Goal: Task Accomplishment & Management: Manage account settings

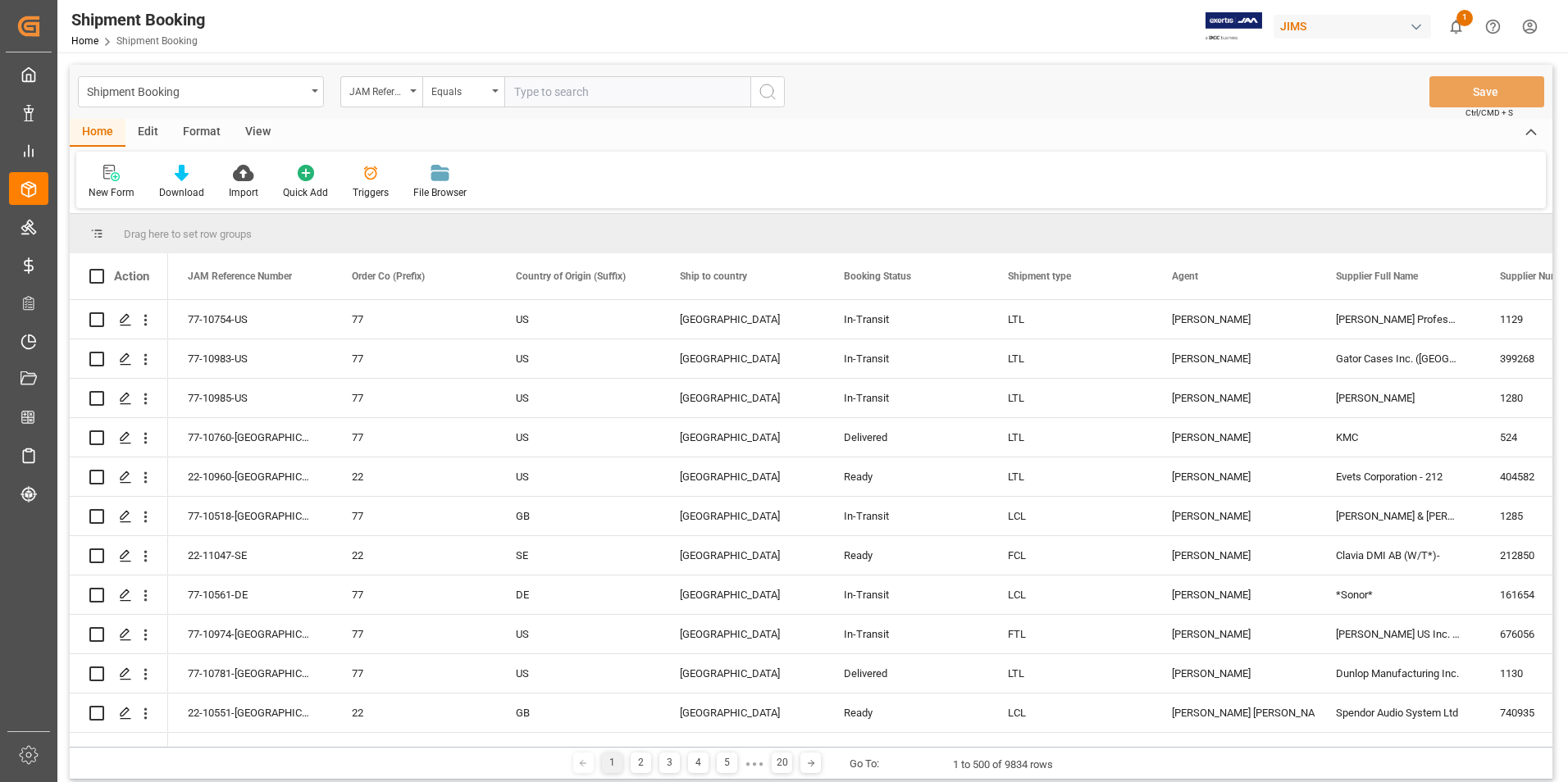
click at [569, 94] on input "text" at bounding box center [627, 92] width 246 height 31
paste input "77-10450-US"
type input "77-10450-US"
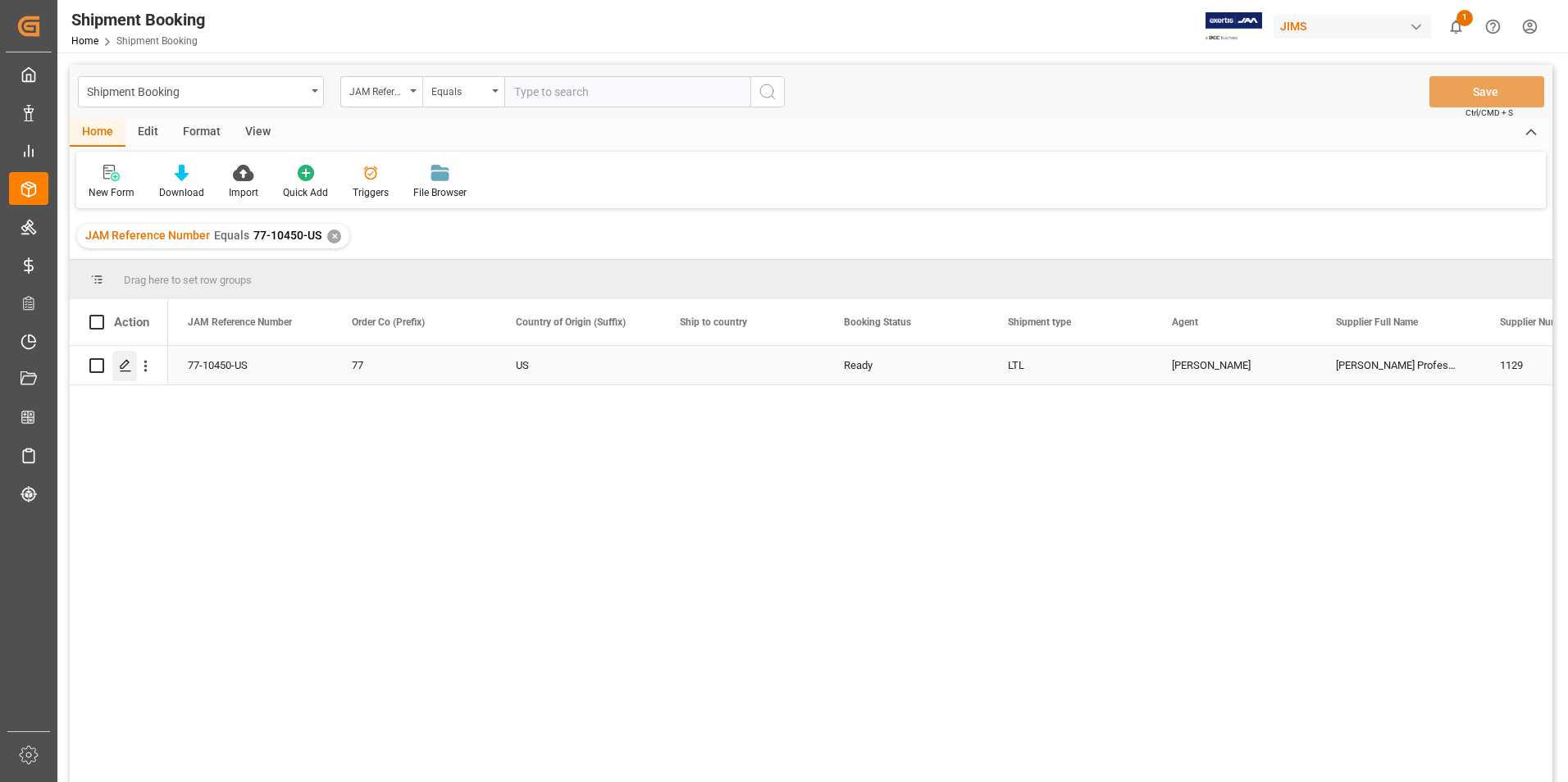
click at [129, 364] on icon "Press SPACE to select this row." at bounding box center [125, 366] width 13 height 13
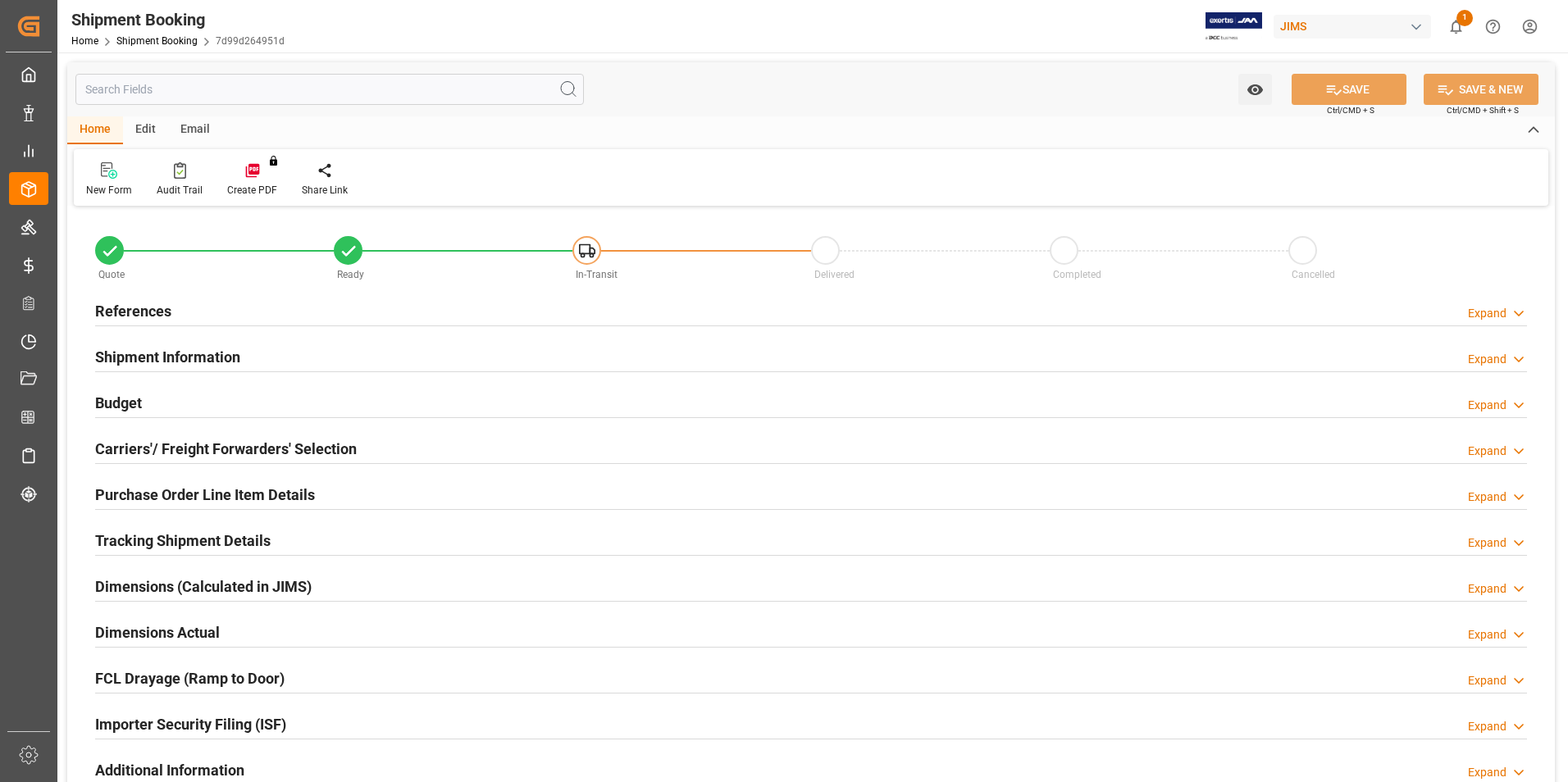
type input "38"
click at [170, 357] on h2 "Shipment Information" at bounding box center [168, 357] width 145 height 22
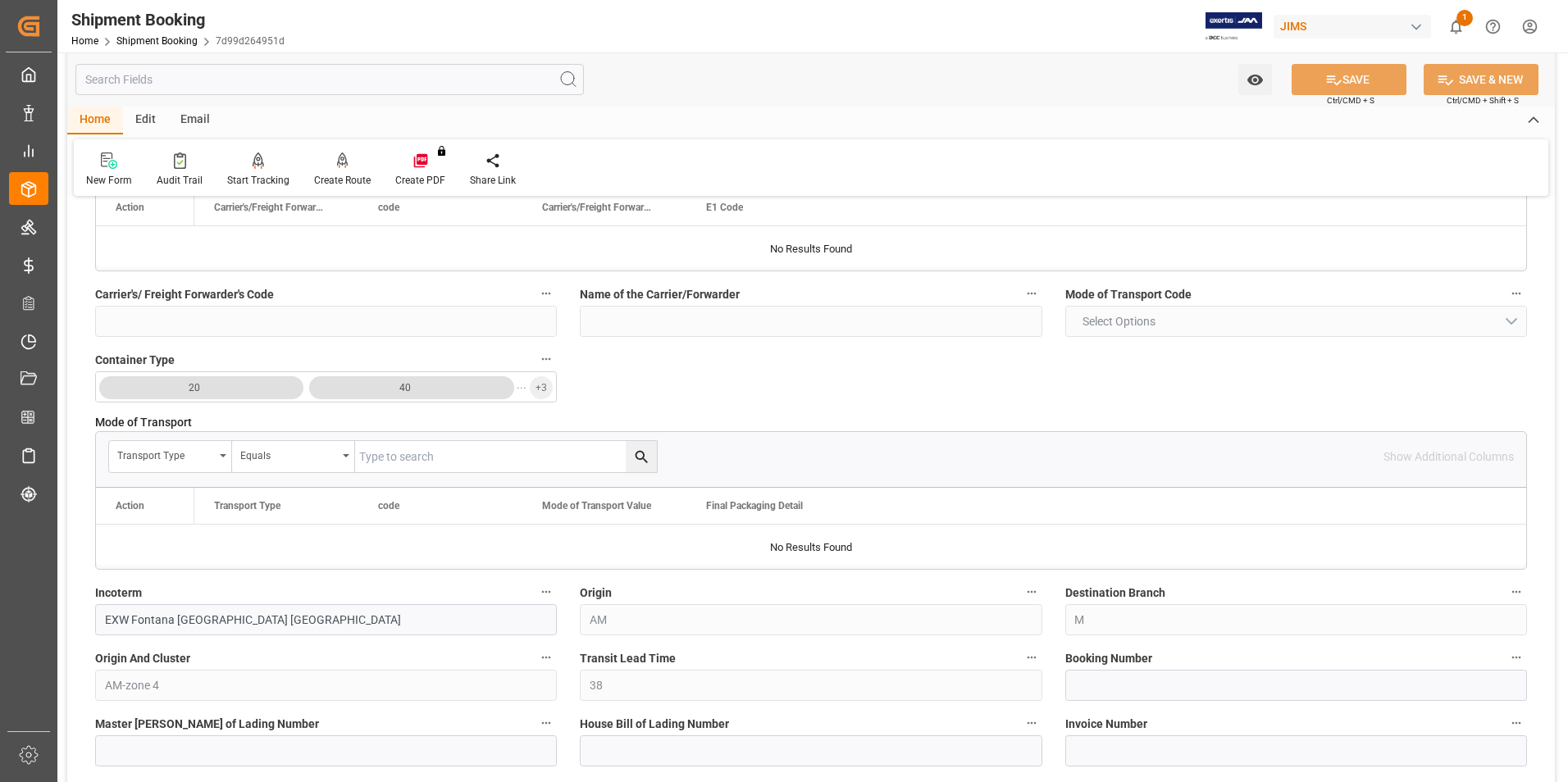
scroll to position [328, 0]
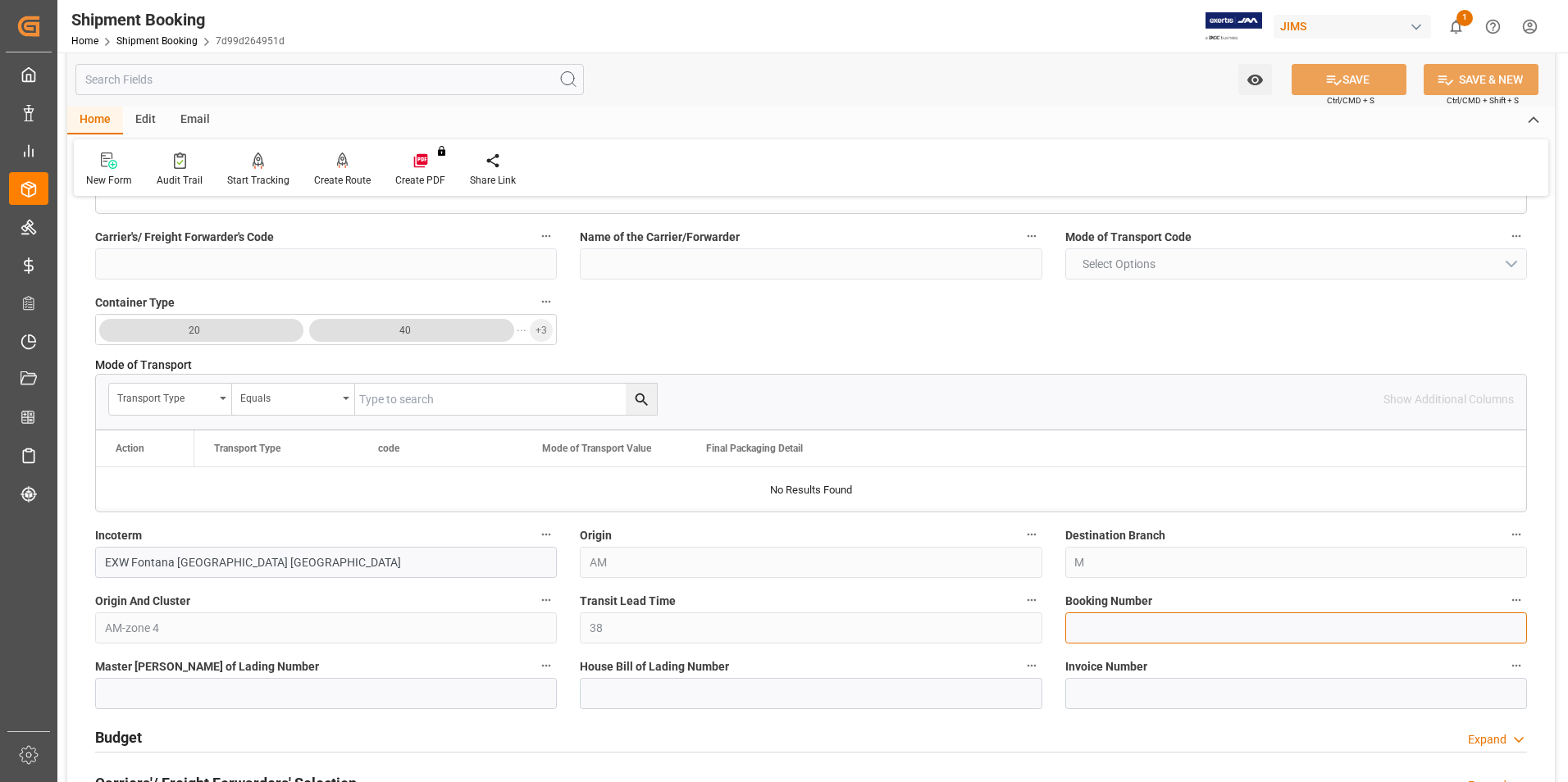
click at [1130, 634] on input at bounding box center [1297, 628] width 462 height 31
paste input "1Z08685A6871222684"
type input "1Z08685A6871222684"
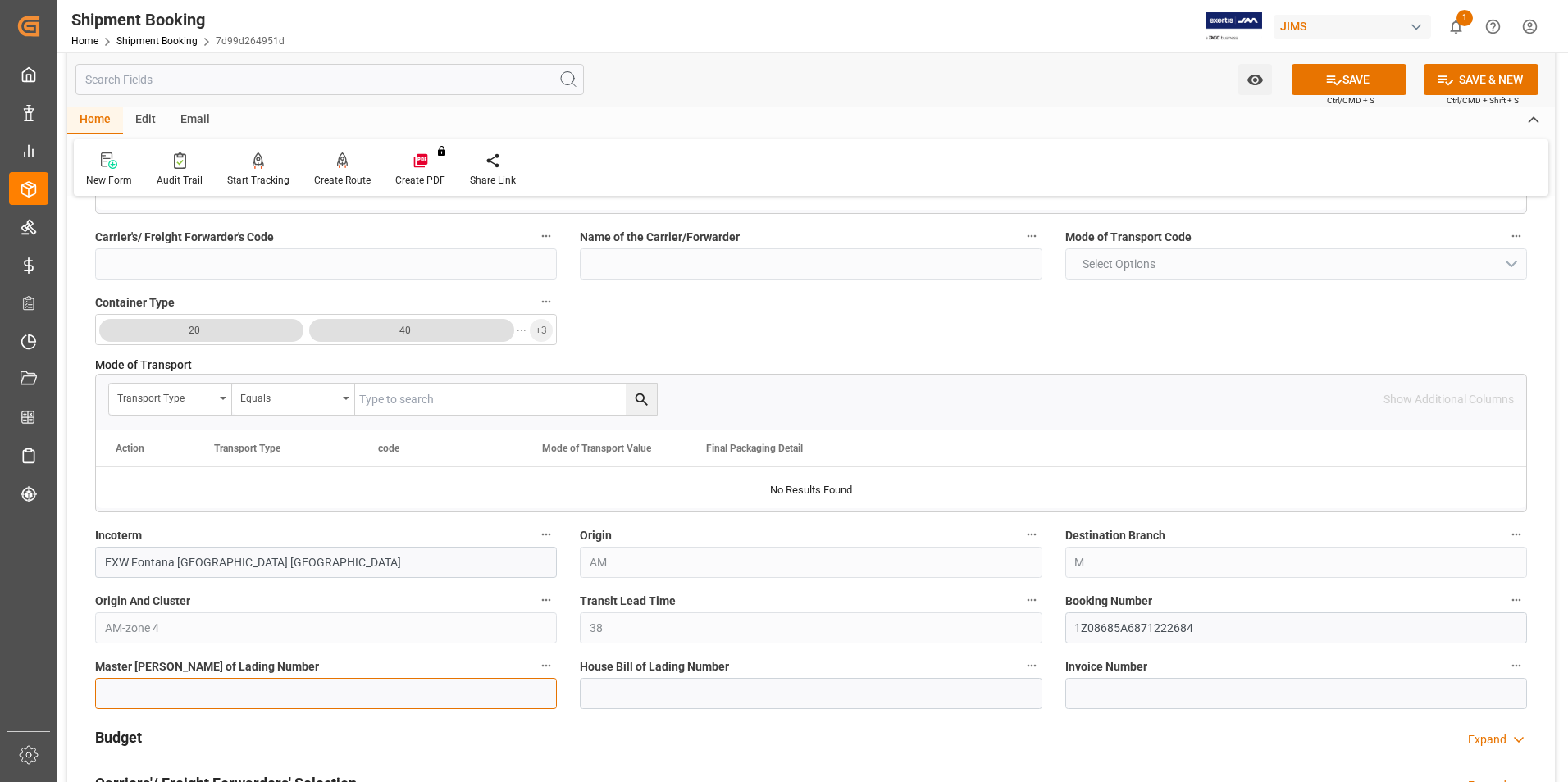
click at [200, 695] on input at bounding box center [326, 694] width 462 height 31
paste input "1Z08685A6871222684"
type input "1Z08685A6871222684"
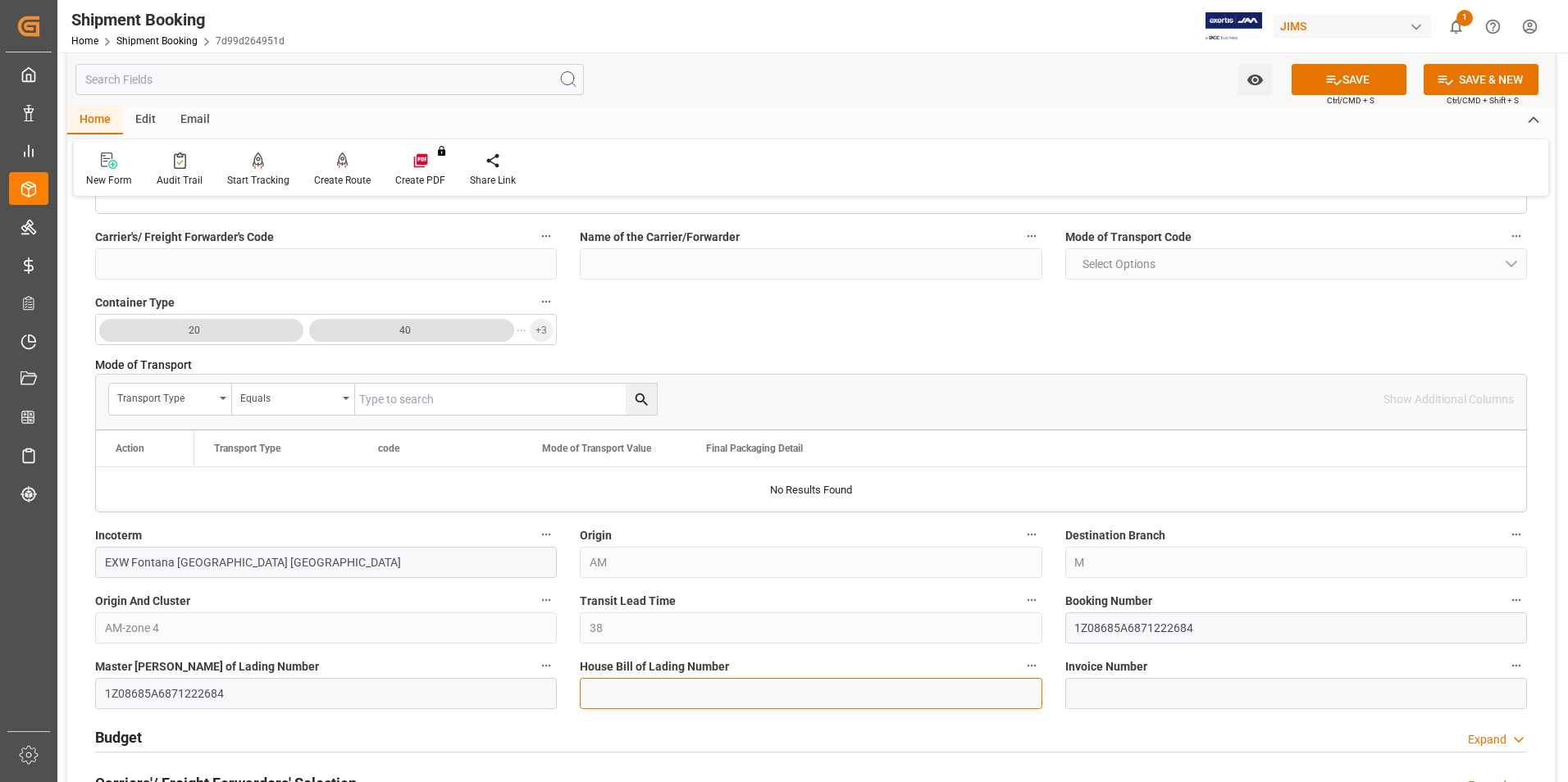
click at [639, 688] on input at bounding box center [811, 694] width 462 height 31
paste input "1Z08685A6871222684"
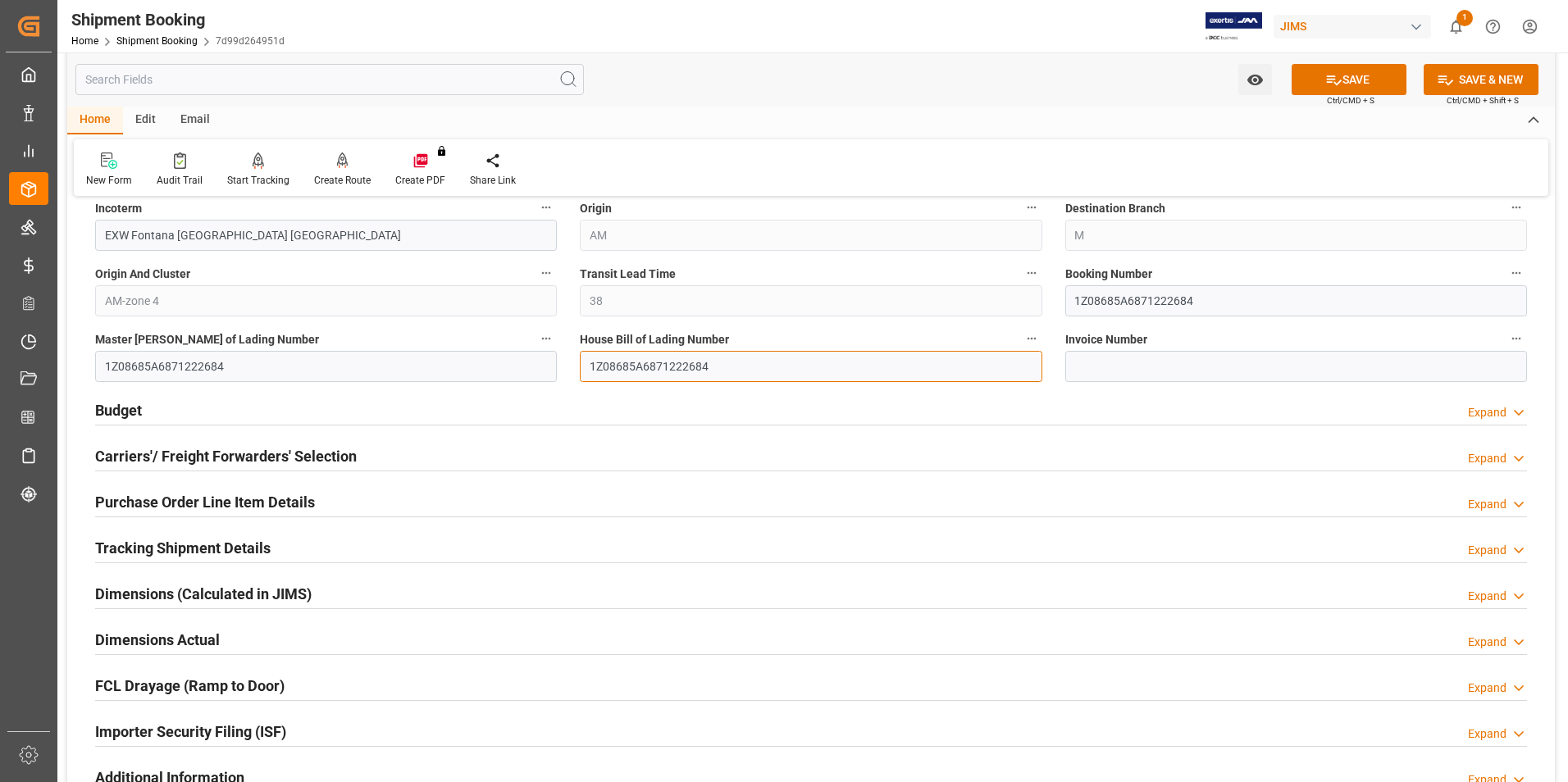
scroll to position [656, 0]
type input "1Z08685A6871222684"
click at [1348, 80] on button "SAVE" at bounding box center [1348, 80] width 115 height 31
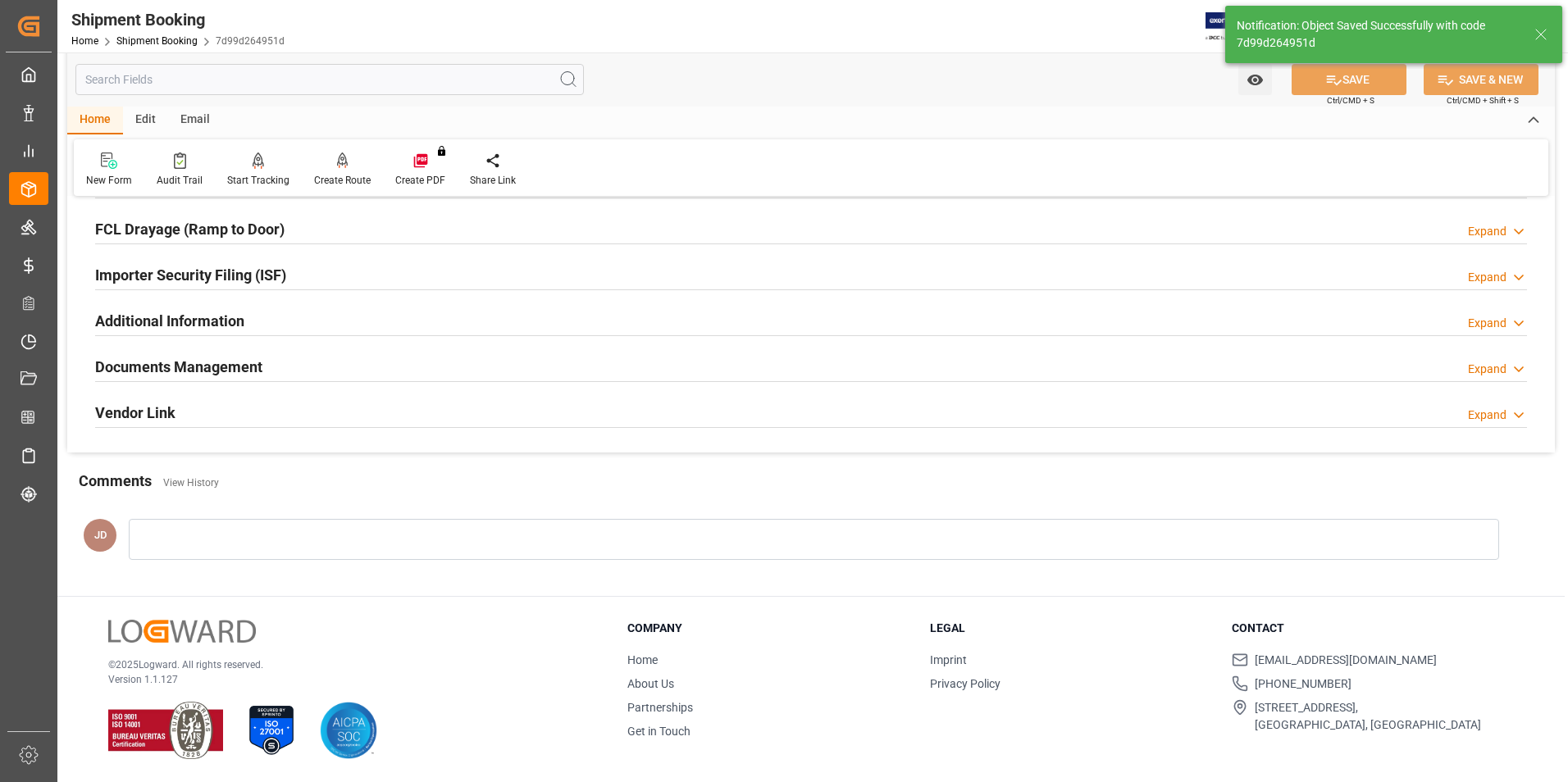
scroll to position [0, 0]
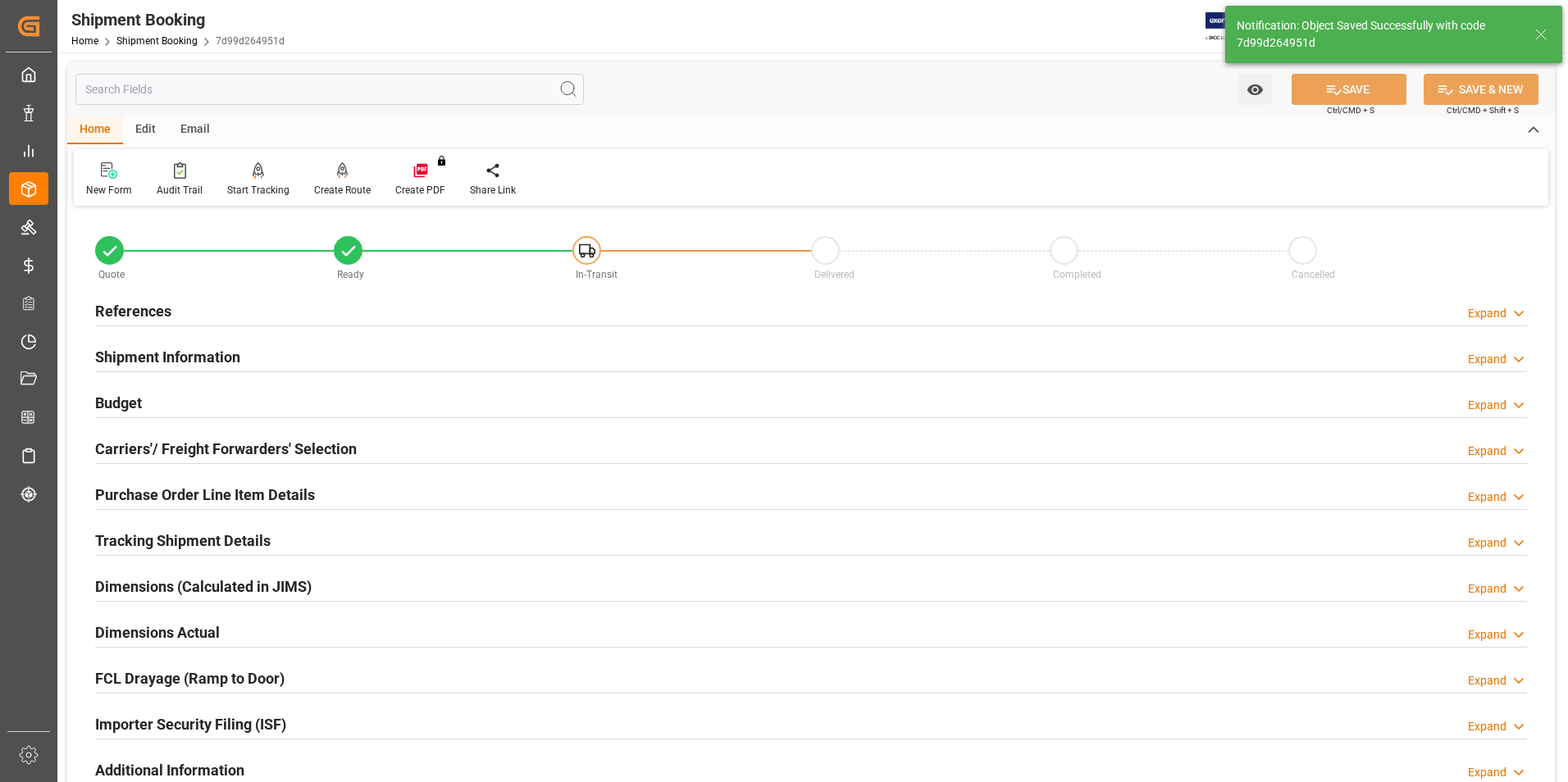
click at [117, 405] on h2 "Budget" at bounding box center [118, 402] width 46 height 22
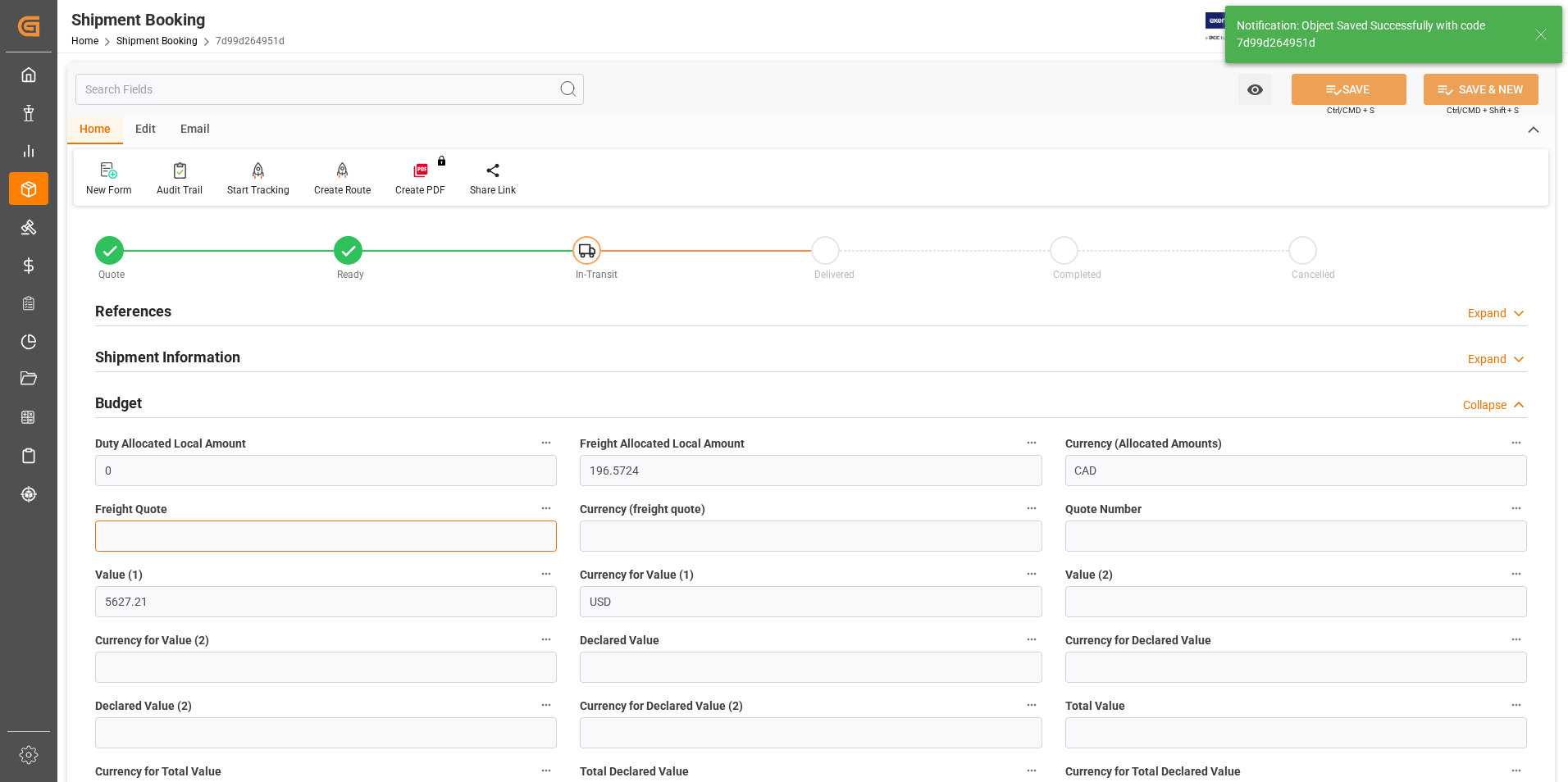
click at [181, 531] on input "text" at bounding box center [326, 536] width 462 height 31
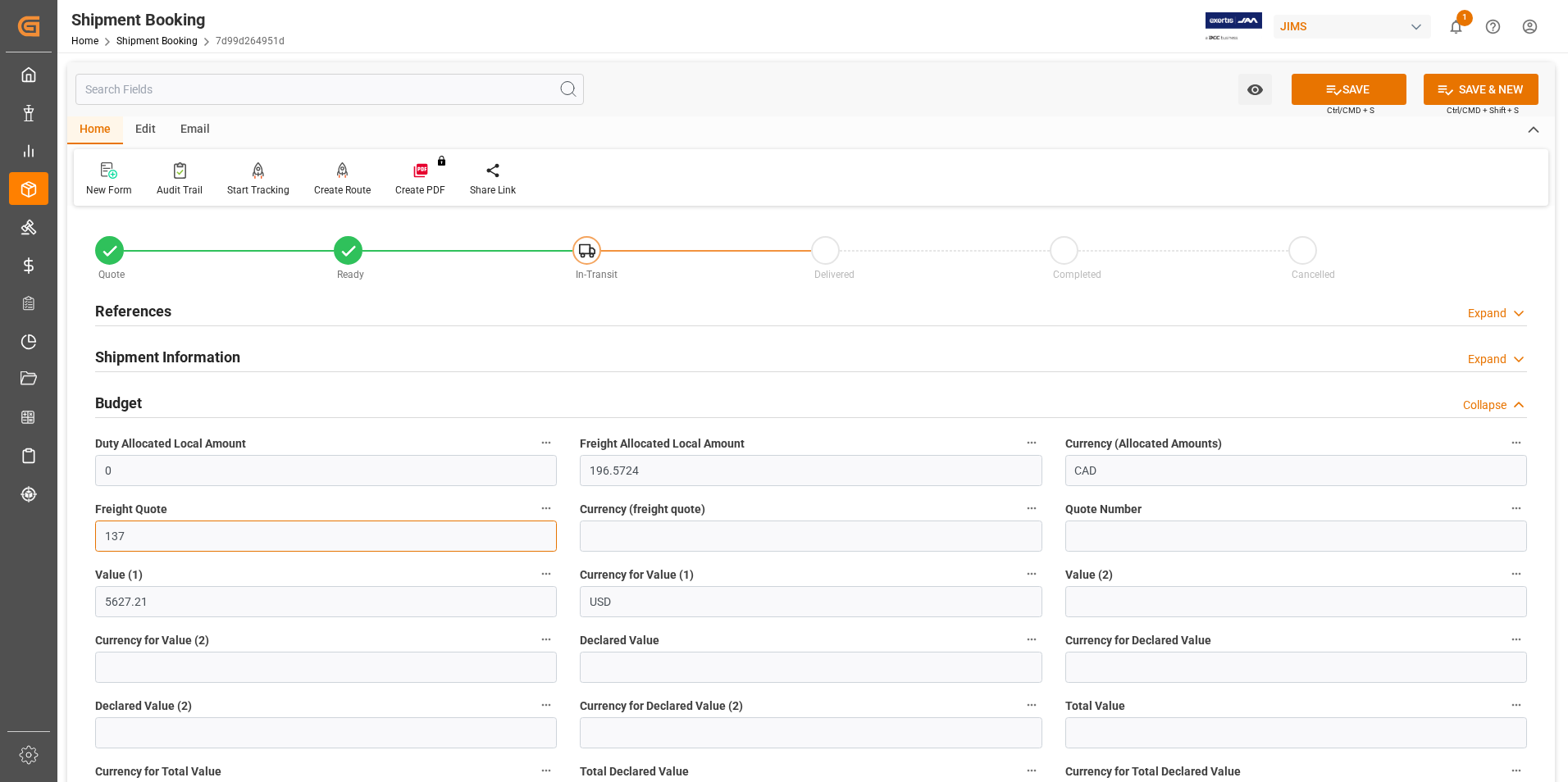
type input "137"
click at [668, 534] on input at bounding box center [811, 536] width 462 height 31
type input "cad"
click at [640, 671] on input "text" at bounding box center [811, 667] width 462 height 31
type input "5854.03"
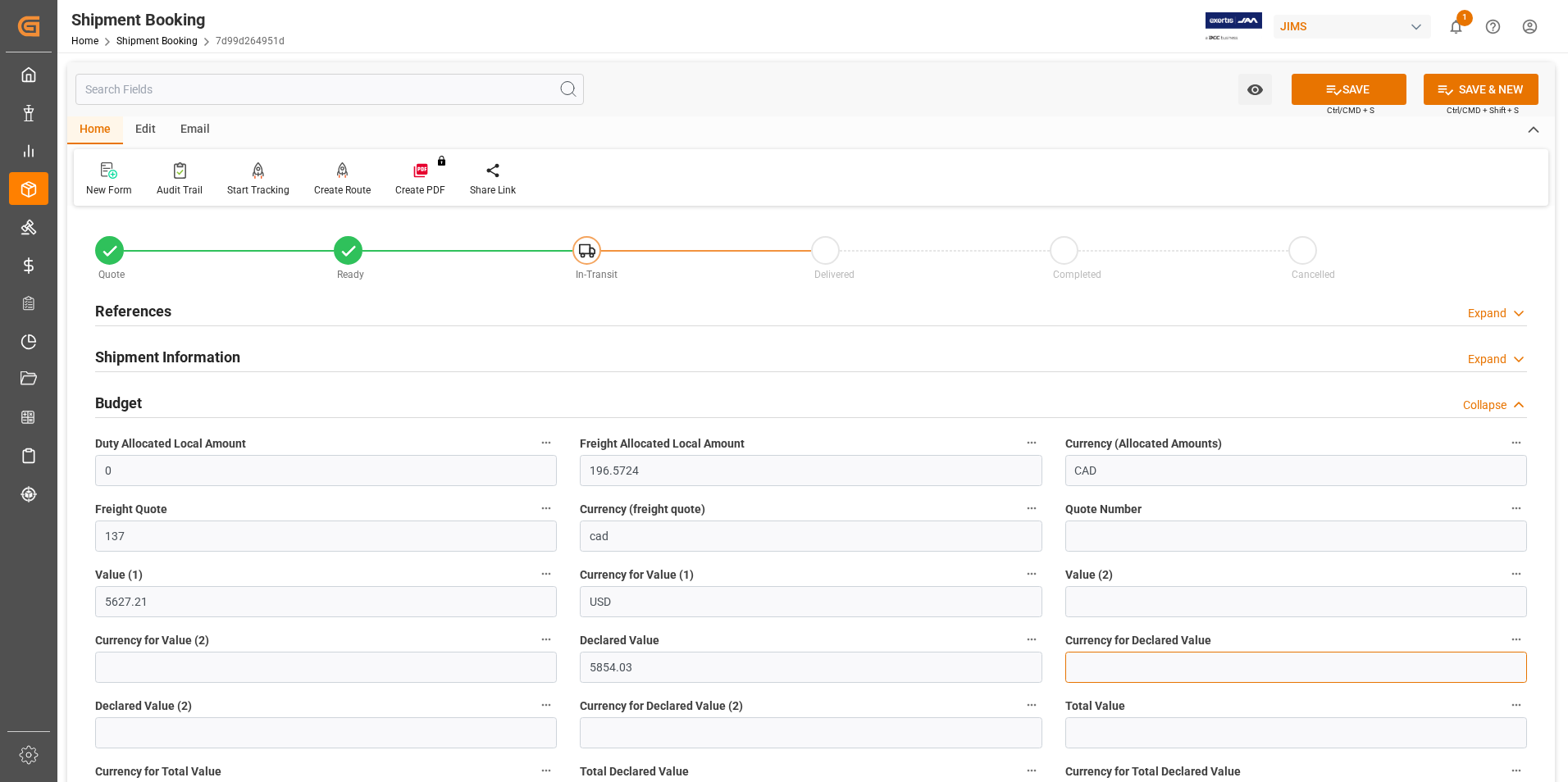
click at [1123, 666] on input at bounding box center [1297, 667] width 462 height 31
type input "usd"
click at [1363, 82] on button "SAVE" at bounding box center [1348, 89] width 115 height 31
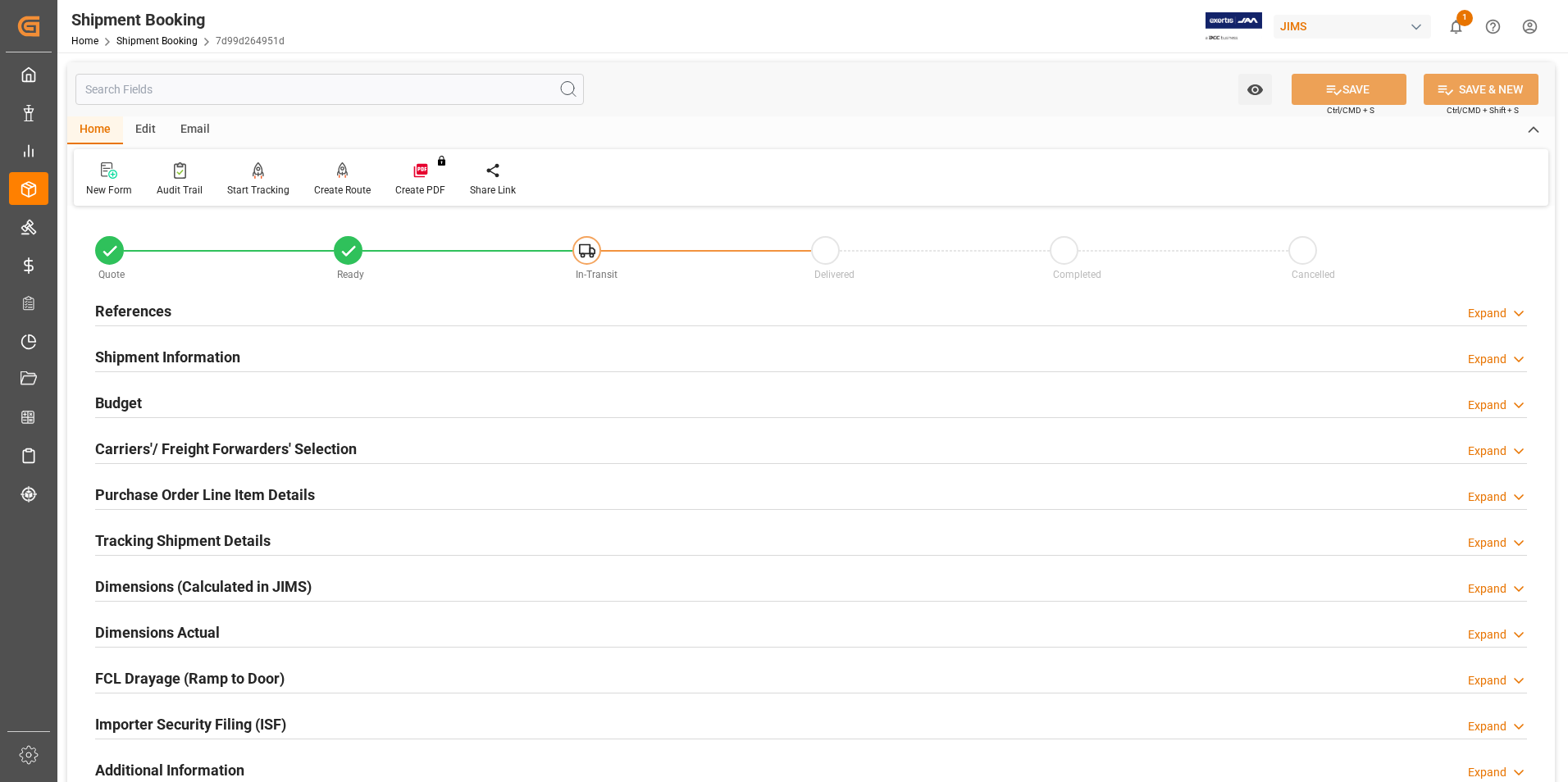
click at [188, 439] on h2 "Carriers'/ Freight Forwarders' Selection" at bounding box center [226, 449] width 262 height 22
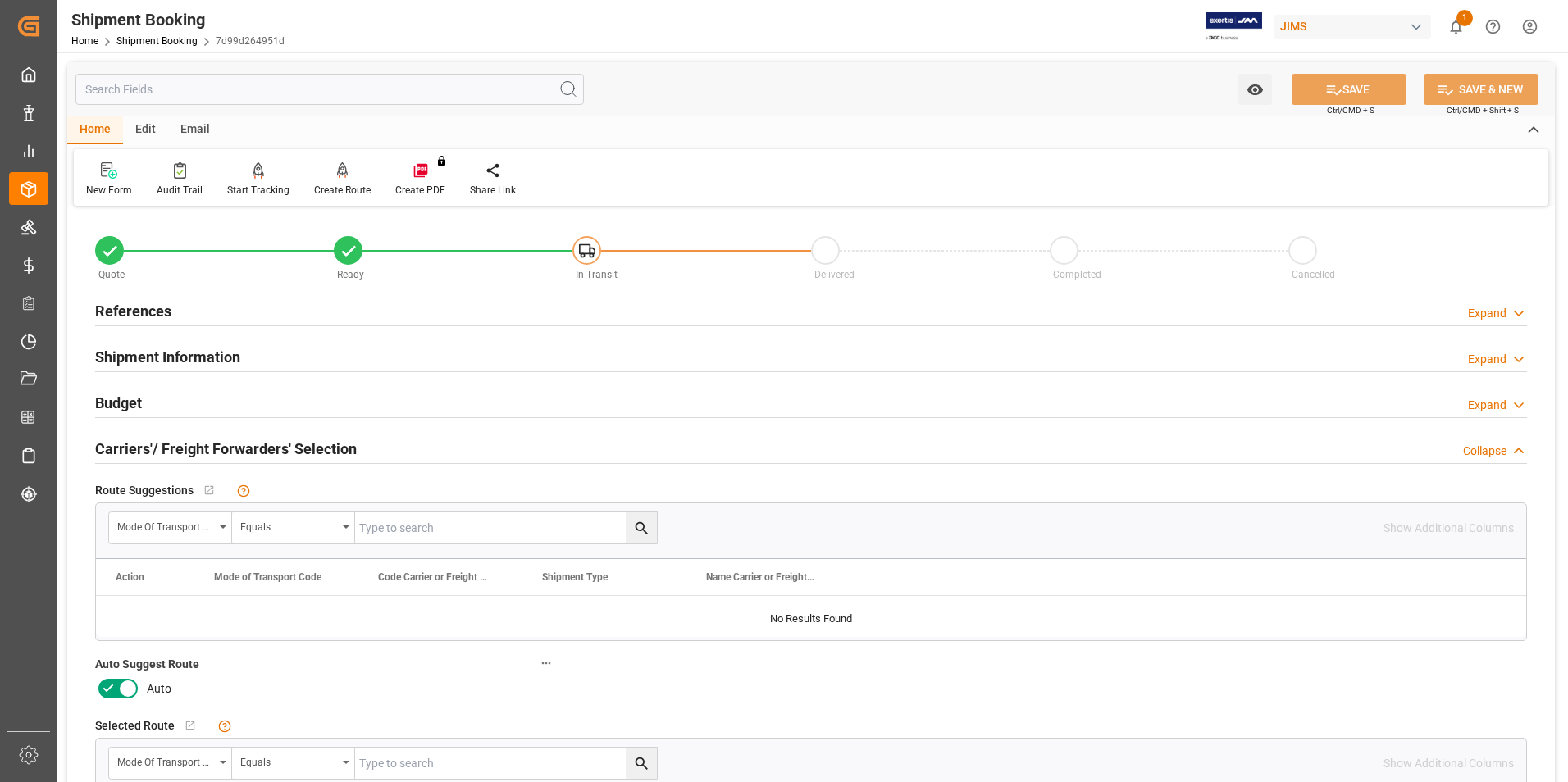
click at [112, 689] on icon at bounding box center [108, 688] width 19 height 19
click at [0, 0] on input "checkbox" at bounding box center [0, 0] width 0 height 0
click at [1348, 92] on button "SAVE" at bounding box center [1348, 89] width 115 height 31
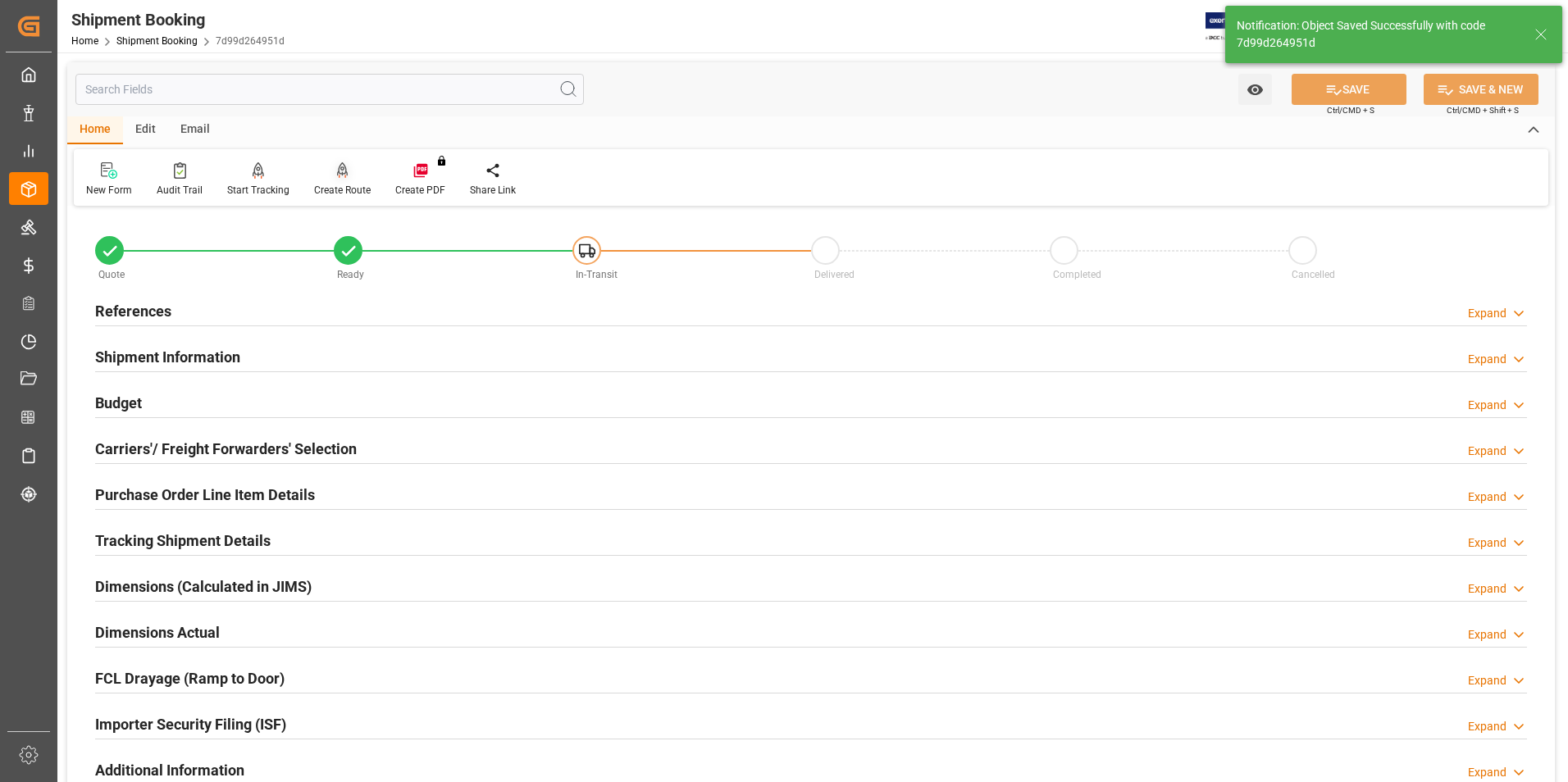
click at [341, 182] on div "Create Route" at bounding box center [342, 179] width 81 height 36
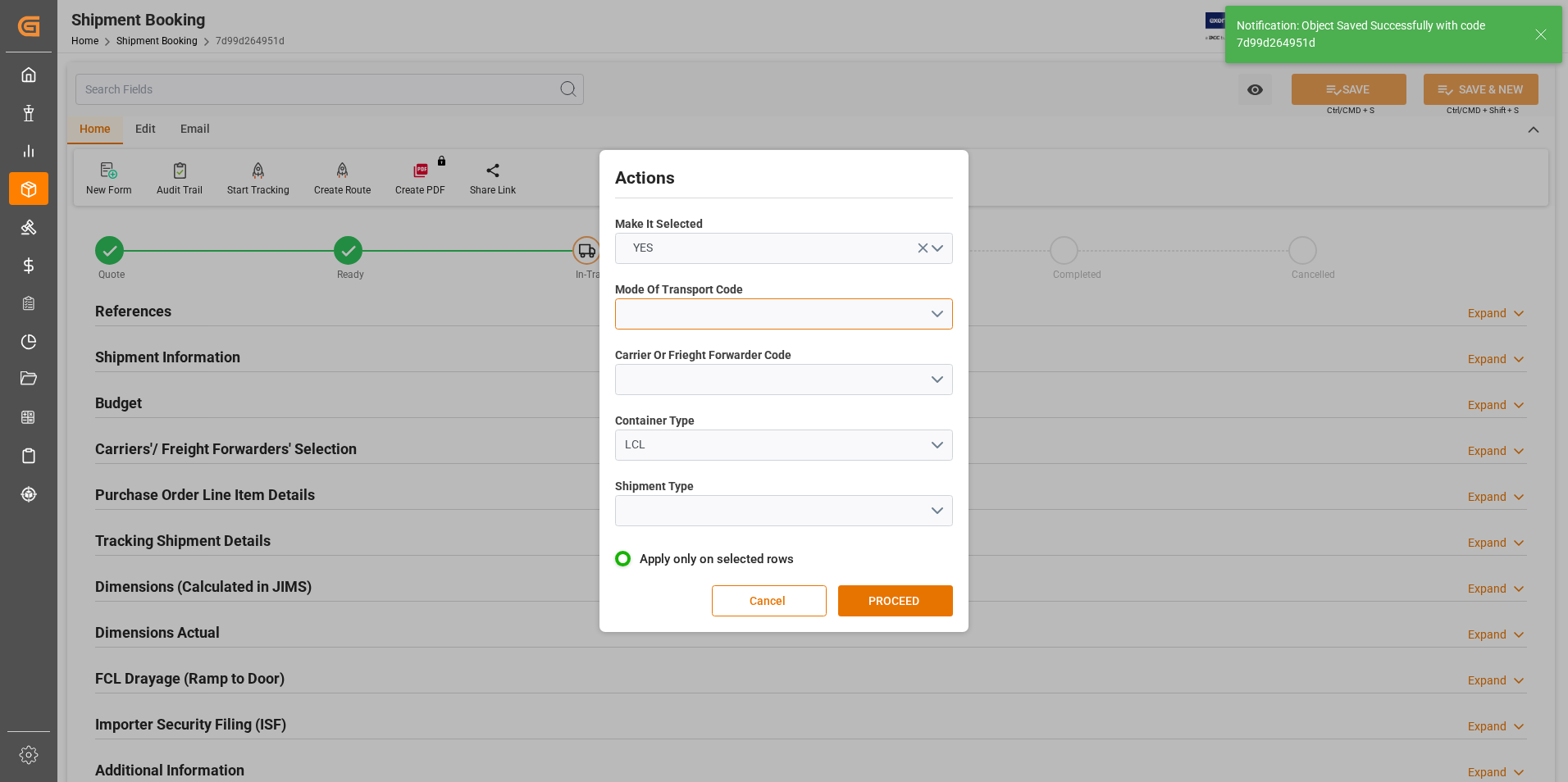
click at [714, 308] on button "open menu" at bounding box center [784, 314] width 338 height 31
click at [750, 450] on div "5- COURIER GROUND" at bounding box center [784, 456] width 336 height 34
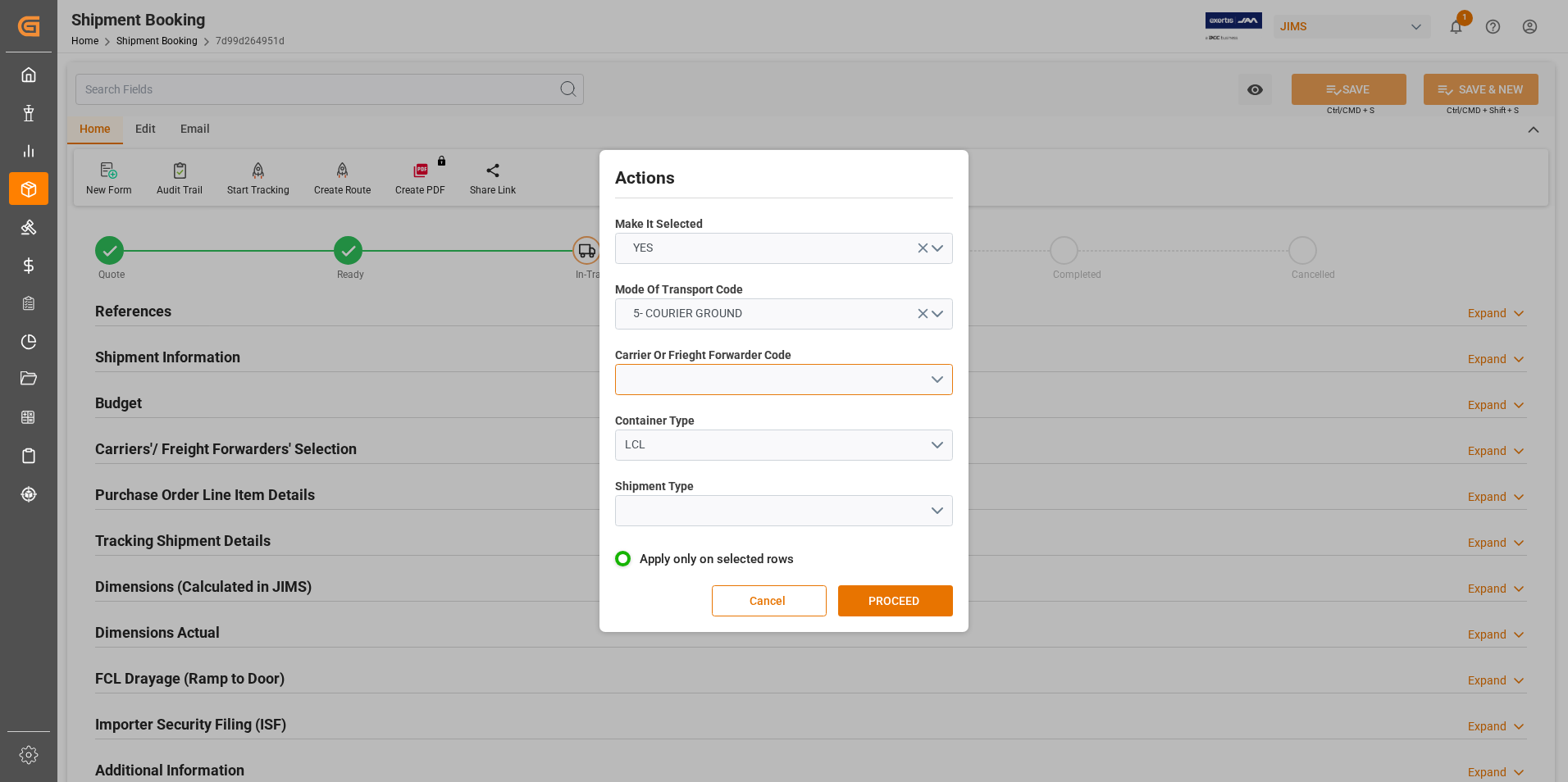
click at [760, 380] on button "open menu" at bounding box center [784, 380] width 338 height 31
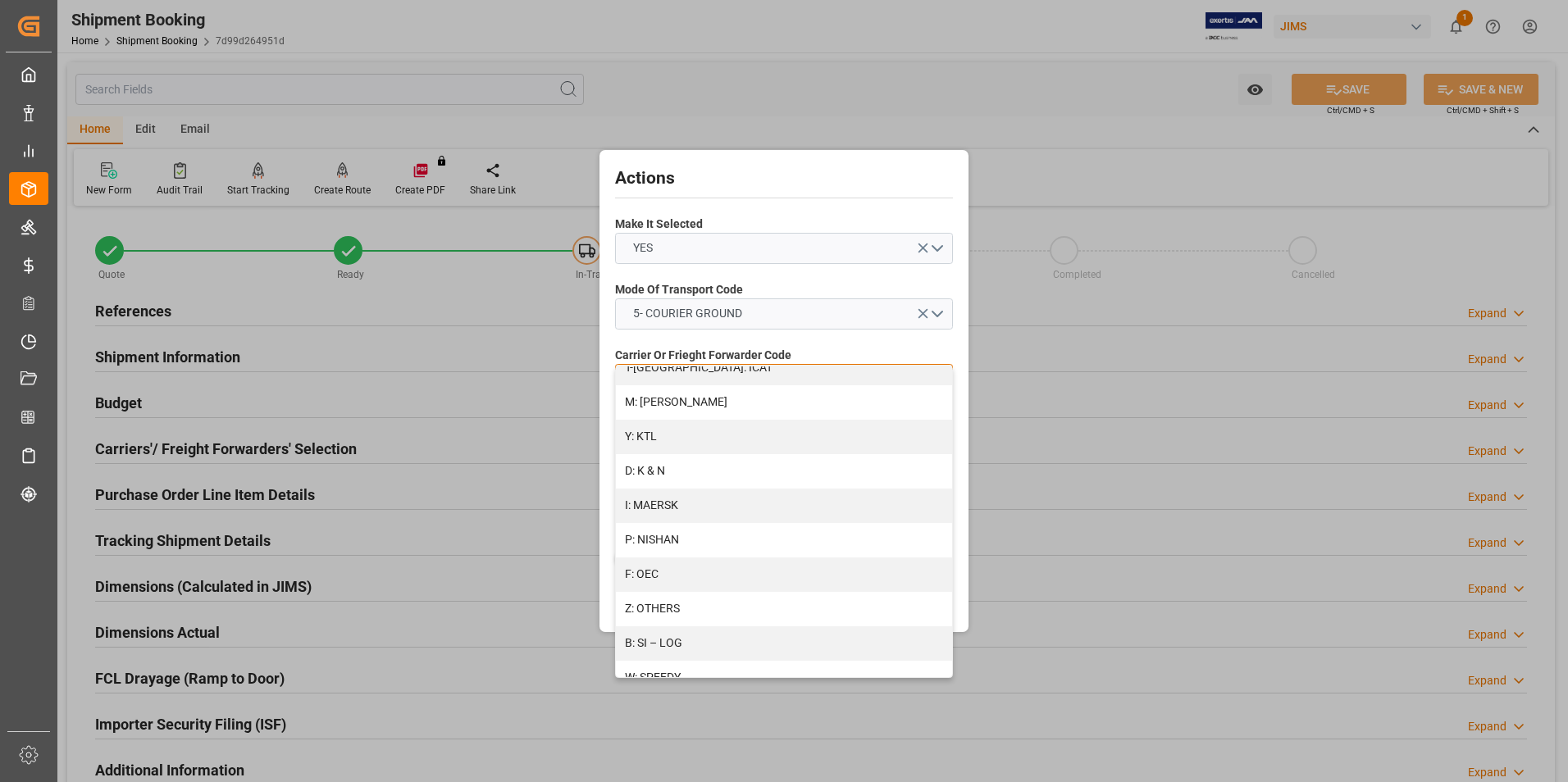
scroll to position [876, 0]
click at [790, 601] on div "R: UPS STANDARD GROUND" at bounding box center [784, 609] width 336 height 34
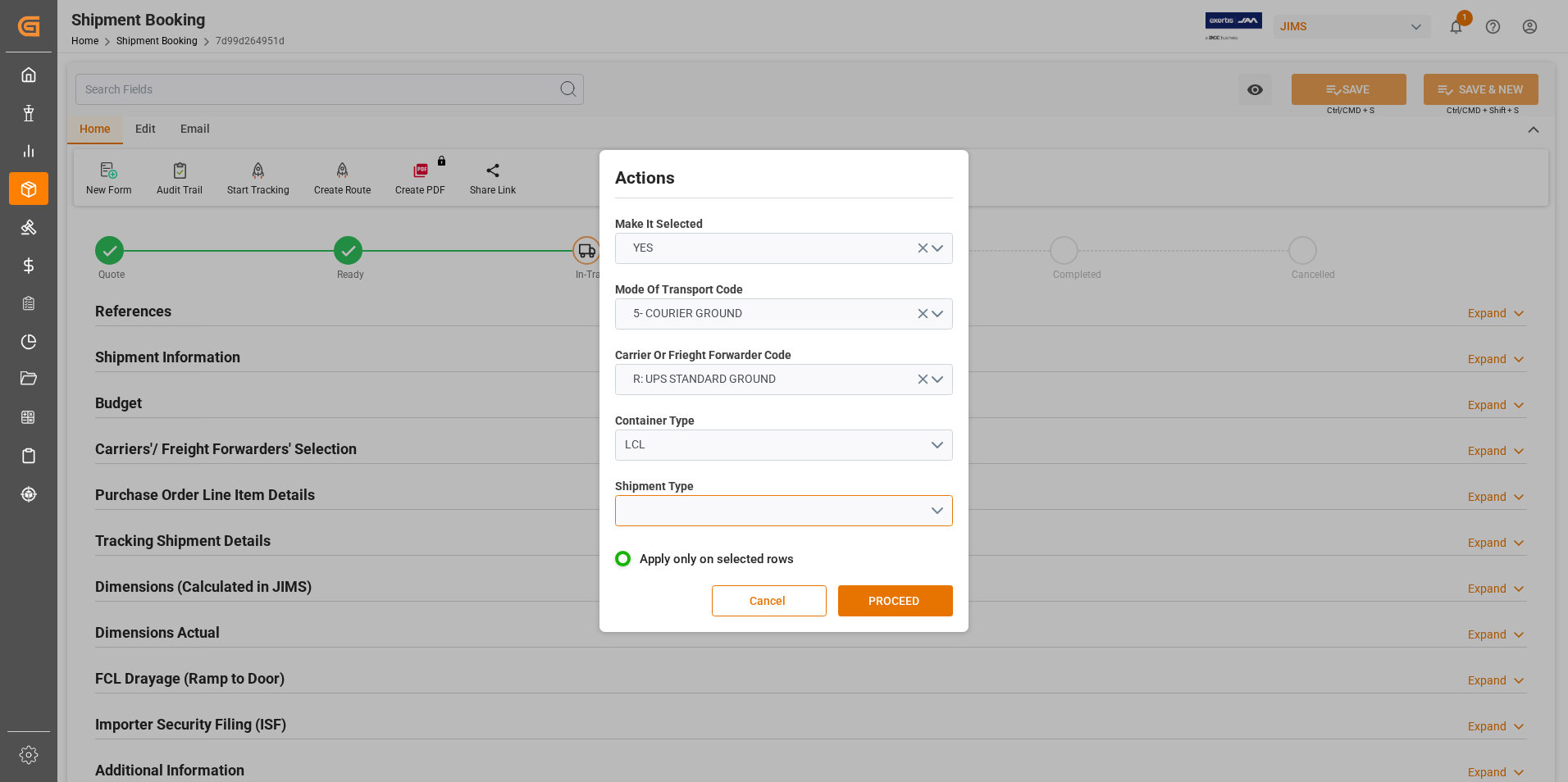
click at [721, 506] on button "open menu" at bounding box center [784, 511] width 338 height 31
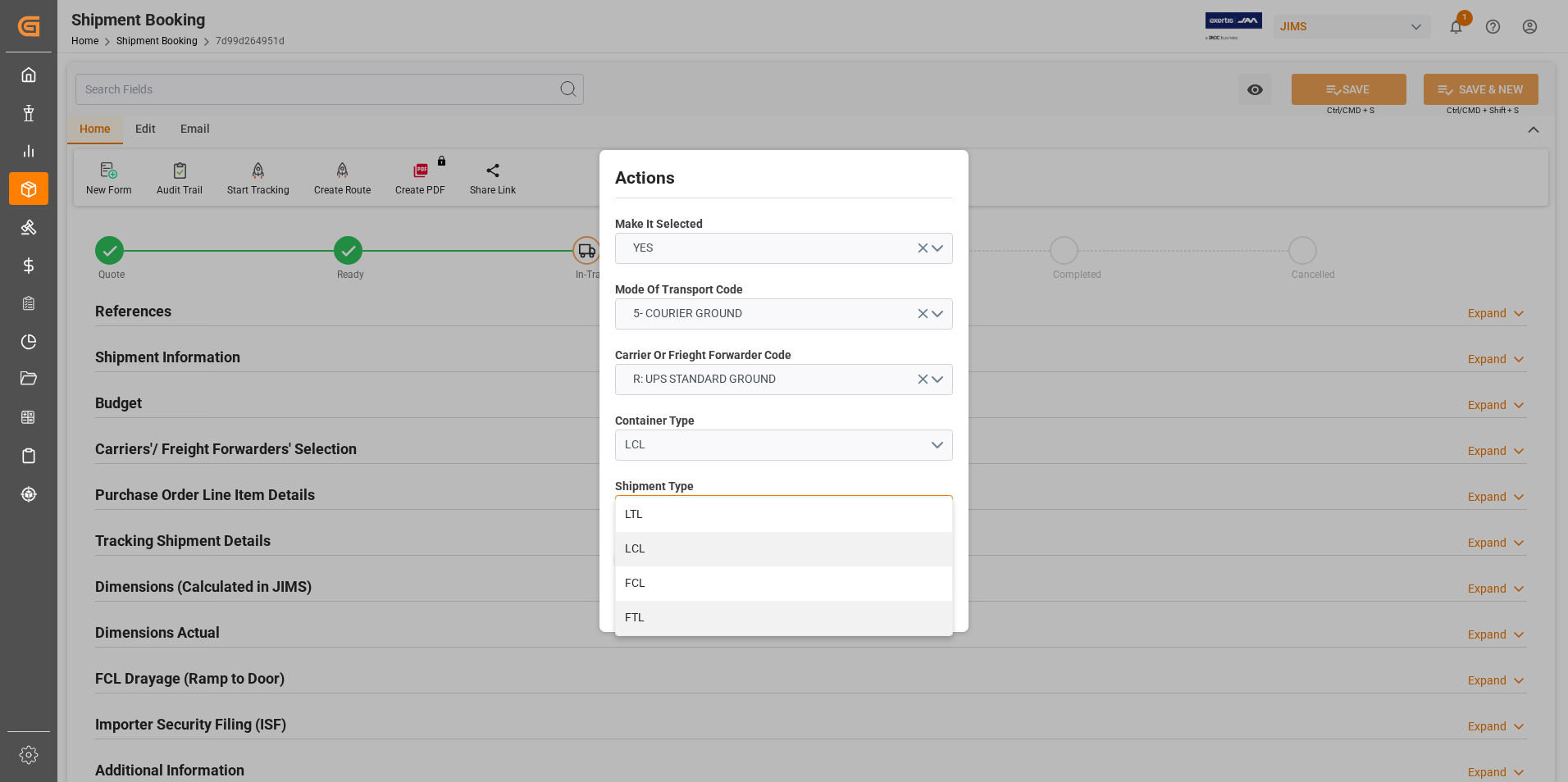
click at [721, 506] on div "LTL" at bounding box center [784, 514] width 336 height 34
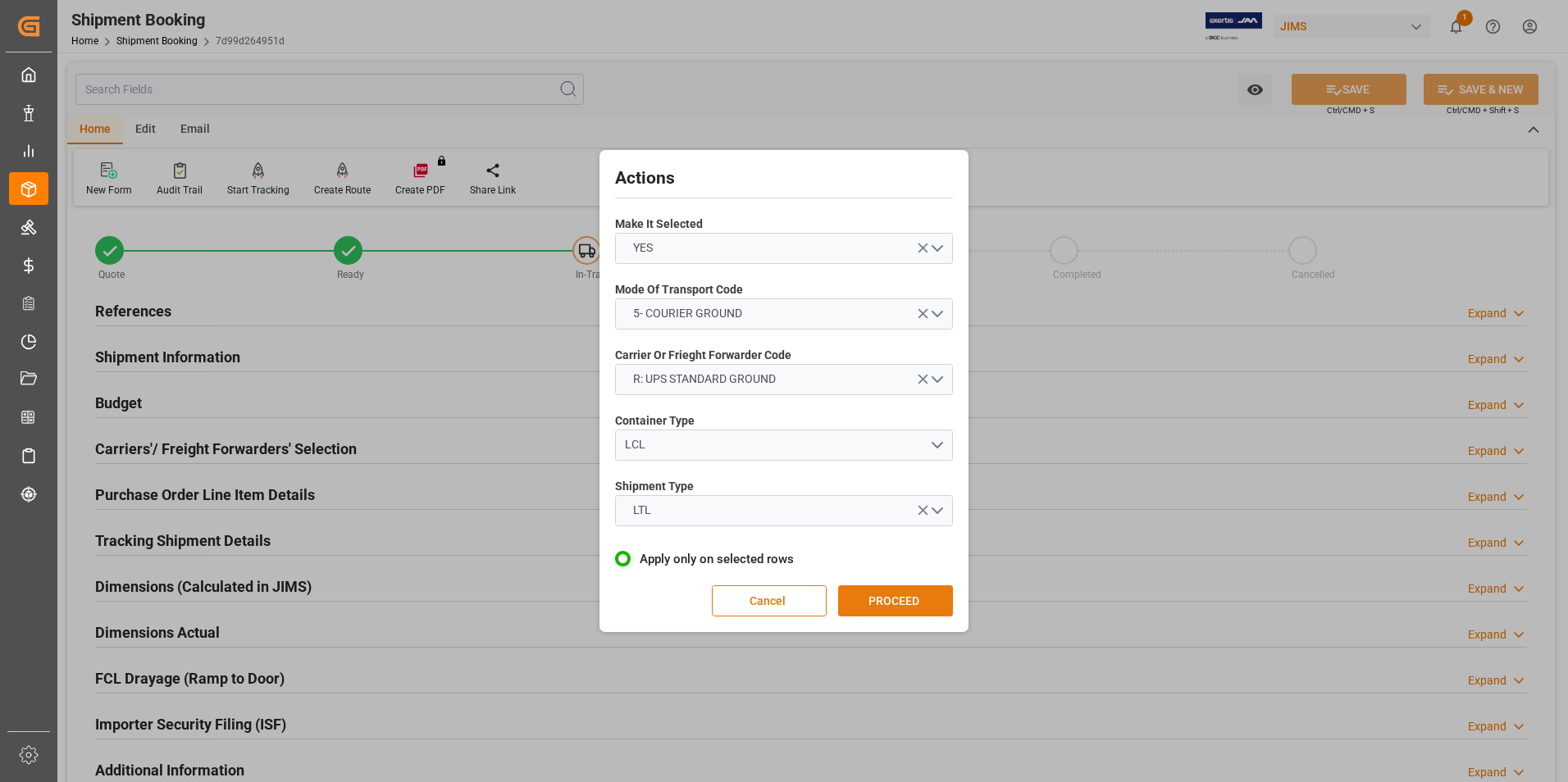
click at [920, 605] on button "PROCEED" at bounding box center [895, 601] width 115 height 31
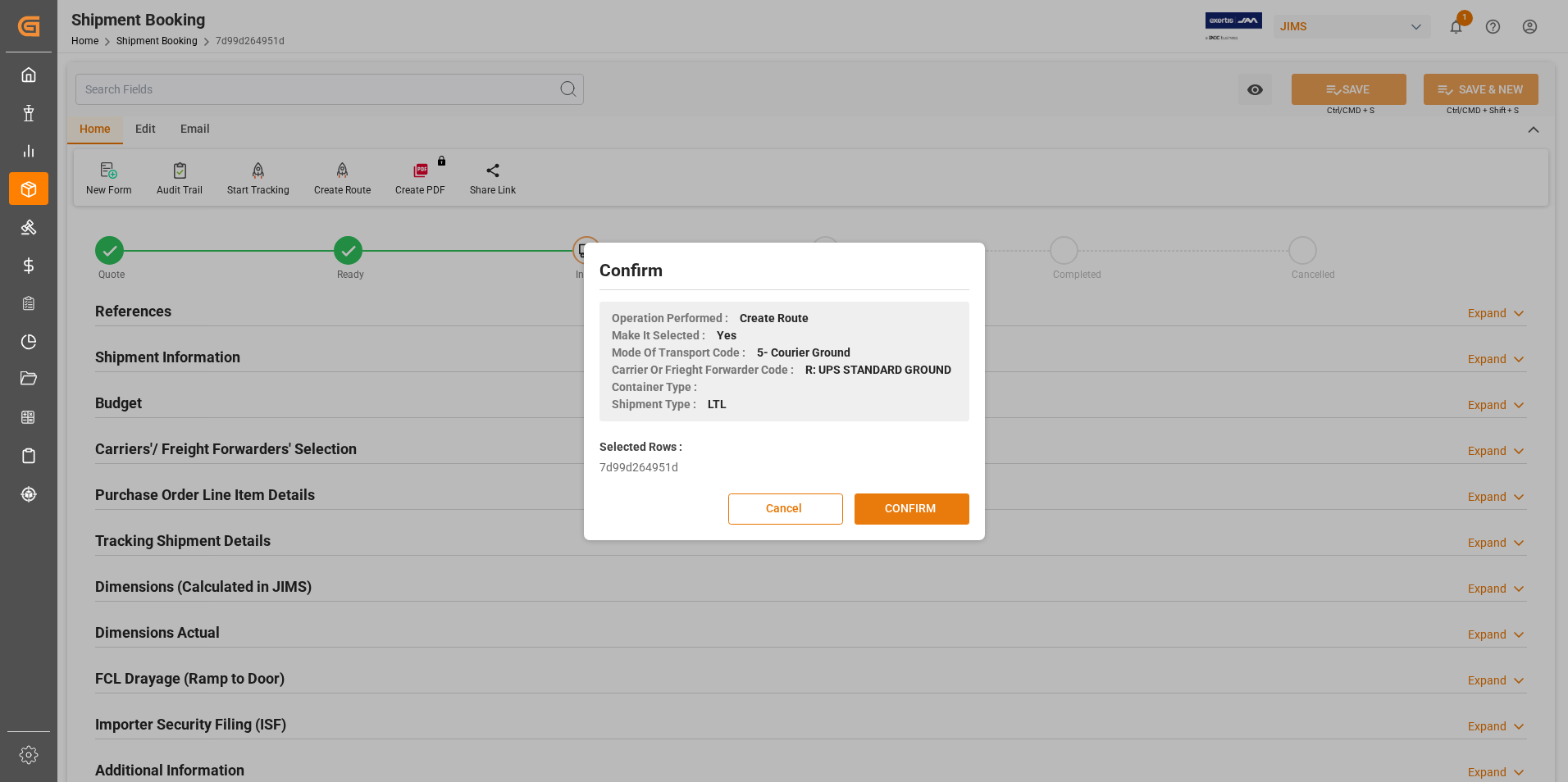
click at [914, 508] on button "CONFIRM" at bounding box center [912, 509] width 115 height 31
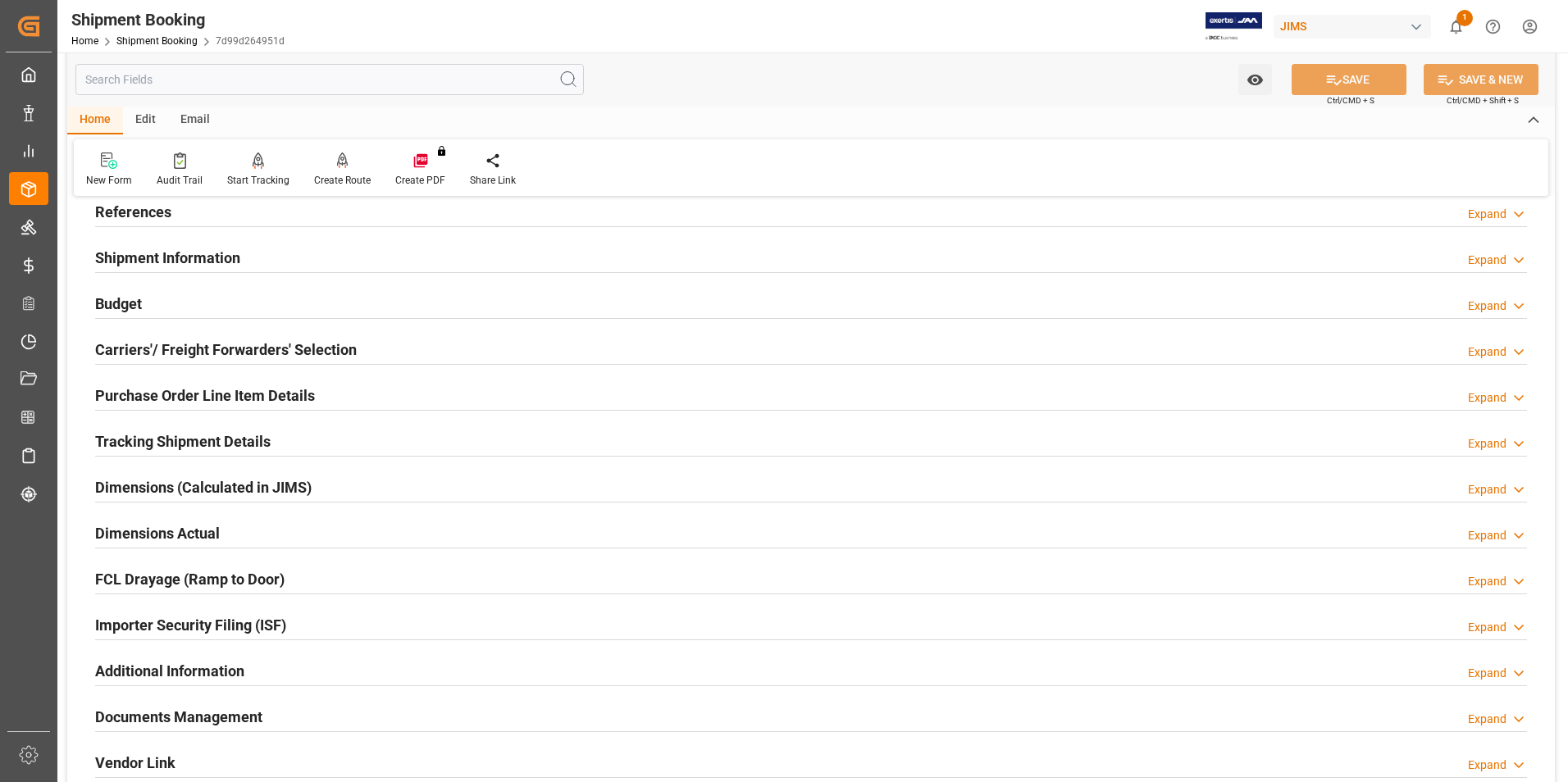
scroll to position [164, 0]
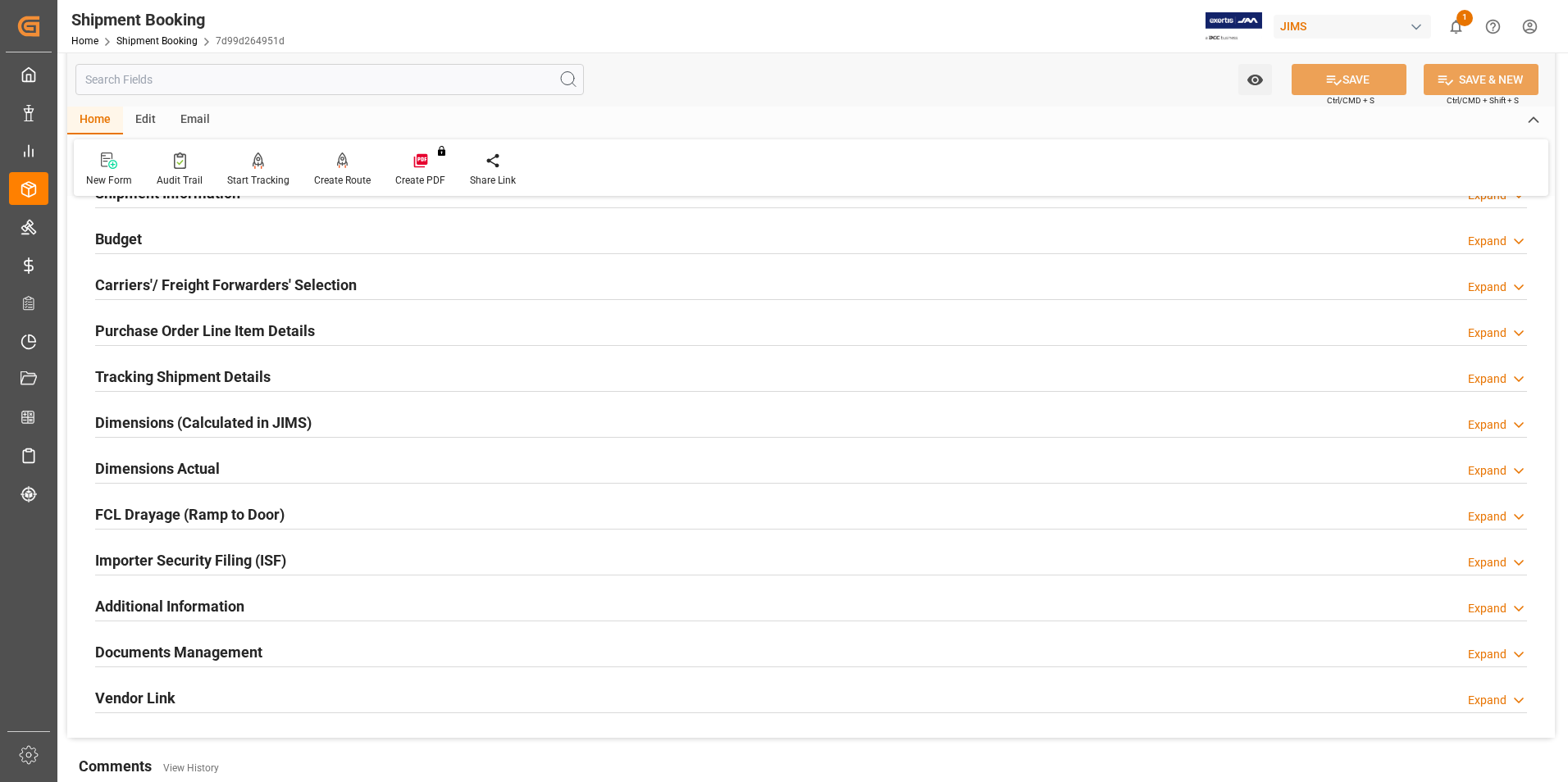
click at [147, 468] on h2 "Dimensions Actual" at bounding box center [158, 468] width 124 height 22
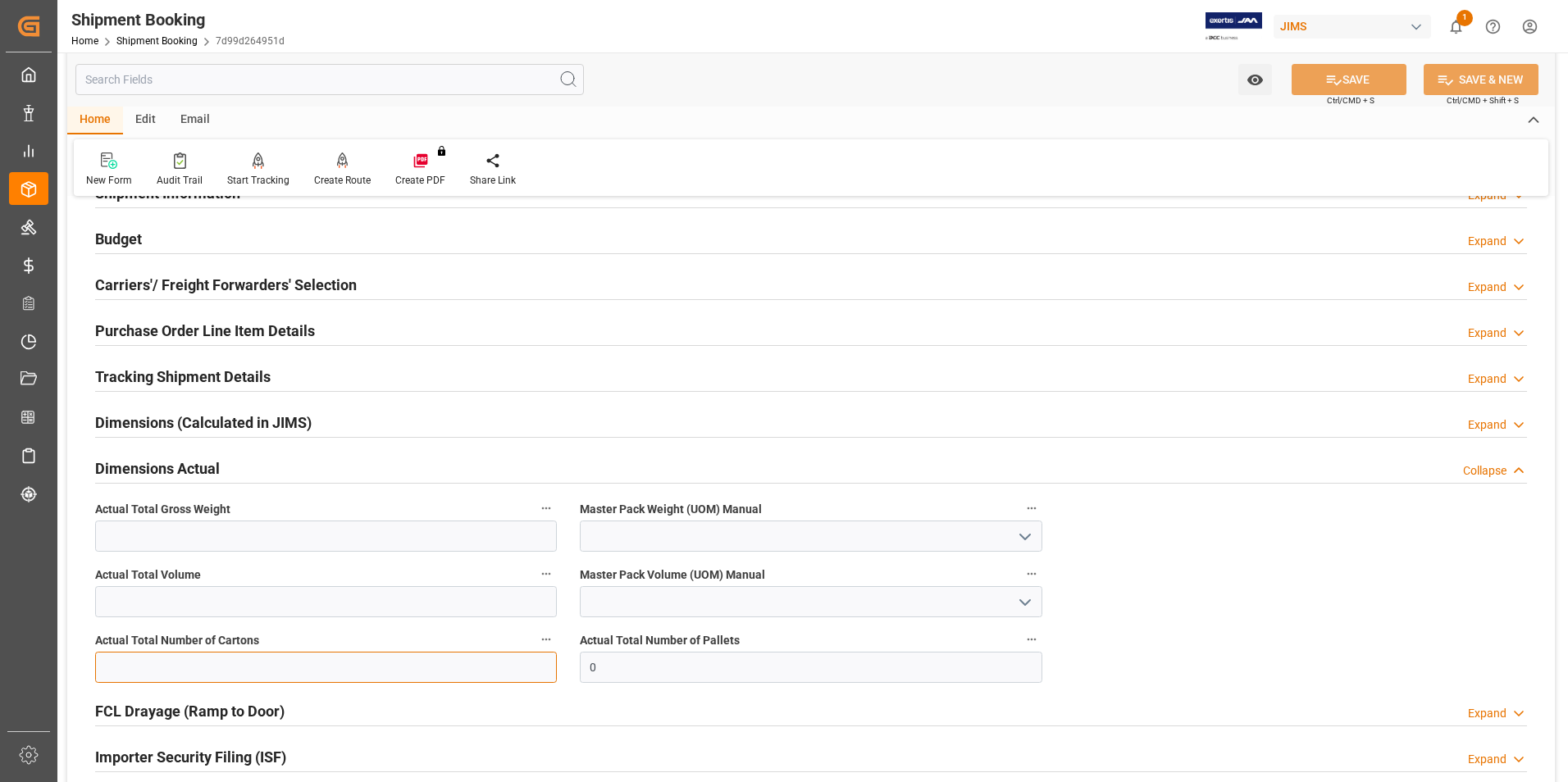
click at [203, 672] on input "text" at bounding box center [326, 667] width 462 height 31
type input "5"
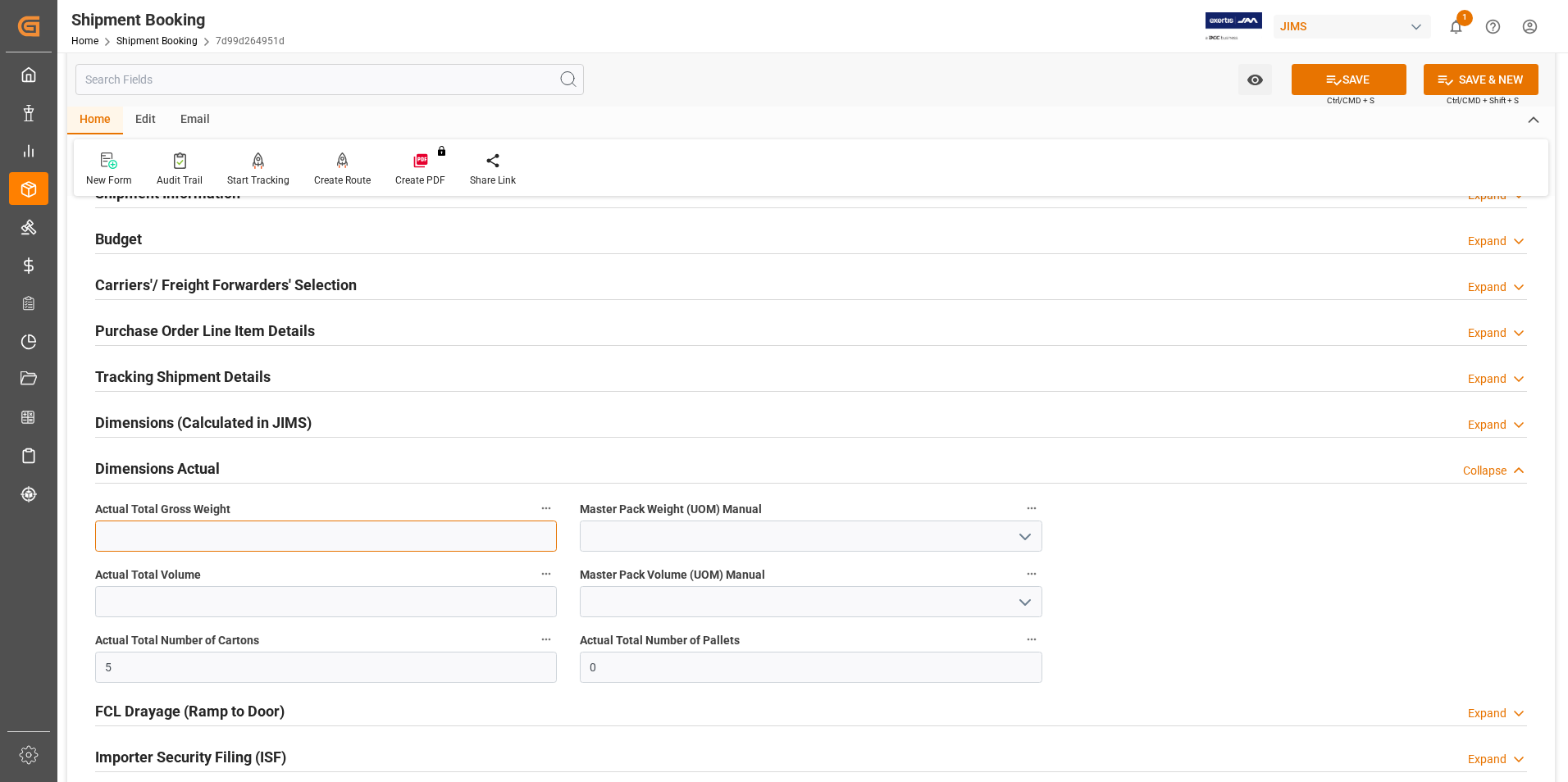
click at [168, 536] on input "text" at bounding box center [326, 536] width 462 height 31
type input "209"
click at [682, 539] on input at bounding box center [811, 536] width 462 height 31
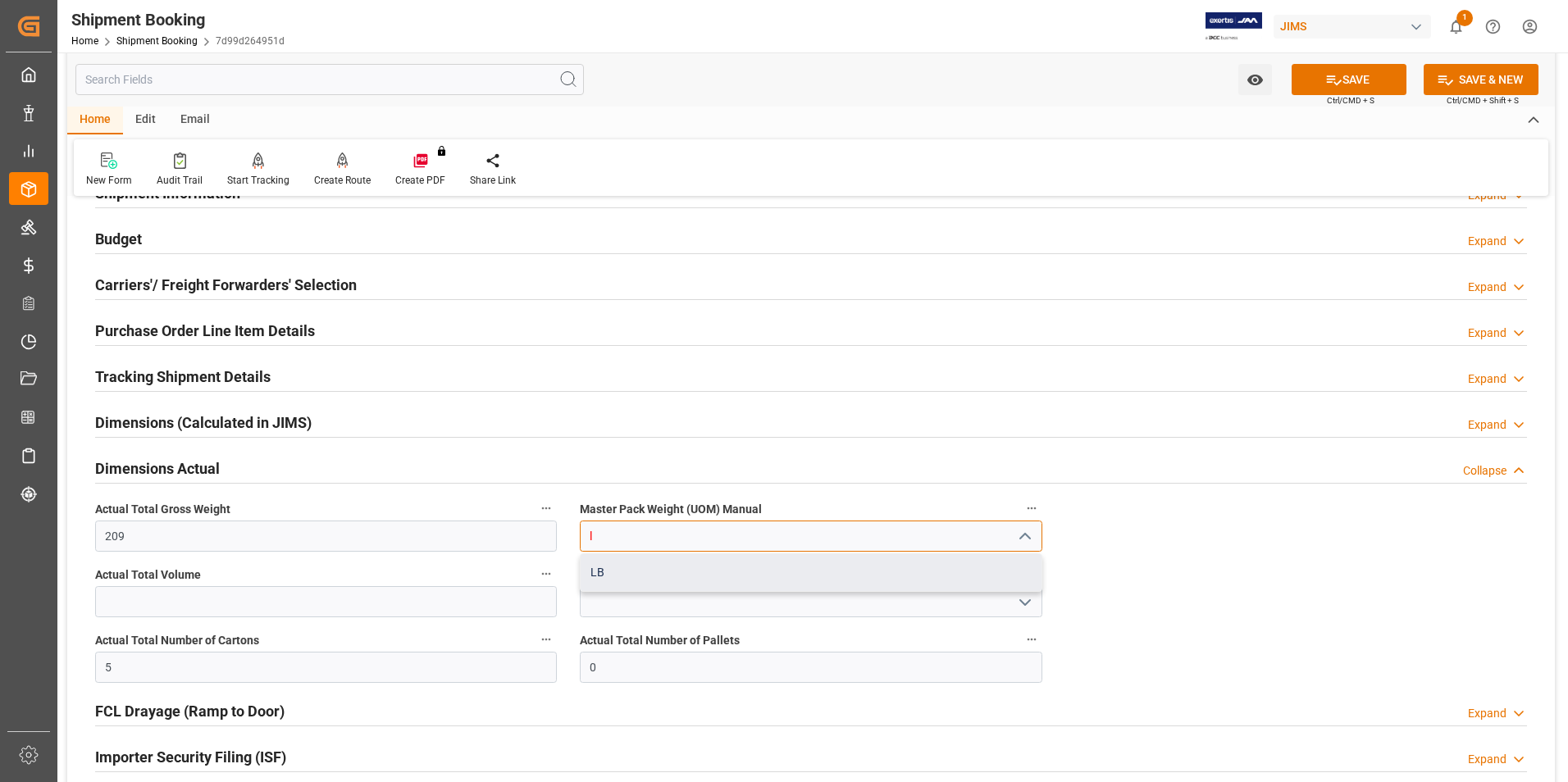
click at [689, 563] on div "LB" at bounding box center [811, 573] width 460 height 37
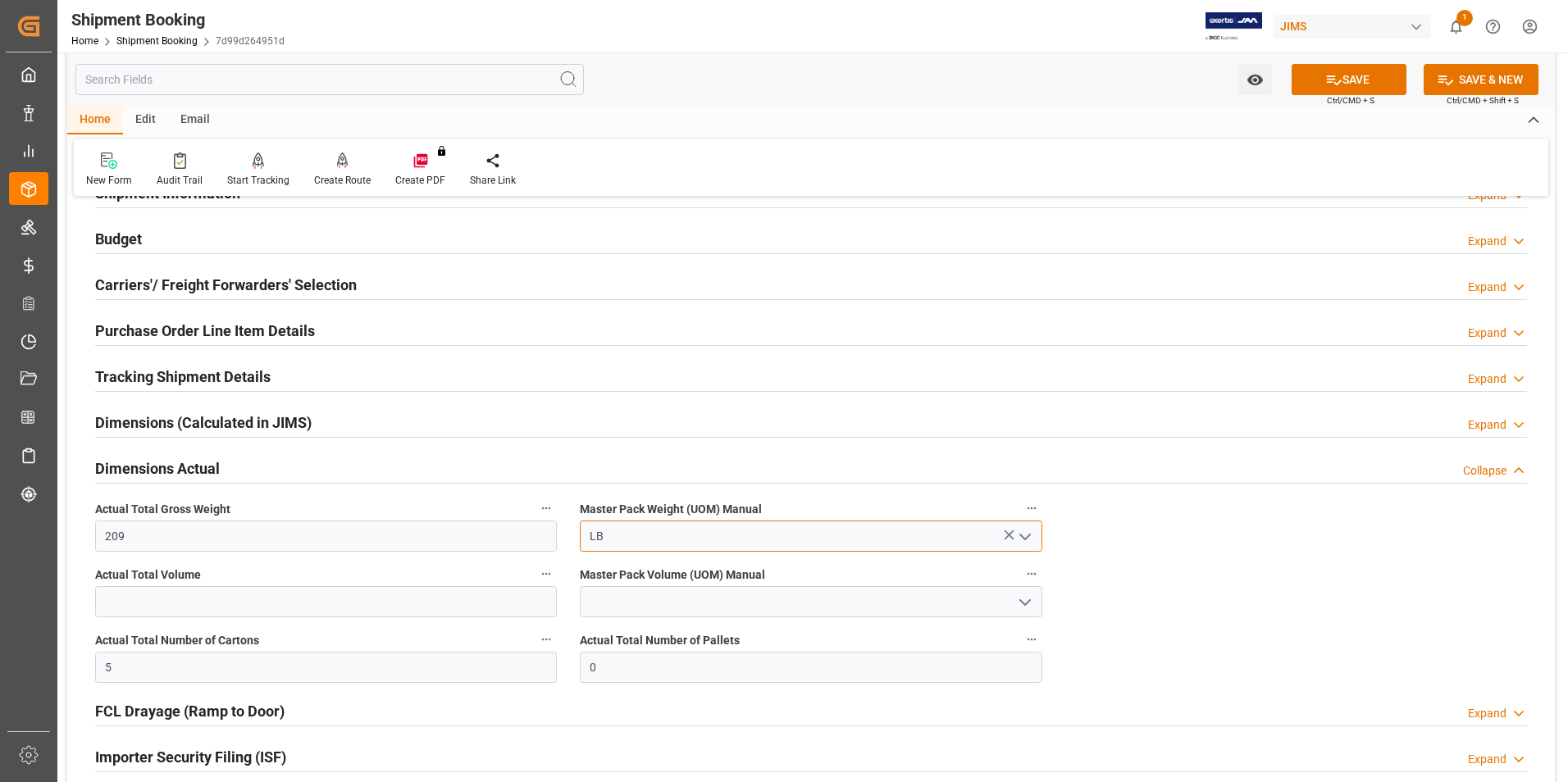
type input "LB"
click at [1367, 75] on button "SAVE" at bounding box center [1348, 80] width 115 height 31
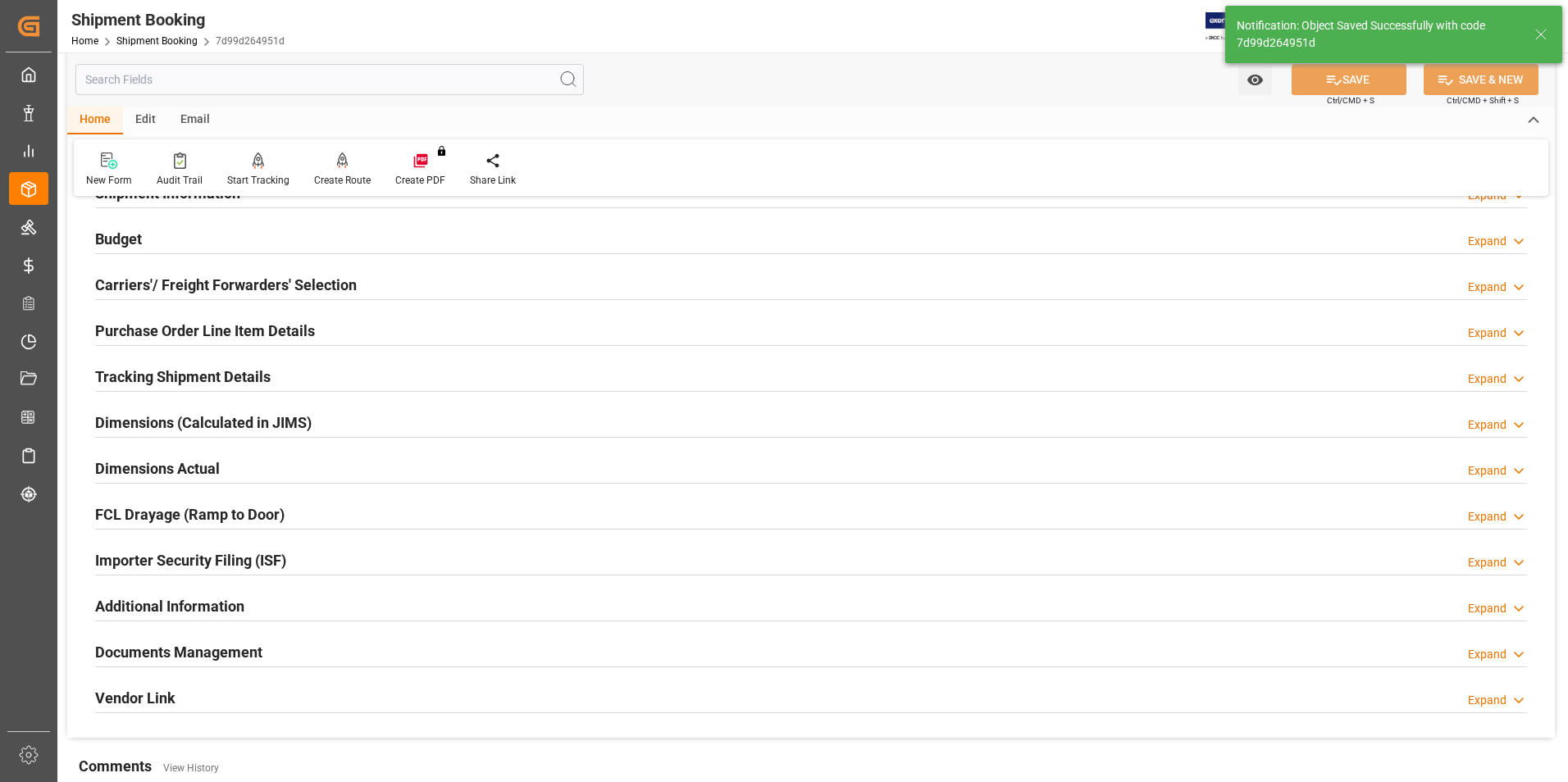
click at [164, 372] on h2 "Tracking Shipment Details" at bounding box center [183, 376] width 176 height 22
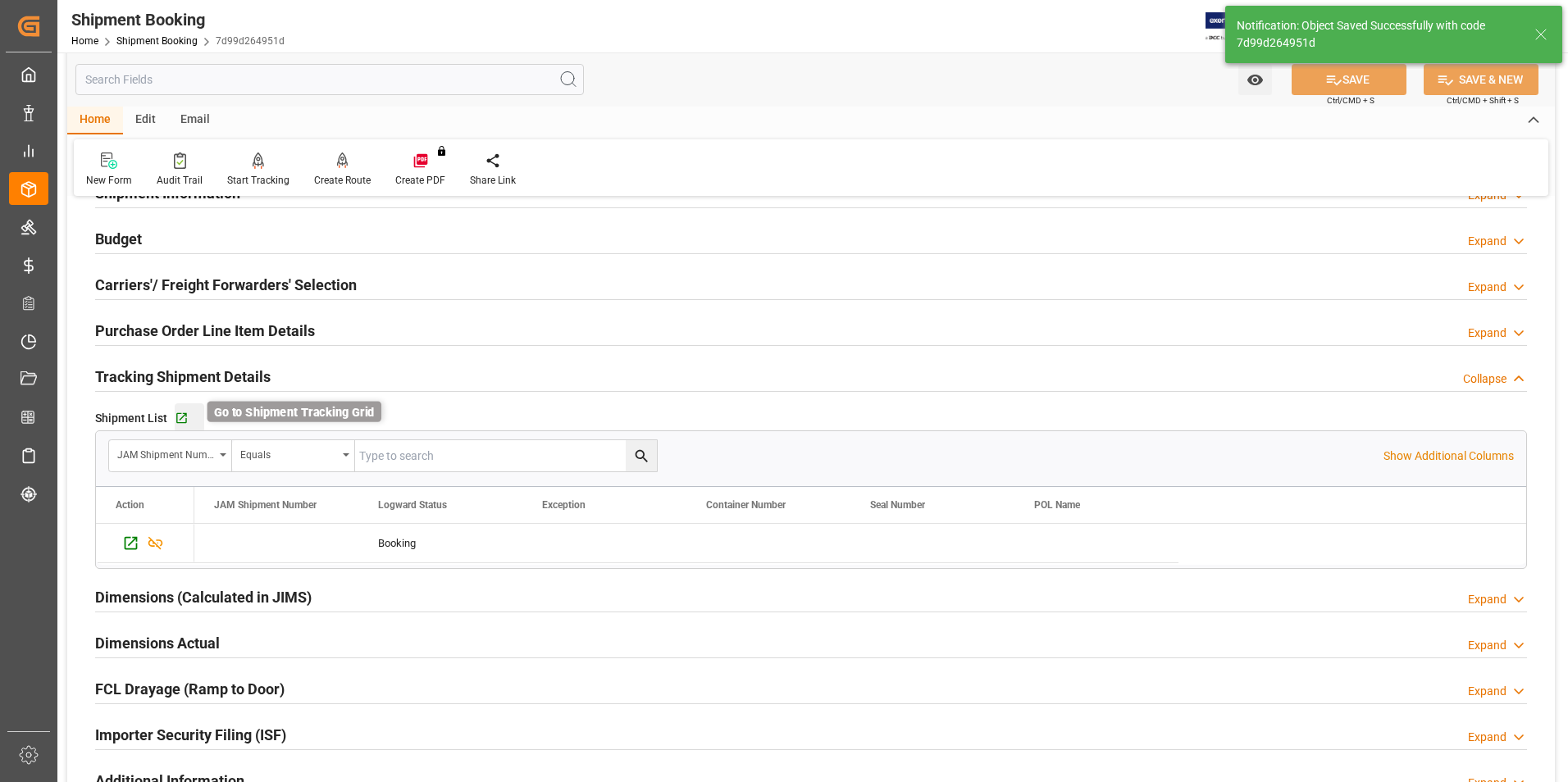
click at [185, 420] on icon "button" at bounding box center [182, 418] width 10 height 10
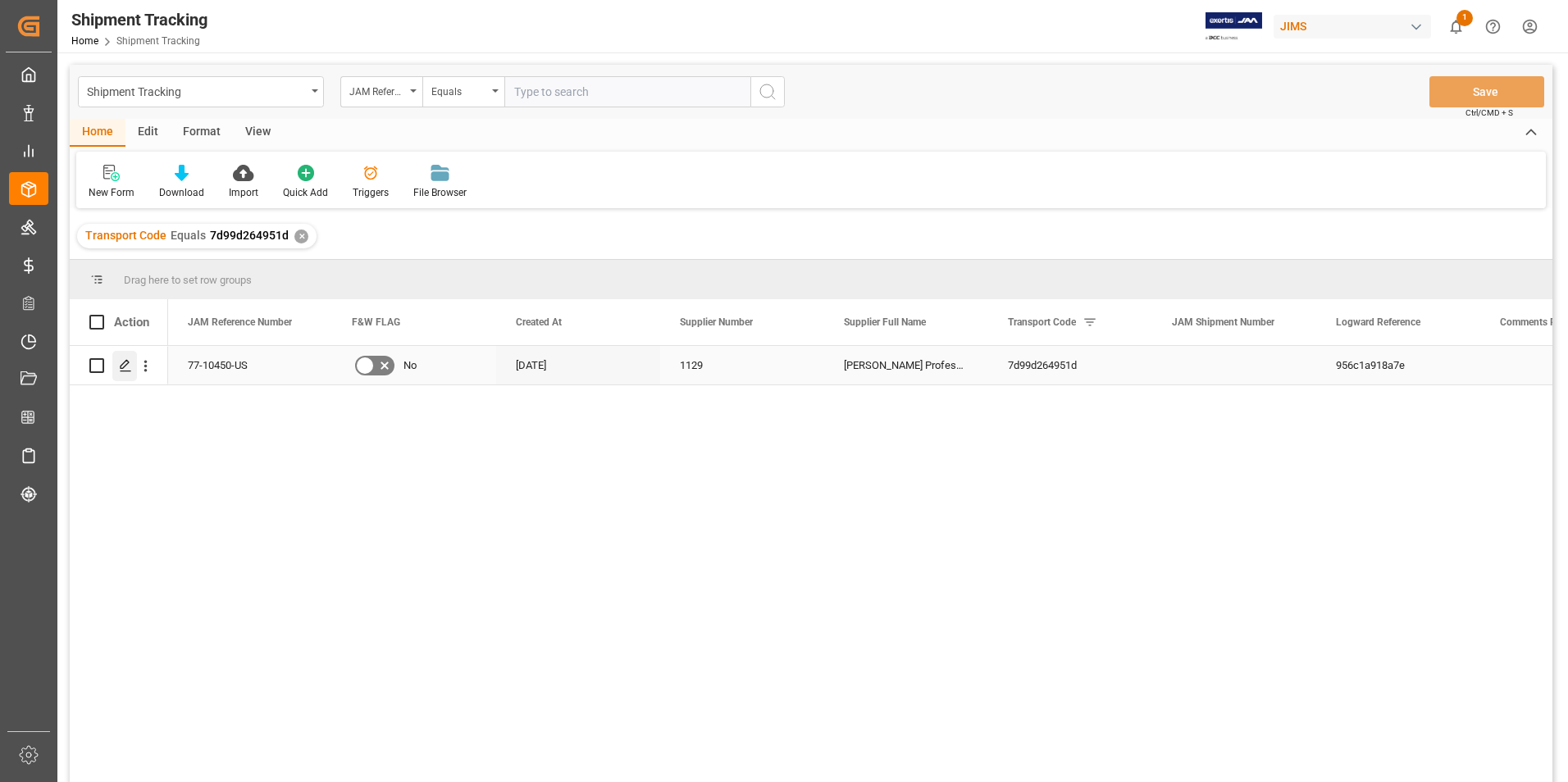
click at [120, 360] on icon "Press SPACE to select this row." at bounding box center [125, 366] width 13 height 13
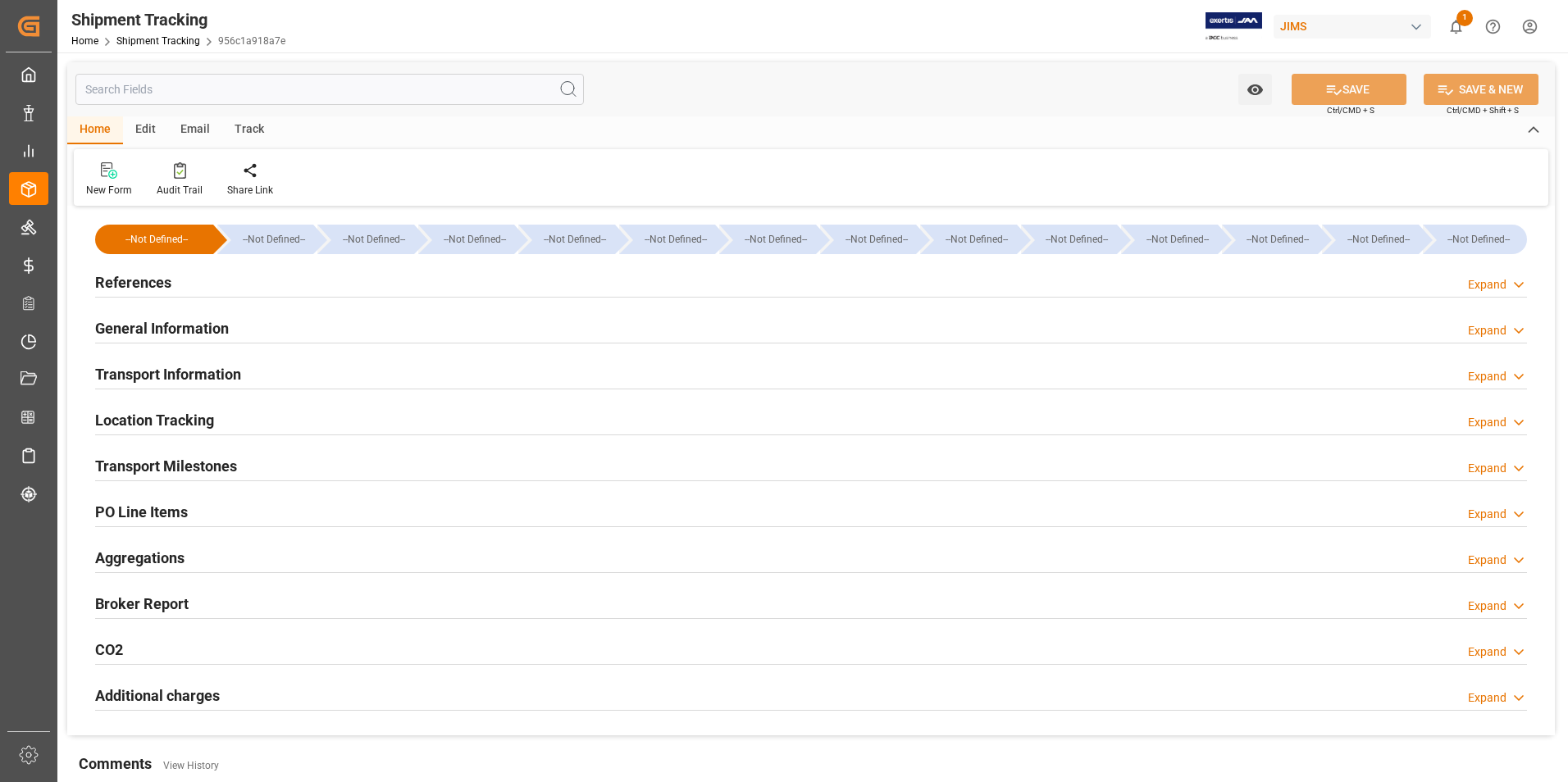
type input "05-08-2025"
click at [152, 281] on h2 "References" at bounding box center [133, 282] width 76 height 22
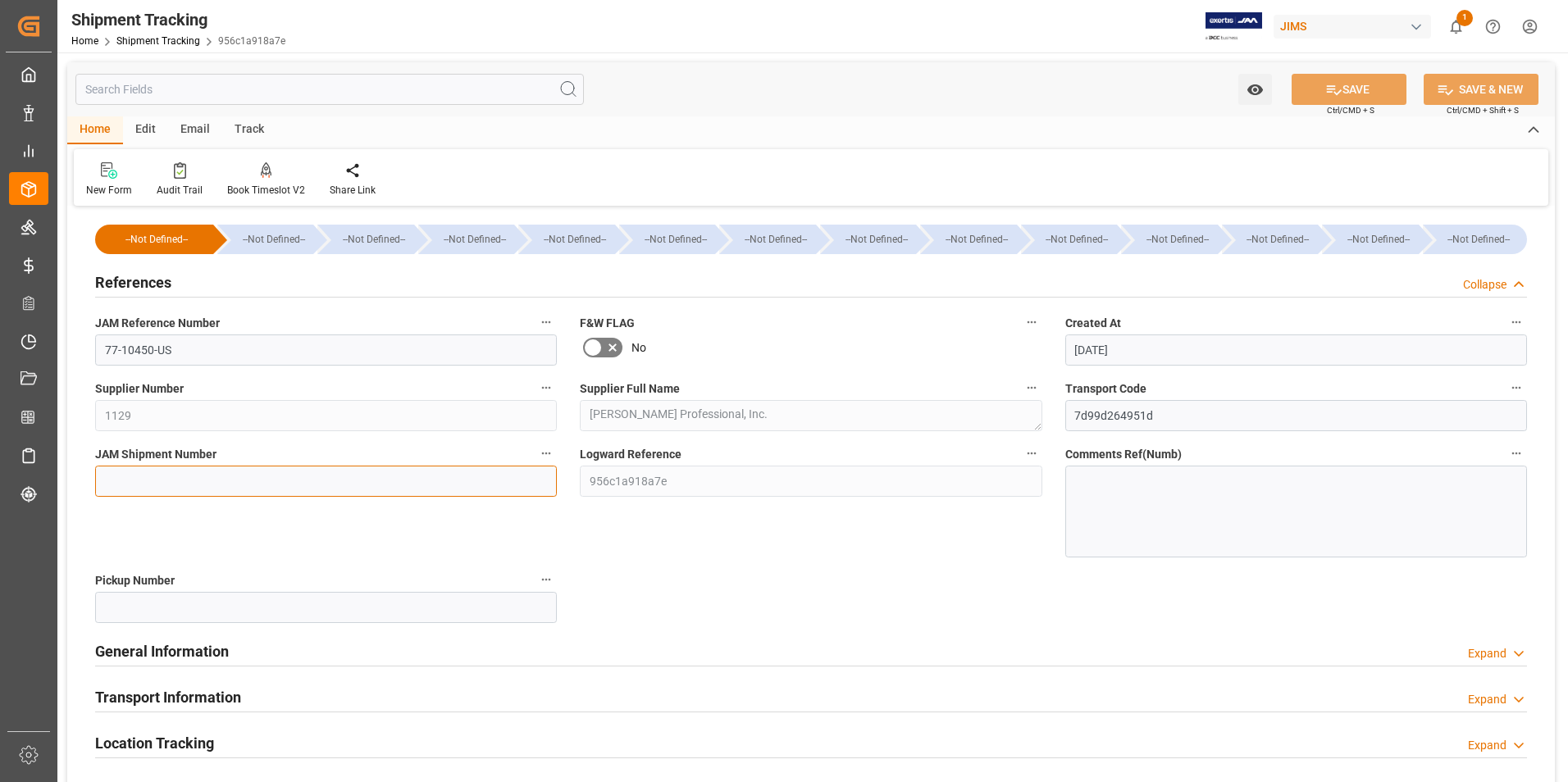
click at [203, 480] on input at bounding box center [326, 481] width 462 height 31
type input "73004"
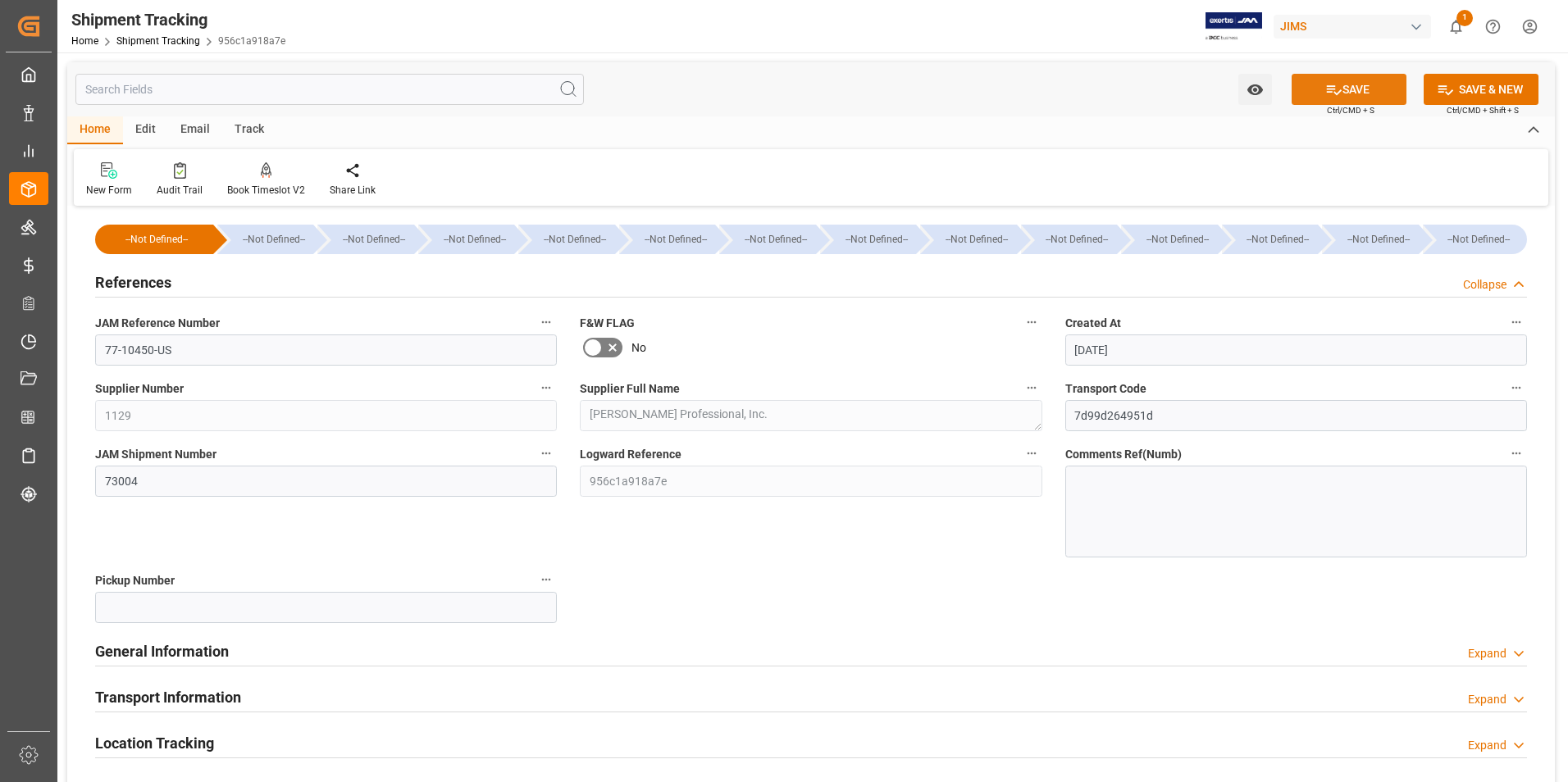
click at [1354, 84] on button "SAVE" at bounding box center [1348, 89] width 115 height 31
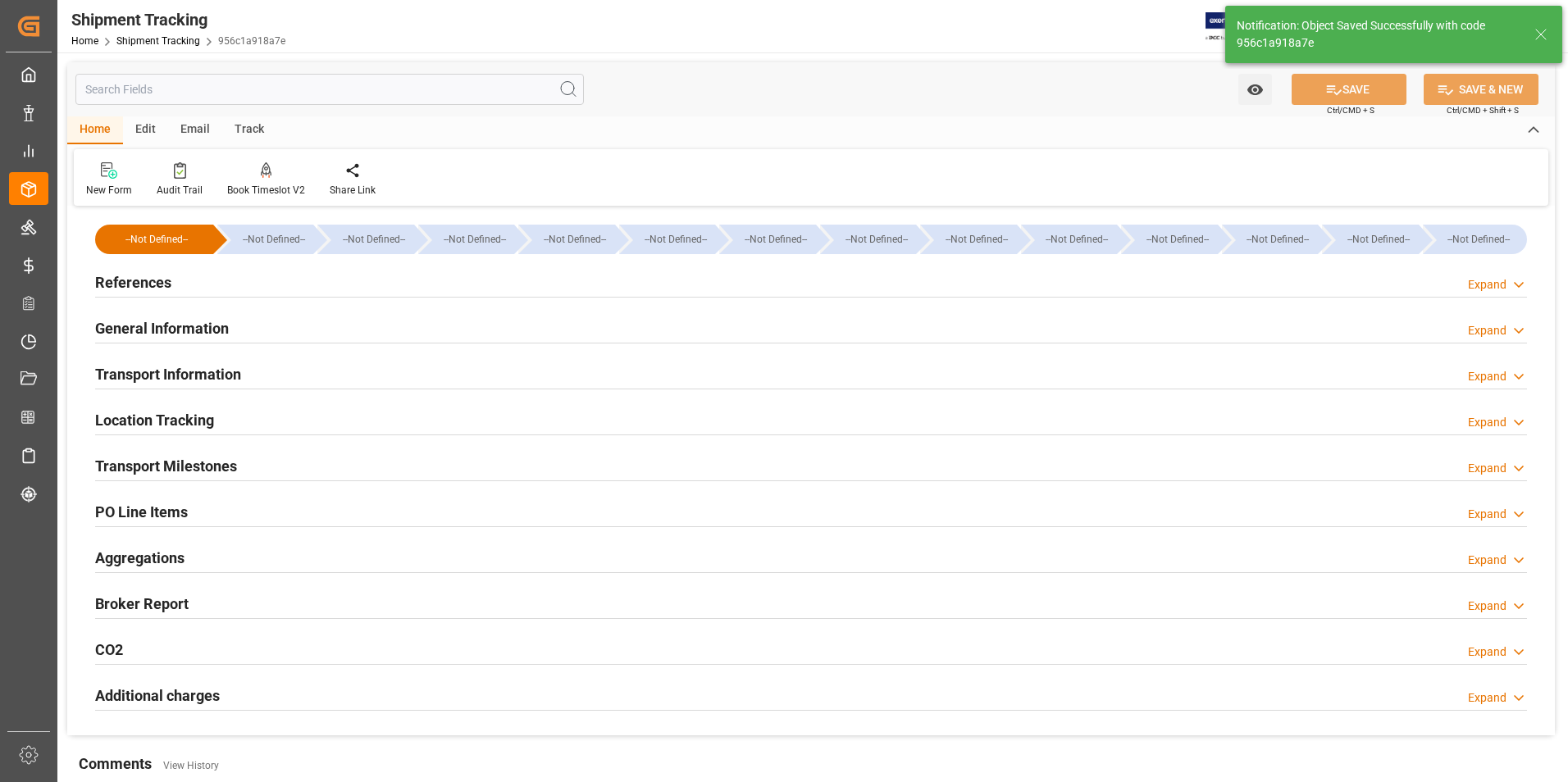
click at [147, 367] on h2 "Transport Information" at bounding box center [168, 374] width 146 height 22
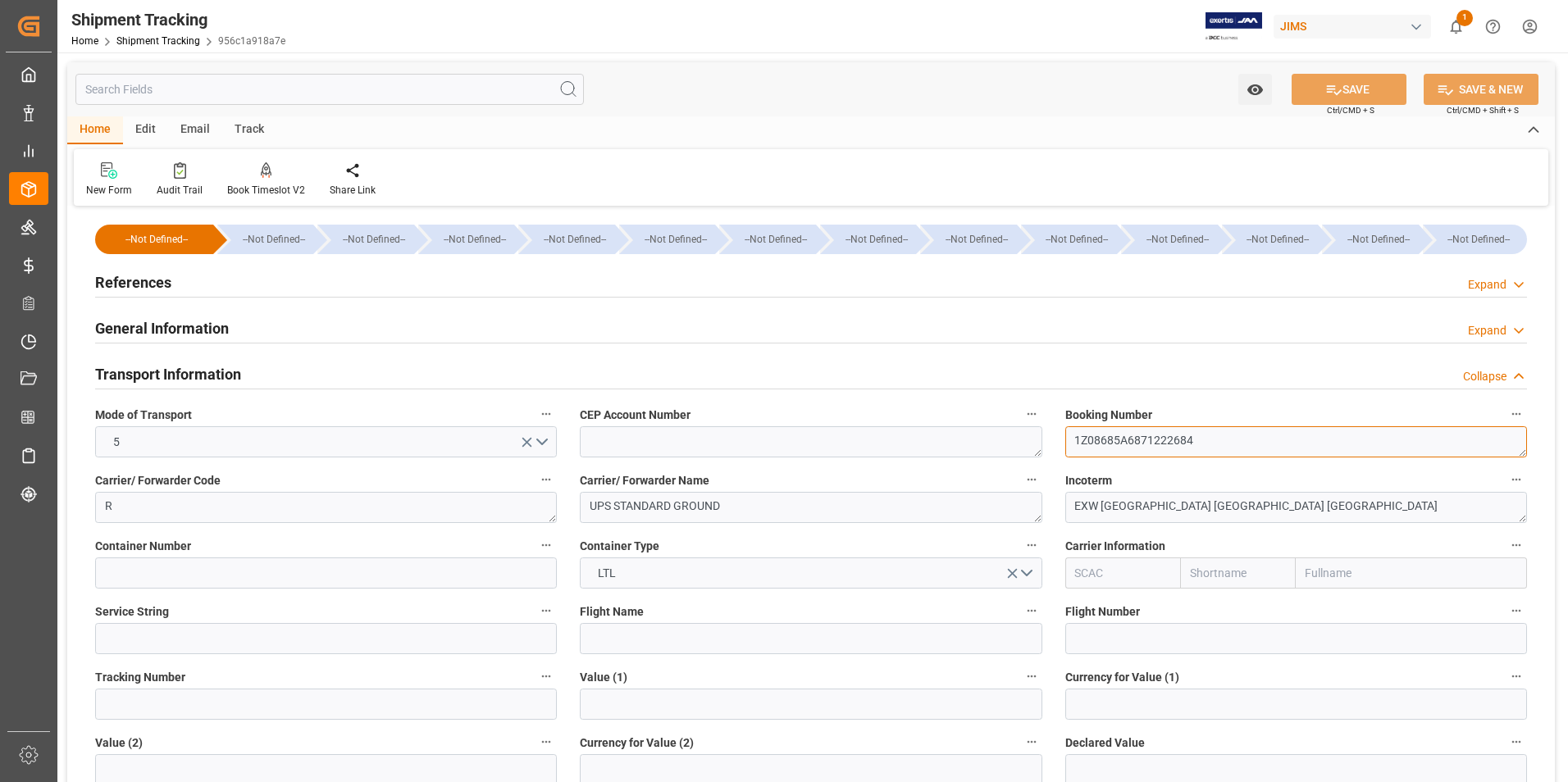
drag, startPoint x: 1211, startPoint y: 439, endPoint x: 1032, endPoint y: 439, distance: 179.0
click at [1032, 439] on div "--Not Defined-- --Not Defined-- --Not Defined-- --Not Defined-- --Not Defined--…" at bounding box center [811, 768] width 1488 height 1115
click at [196, 696] on input at bounding box center [326, 704] width 462 height 31
paste input "1Z08685A6871222684"
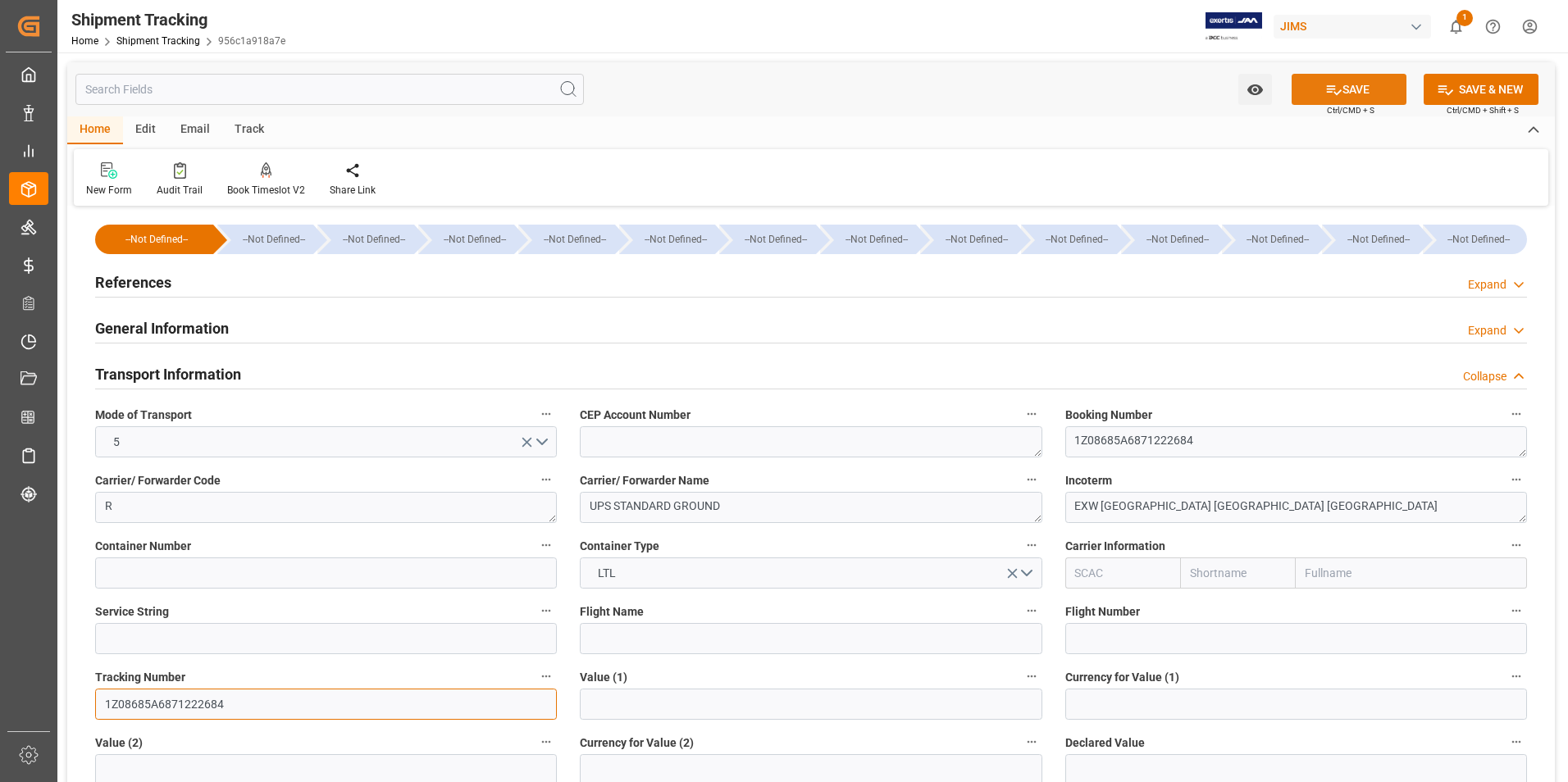
type input "1Z08685A6871222684"
click at [1347, 96] on button "SAVE" at bounding box center [1348, 89] width 115 height 31
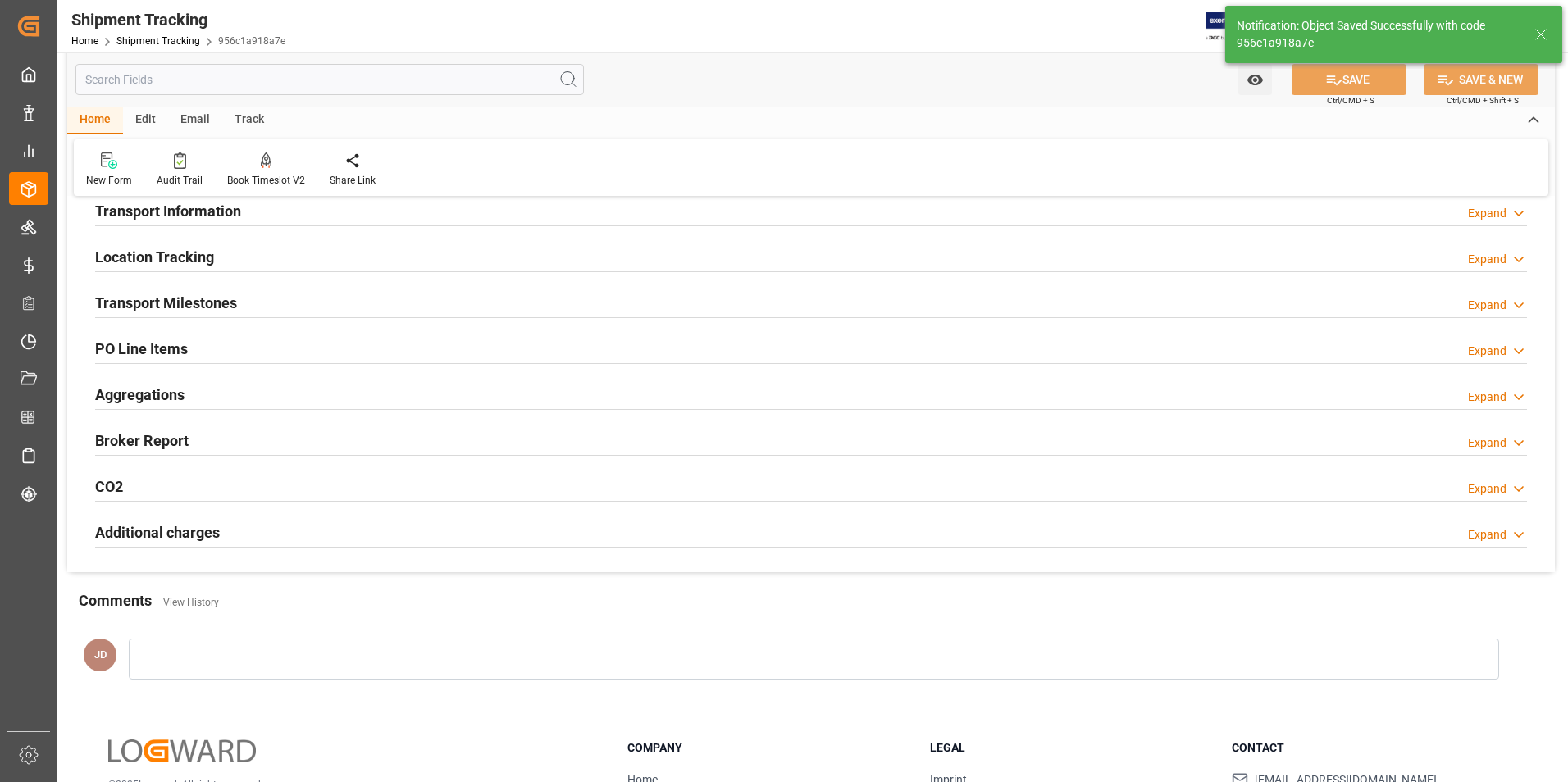
scroll to position [164, 0]
click at [201, 298] on h2 "Transport Milestones" at bounding box center [166, 302] width 142 height 22
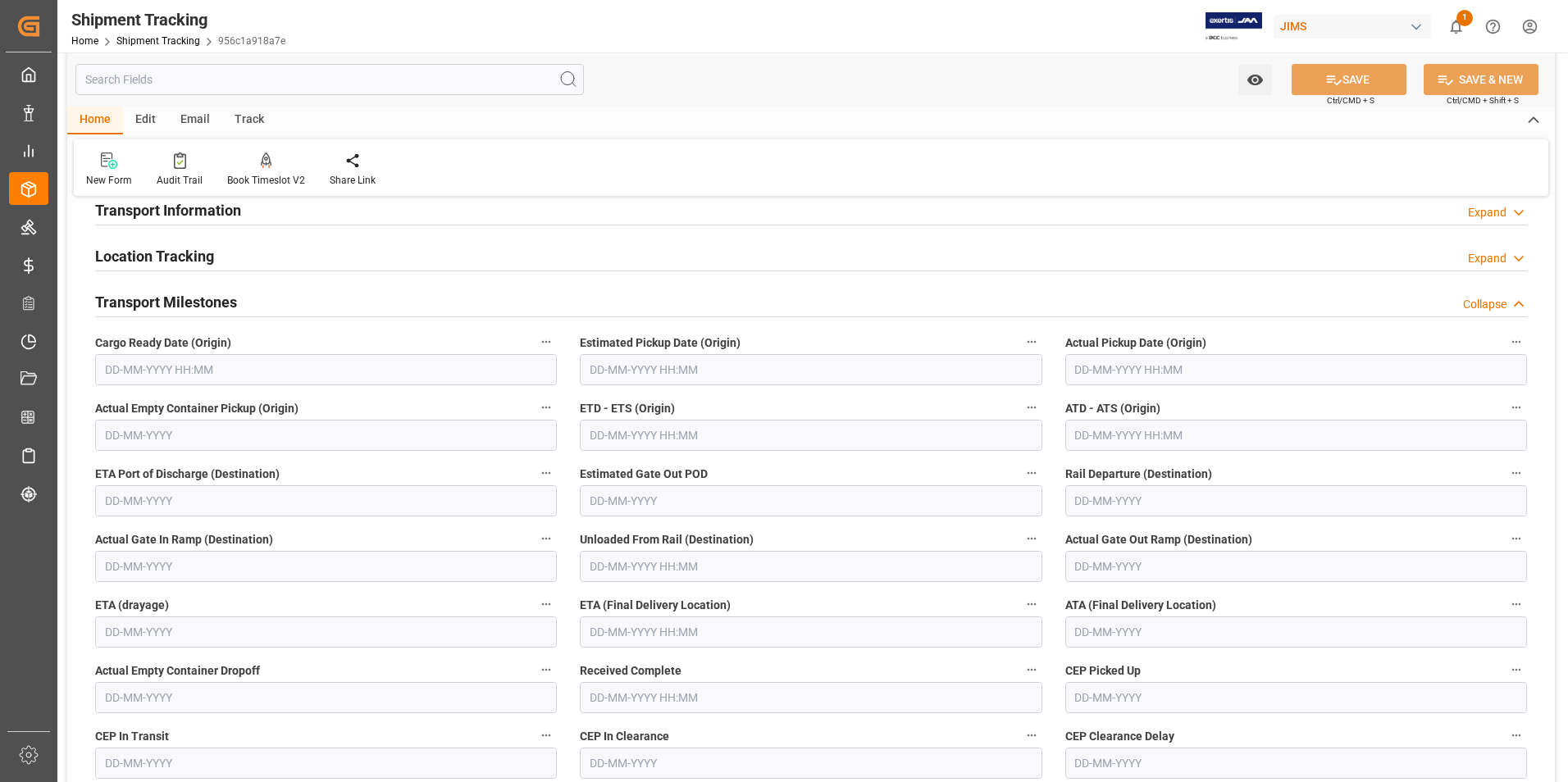
click at [1122, 359] on input "text" at bounding box center [1297, 370] width 462 height 31
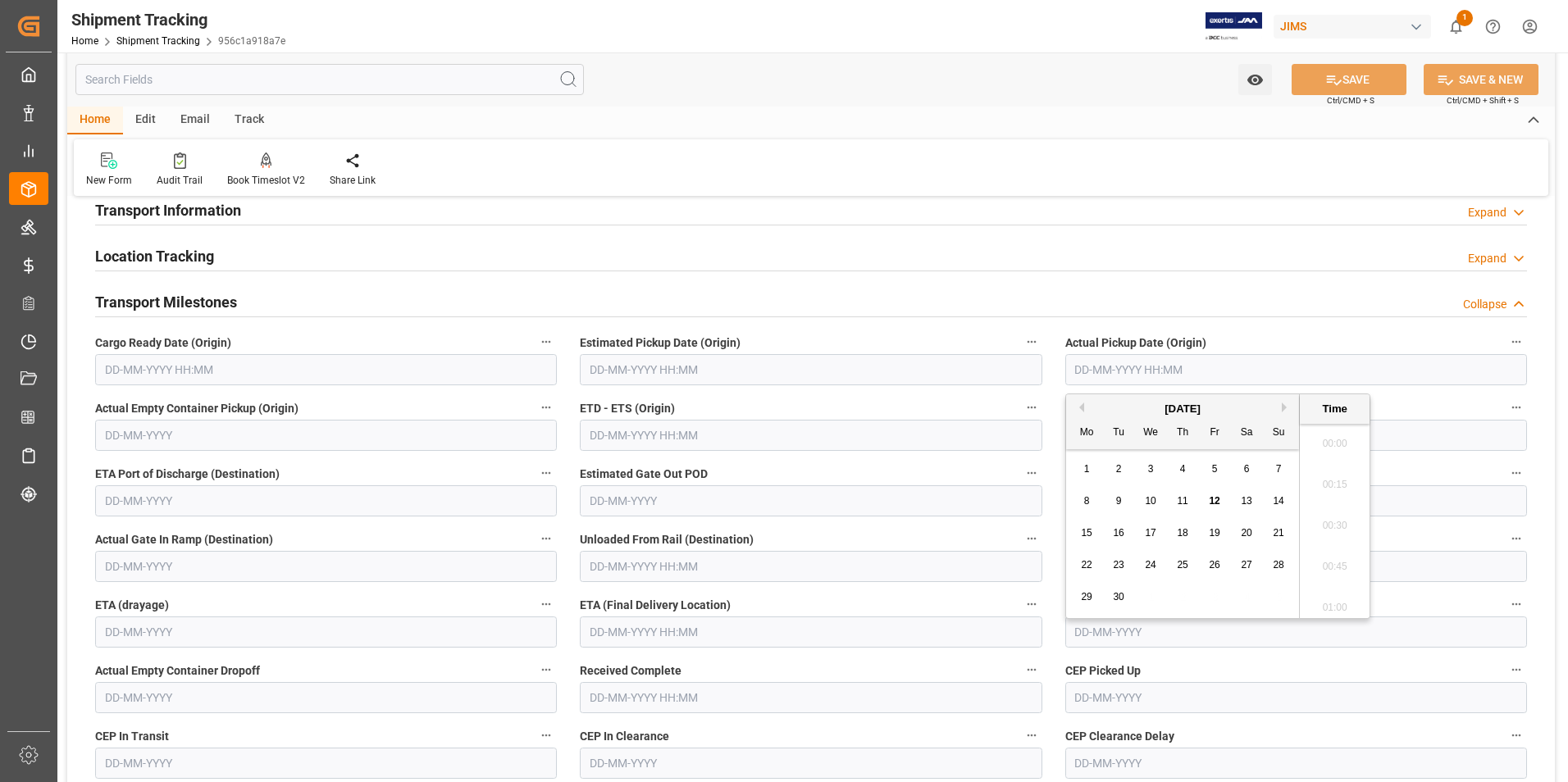
scroll to position [1645, 0]
click at [1071, 480] on div "1 2 3 4 5 6 7" at bounding box center [1183, 469] width 224 height 32
click at [1118, 502] on span "9" at bounding box center [1119, 500] width 6 height 11
type input "09-09-2025 00:00"
click at [636, 442] on input "text" at bounding box center [811, 436] width 462 height 31
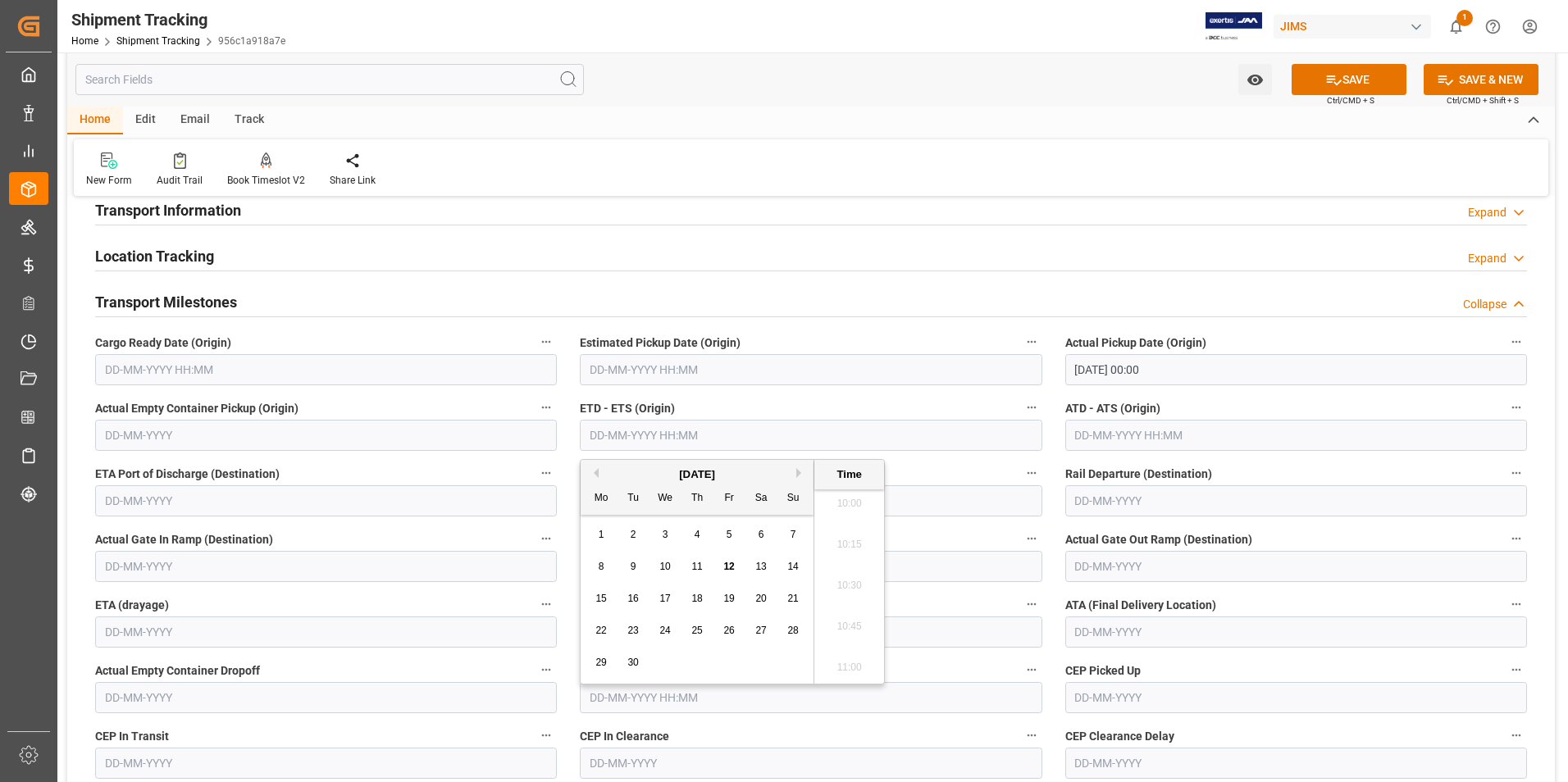
click at [592, 544] on div "1" at bounding box center [601, 535] width 20 height 19
drag, startPoint x: 632, startPoint y: 561, endPoint x: 648, endPoint y: 553, distance: 17.9
click at [634, 560] on div "9" at bounding box center [633, 567] width 20 height 19
type input "09-09-2025 00:00"
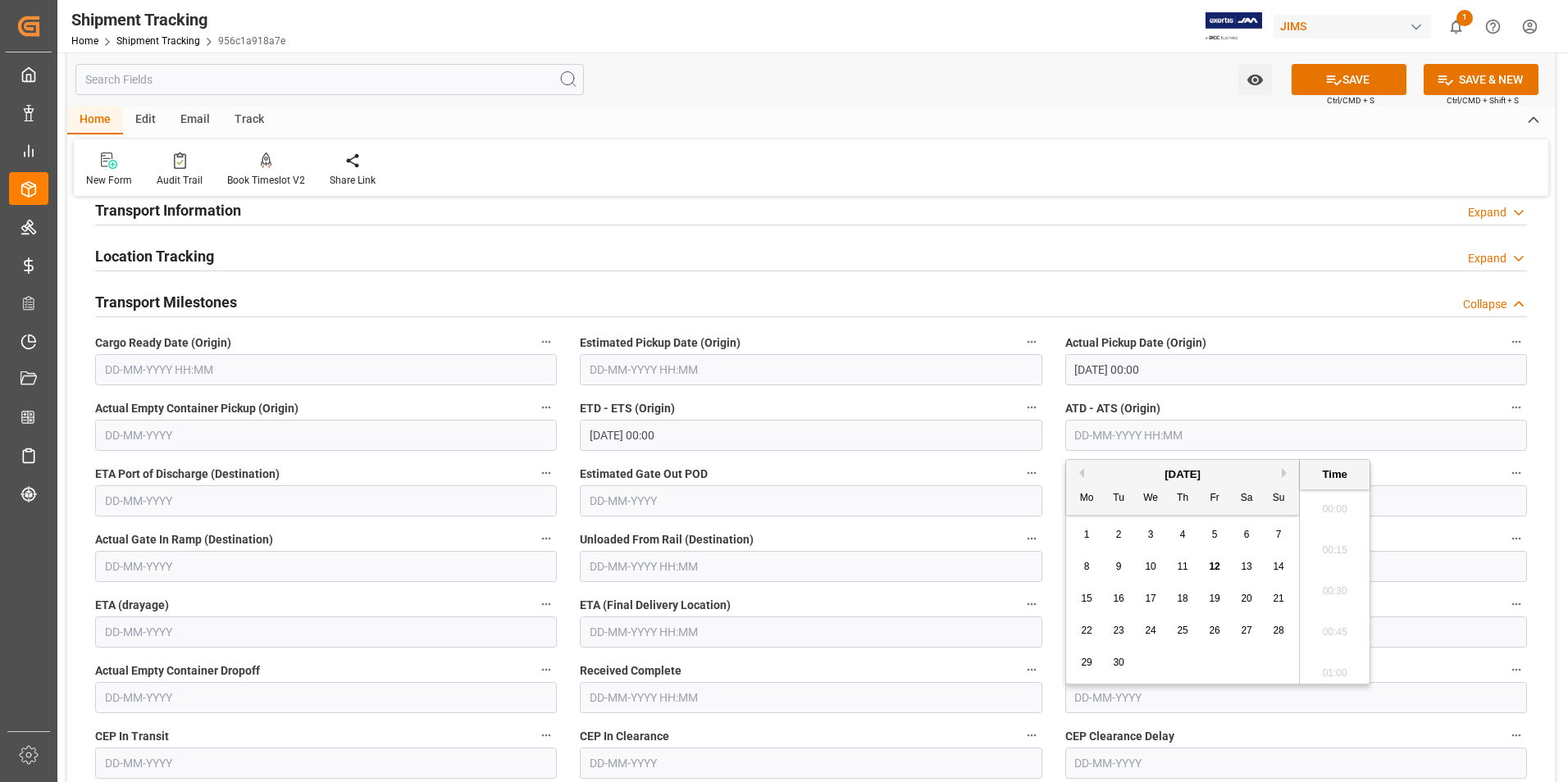
click at [1107, 440] on input "text" at bounding box center [1297, 436] width 462 height 31
click at [1071, 543] on div "1 2 3 4 5 6 7" at bounding box center [1183, 534] width 224 height 32
click at [1116, 562] on span "9" at bounding box center [1119, 566] width 6 height 11
type input "09-09-2025 00:00"
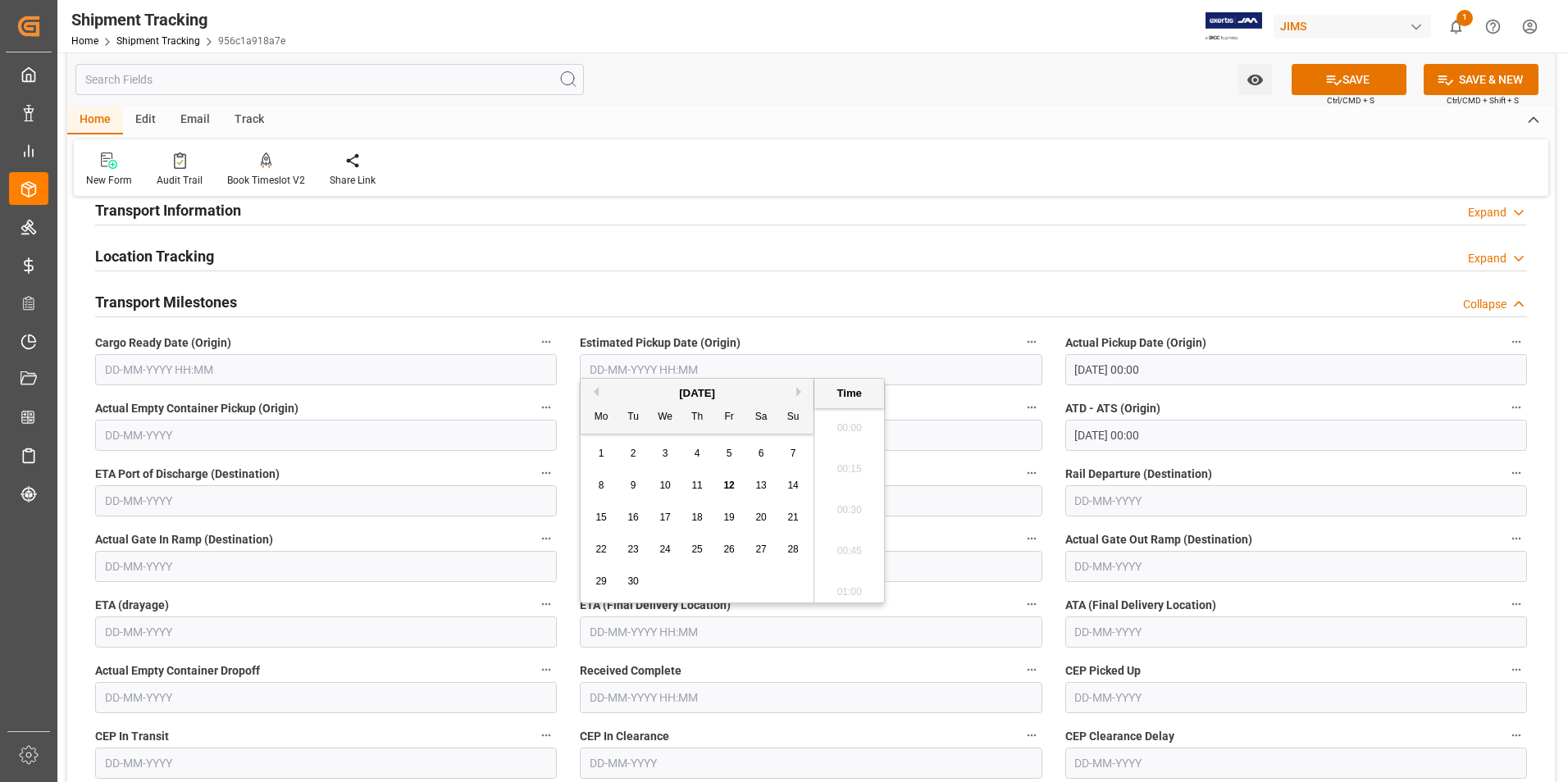
click at [654, 632] on input "text" at bounding box center [811, 632] width 462 height 31
click at [589, 457] on div "1 2 3 4 5 6 7" at bounding box center [697, 454] width 224 height 32
click at [667, 520] on span "17" at bounding box center [665, 517] width 10 height 11
type input "17-09-2025 00:00"
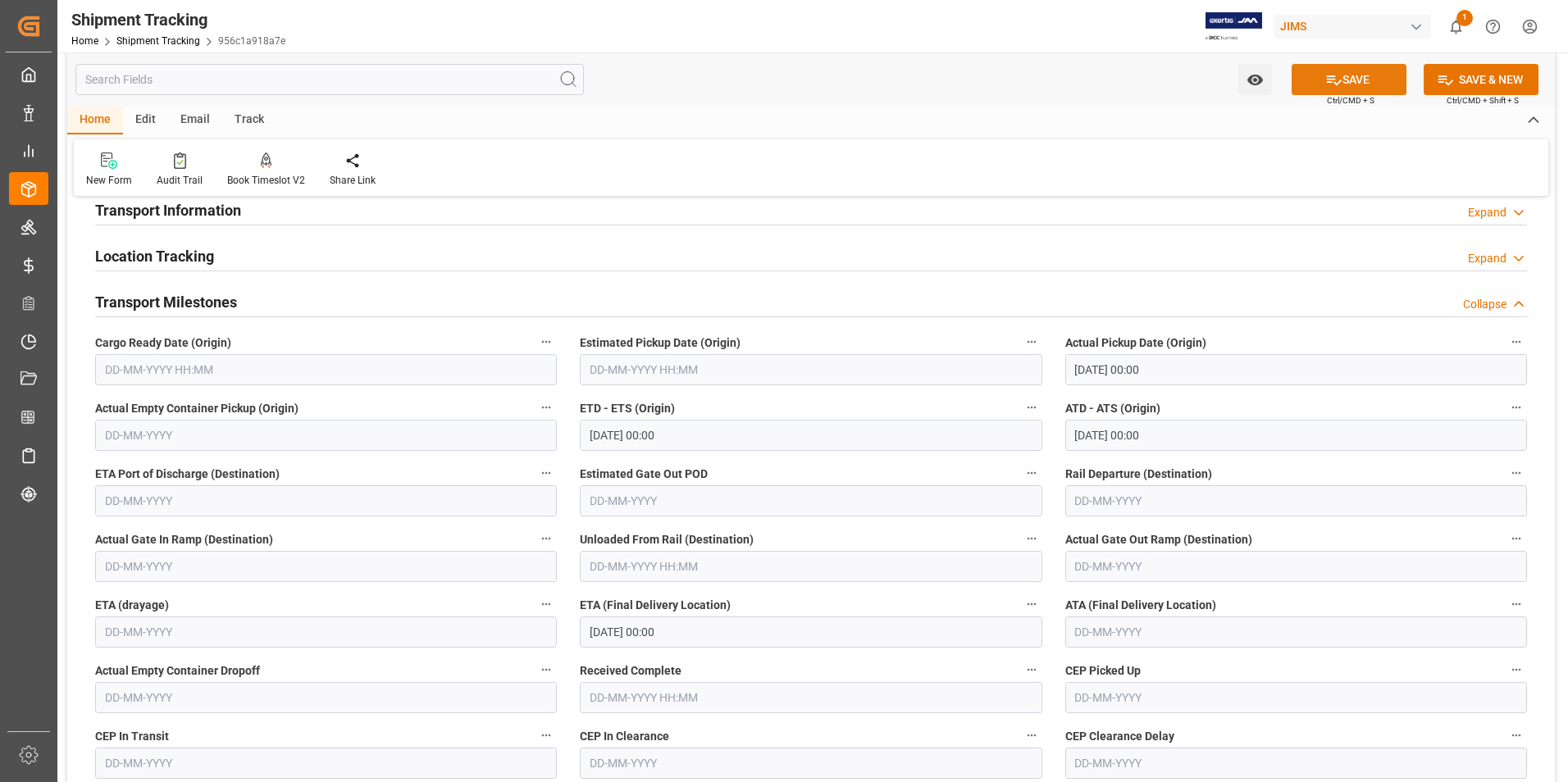
click at [1344, 83] on button "SAVE" at bounding box center [1348, 80] width 115 height 31
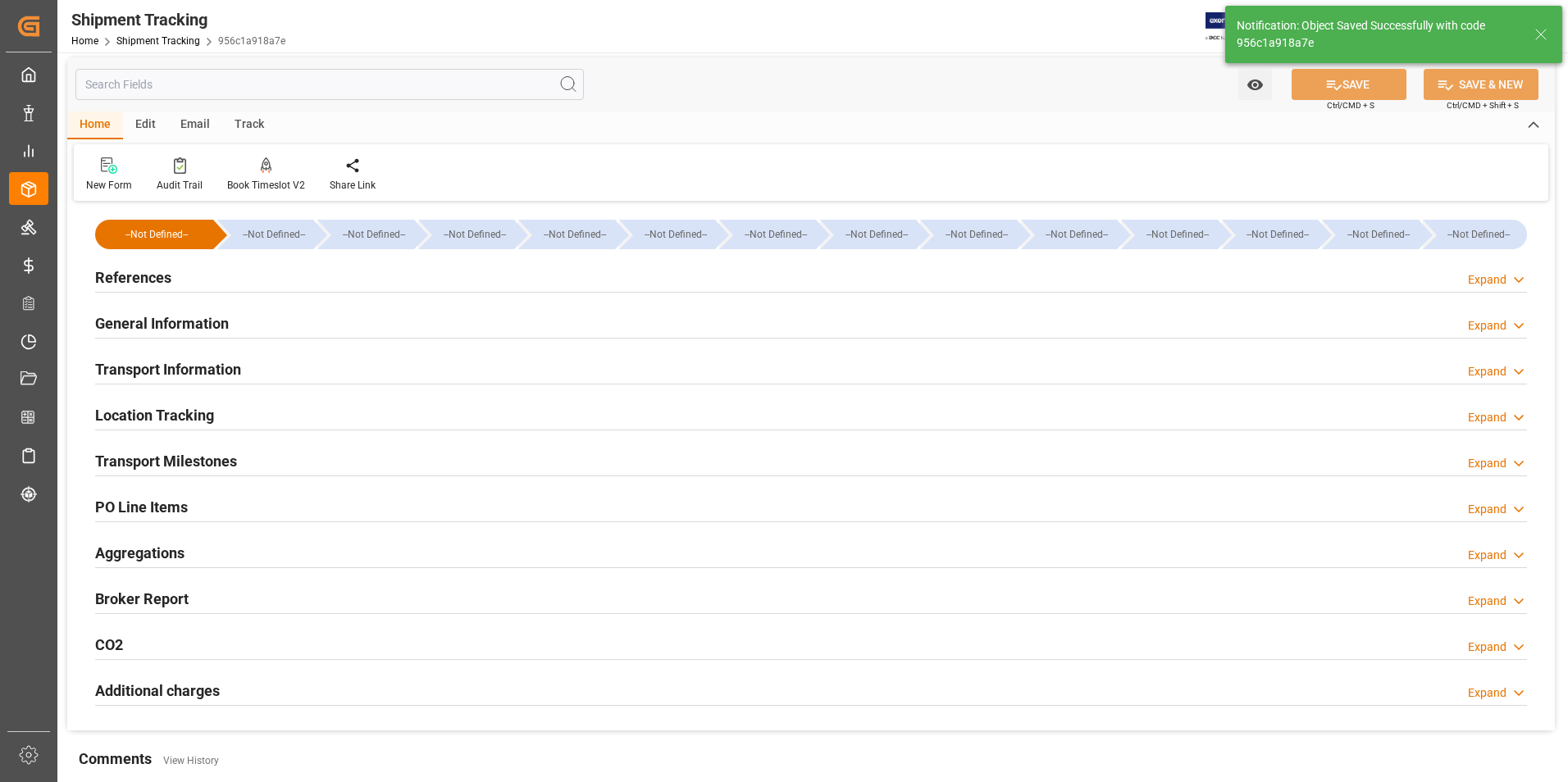
scroll to position [0, 0]
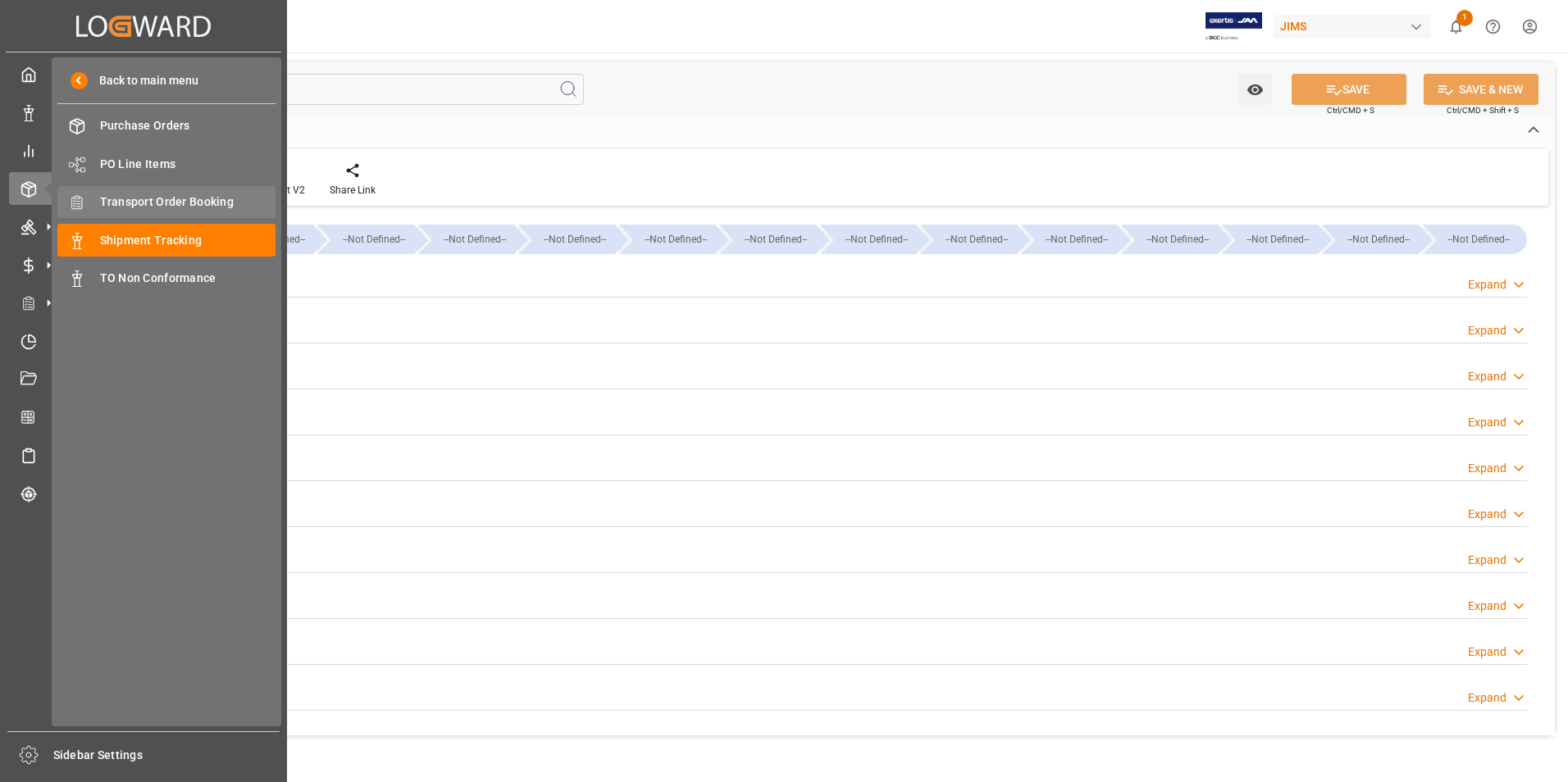
click at [219, 200] on span "Transport Order Booking" at bounding box center [188, 202] width 177 height 17
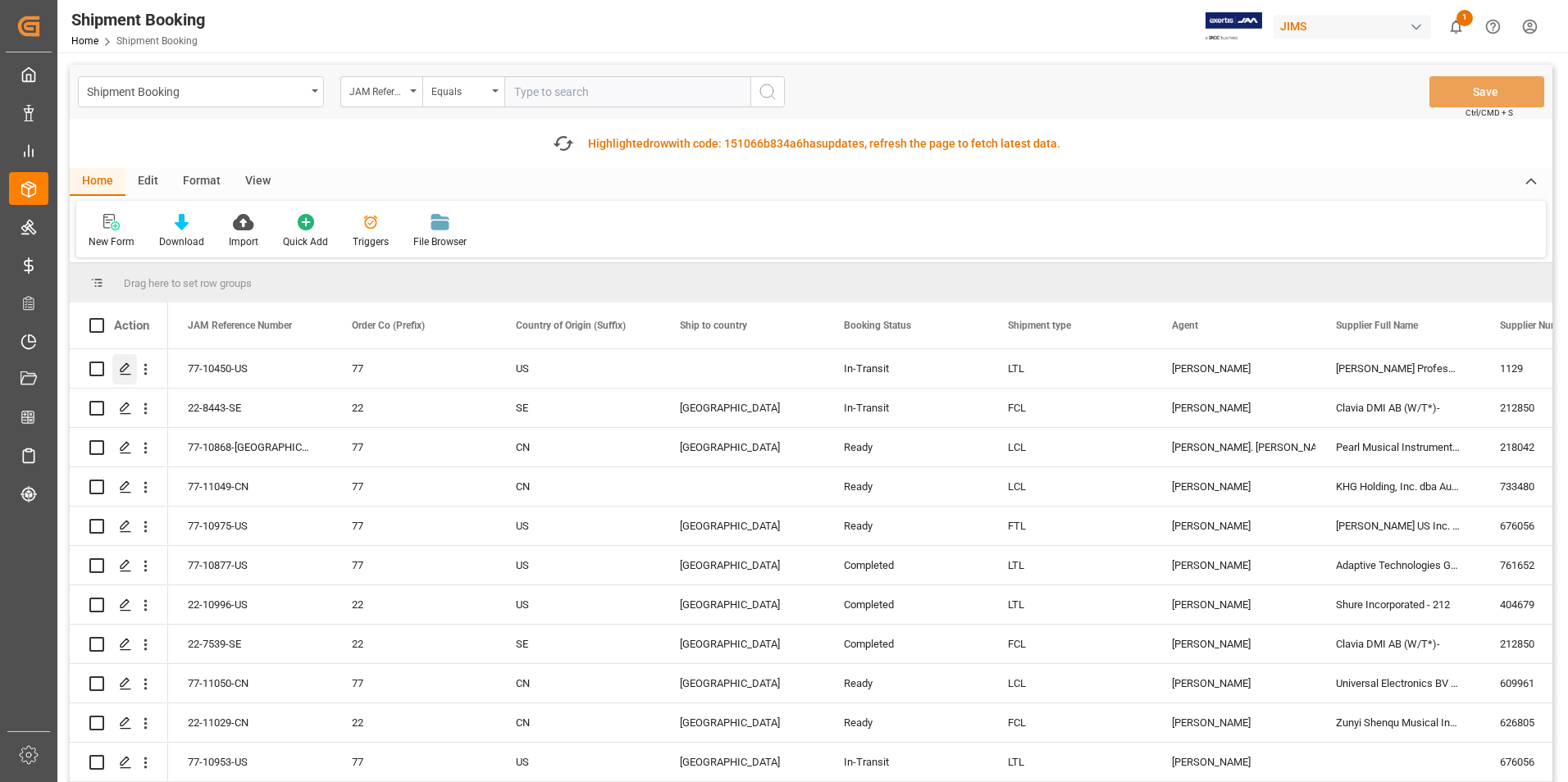
click at [127, 320] on div "Action" at bounding box center [131, 325] width 35 height 15
click at [130, 369] on icon "Press SPACE to select this row." at bounding box center [125, 368] width 13 height 13
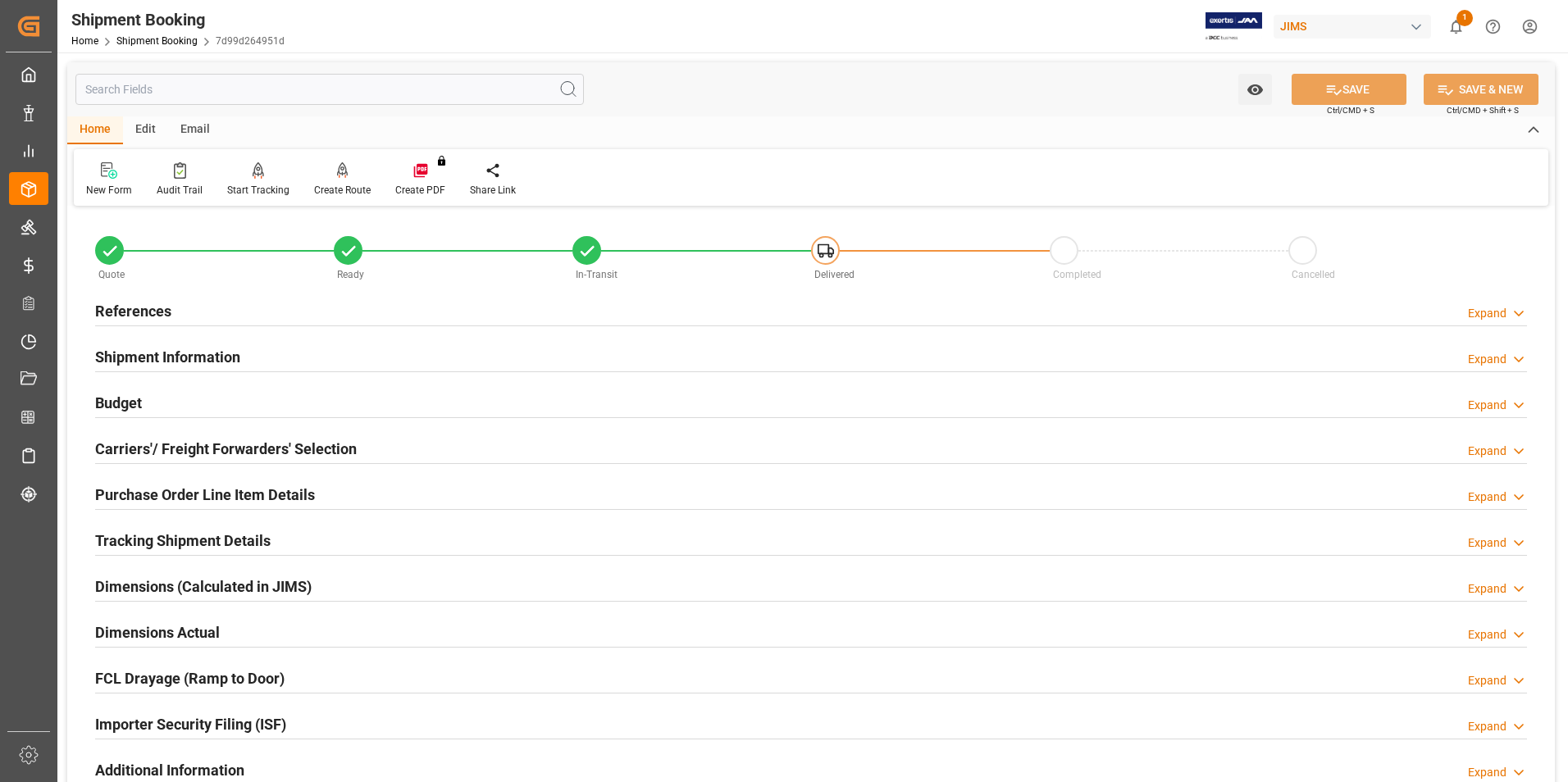
click at [179, 491] on h2 "Purchase Order Line Item Details" at bounding box center [205, 494] width 220 height 22
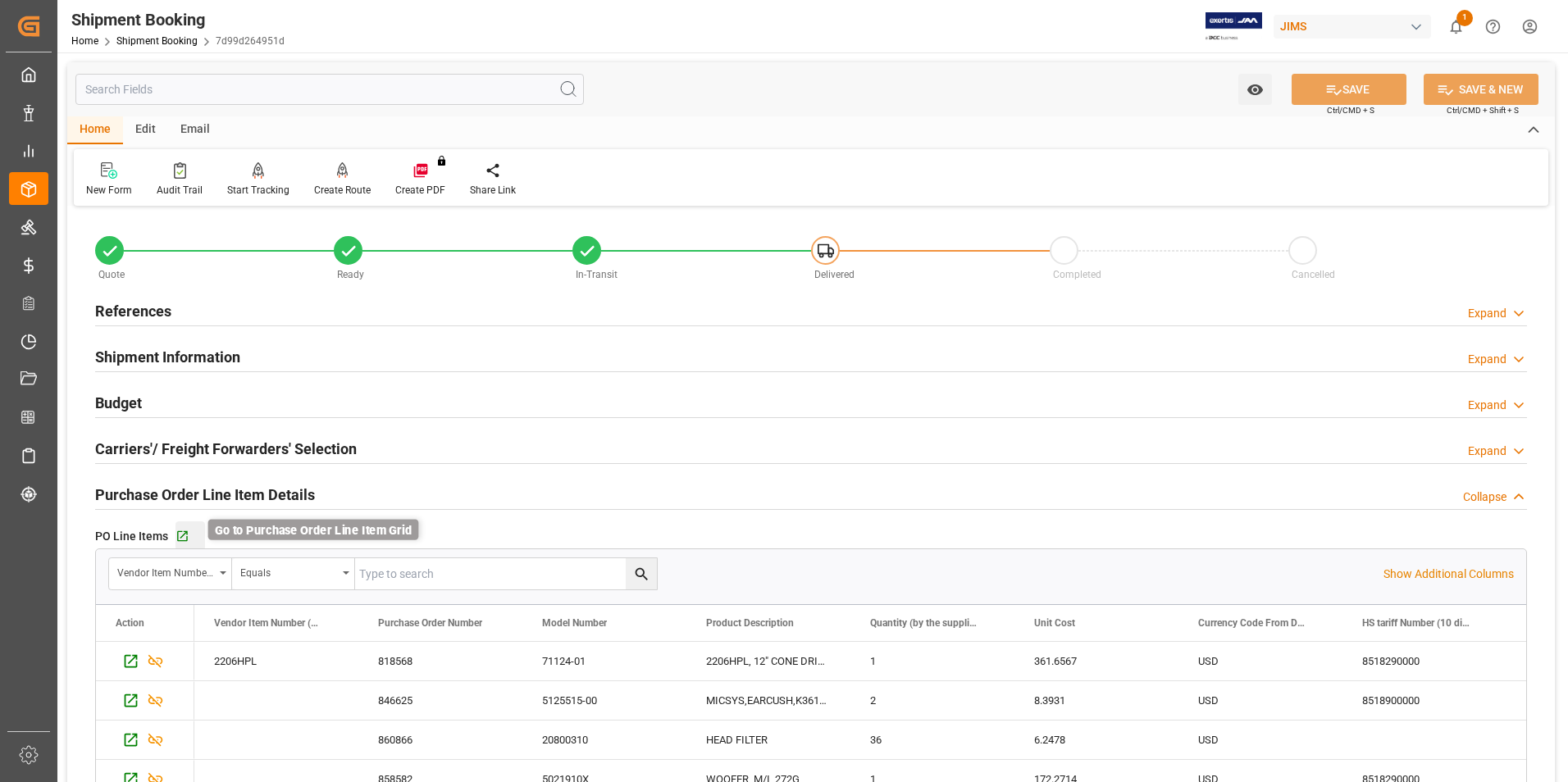
click at [185, 535] on icon "button" at bounding box center [183, 537] width 14 height 14
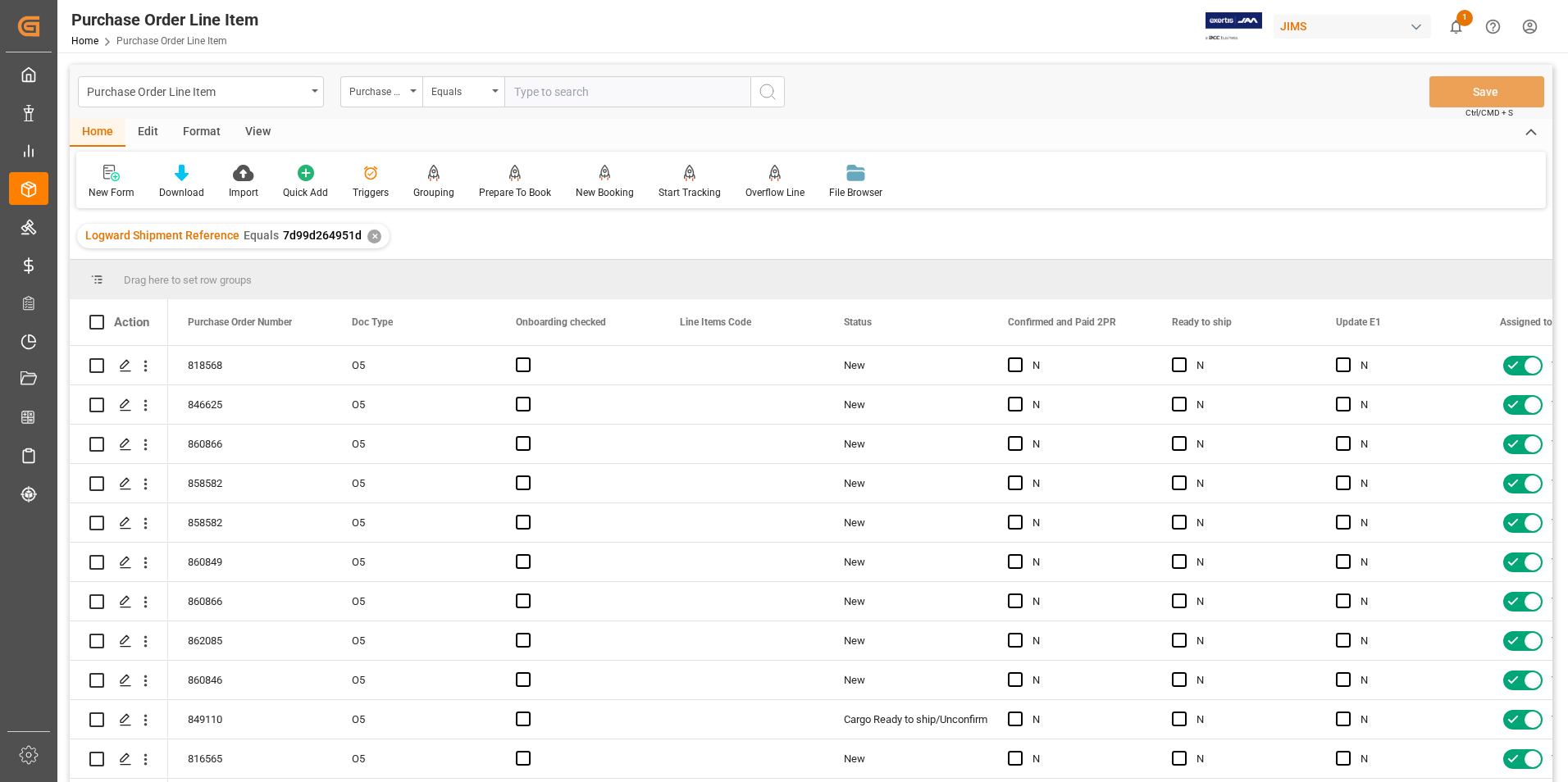
click at [252, 125] on div "View" at bounding box center [257, 133] width 50 height 28
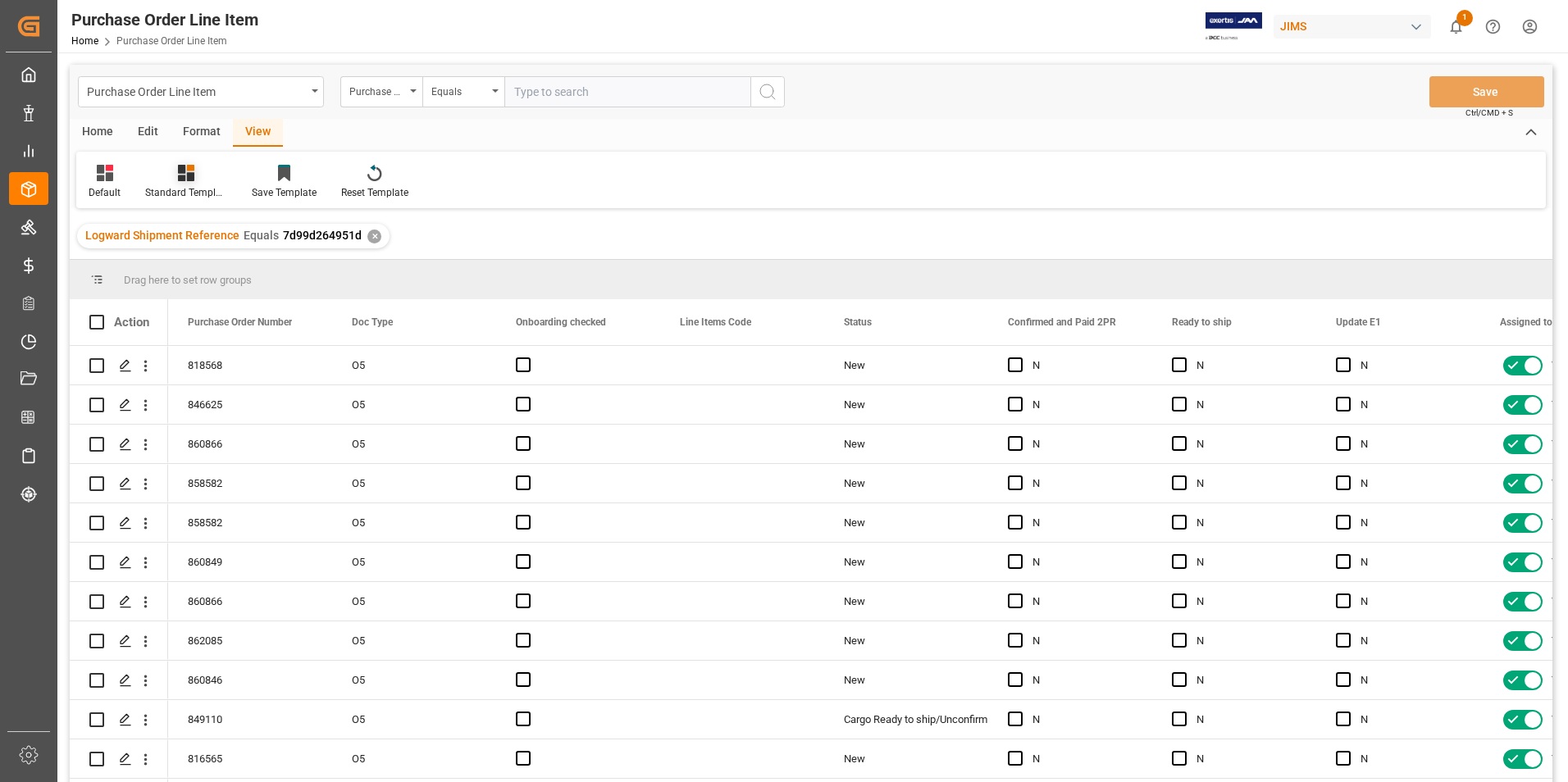
click at [192, 195] on div "Standard Templates" at bounding box center [186, 192] width 82 height 15
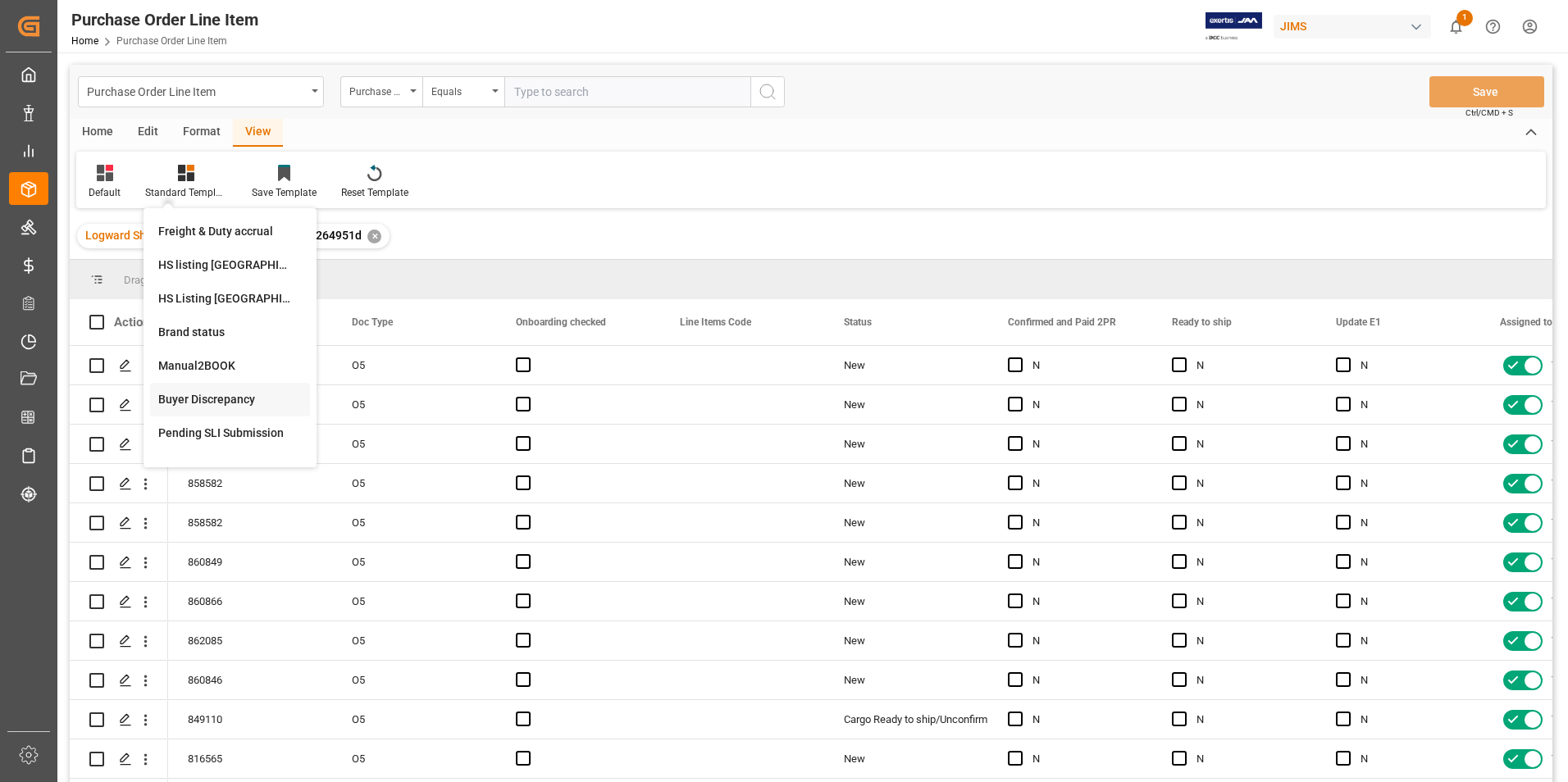
click at [217, 401] on div "Buyer Discrepancy" at bounding box center [230, 400] width 144 height 17
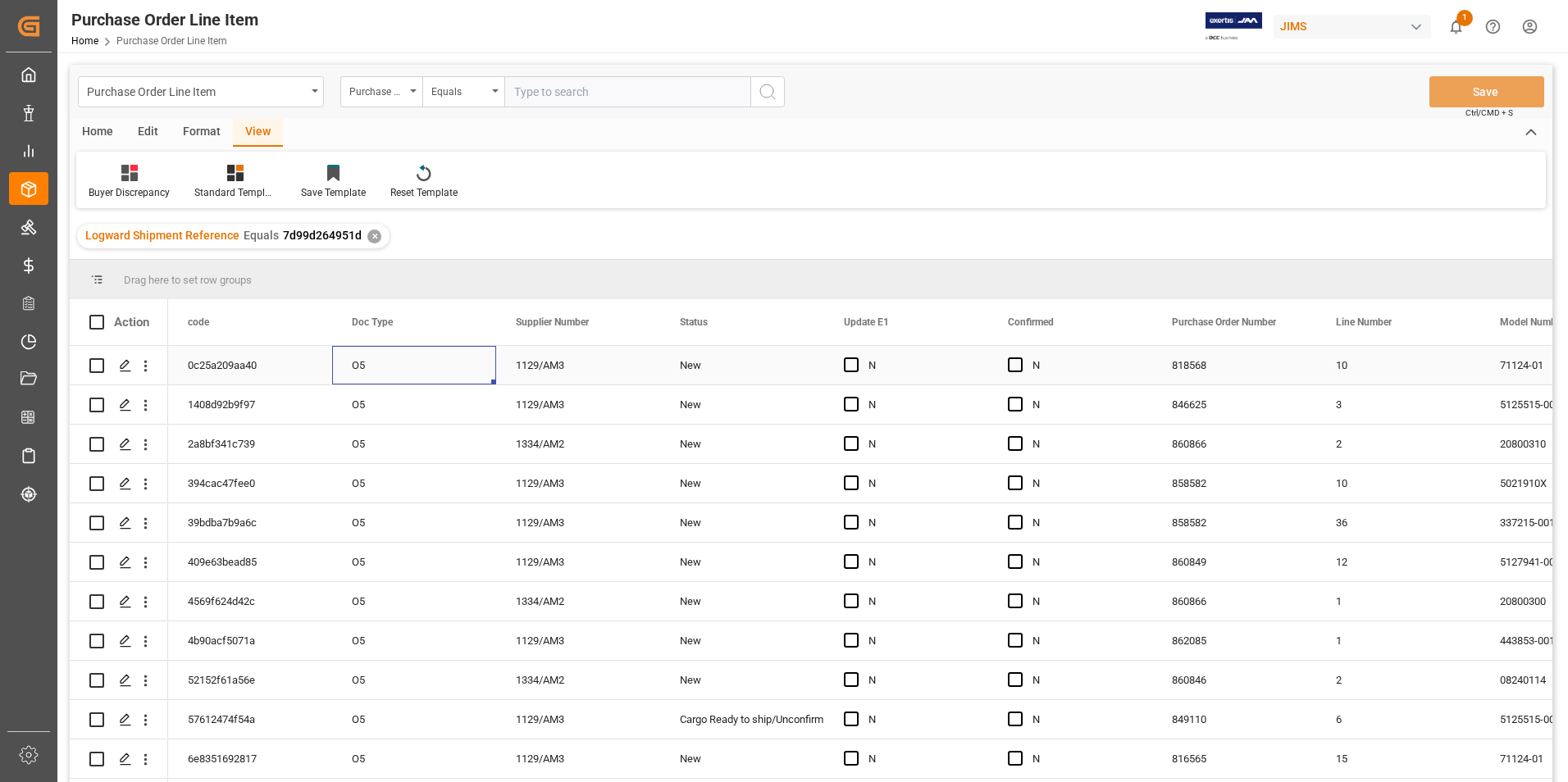
click at [419, 372] on div "O5" at bounding box center [414, 366] width 164 height 38
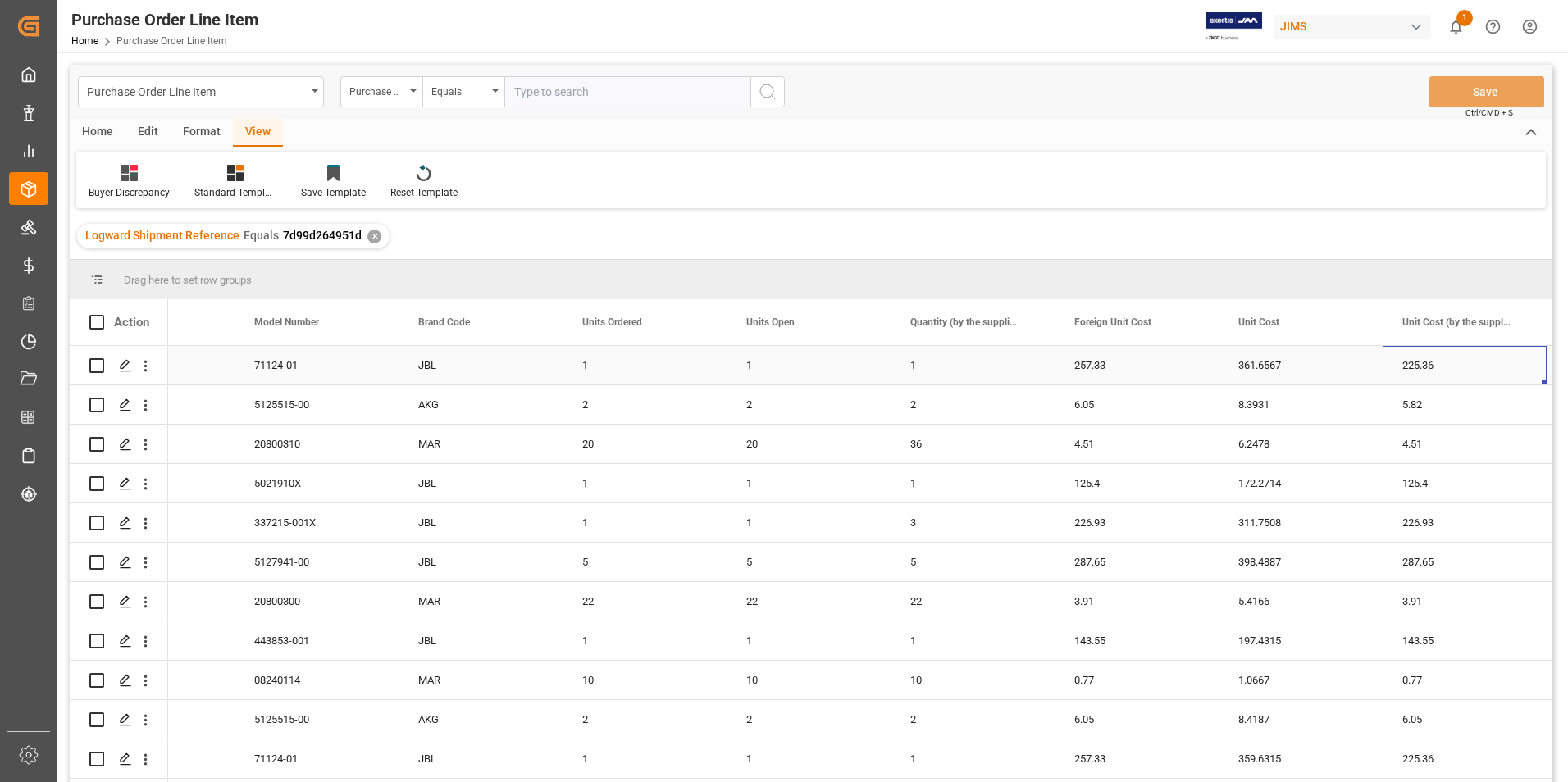
scroll to position [0, 1246]
click at [1150, 366] on div "257.33" at bounding box center [1136, 366] width 164 height 38
click at [1150, 365] on input "257.33" at bounding box center [1136, 375] width 137 height 31
click at [1461, 365] on div "225.36" at bounding box center [1464, 366] width 164 height 38
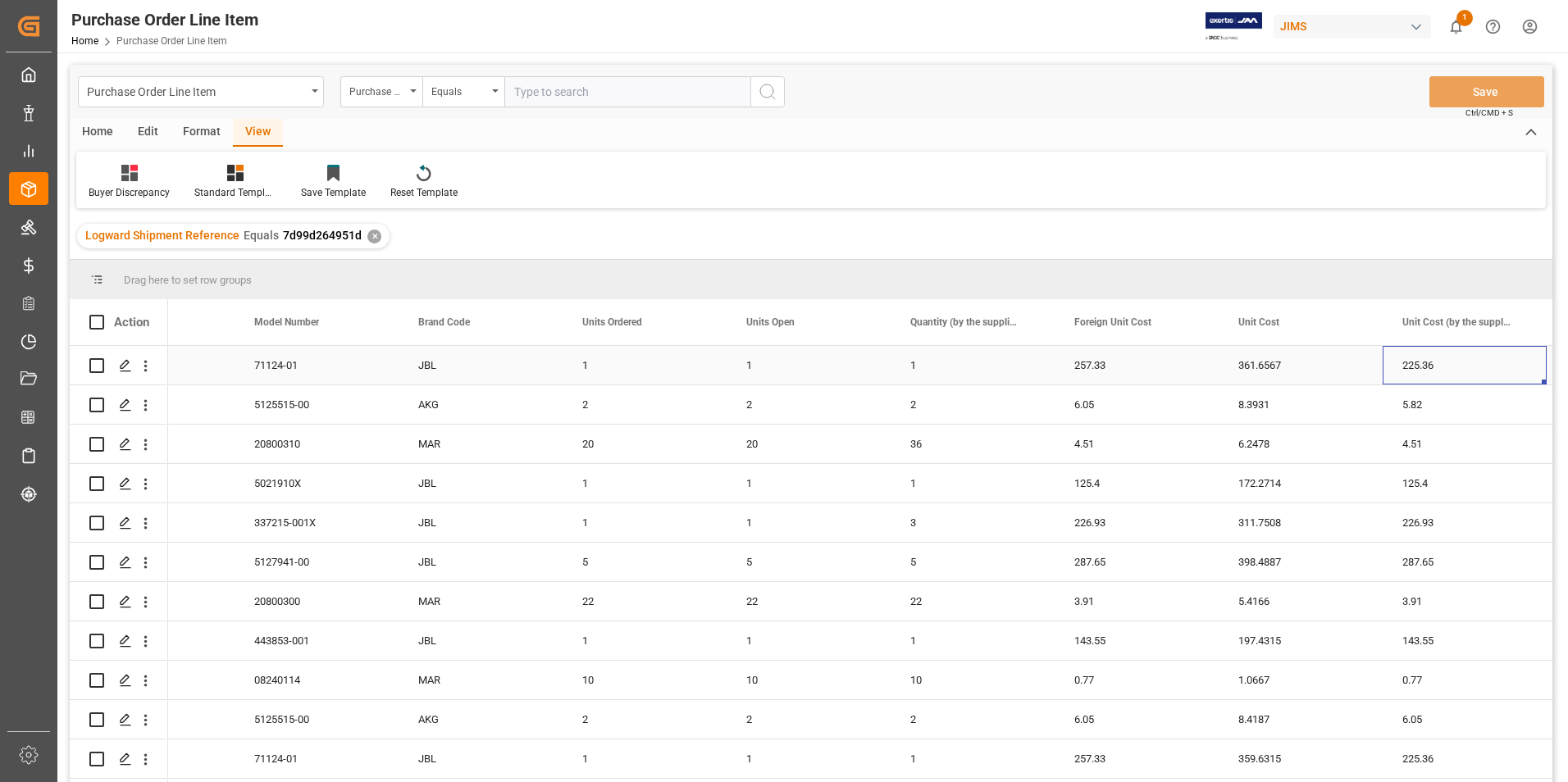
click at [1461, 364] on div "225.36" at bounding box center [1464, 366] width 164 height 38
type input "257.33"
click at [1144, 412] on div "6.05" at bounding box center [1136, 405] width 164 height 38
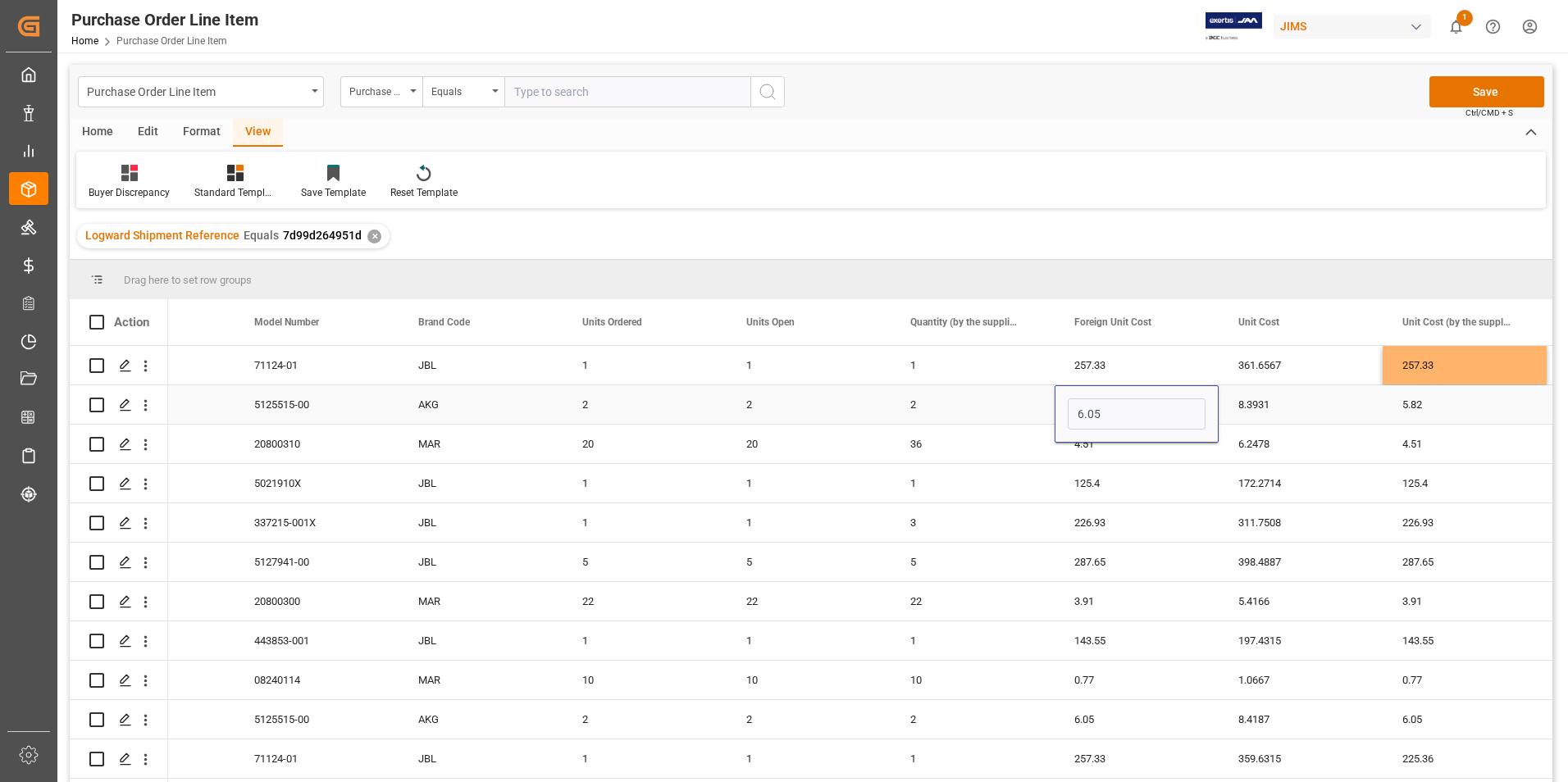
click at [1144, 412] on input "6.05" at bounding box center [1136, 415] width 137 height 31
click at [1450, 397] on div "5.82" at bounding box center [1464, 405] width 164 height 38
click at [1450, 397] on div "5.82" at bounding box center [1464, 415] width 164 height 58
click at [1447, 415] on input "5.82" at bounding box center [1464, 415] width 137 height 31
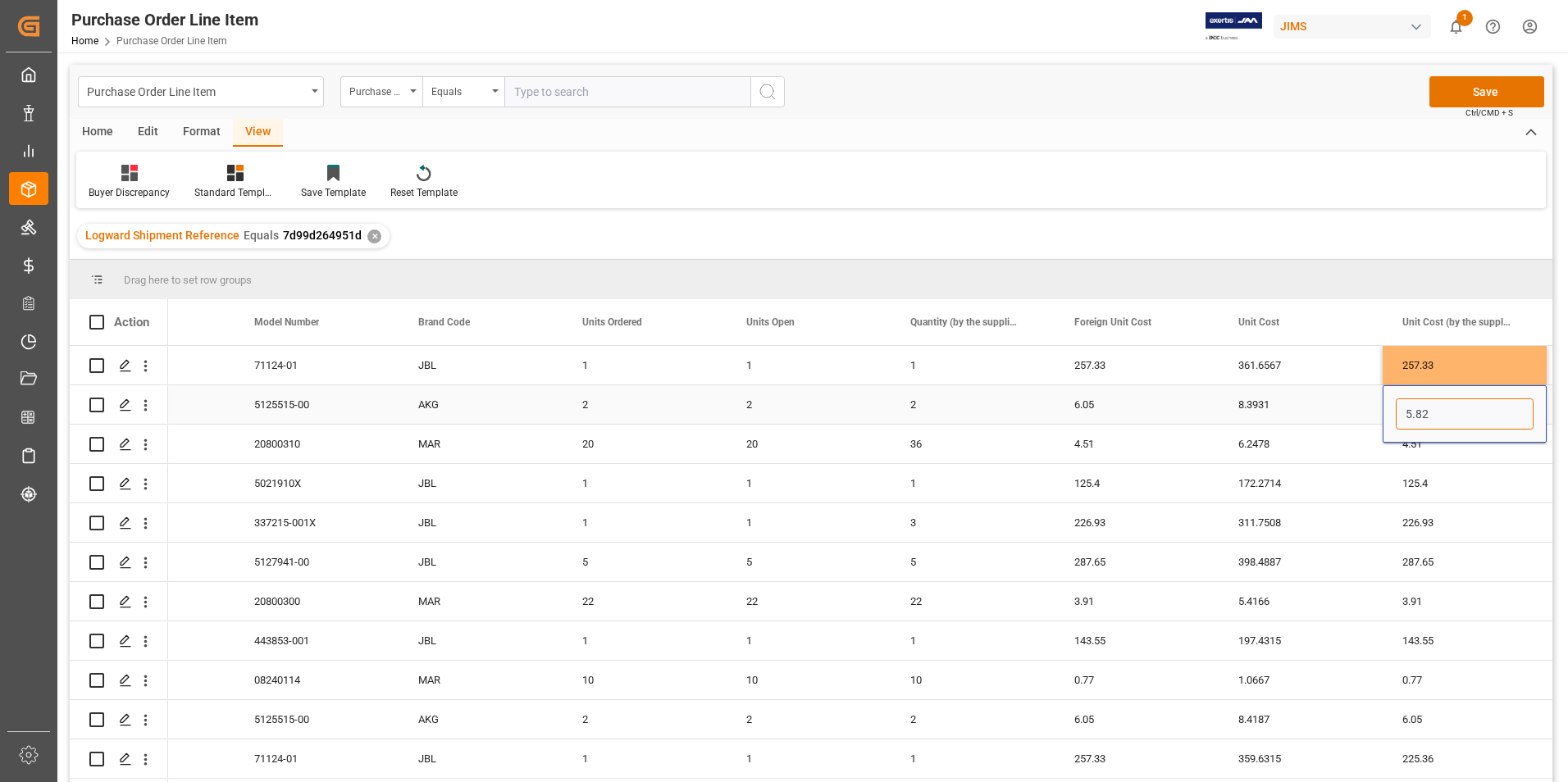
click at [1447, 415] on input "5.82" at bounding box center [1464, 415] width 137 height 31
paste input "6.05"
type input "6.05"
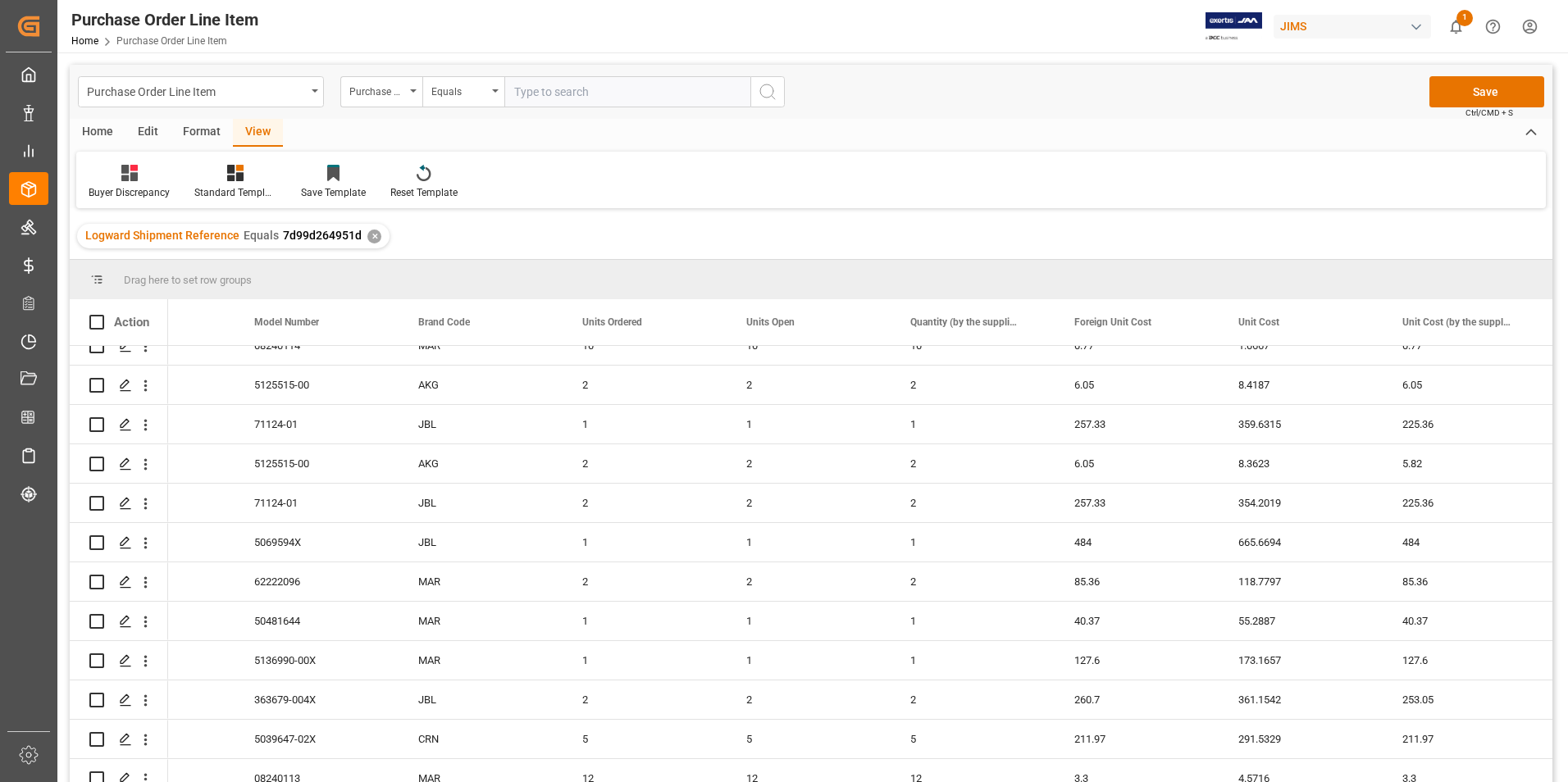
scroll to position [352, 0]
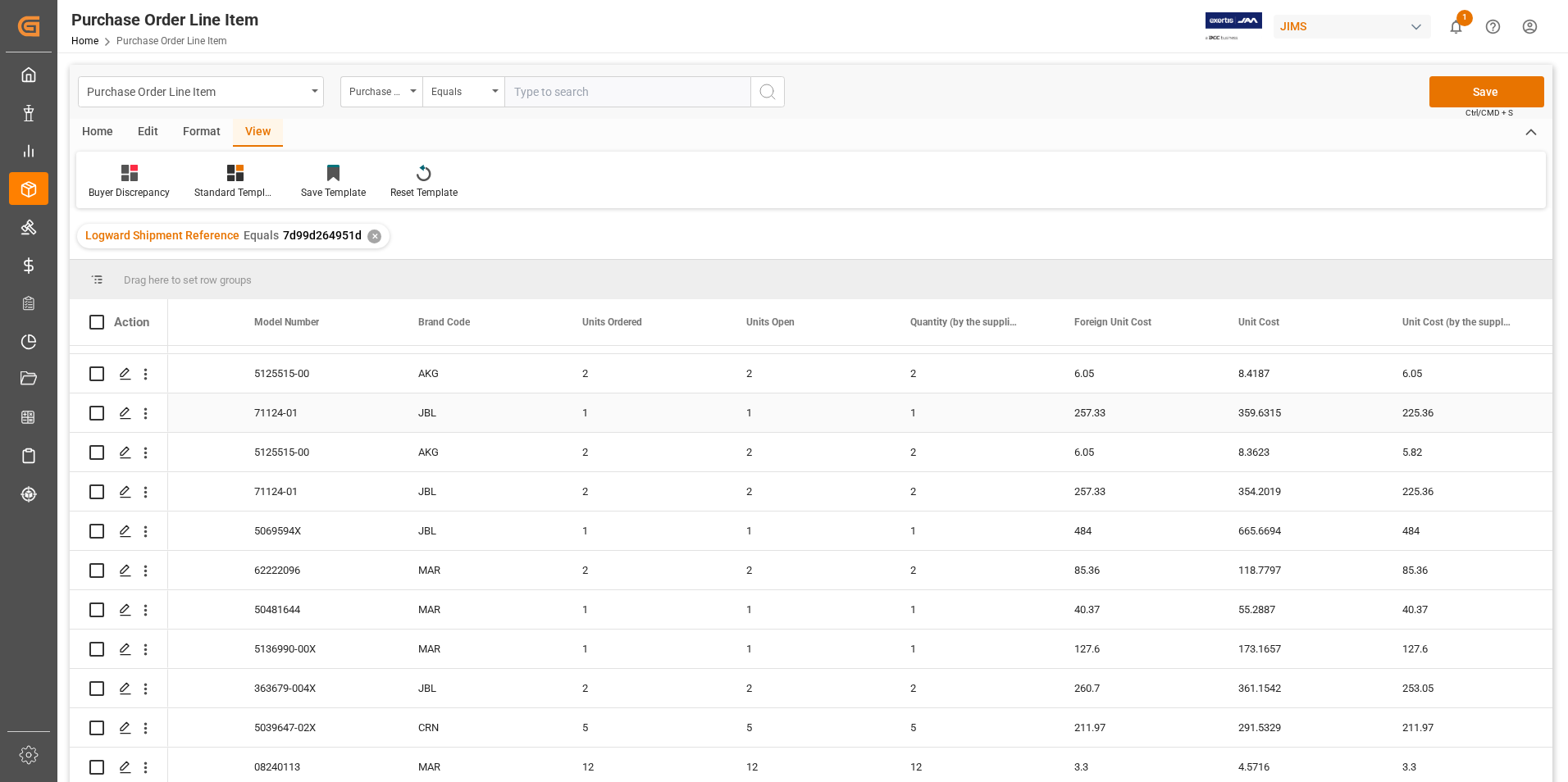
click at [1133, 415] on div "257.33" at bounding box center [1136, 413] width 164 height 38
click at [1133, 415] on input "257.33" at bounding box center [1136, 422] width 137 height 31
click at [1454, 404] on div "225.36" at bounding box center [1464, 413] width 164 height 38
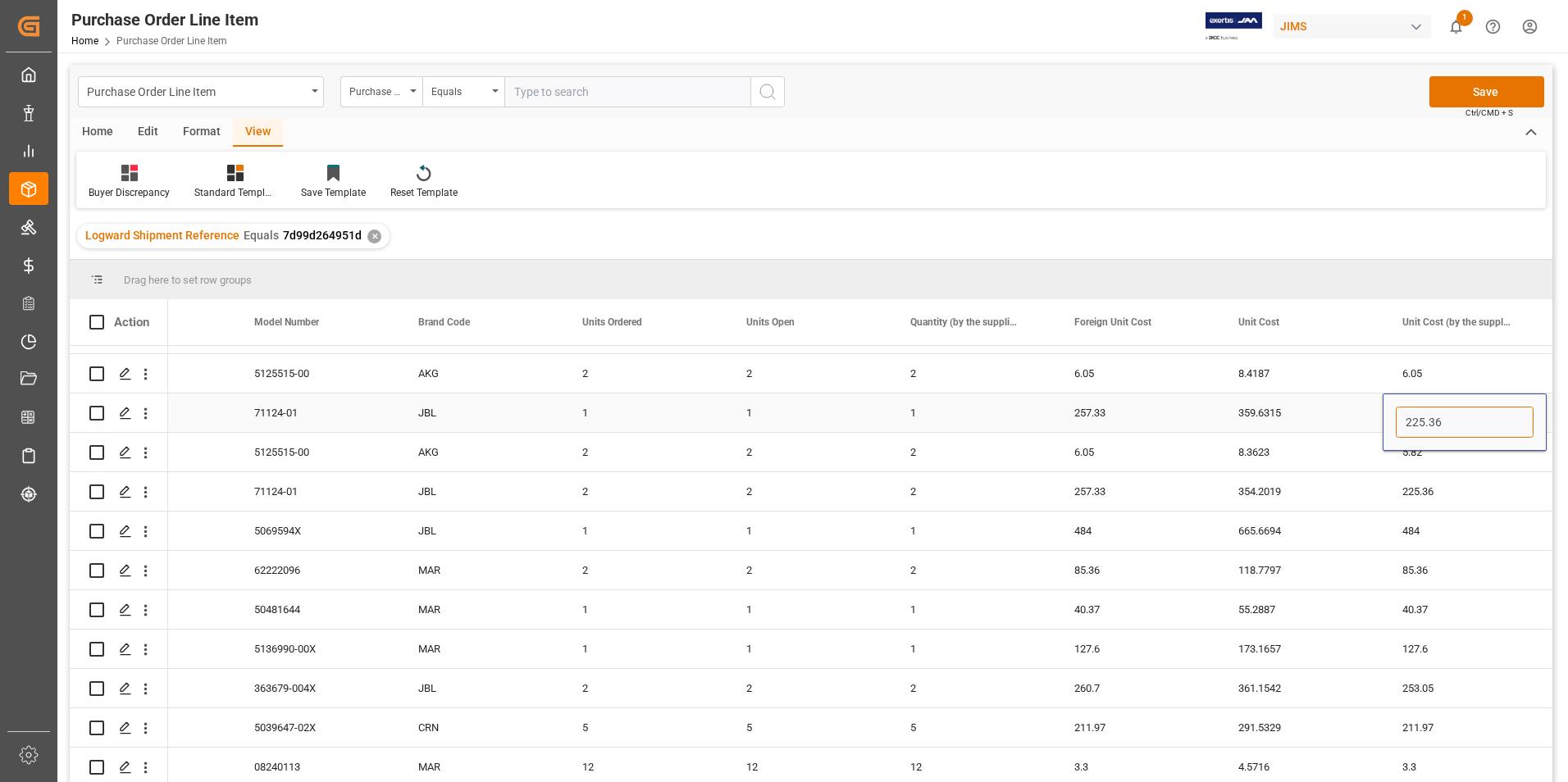
click at [1454, 407] on input "225.36" at bounding box center [1464, 422] width 137 height 31
paste input "57.33"
type input "257.33"
click at [1139, 455] on div "6.05" at bounding box center [1136, 452] width 164 height 38
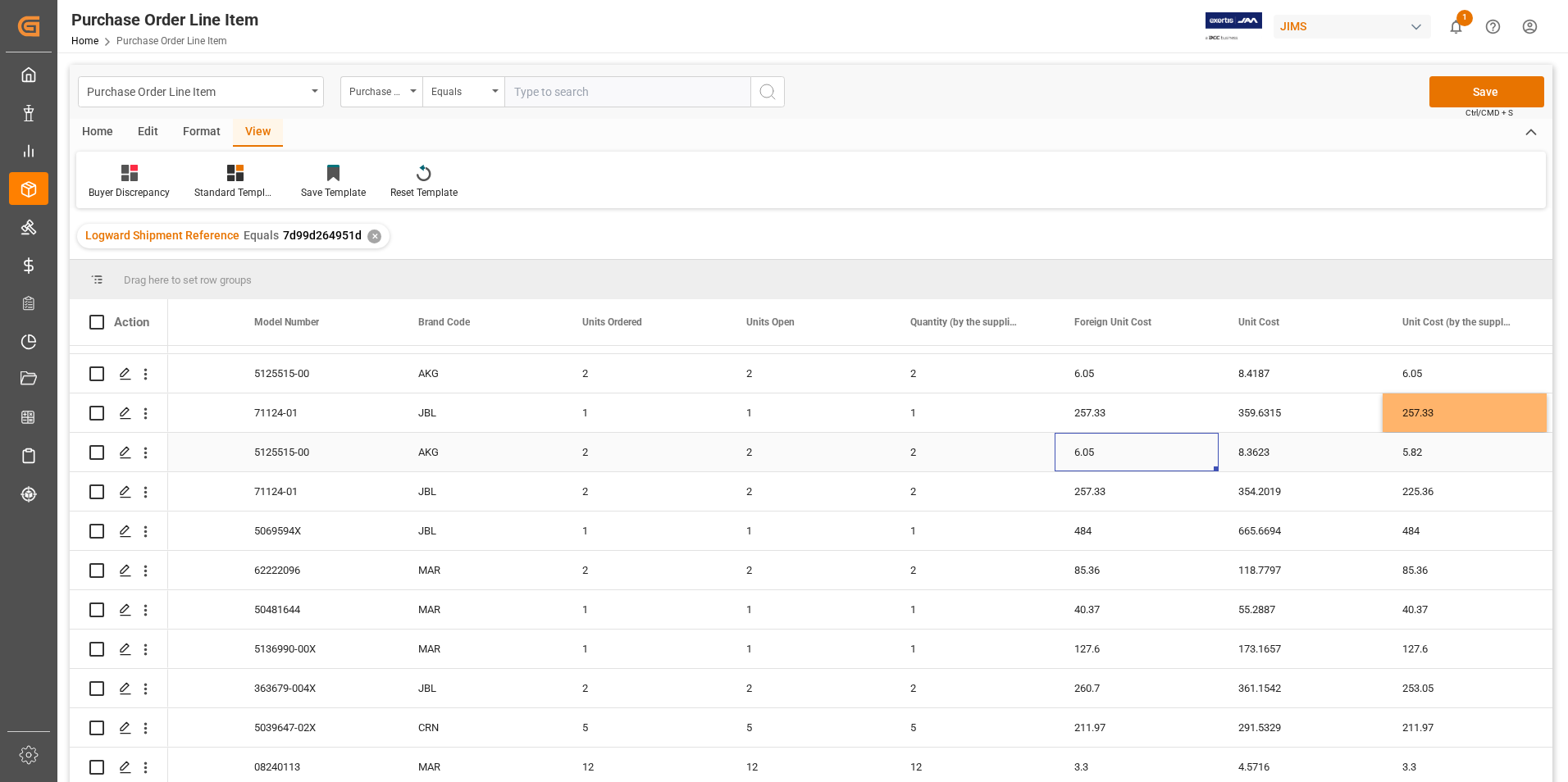
click at [1139, 455] on div "6.05" at bounding box center [1136, 452] width 164 height 38
click at [1139, 455] on input "6.05" at bounding box center [1136, 462] width 137 height 31
click at [1444, 452] on div "5.82" at bounding box center [1464, 452] width 164 height 38
click at [1444, 452] on input "5.82" at bounding box center [1464, 462] width 137 height 31
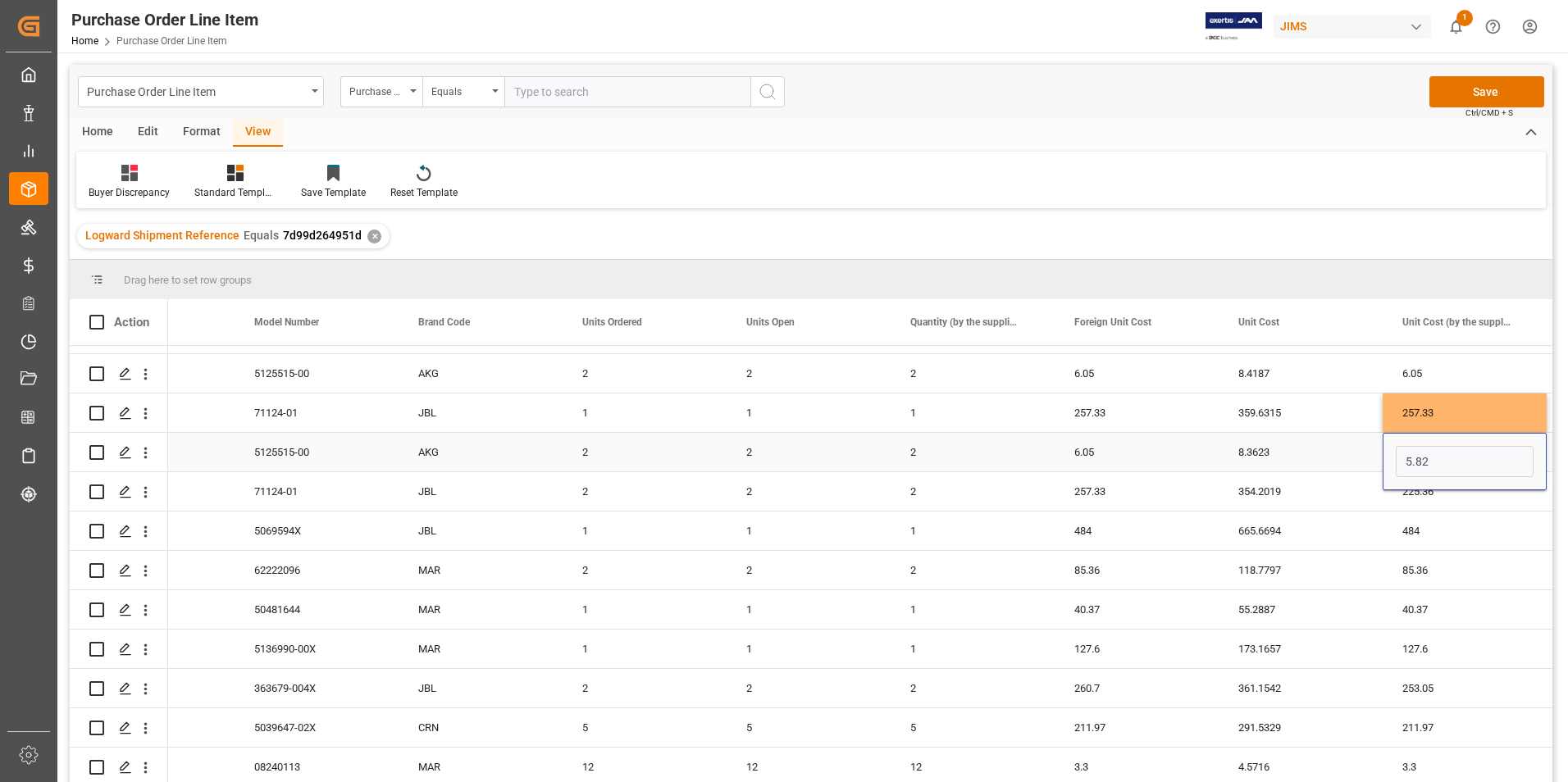
type input "6.05"
click at [1152, 486] on div "257.33" at bounding box center [1136, 492] width 164 height 38
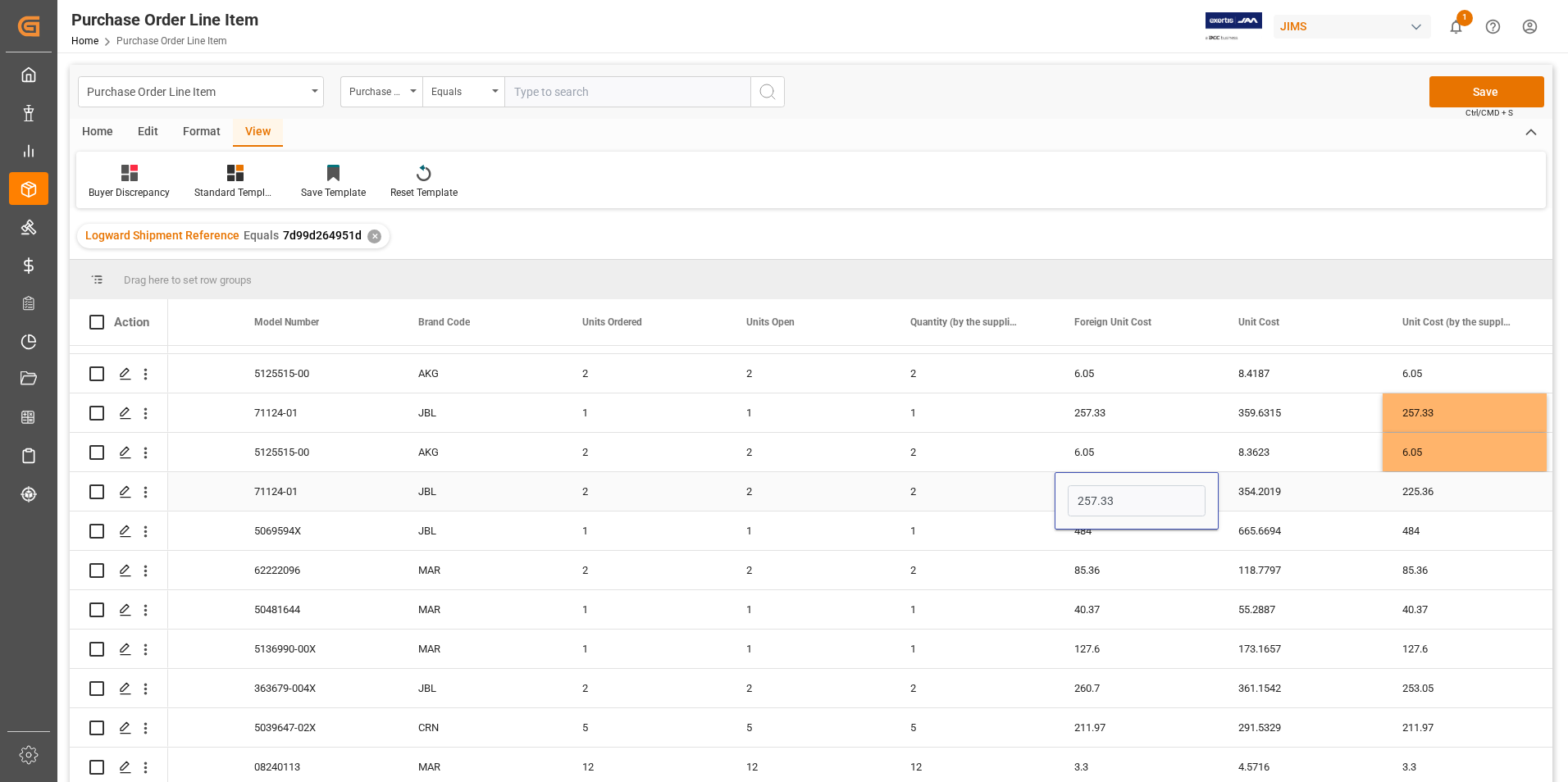
click at [1152, 486] on input "257.33" at bounding box center [1136, 501] width 137 height 31
click at [1465, 485] on div "225.36" at bounding box center [1464, 492] width 164 height 38
click at [1465, 485] on input "225.36" at bounding box center [1464, 501] width 137 height 31
type input "257.33"
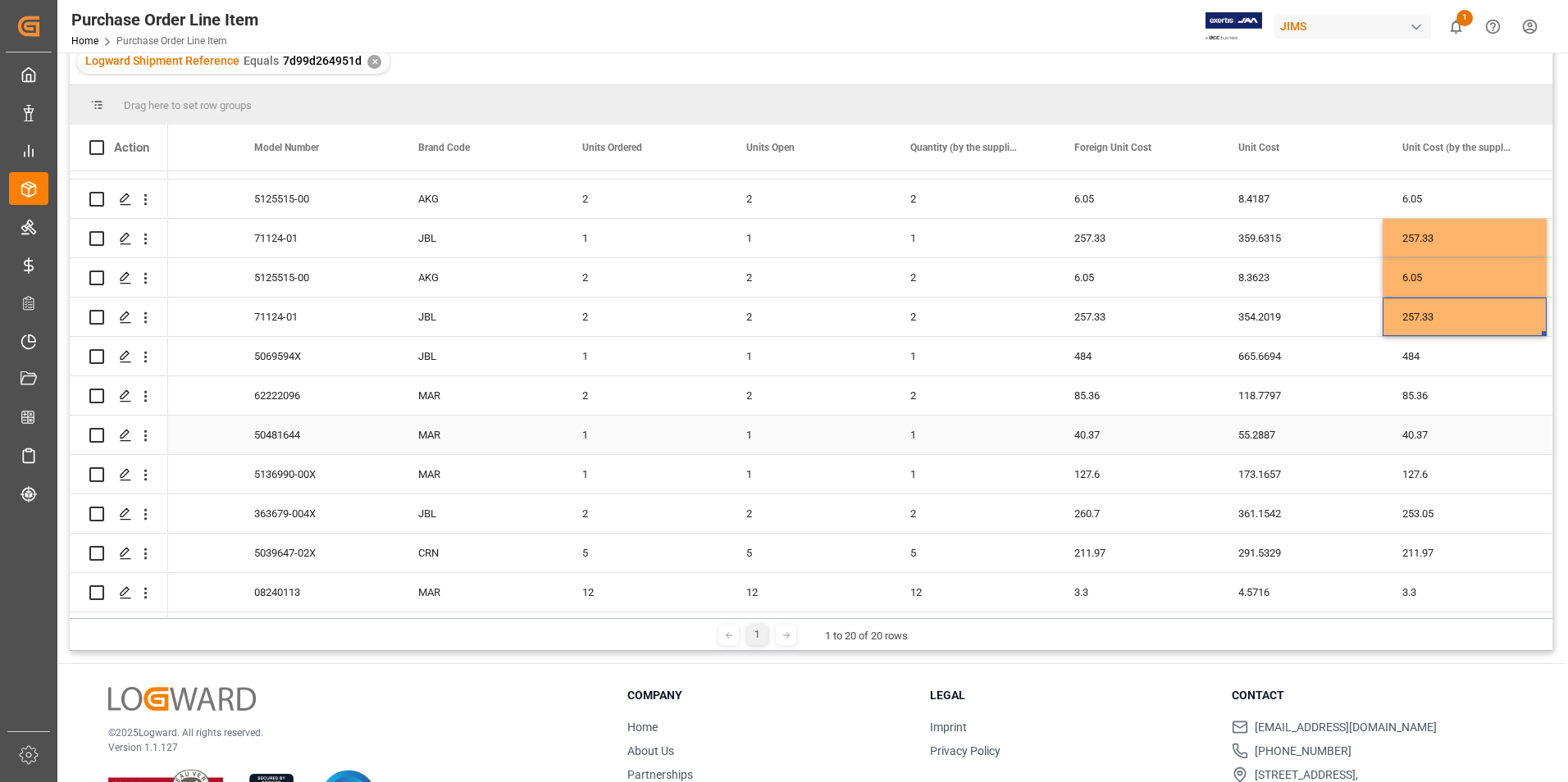
scroll to position [242, 0]
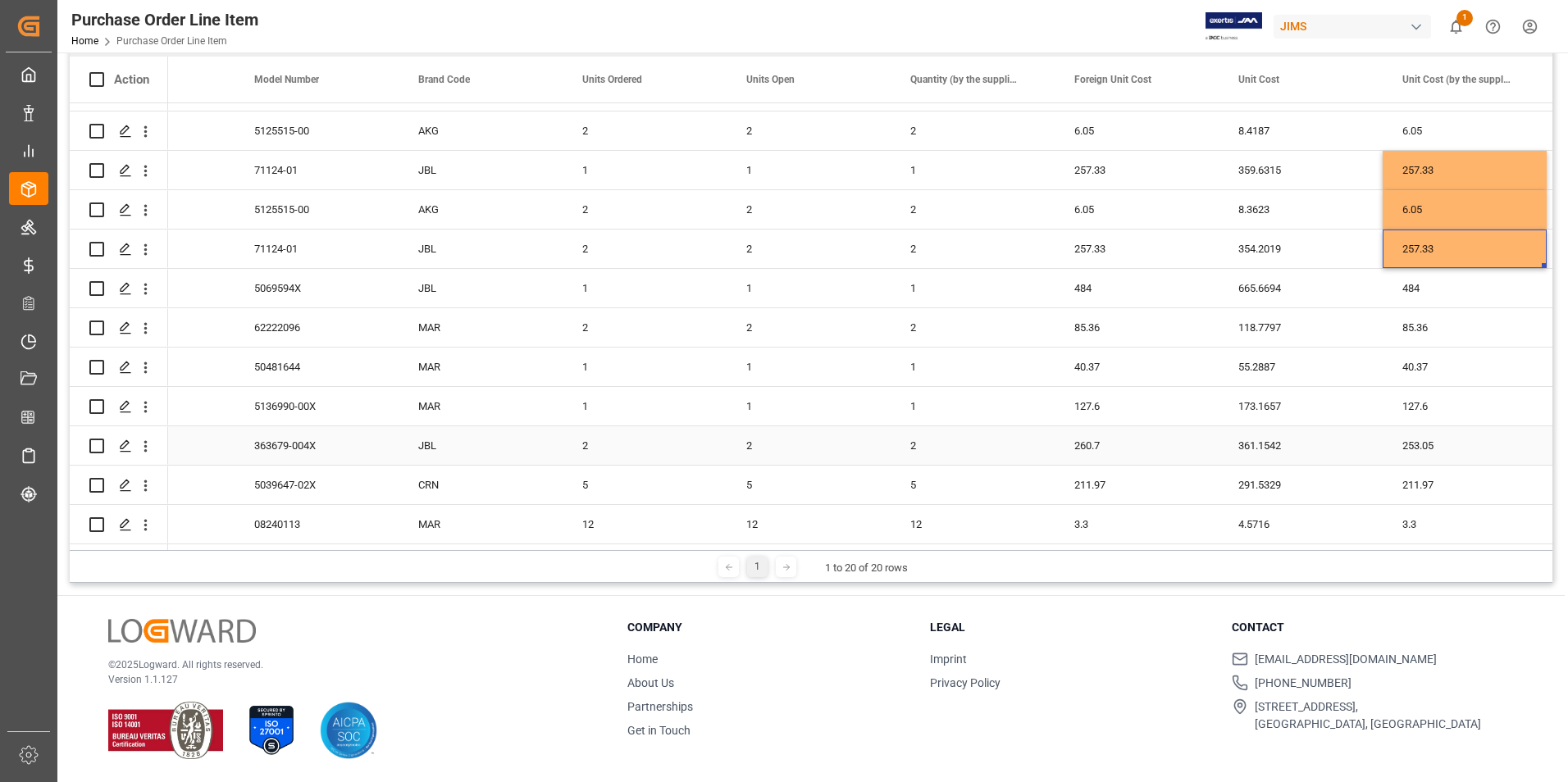
click at [1141, 444] on div "260.7" at bounding box center [1136, 445] width 164 height 38
click at [1141, 444] on input "260.7" at bounding box center [1136, 455] width 137 height 31
click at [1449, 443] on div "253.05" at bounding box center [1464, 445] width 164 height 38
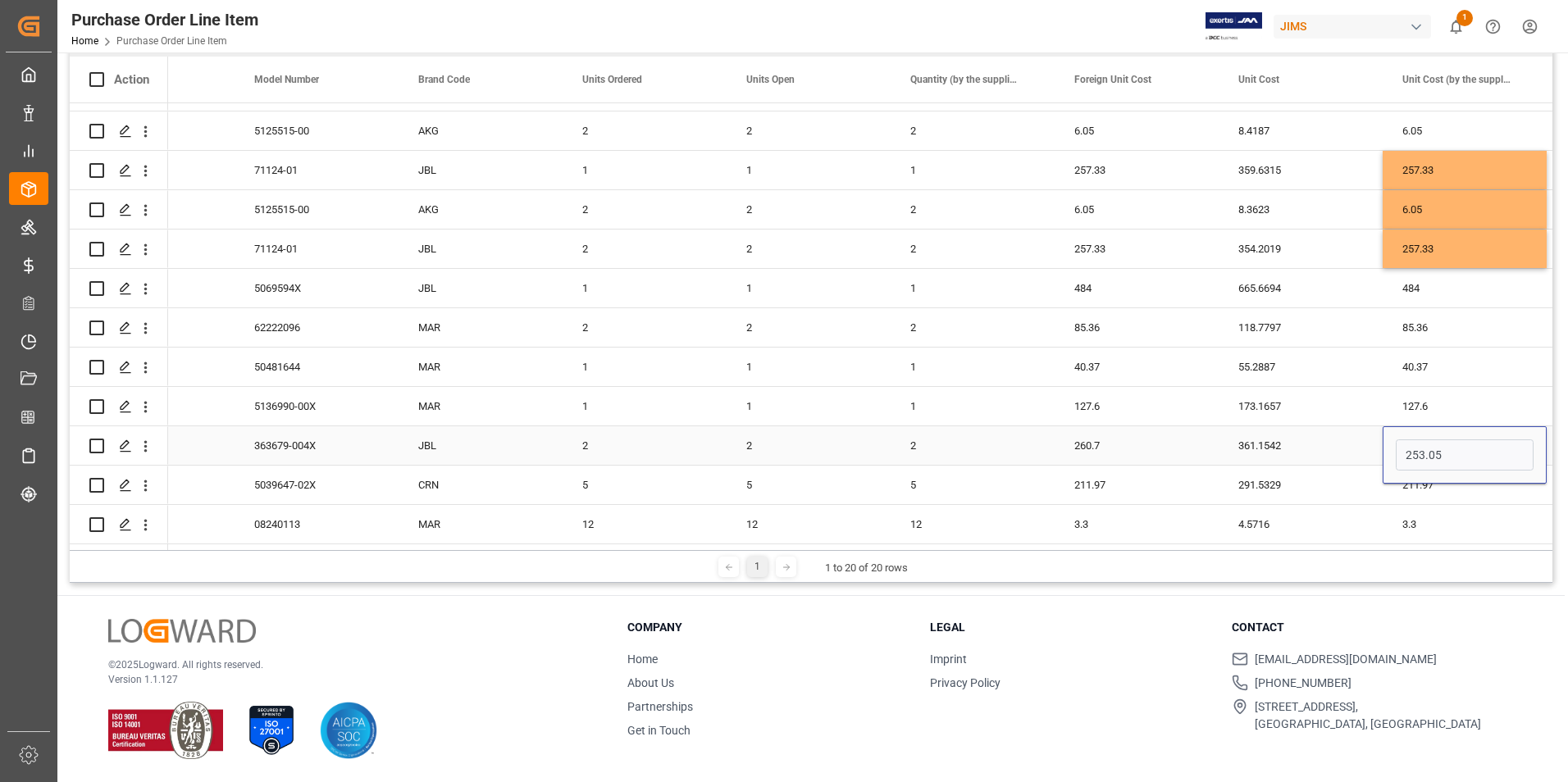
type input "260.7"
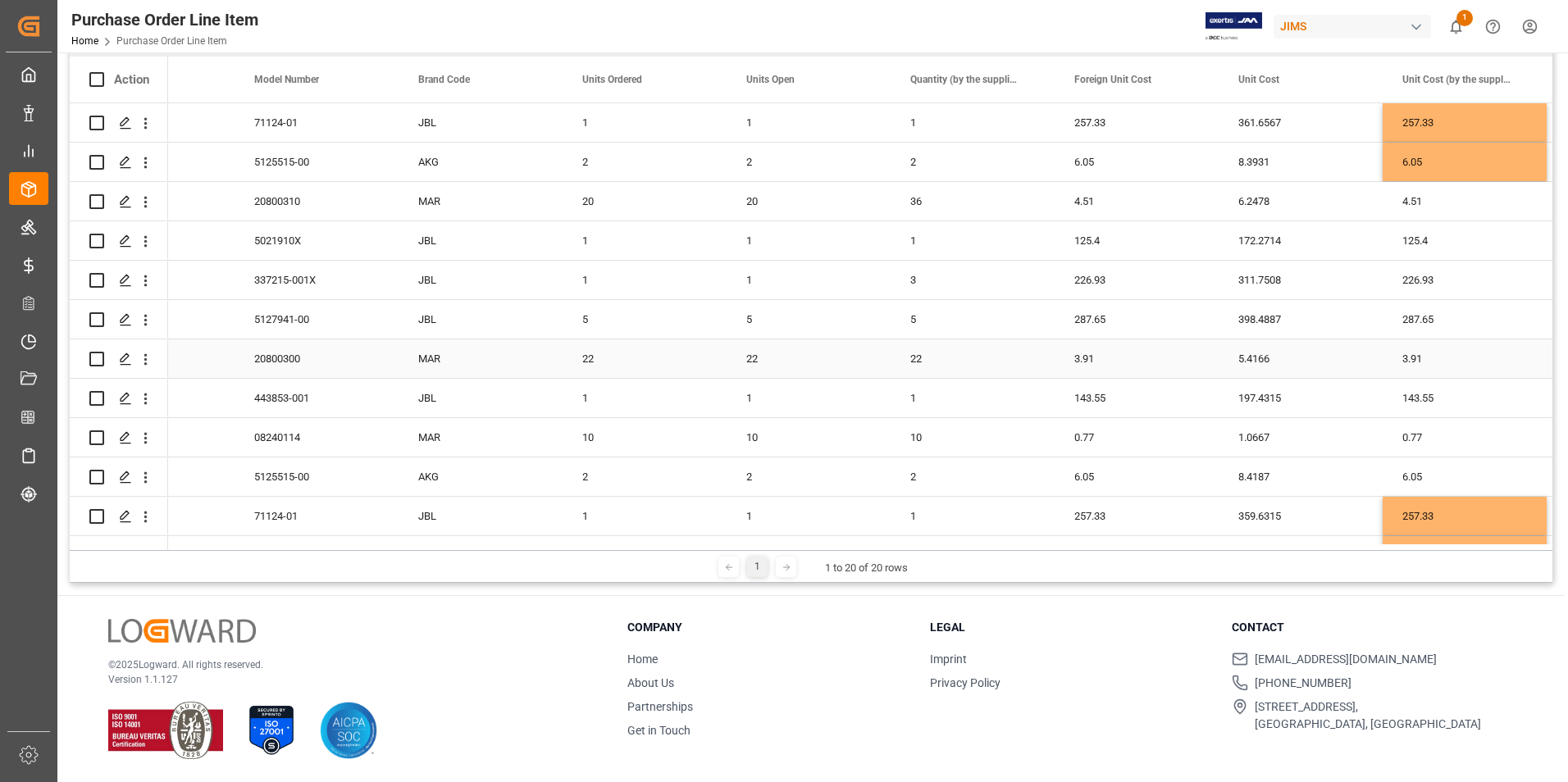
scroll to position [0, 0]
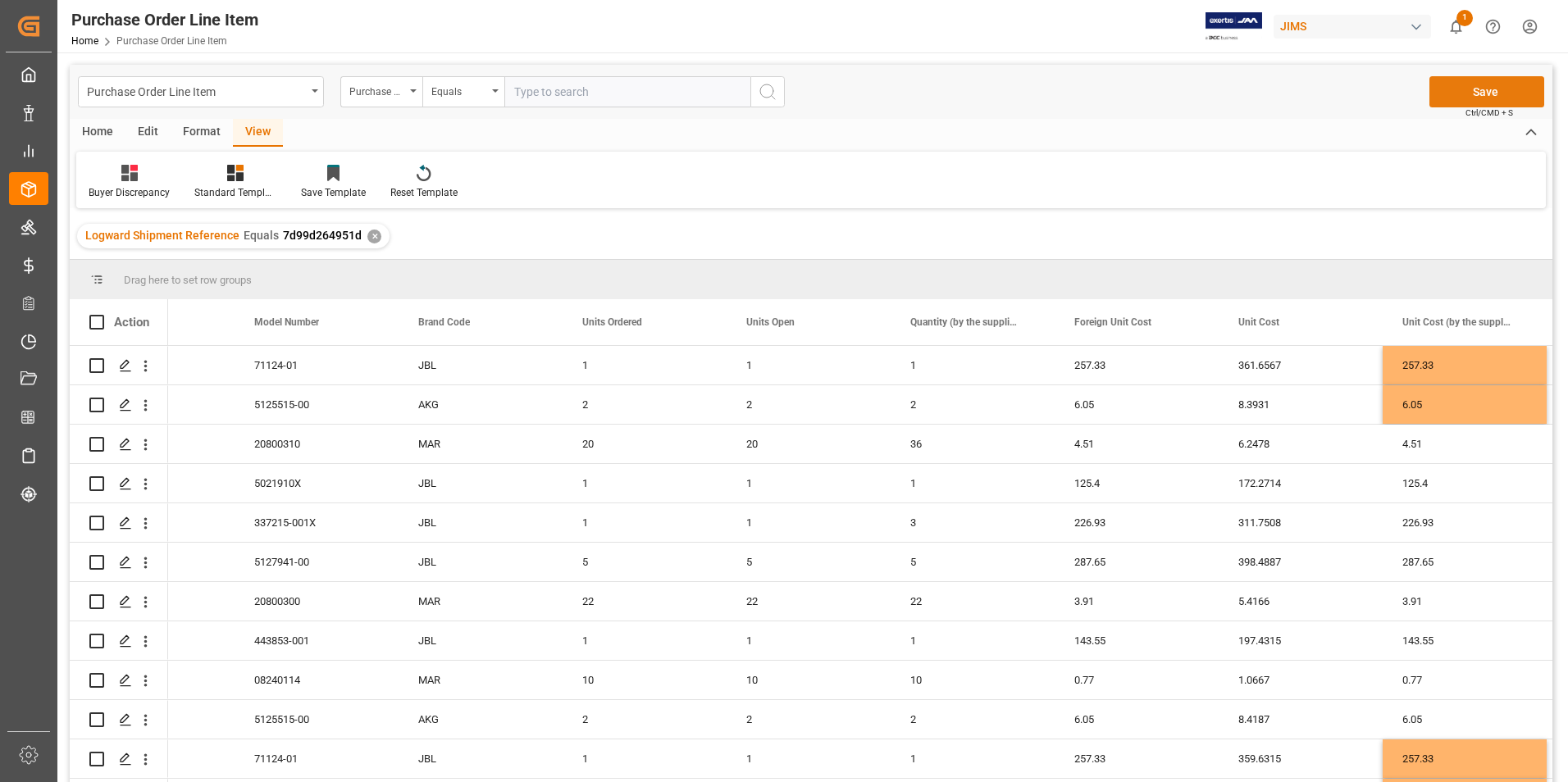
click at [1501, 91] on button "Save" at bounding box center [1487, 92] width 115 height 31
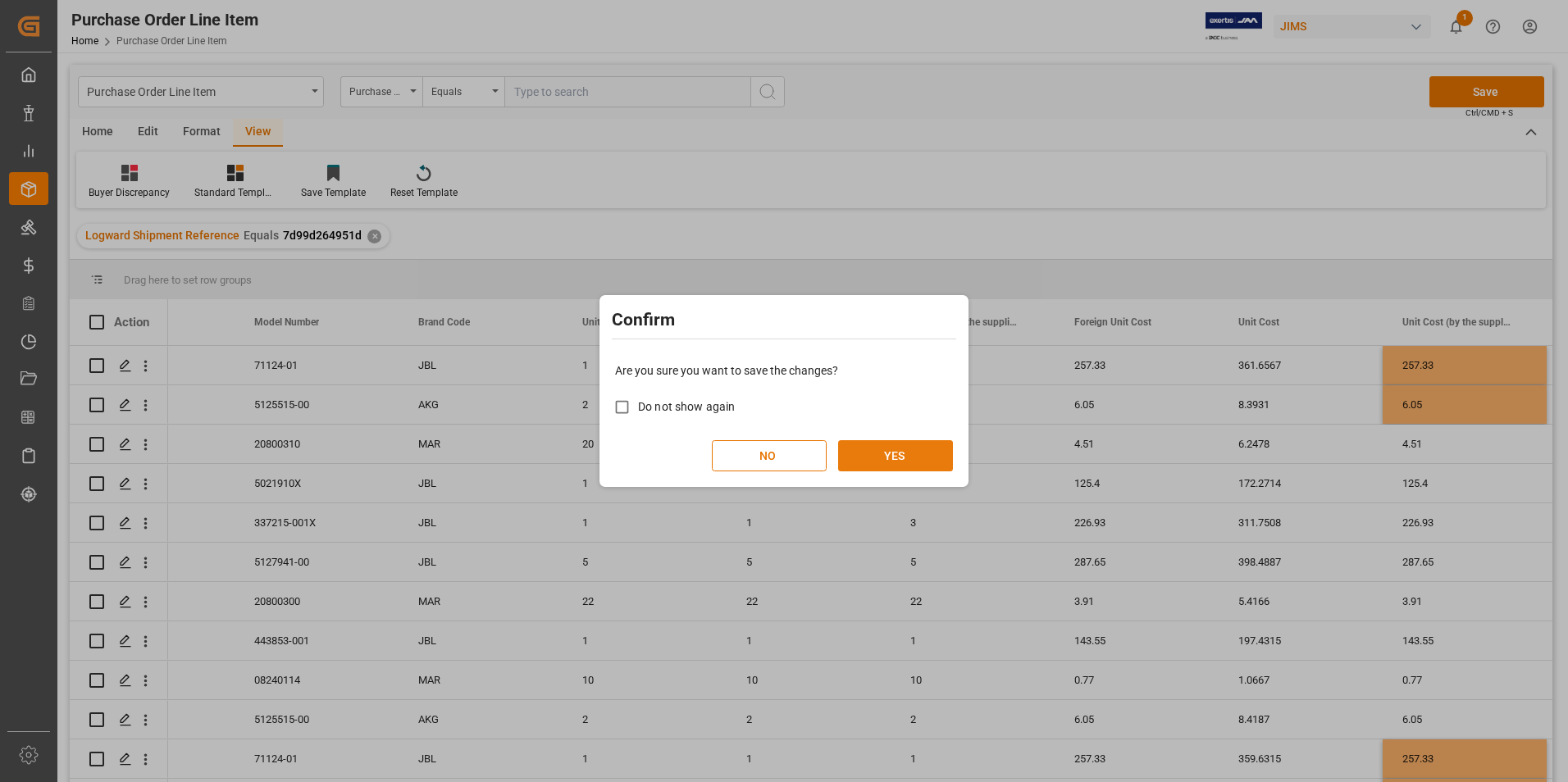
click at [872, 458] on button "YES" at bounding box center [895, 456] width 115 height 31
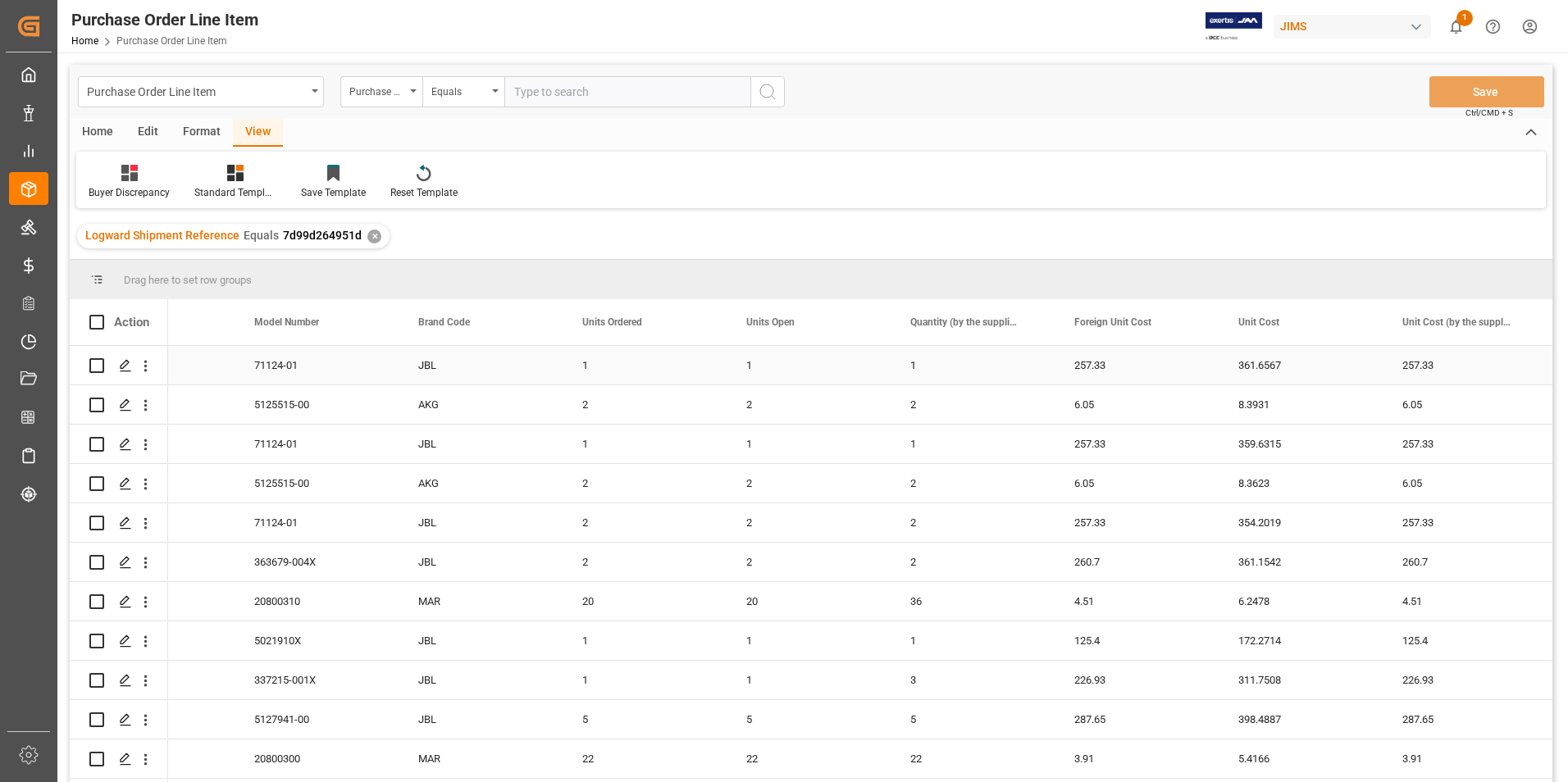
click at [985, 370] on div "1" at bounding box center [972, 366] width 164 height 38
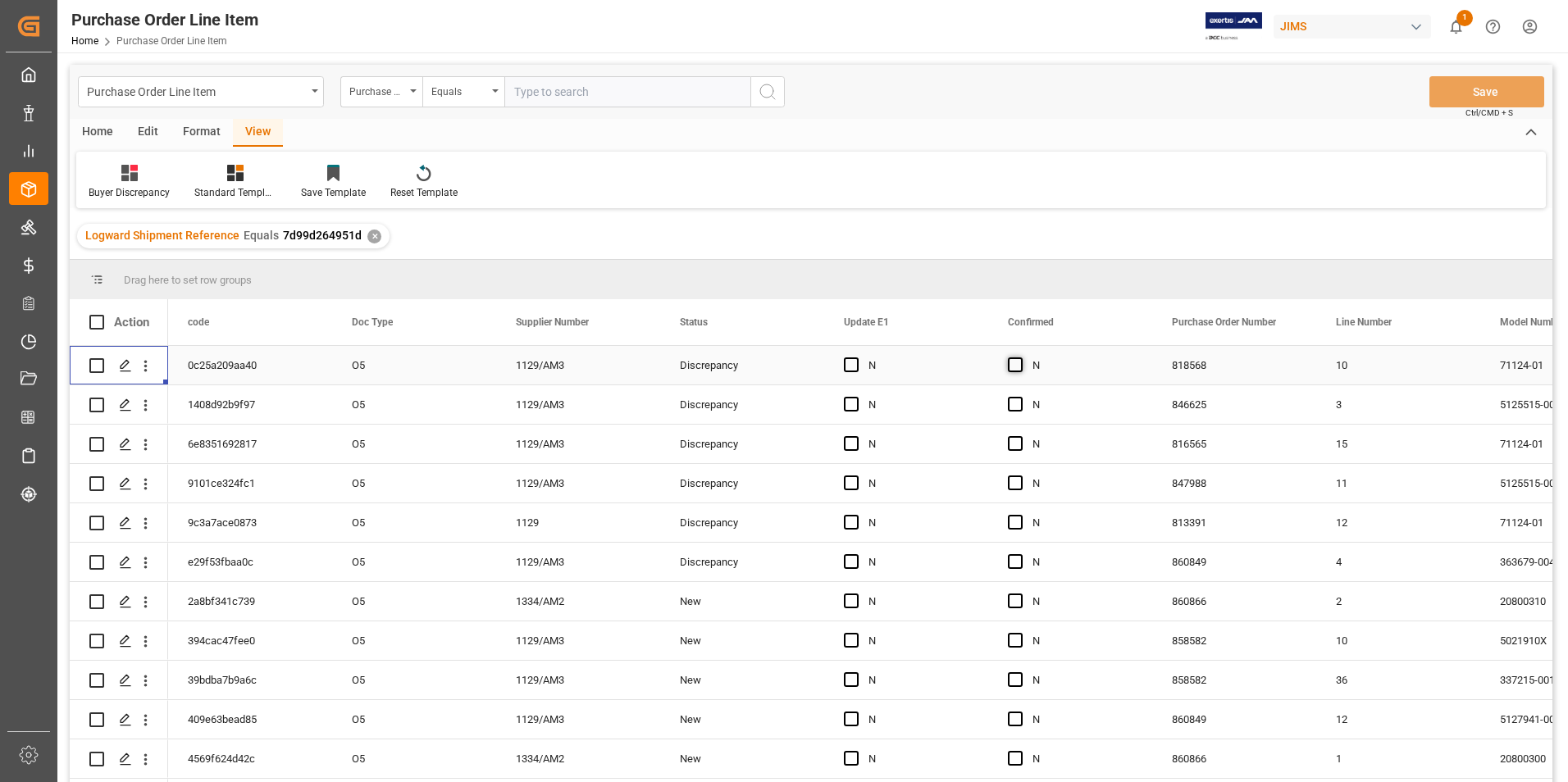
click at [1017, 361] on span "Press SPACE to select this row." at bounding box center [1015, 365] width 15 height 15
click at [1020, 358] on input "Press SPACE to select this row." at bounding box center [1020, 358] width 0 height 0
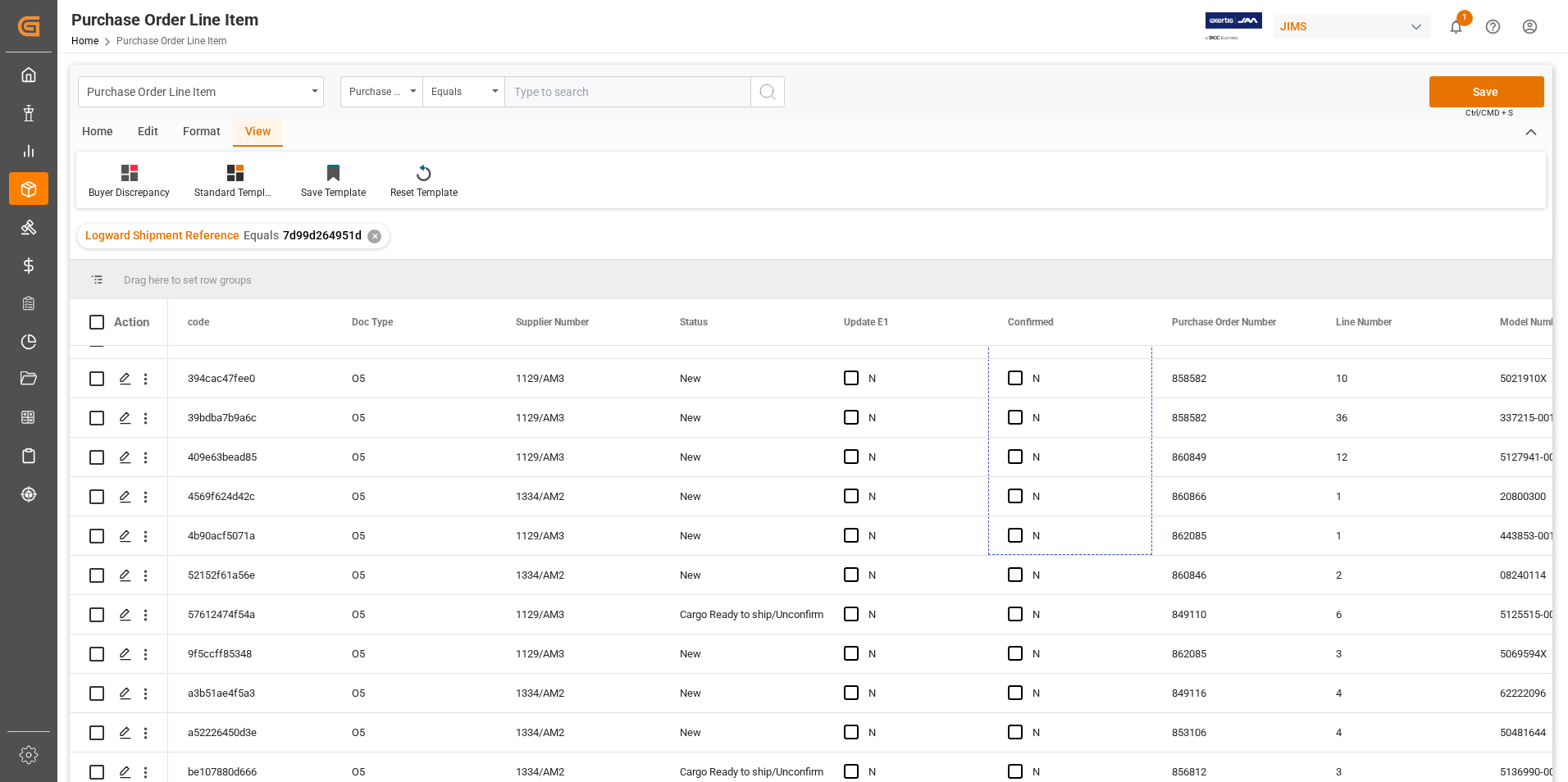
scroll to position [352, 0]
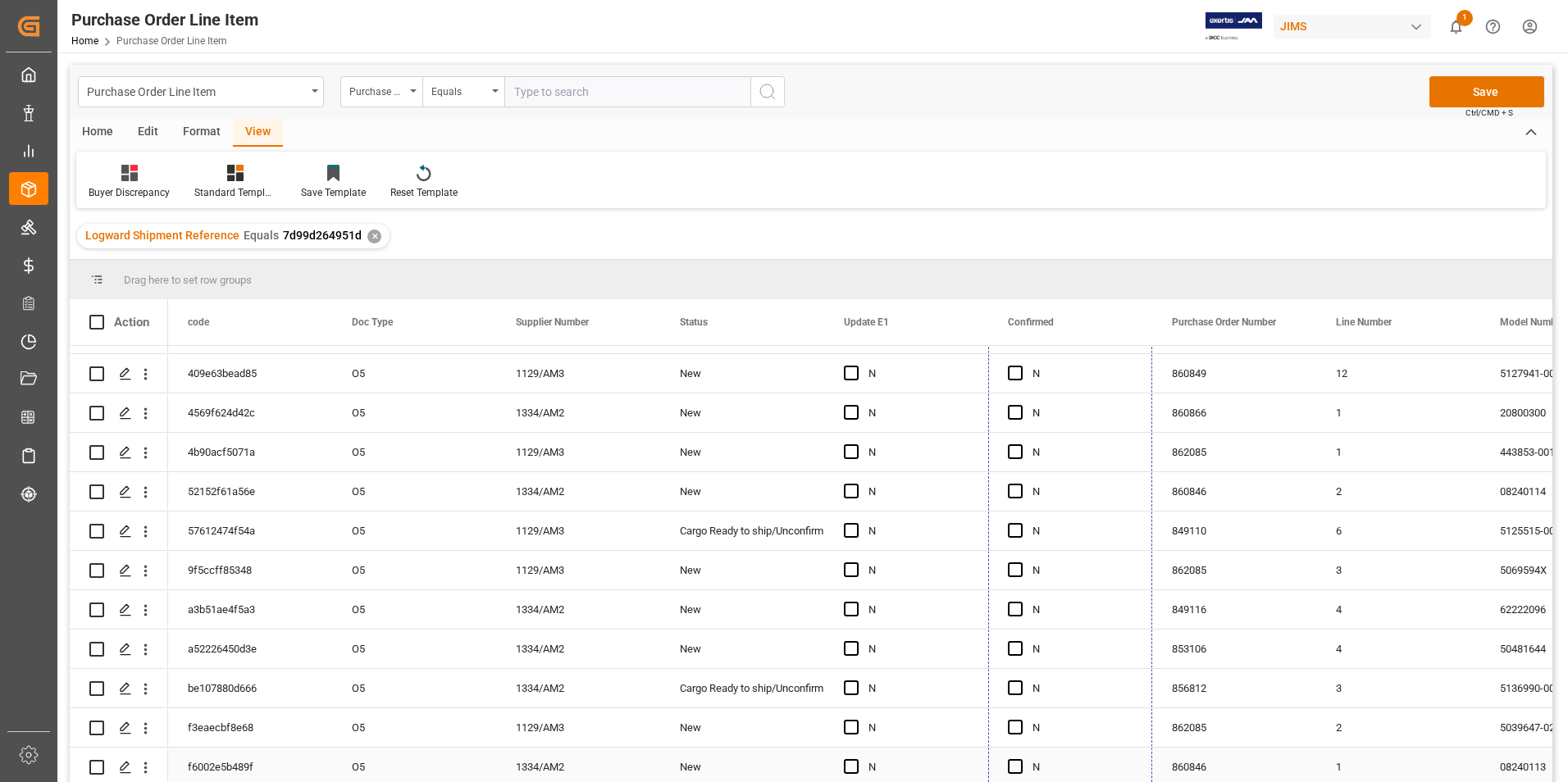
drag, startPoint x: 1148, startPoint y: 381, endPoint x: 1146, endPoint y: 770, distance: 389.0
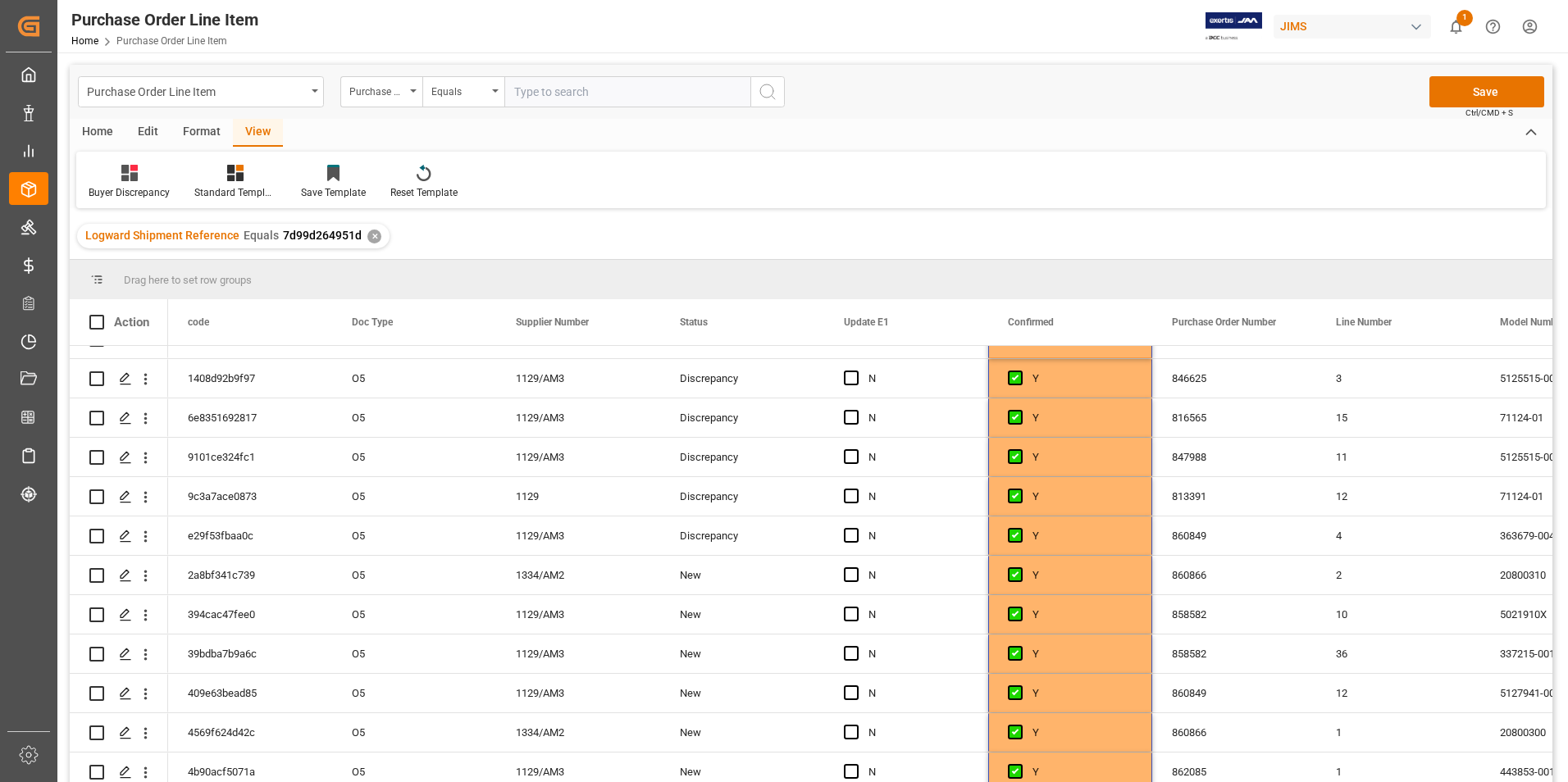
scroll to position [0, 0]
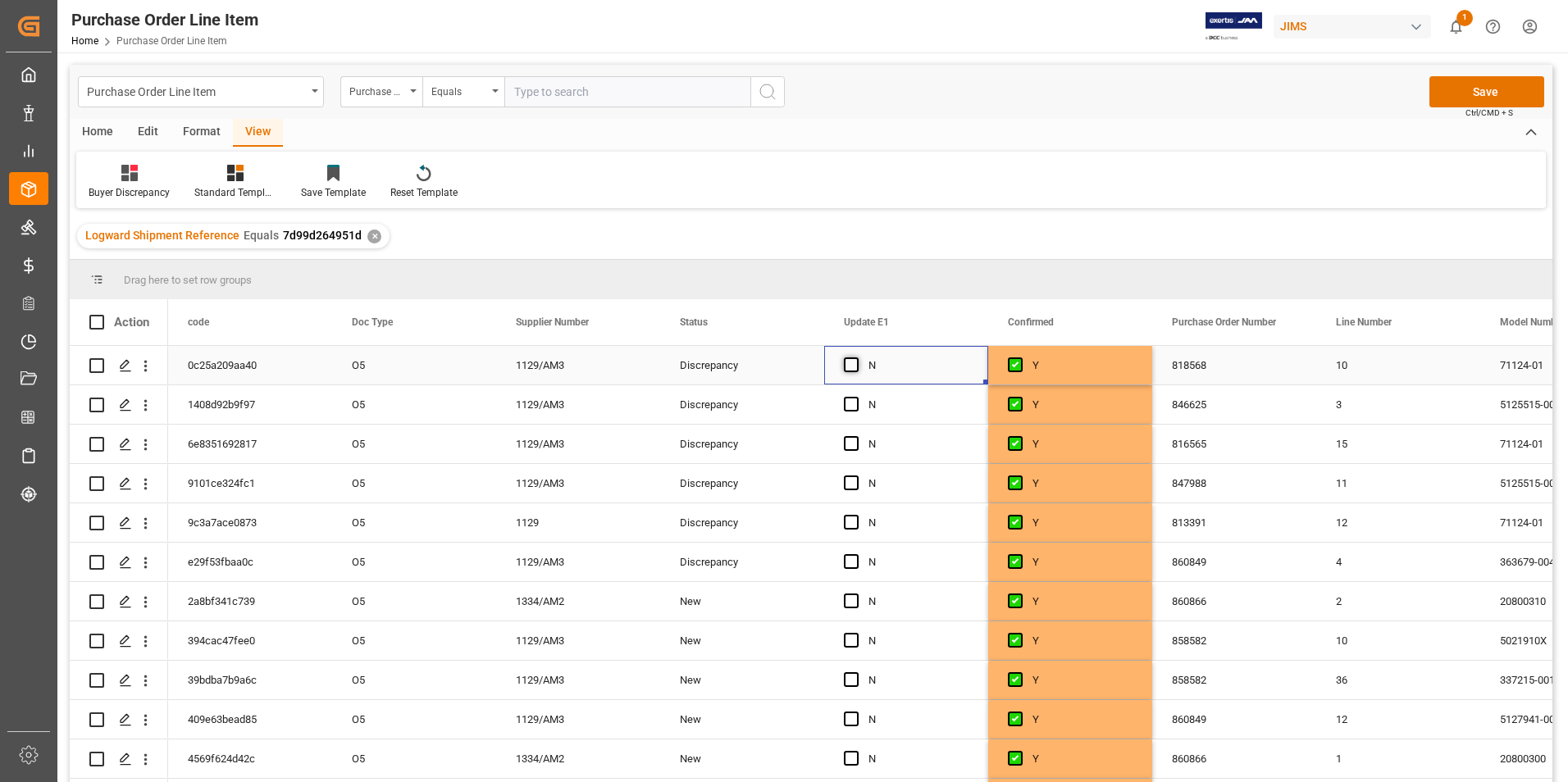
click at [850, 367] on span "Press SPACE to select this row." at bounding box center [851, 365] width 15 height 15
click at [857, 358] on input "Press SPACE to select this row." at bounding box center [857, 358] width 0 height 0
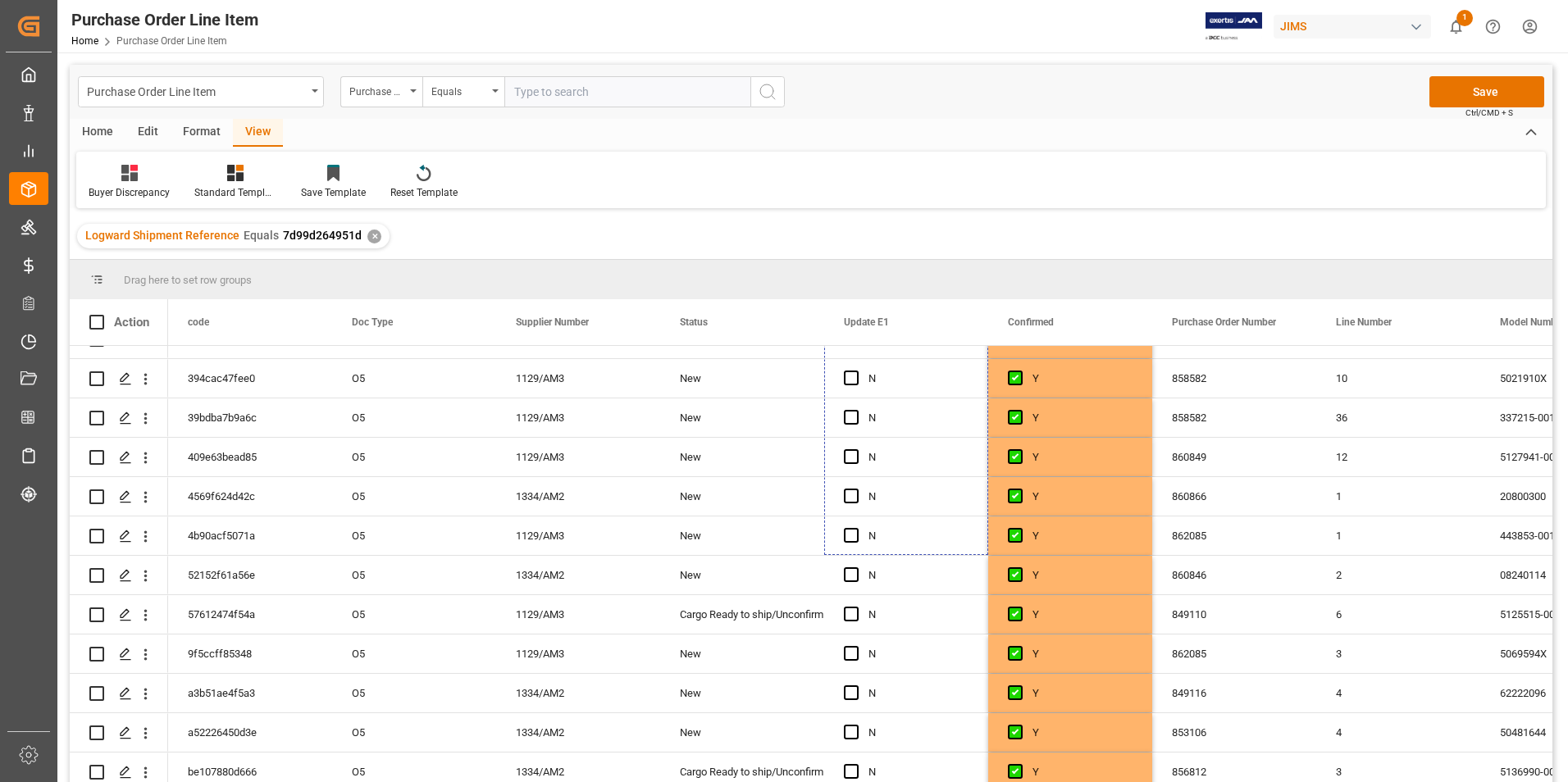
scroll to position [352, 0]
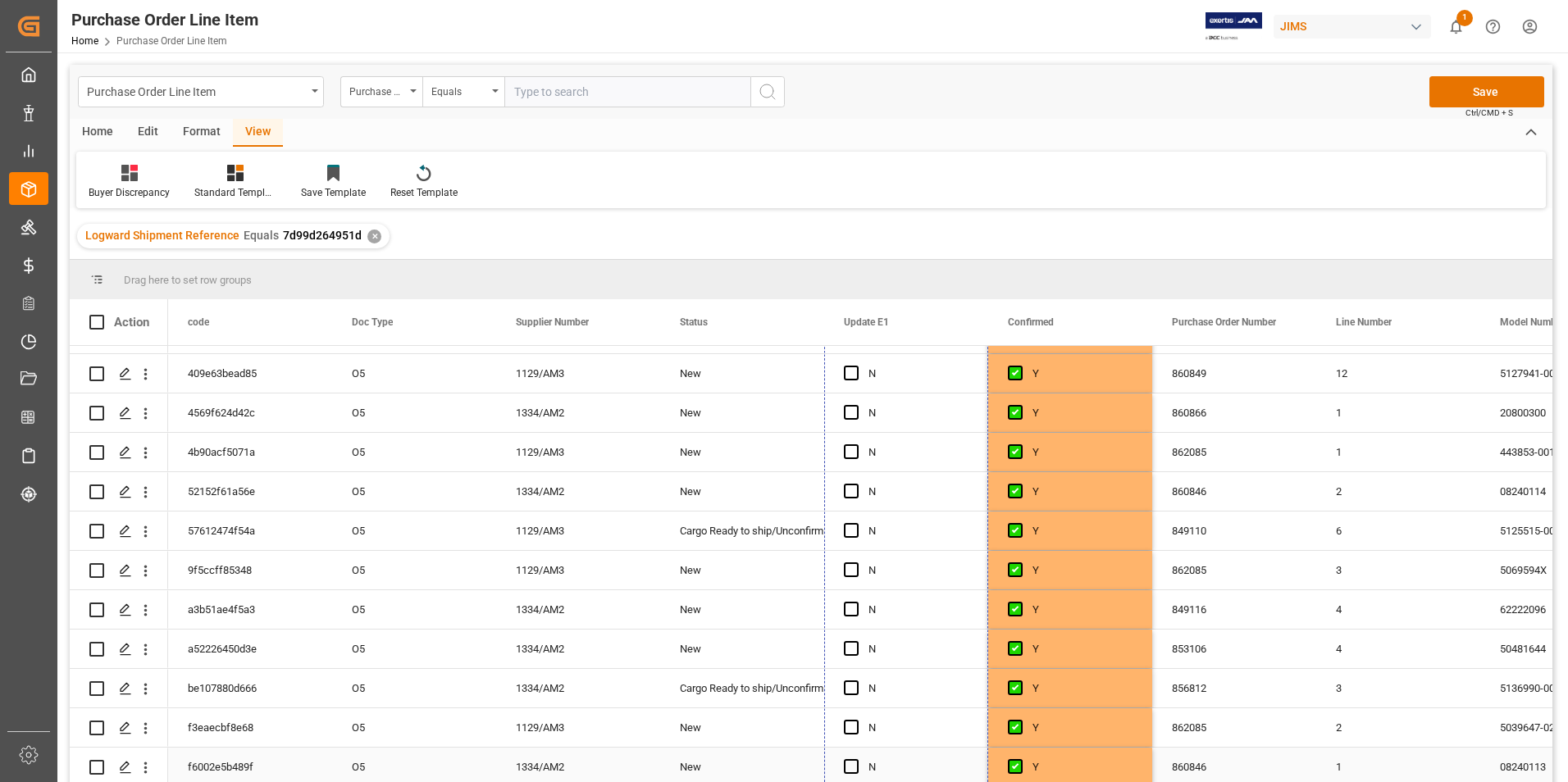
drag, startPoint x: 986, startPoint y: 383, endPoint x: 961, endPoint y: 765, distance: 382.8
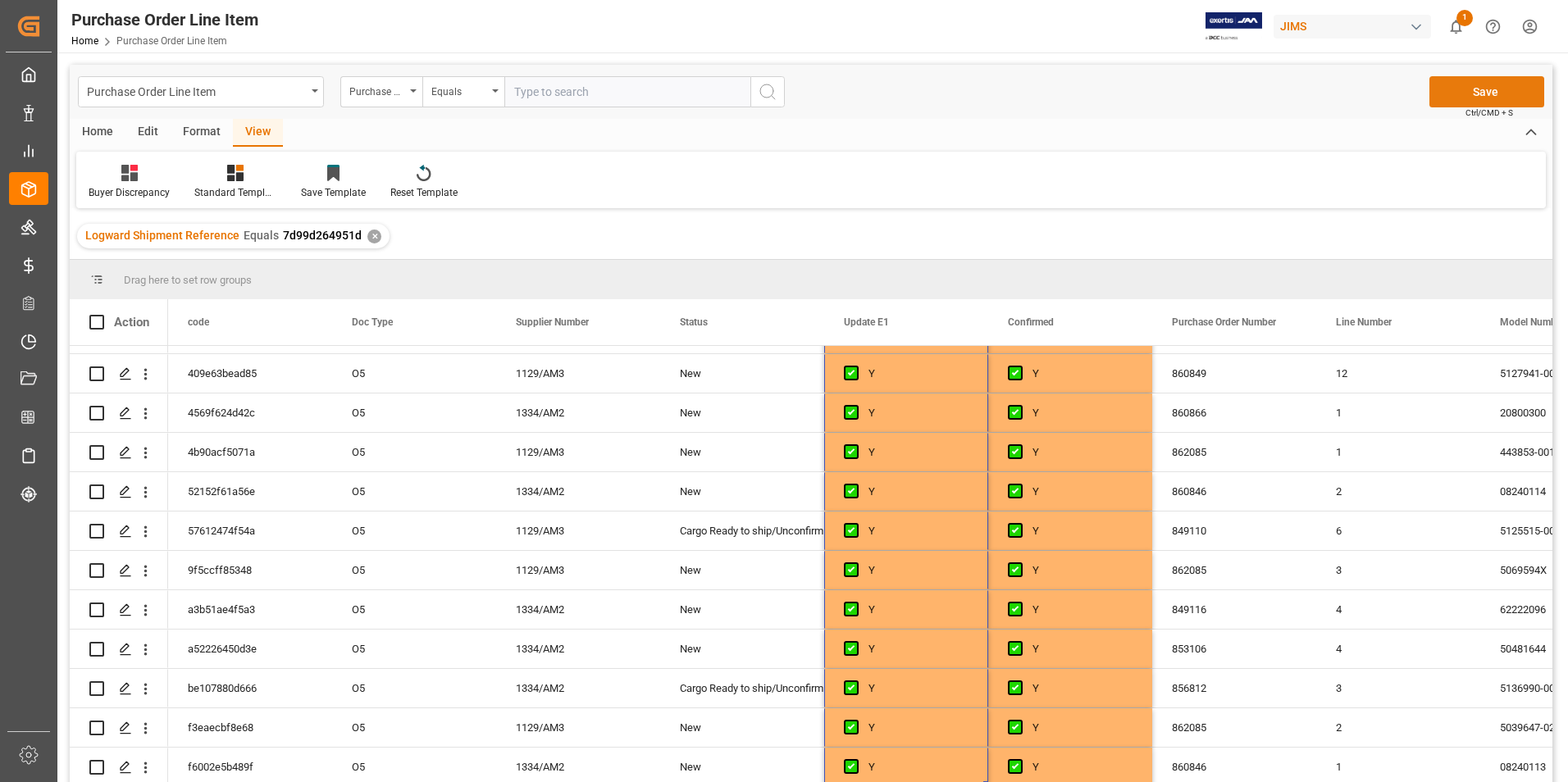
click at [1501, 96] on button "Save" at bounding box center [1487, 92] width 115 height 31
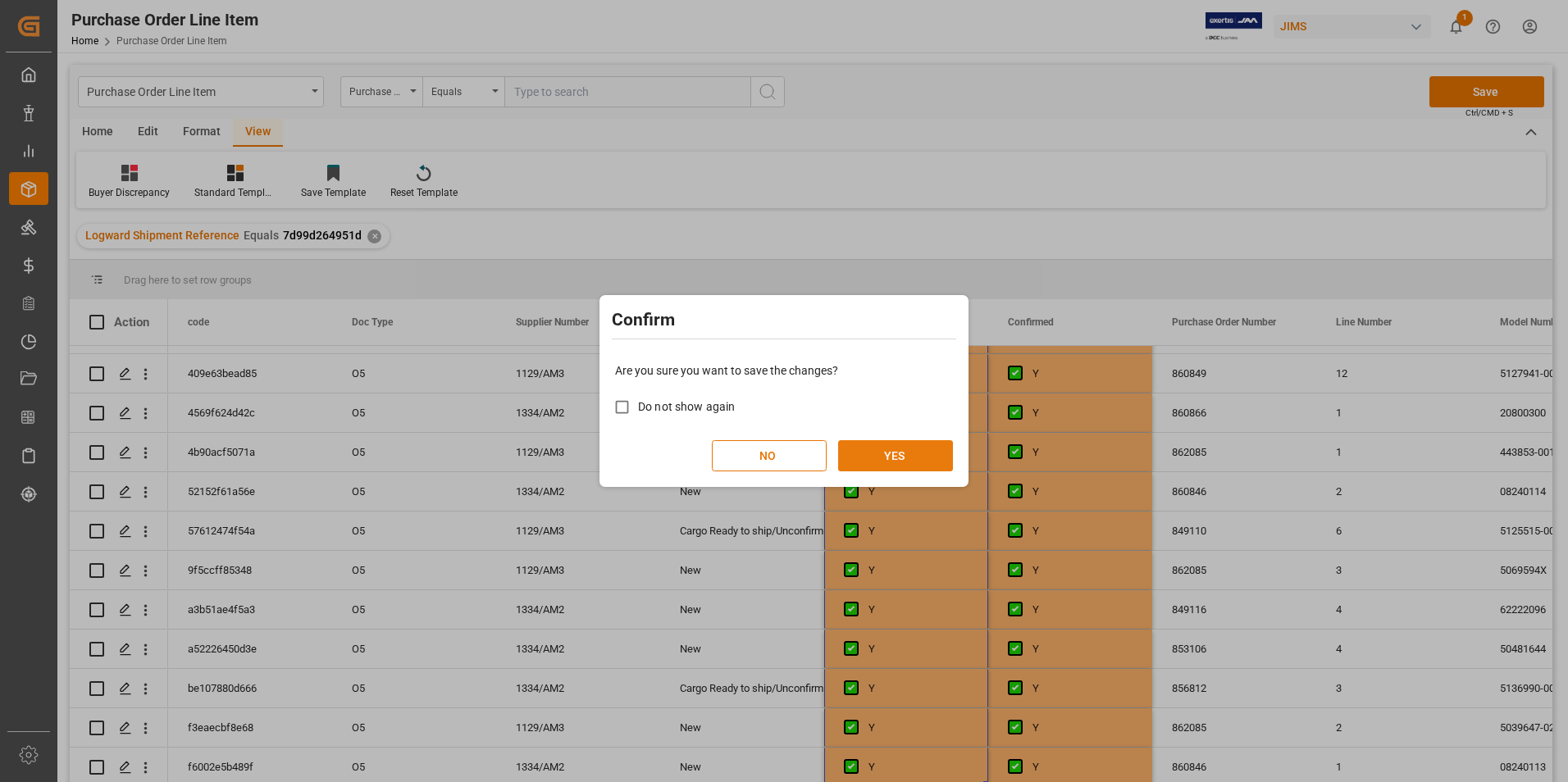
click at [899, 457] on button "YES" at bounding box center [895, 456] width 115 height 31
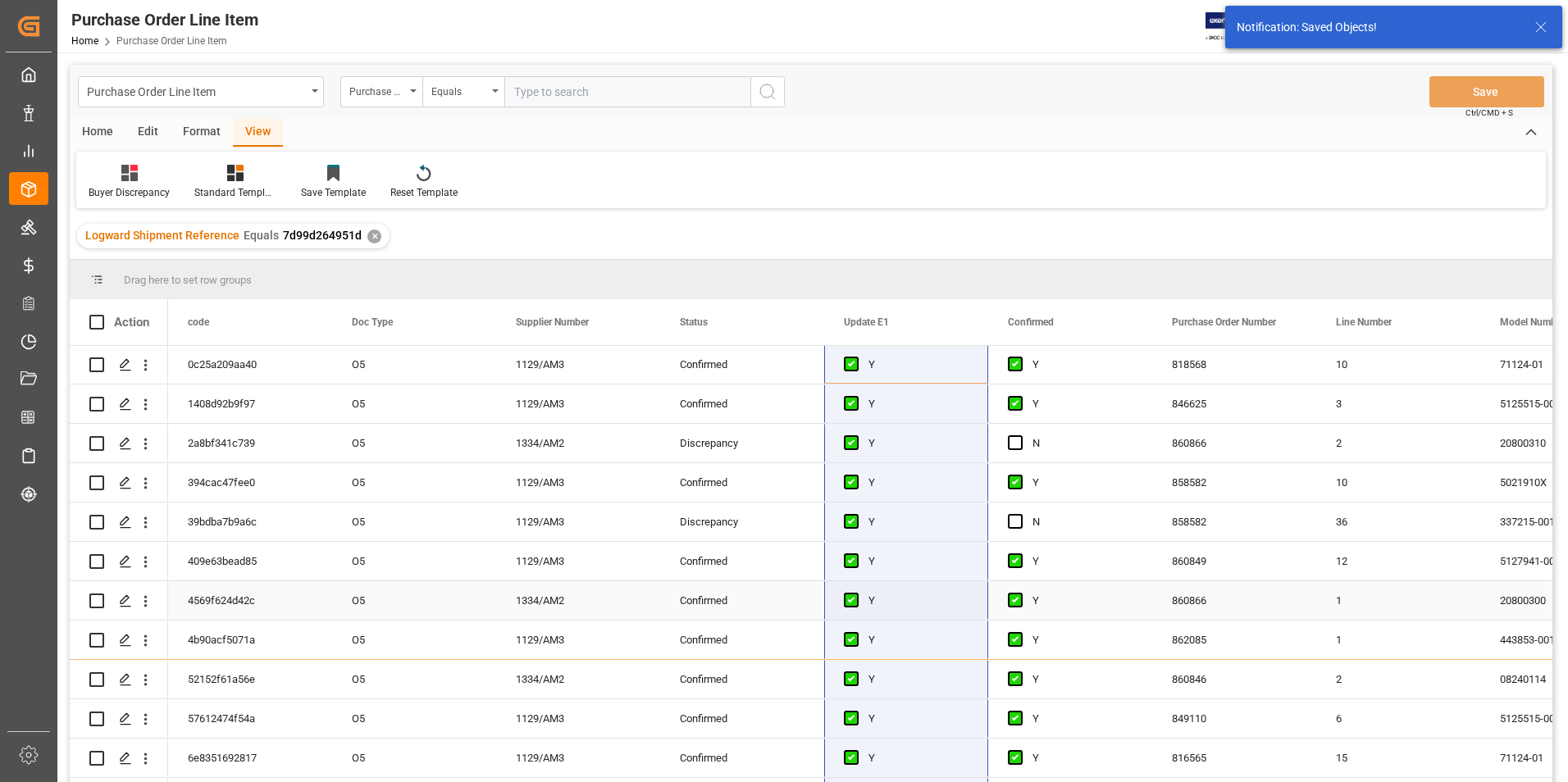
scroll to position [0, 0]
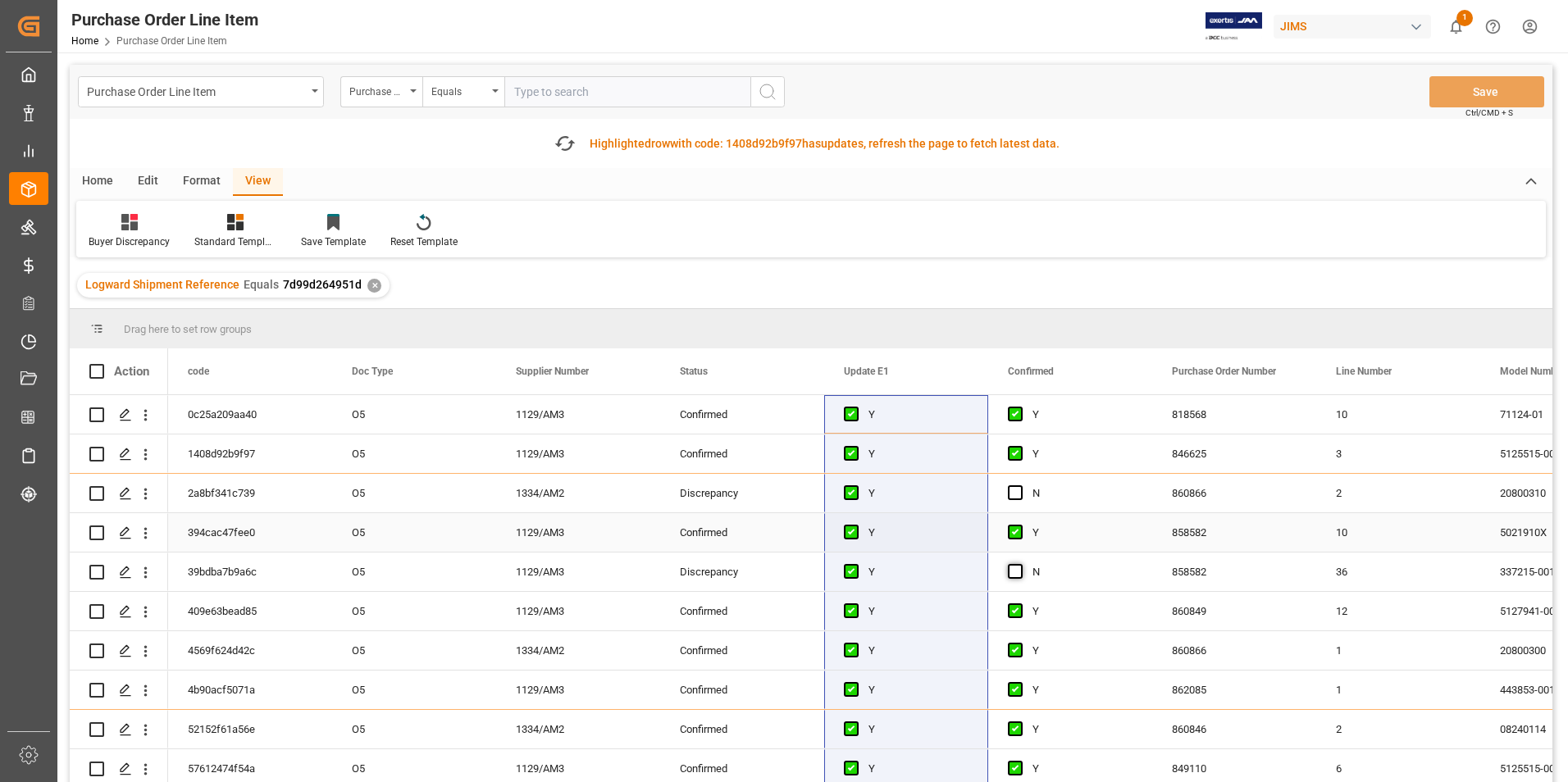
click at [1020, 521] on div "Press SPACE to select this row." at bounding box center [1020, 533] width 24 height 38
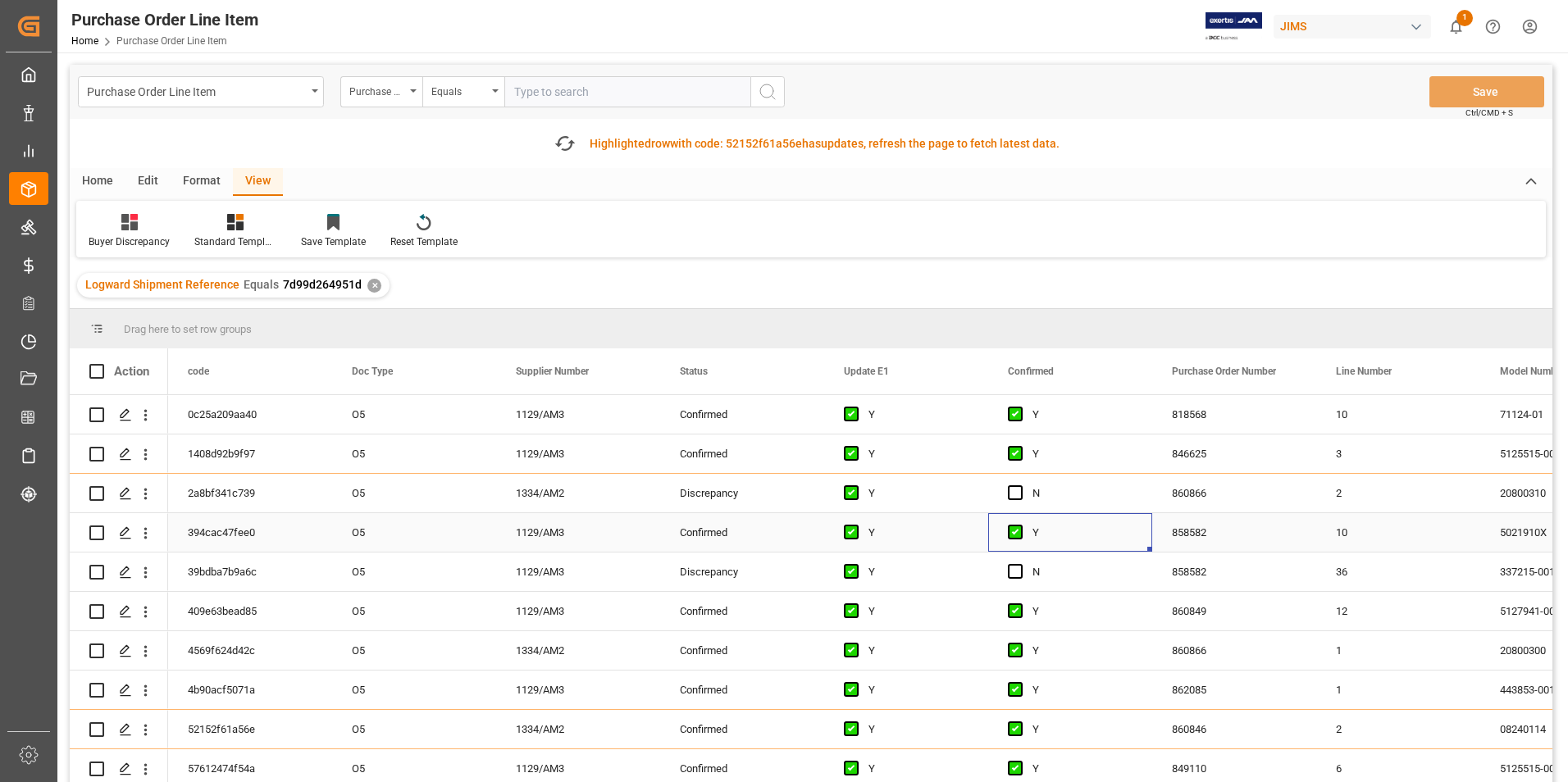
click at [1019, 524] on div "Press SPACE to select this row." at bounding box center [1020, 533] width 24 height 38
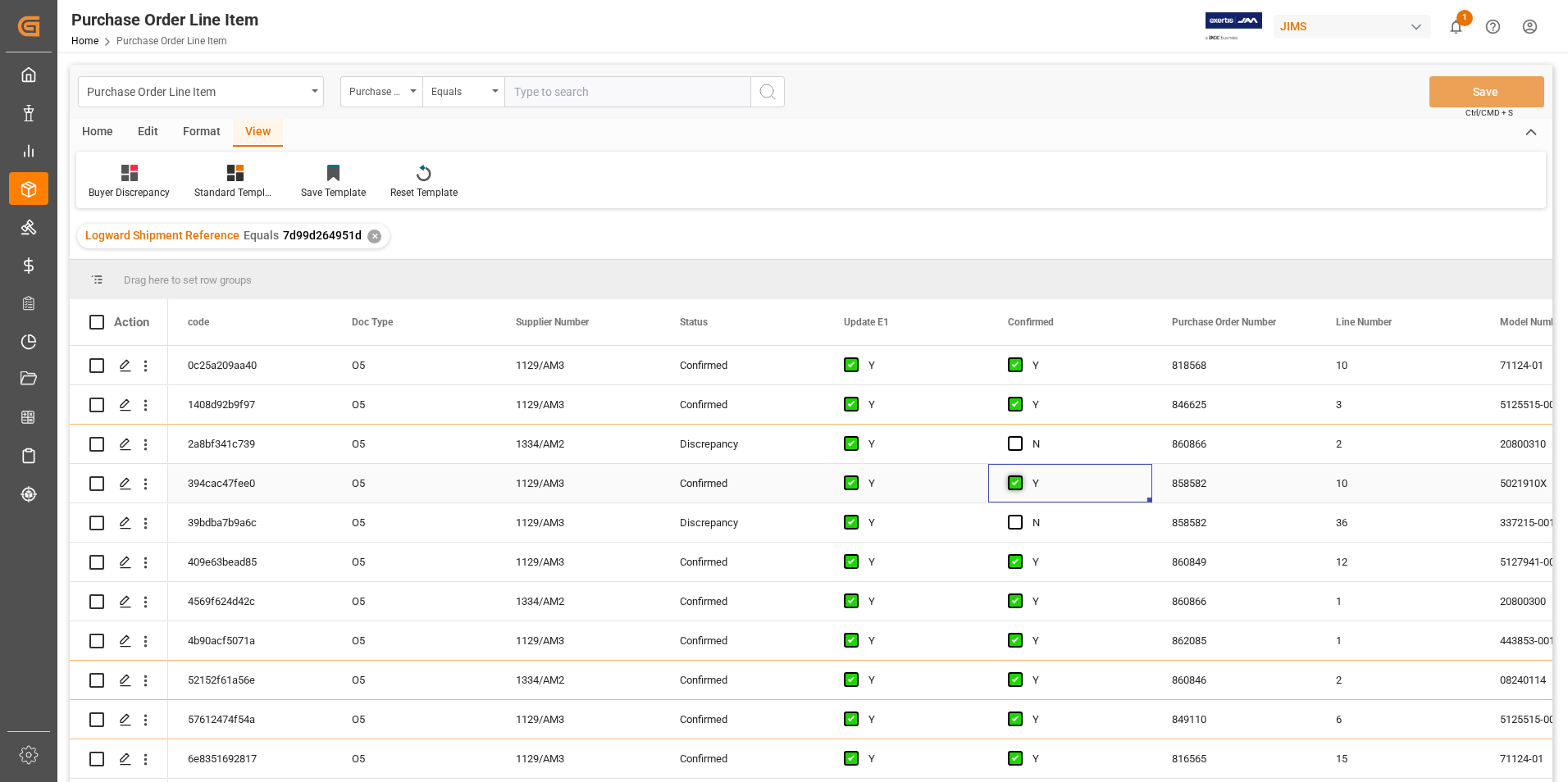
click at [1017, 491] on span "Press SPACE to select this row." at bounding box center [1015, 483] width 15 height 15
click at [1020, 476] on input "Press SPACE to select this row." at bounding box center [1020, 476] width 0 height 0
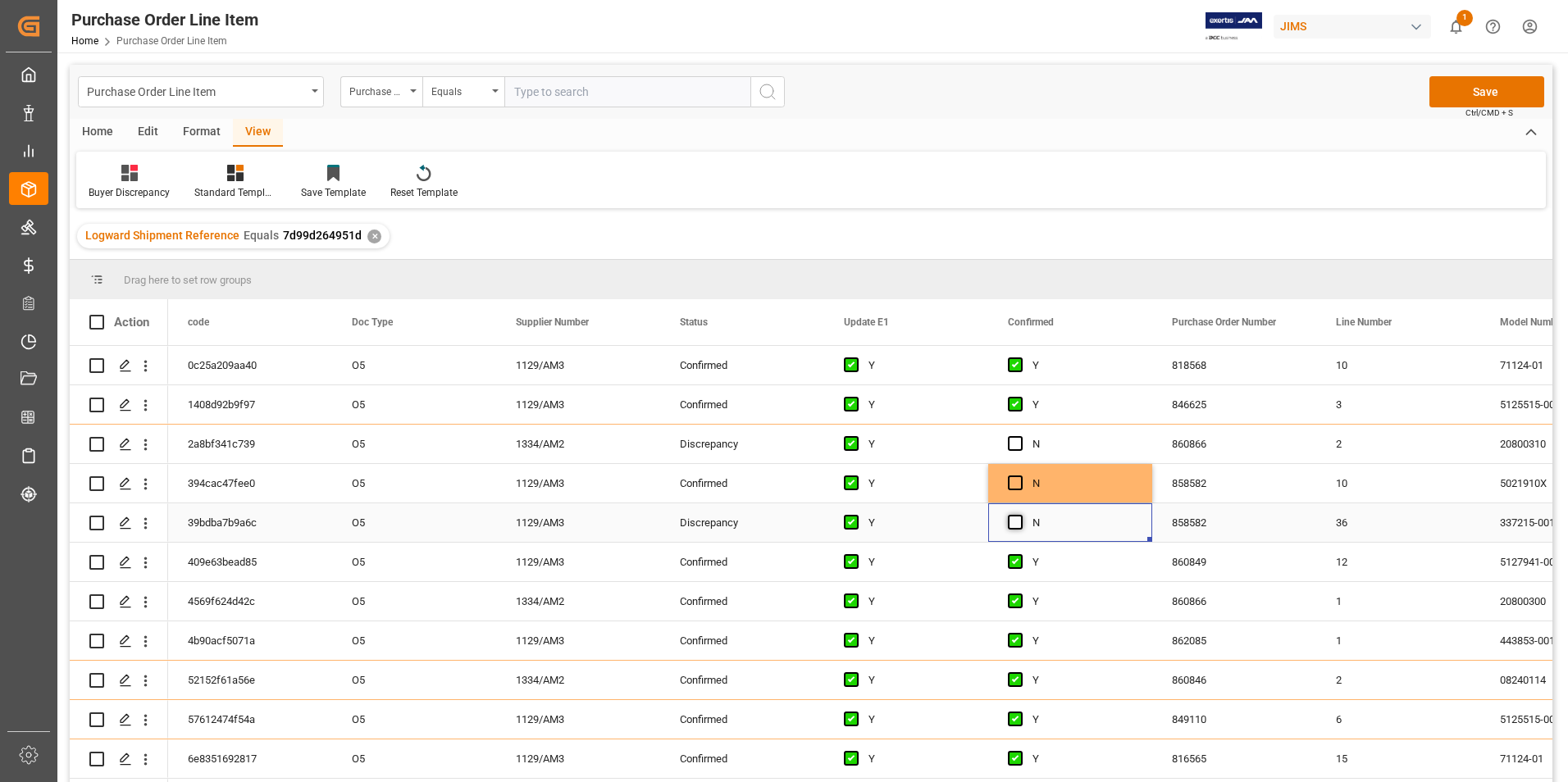
click at [1017, 525] on span "Press SPACE to select this row." at bounding box center [1015, 522] width 15 height 15
click at [1020, 515] on input "Press SPACE to select this row." at bounding box center [1020, 515] width 0 height 0
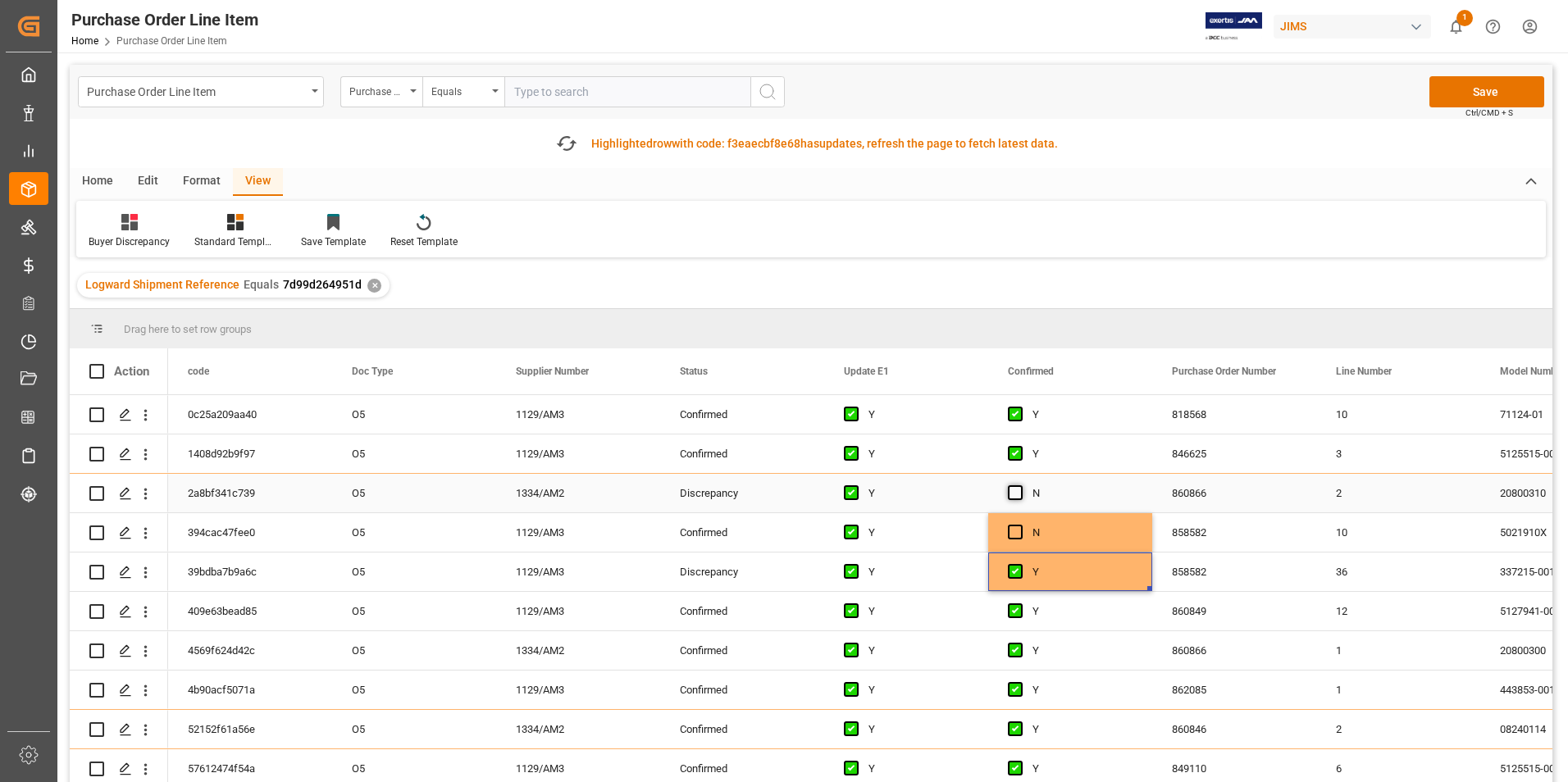
click at [1014, 490] on span "Press SPACE to select this row." at bounding box center [1015, 492] width 15 height 15
click at [1020, 485] on input "Press SPACE to select this row." at bounding box center [1020, 485] width 0 height 0
click at [1015, 484] on div "Press SPACE to select this row." at bounding box center [1020, 493] width 24 height 38
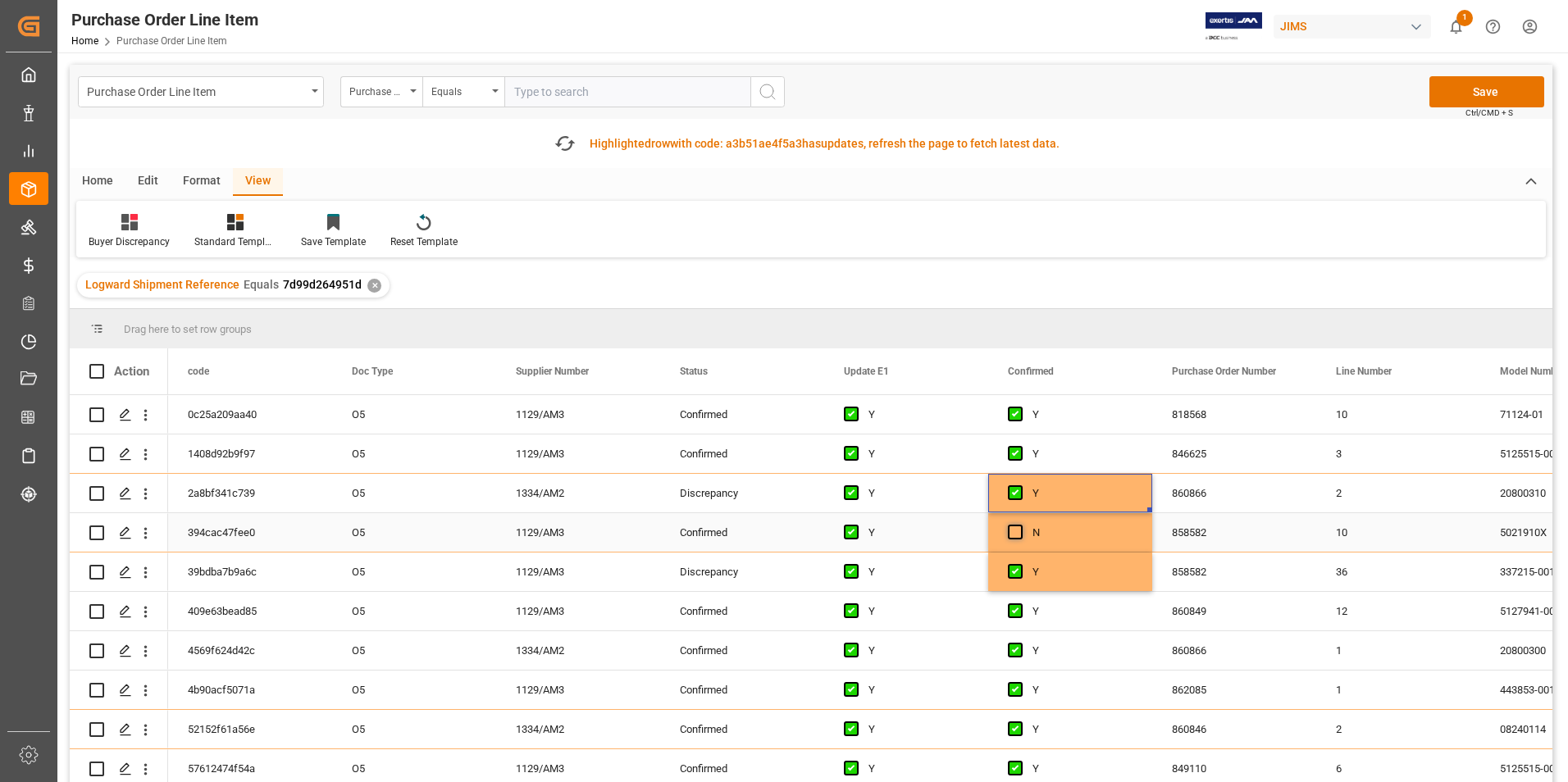
click at [1018, 539] on span "Press SPACE to select this row." at bounding box center [1015, 532] width 15 height 15
click at [1020, 525] on input "Press SPACE to select this row." at bounding box center [1020, 525] width 0 height 0
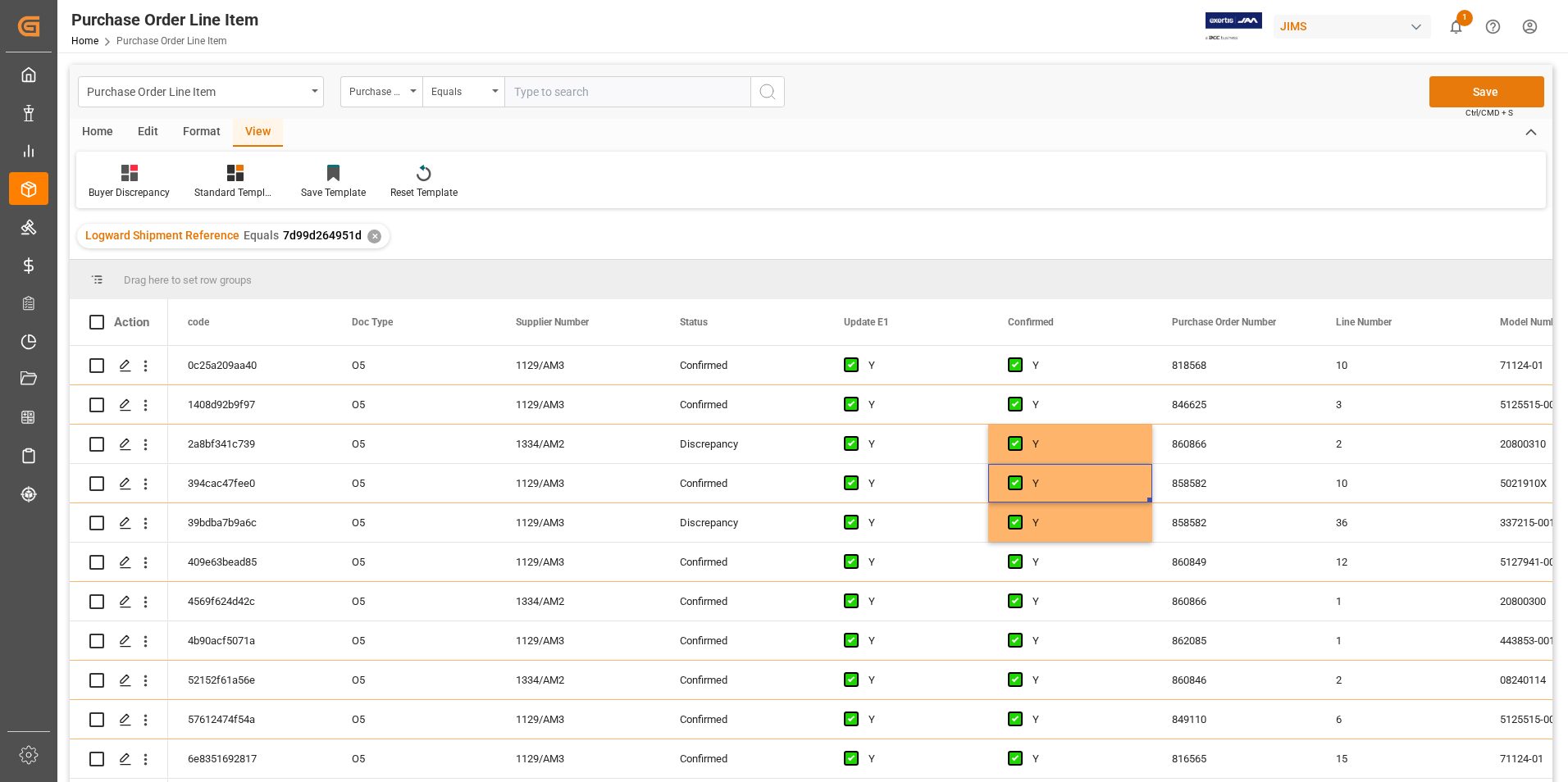
click at [1493, 85] on button "Save" at bounding box center [1487, 92] width 115 height 31
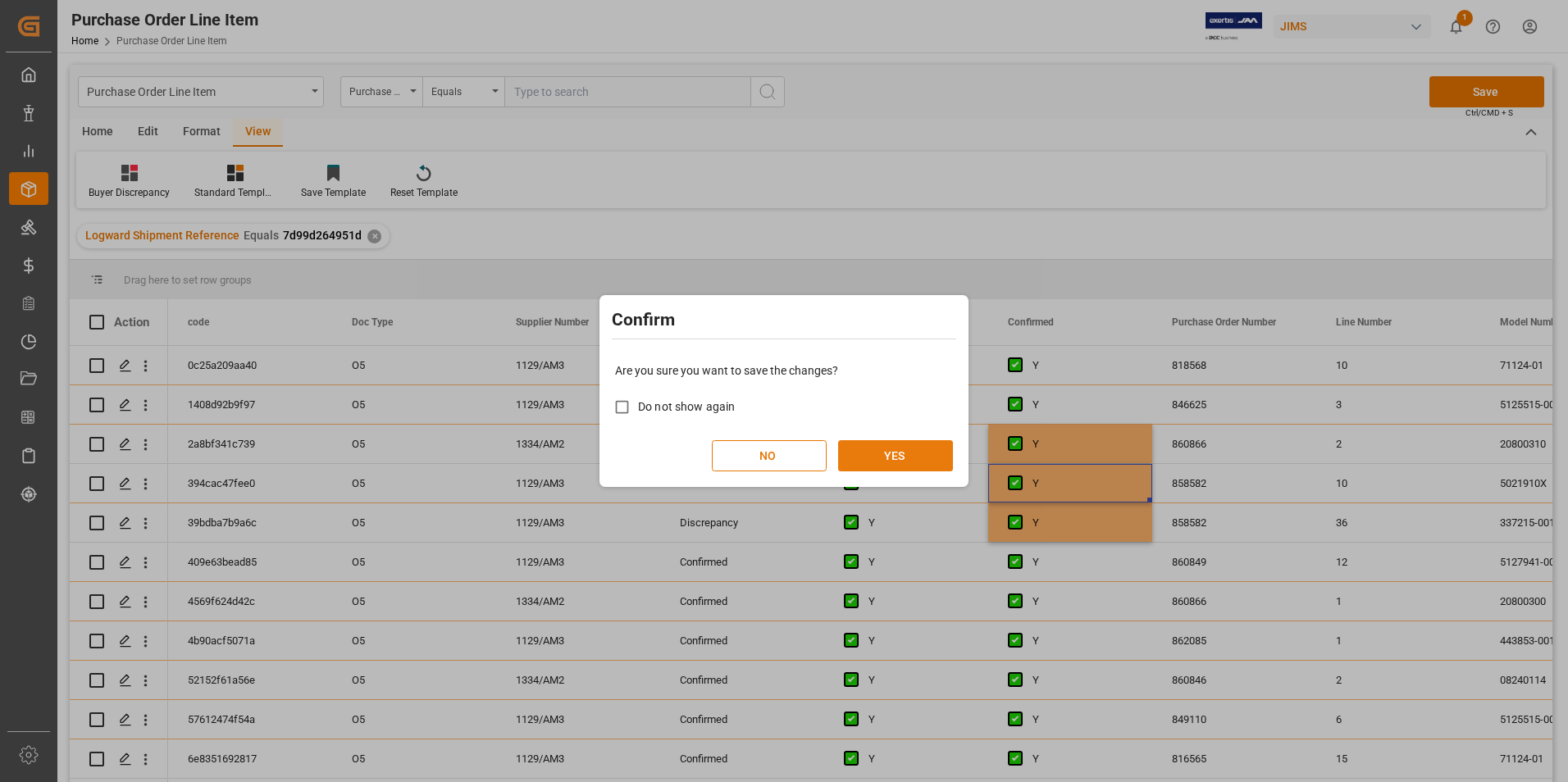
click at [907, 456] on button "YES" at bounding box center [895, 456] width 115 height 31
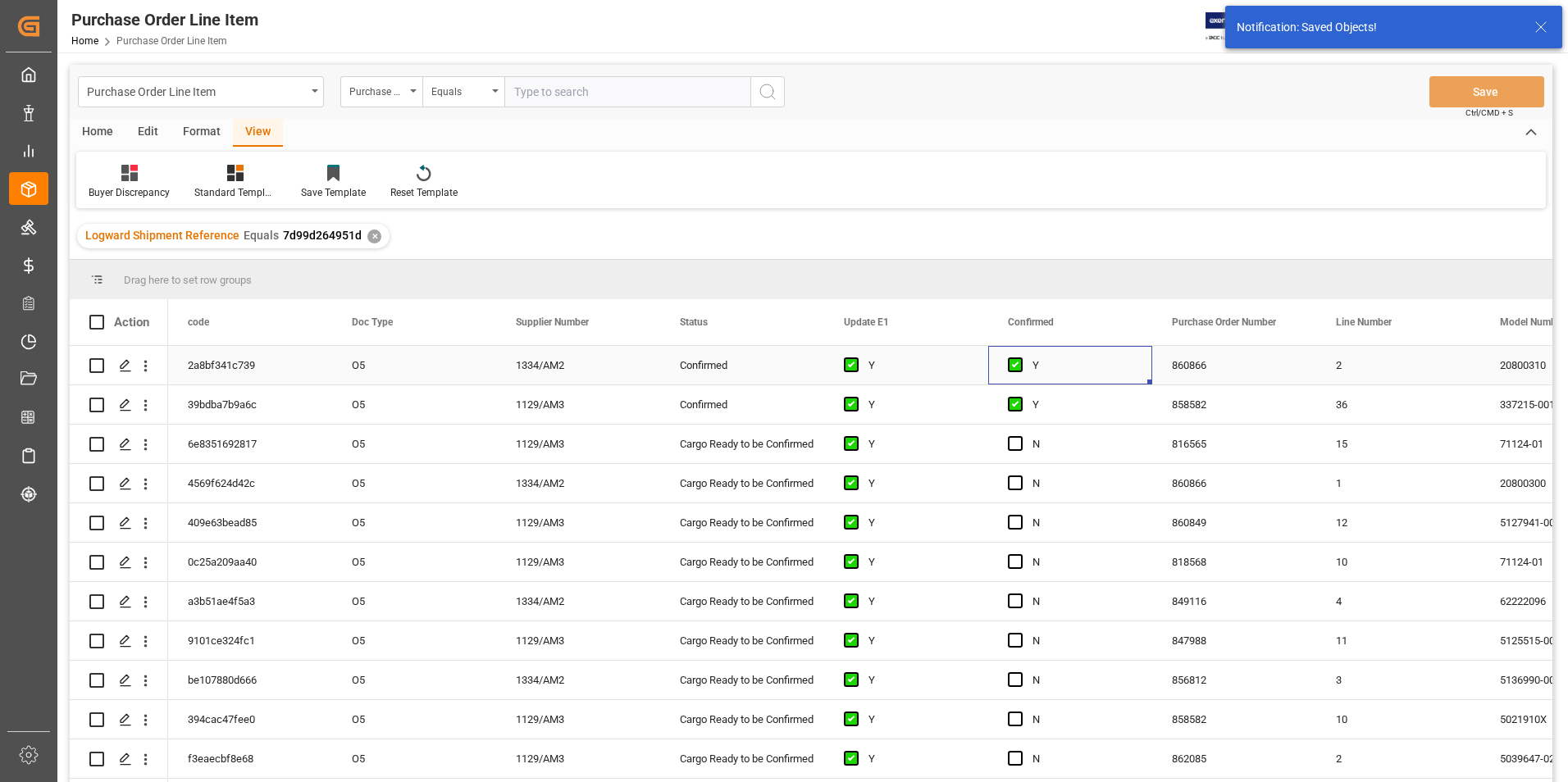
click at [1040, 365] on div "Y" at bounding box center [1082, 366] width 100 height 38
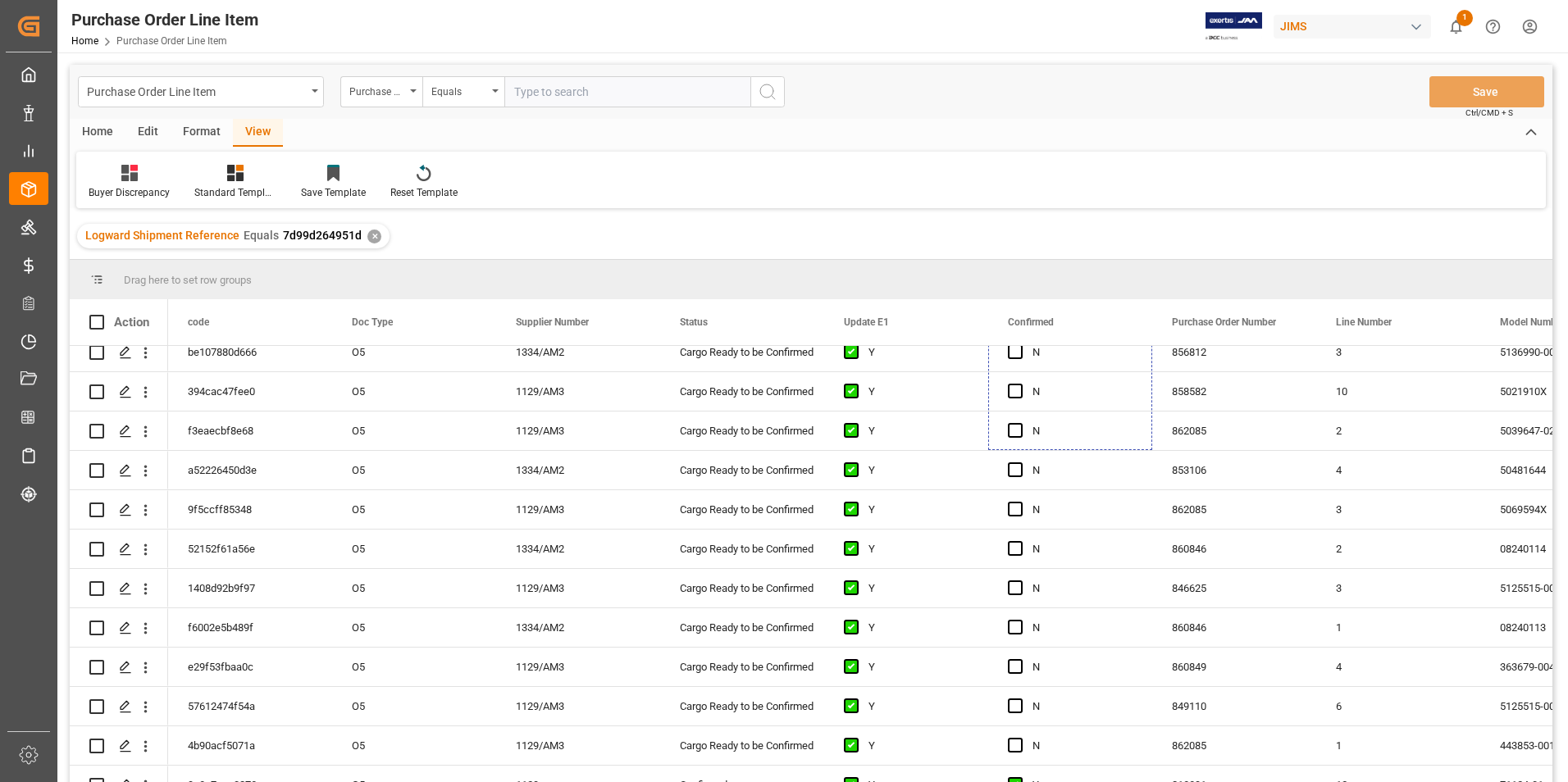
scroll to position [352, 0]
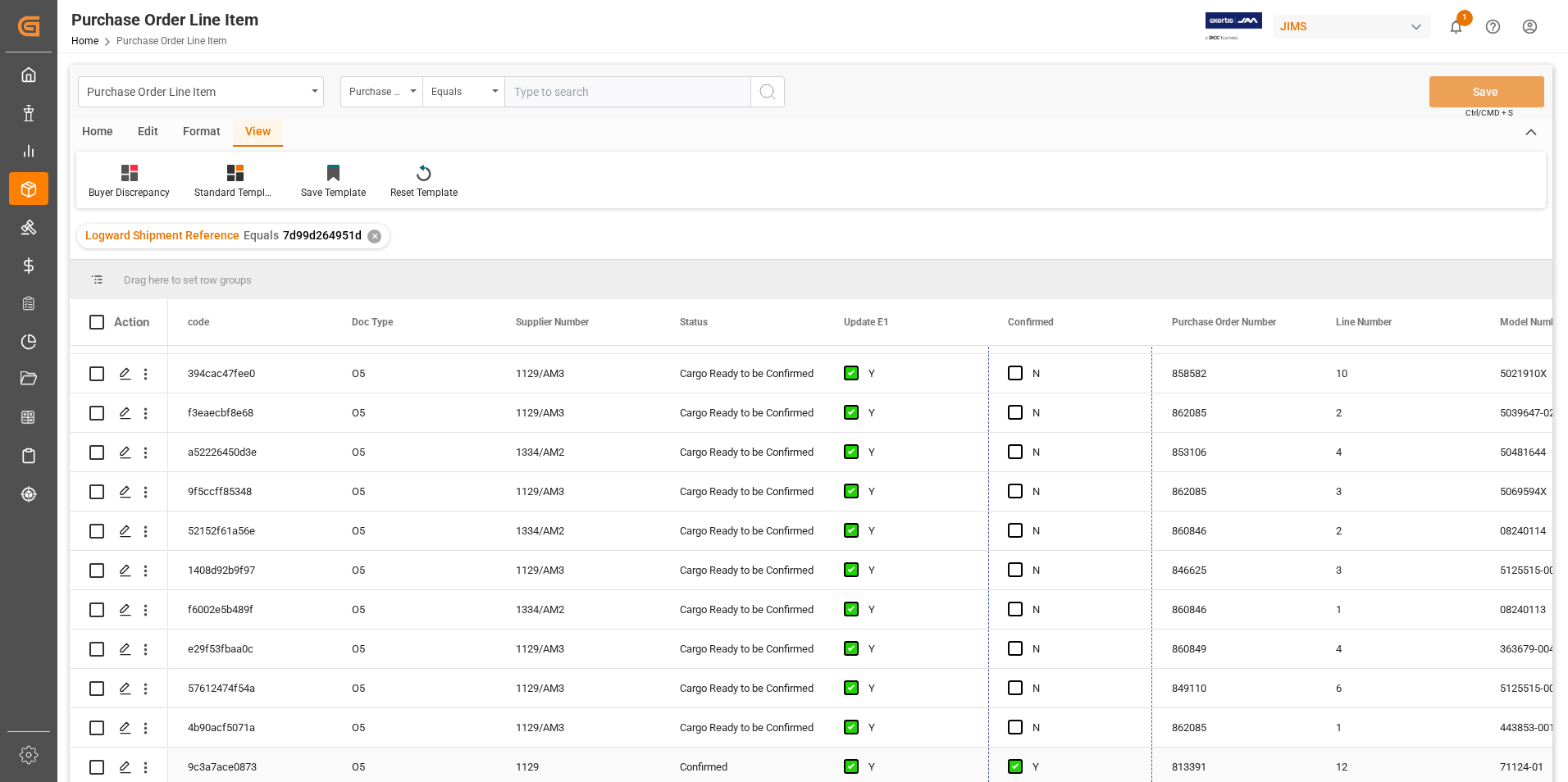
drag, startPoint x: 1150, startPoint y: 383, endPoint x: 1117, endPoint y: 751, distance: 369.5
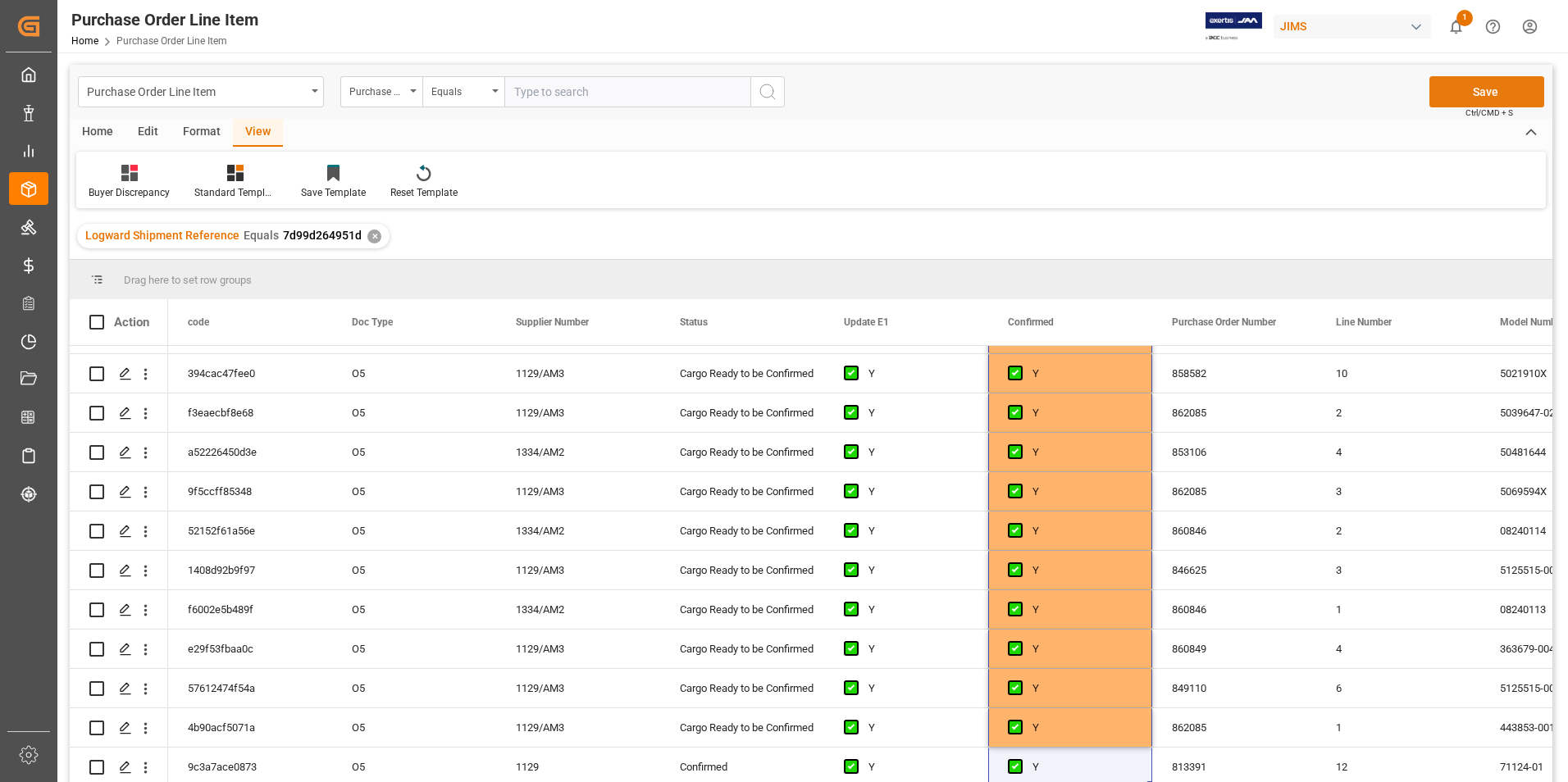
click at [1484, 82] on button "Save" at bounding box center [1487, 92] width 115 height 31
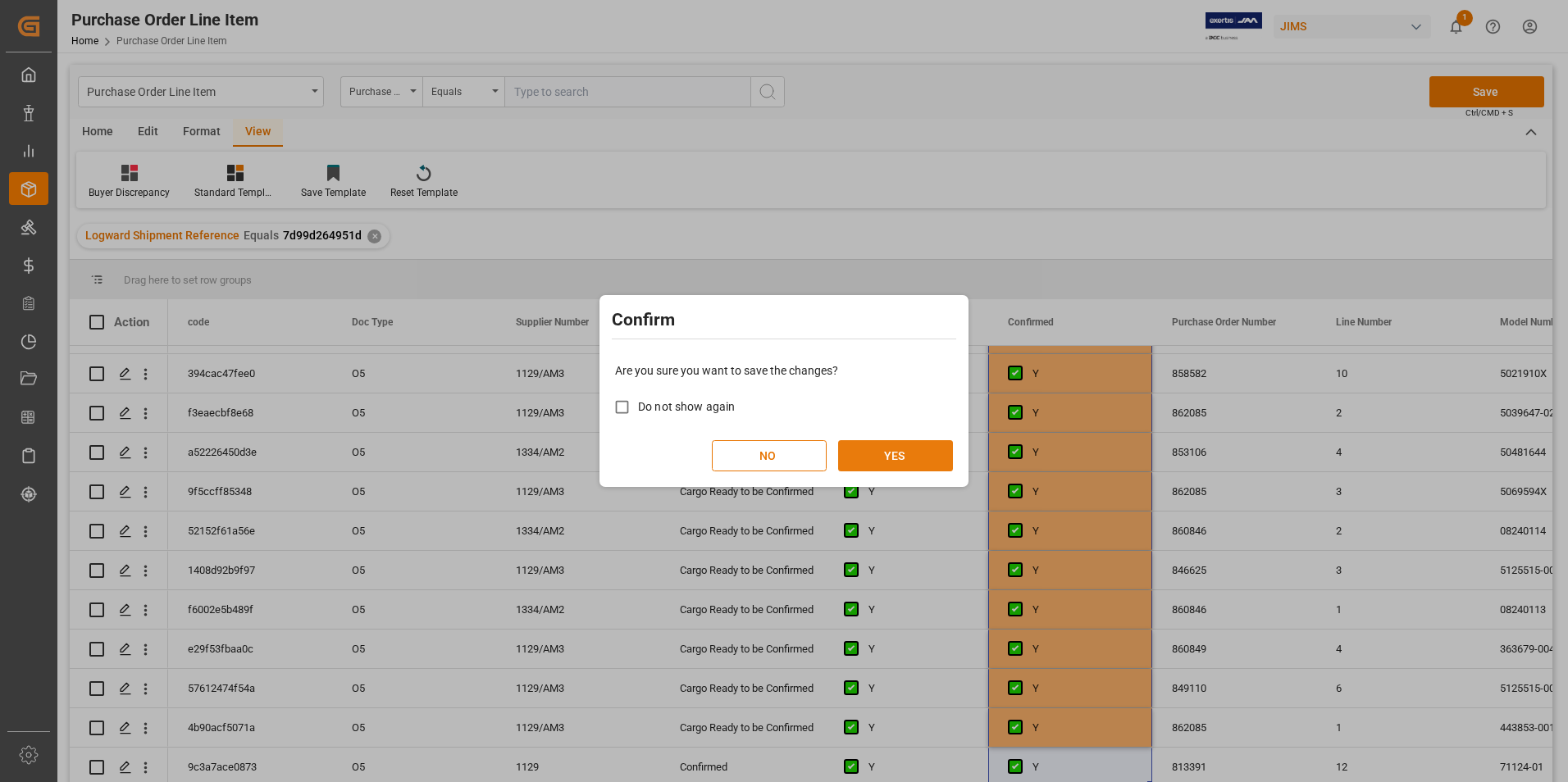
click at [883, 459] on button "YES" at bounding box center [895, 456] width 115 height 31
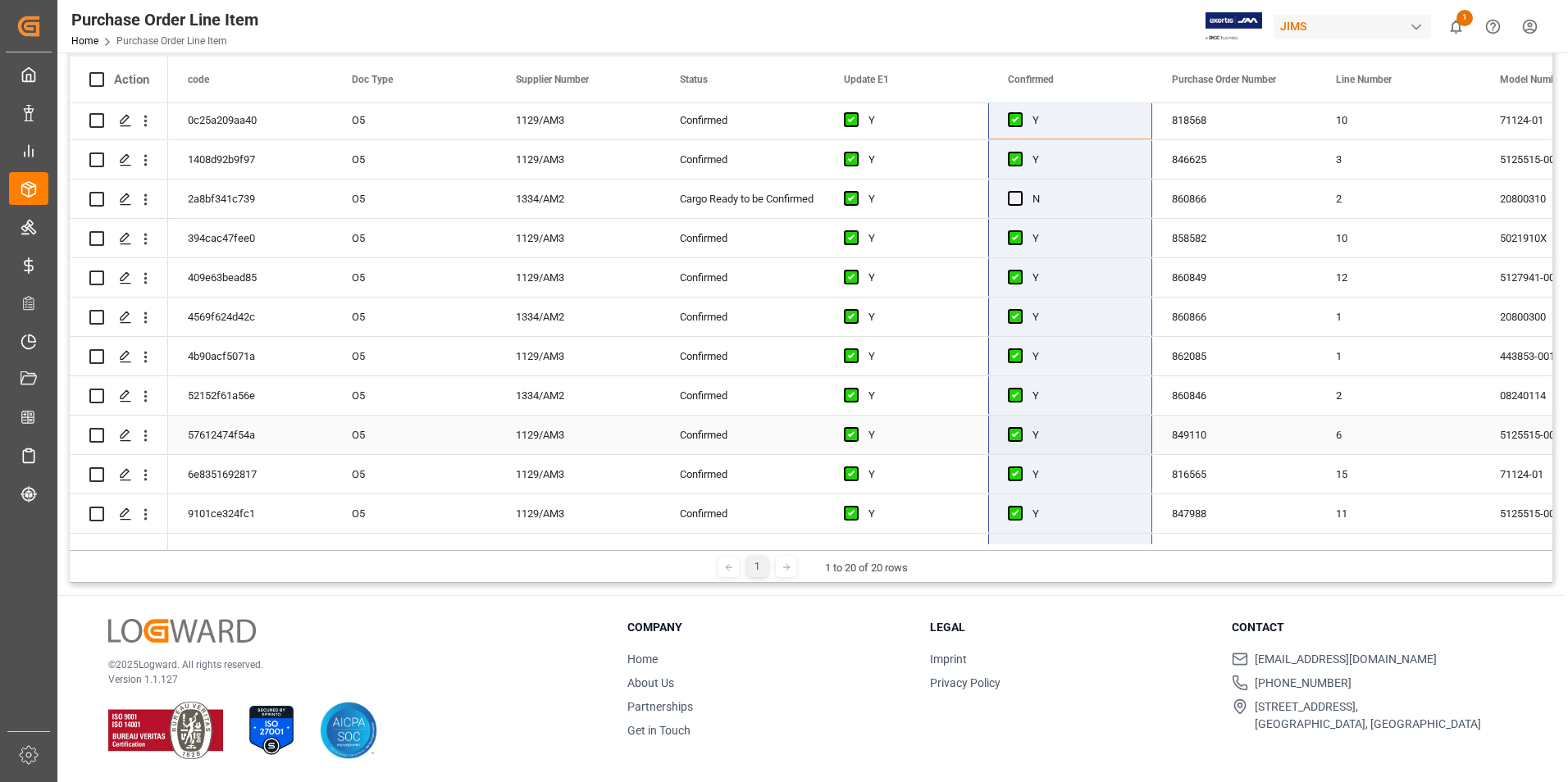
scroll to position [0, 0]
click at [1014, 202] on span "Press SPACE to select this row." at bounding box center [1015, 200] width 15 height 15
click at [1020, 193] on input "Press SPACE to select this row." at bounding box center [1020, 193] width 0 height 0
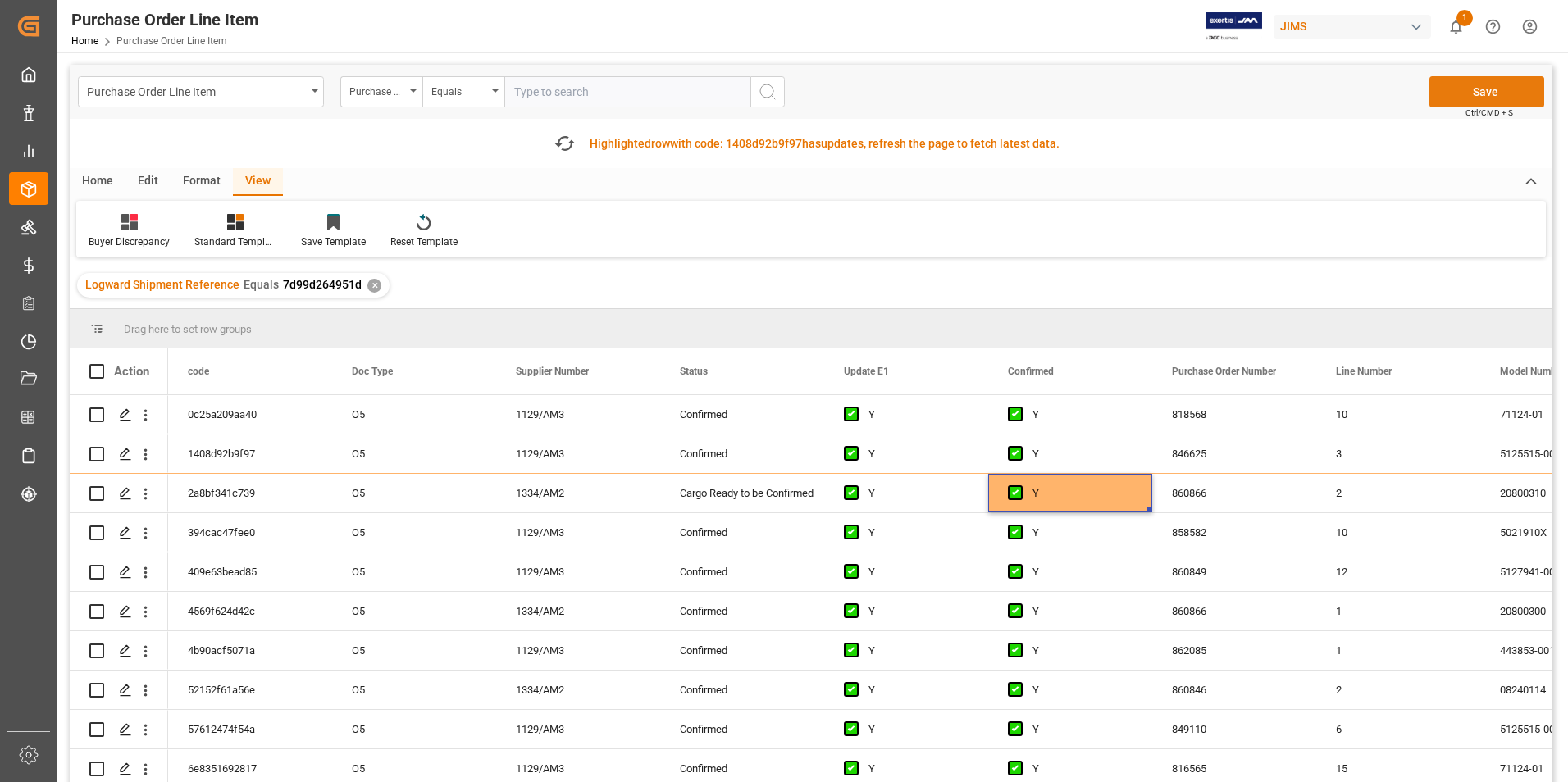
click at [1479, 87] on button "Save" at bounding box center [1487, 92] width 115 height 31
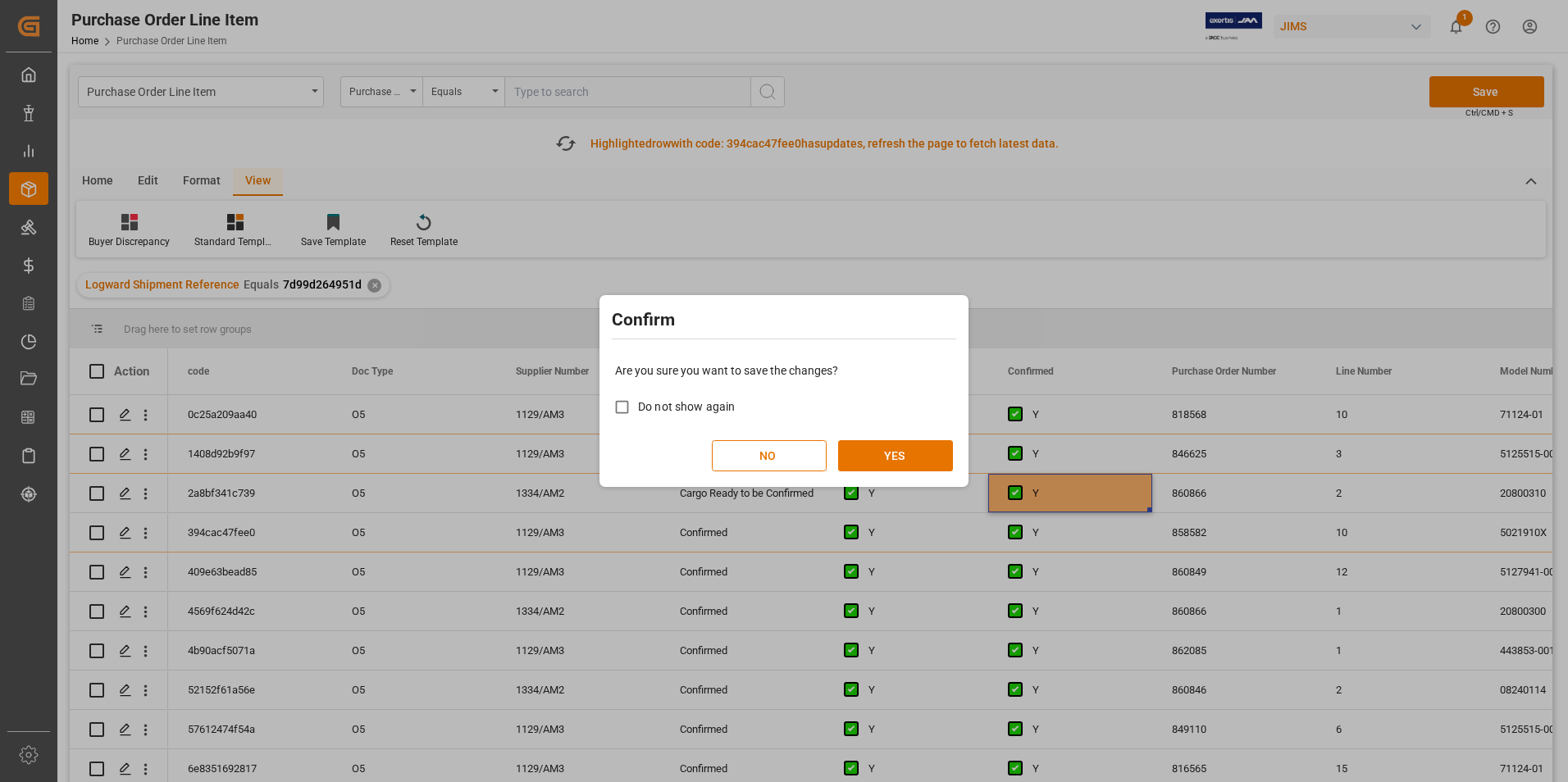
drag, startPoint x: 911, startPoint y: 455, endPoint x: 928, endPoint y: 530, distance: 76.9
click at [911, 454] on button "YES" at bounding box center [895, 456] width 115 height 31
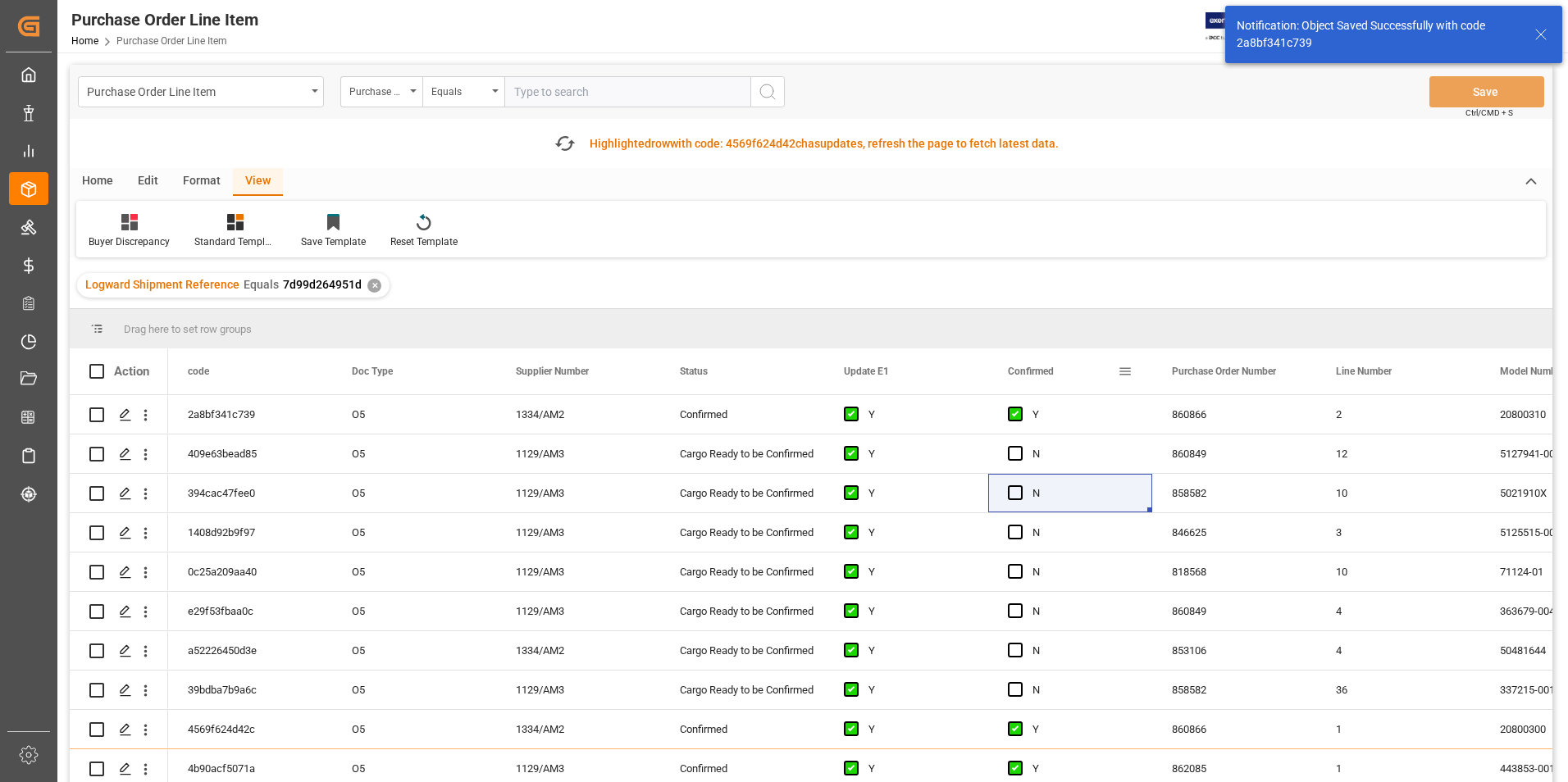
click at [1095, 367] on div "Action code Doc Type Supplier Number" at bounding box center [811, 595] width 1483 height 493
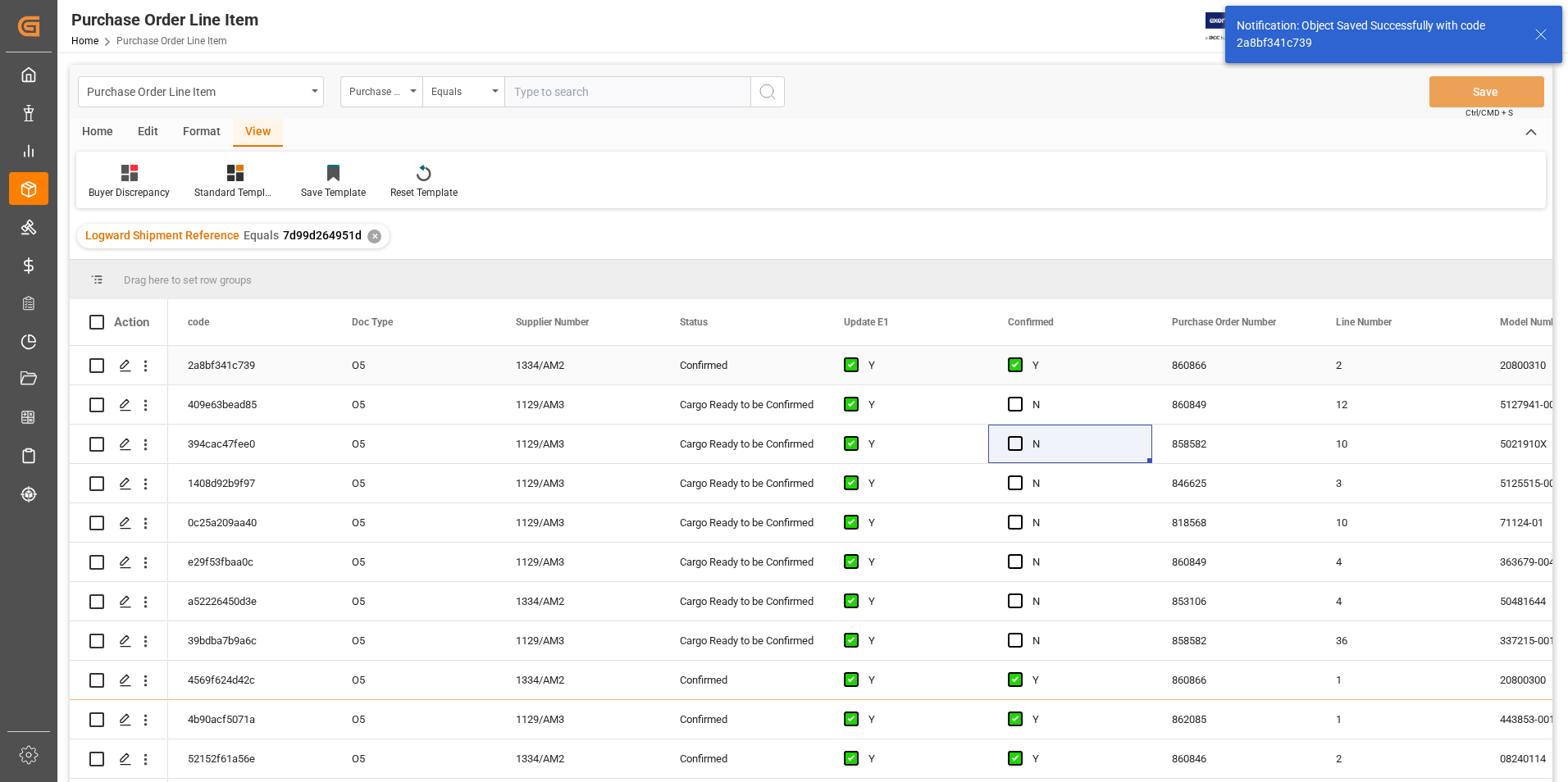
click at [1101, 366] on div "Y" at bounding box center [1082, 366] width 100 height 38
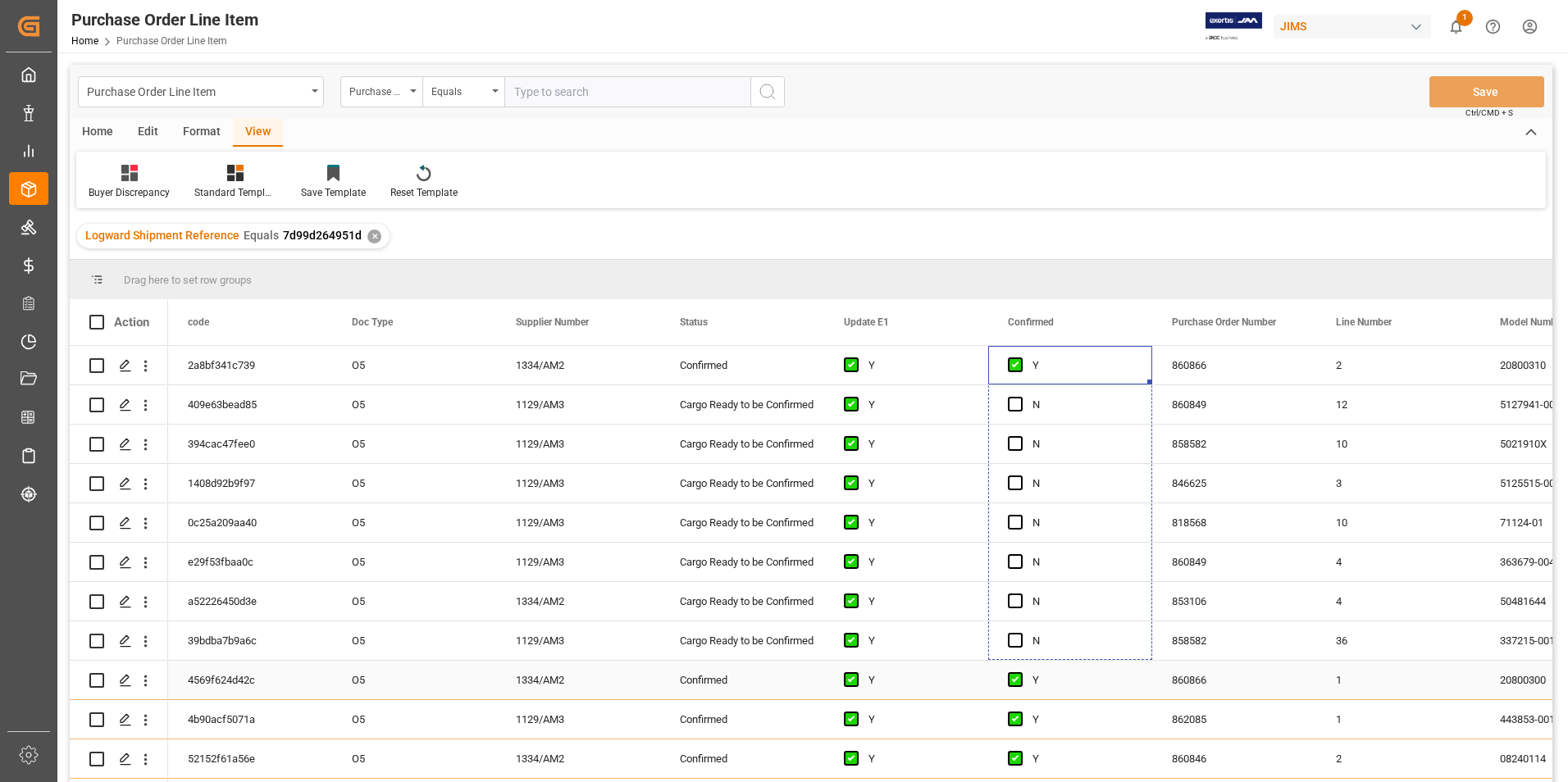
drag, startPoint x: 1150, startPoint y: 429, endPoint x: 1115, endPoint y: 695, distance: 268.3
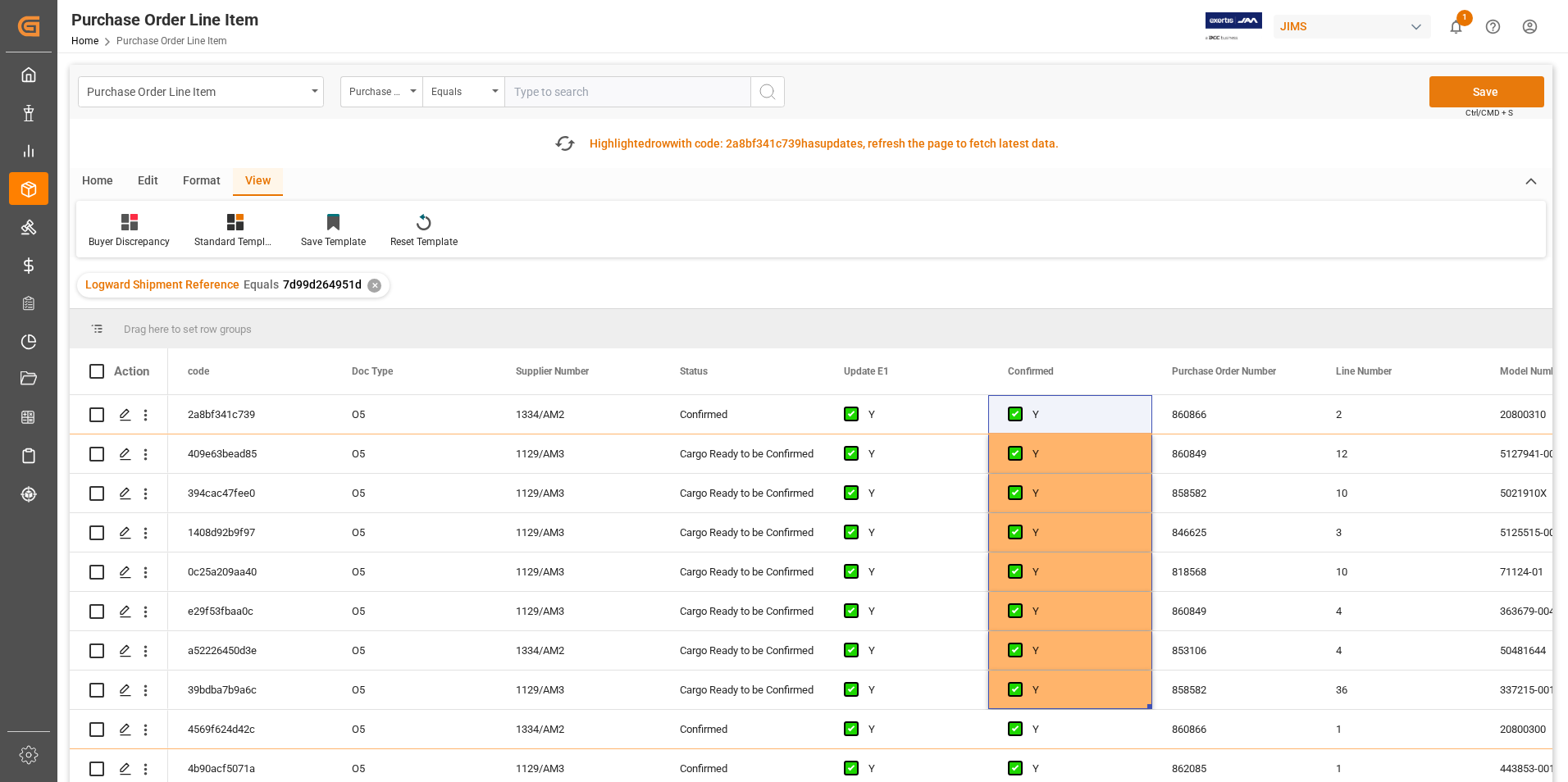
click at [1463, 87] on button "Save" at bounding box center [1487, 92] width 115 height 31
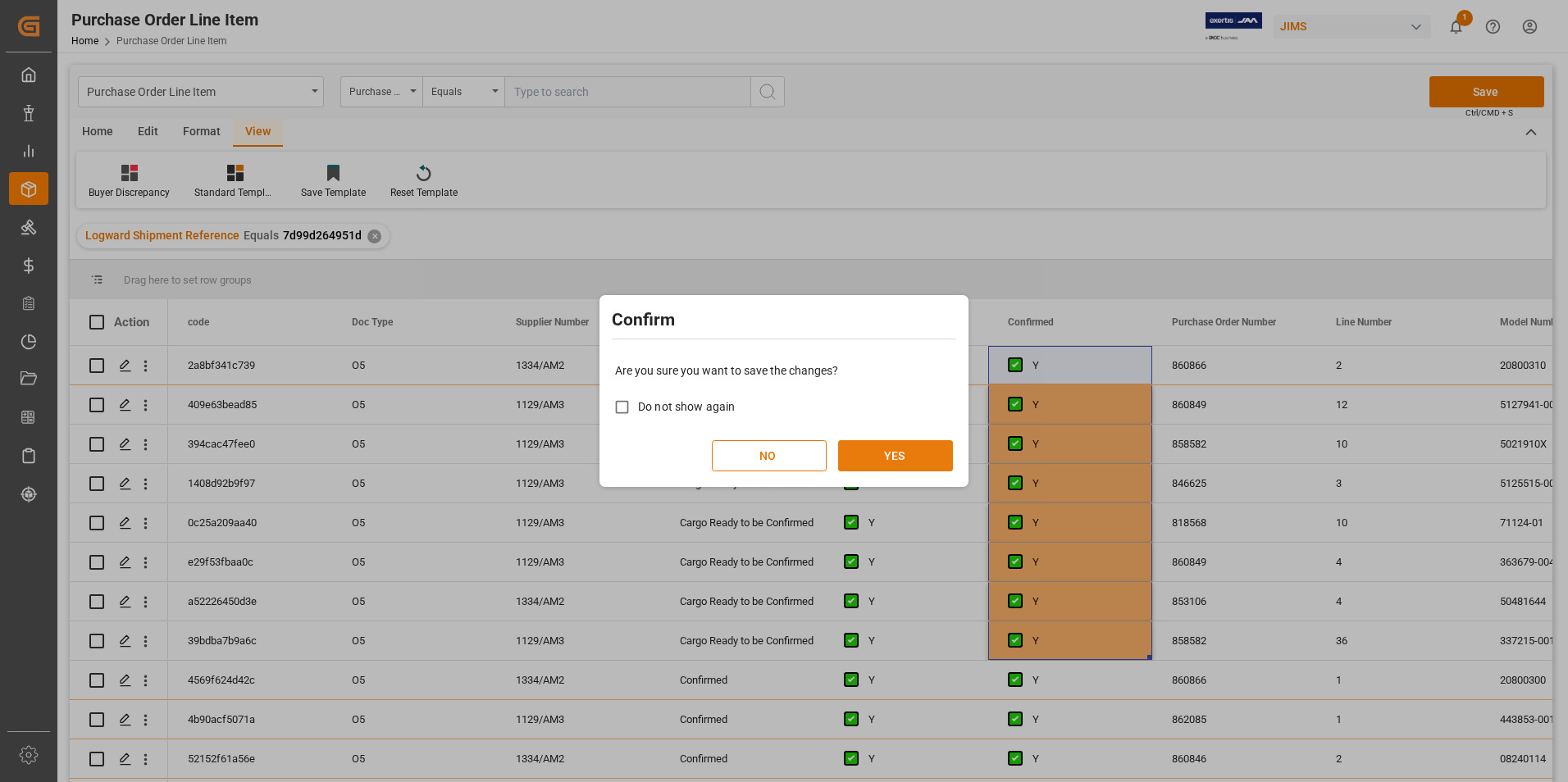
click at [926, 447] on button "YES" at bounding box center [895, 456] width 115 height 31
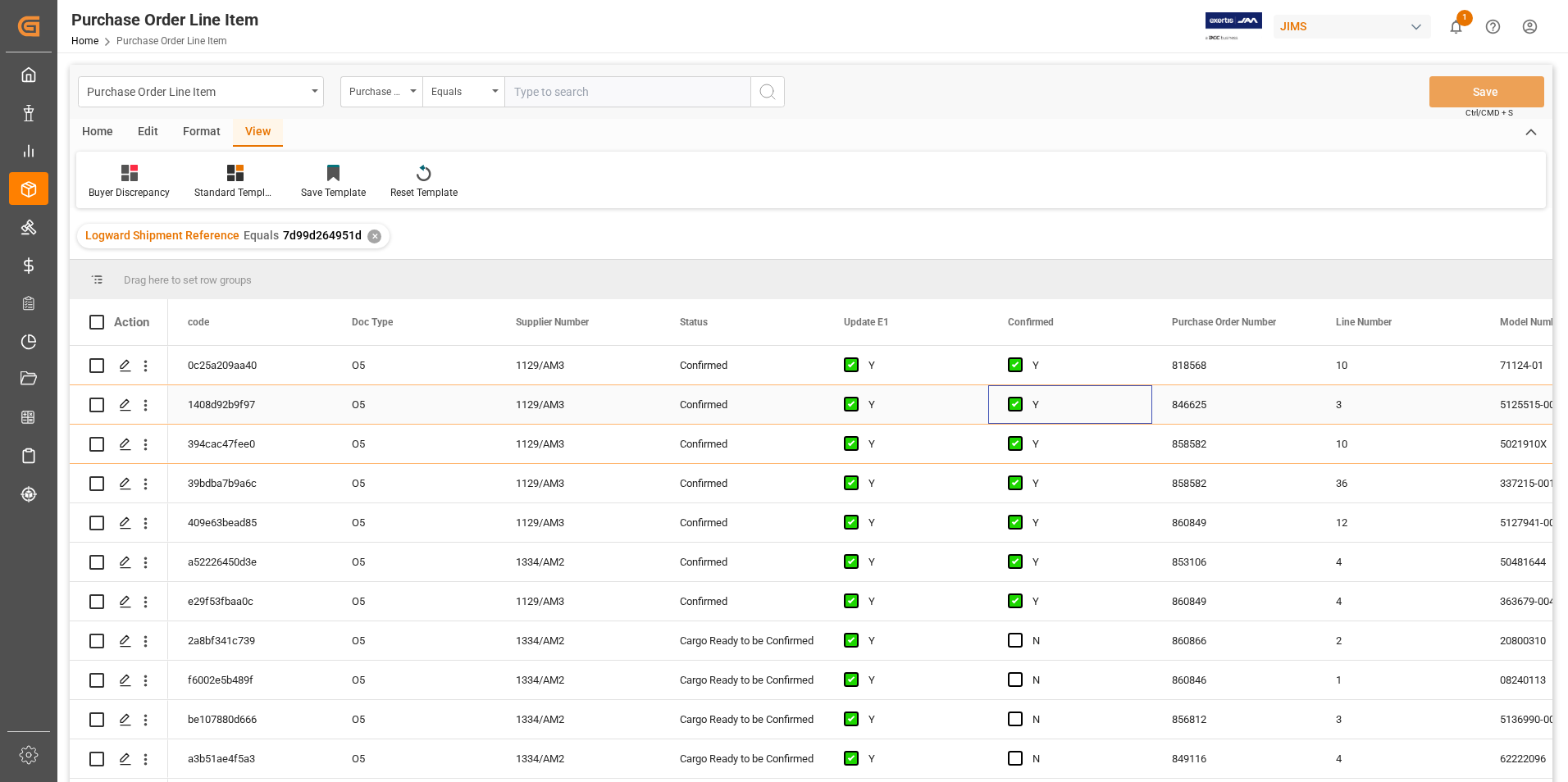
click at [1099, 407] on div "Y" at bounding box center [1082, 405] width 100 height 38
click at [1085, 599] on div "Y" at bounding box center [1082, 601] width 100 height 38
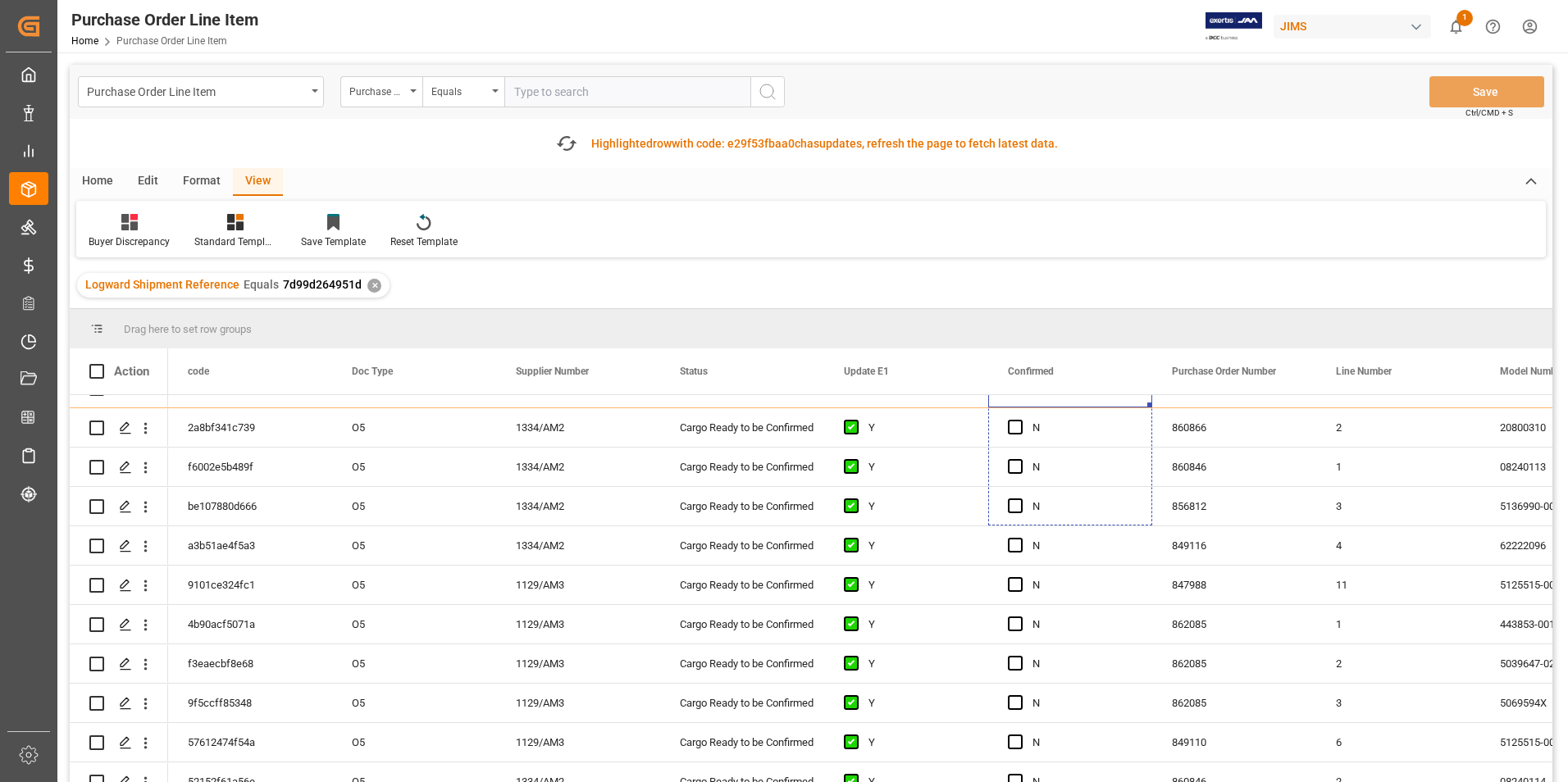
scroll to position [352, 0]
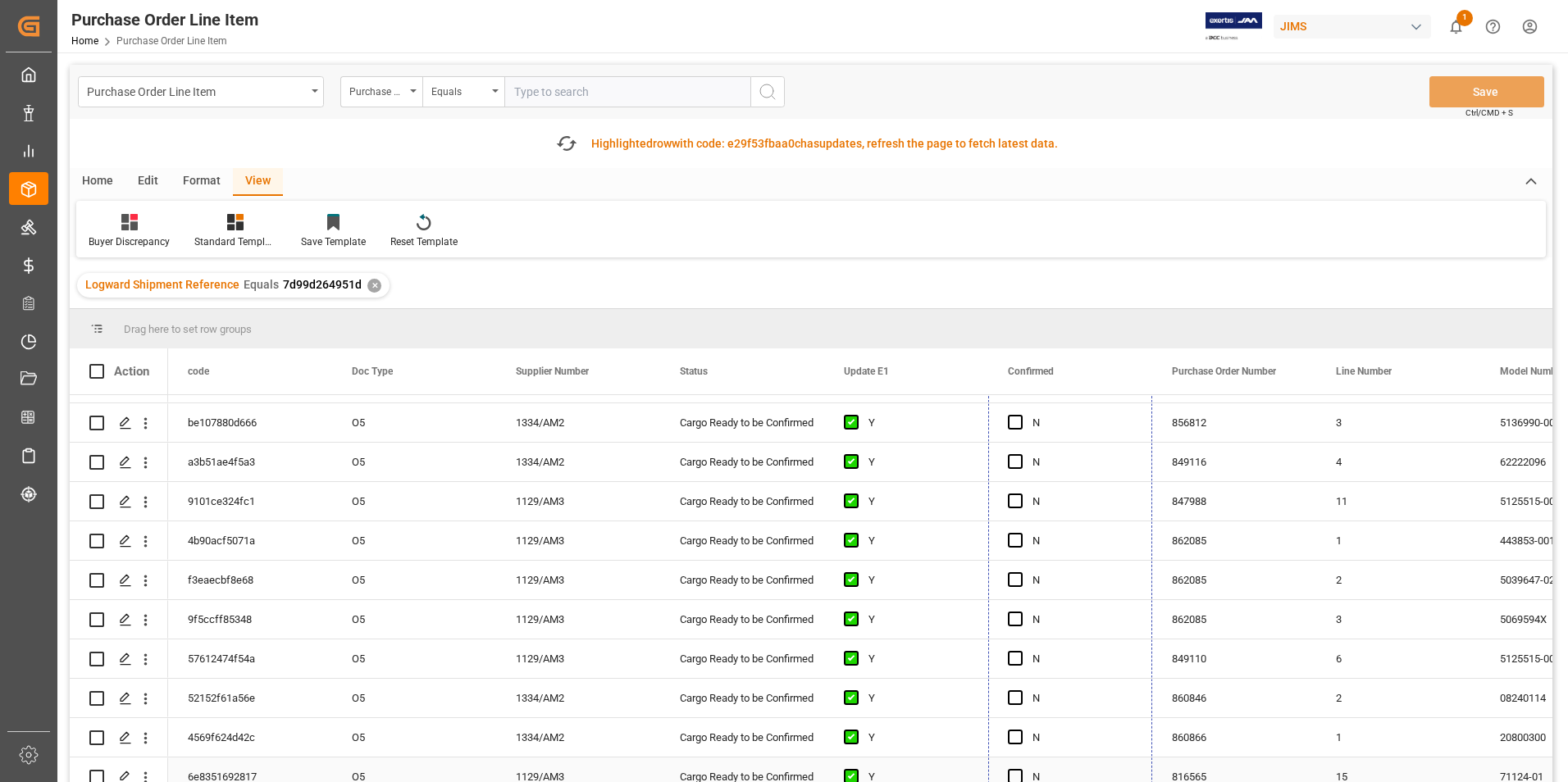
drag, startPoint x: 1150, startPoint y: 666, endPoint x: 1146, endPoint y: 770, distance: 104.1
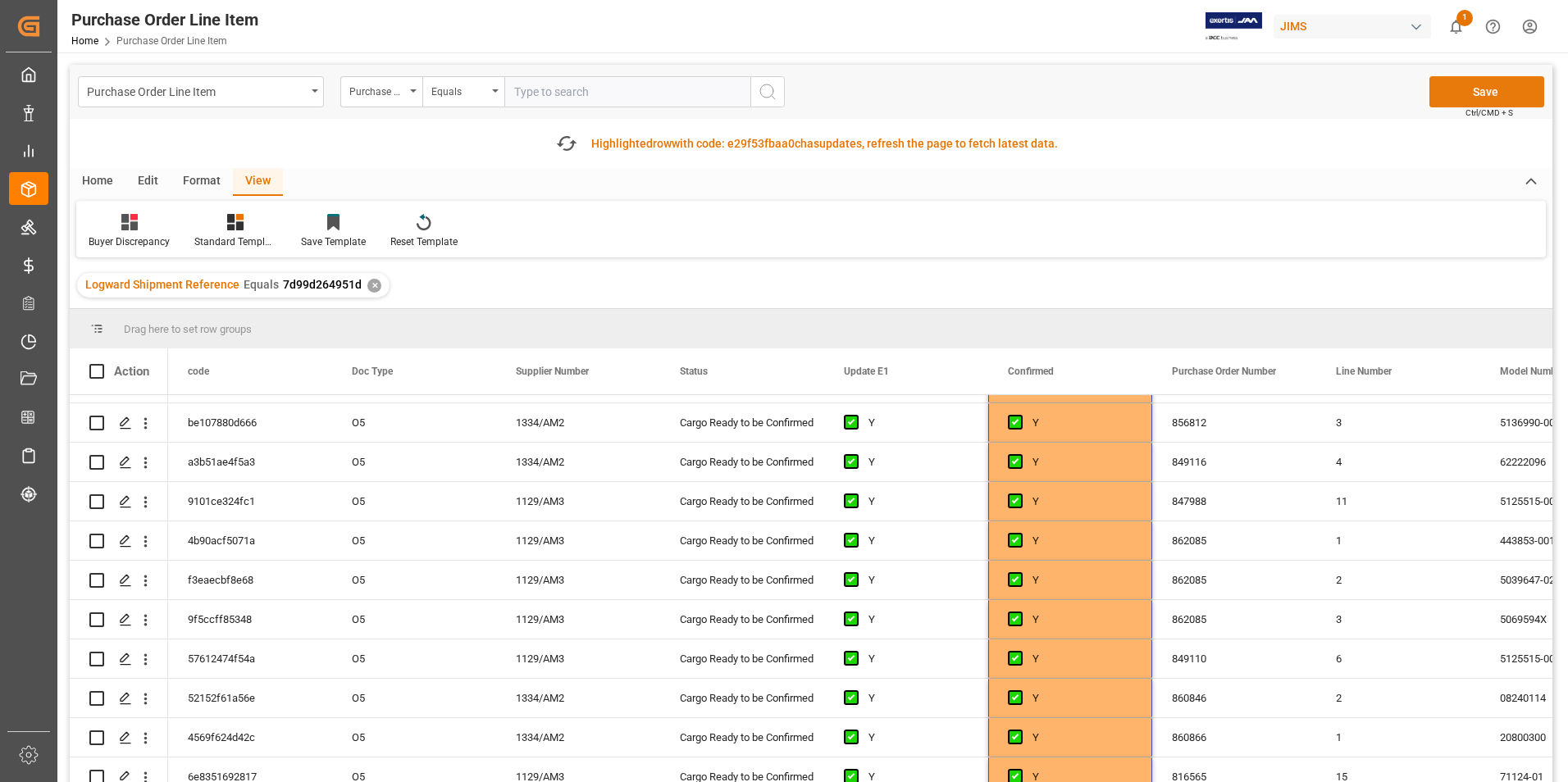
click at [1474, 92] on button "Save" at bounding box center [1487, 92] width 115 height 31
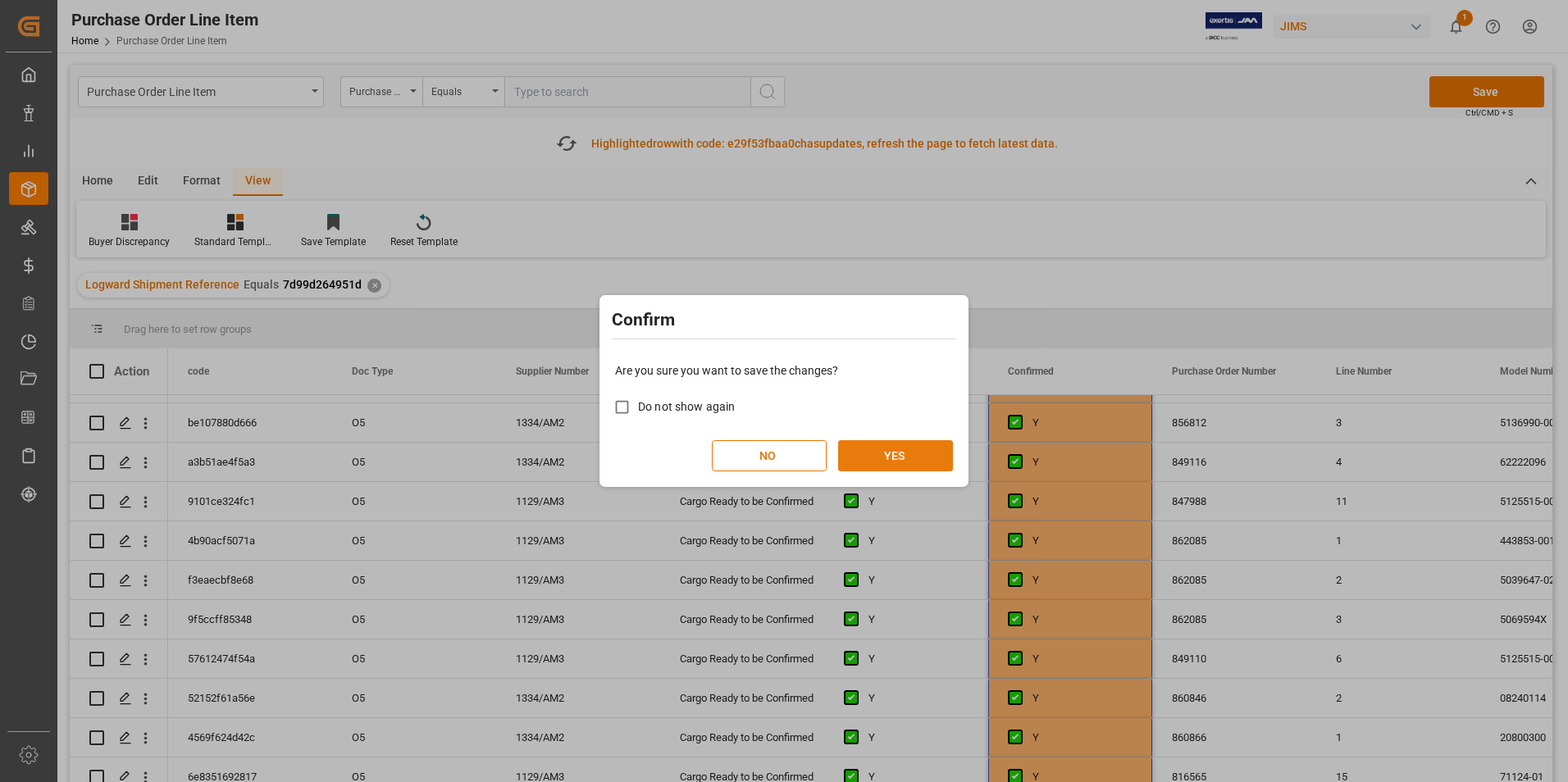
click at [861, 449] on button "YES" at bounding box center [895, 456] width 115 height 31
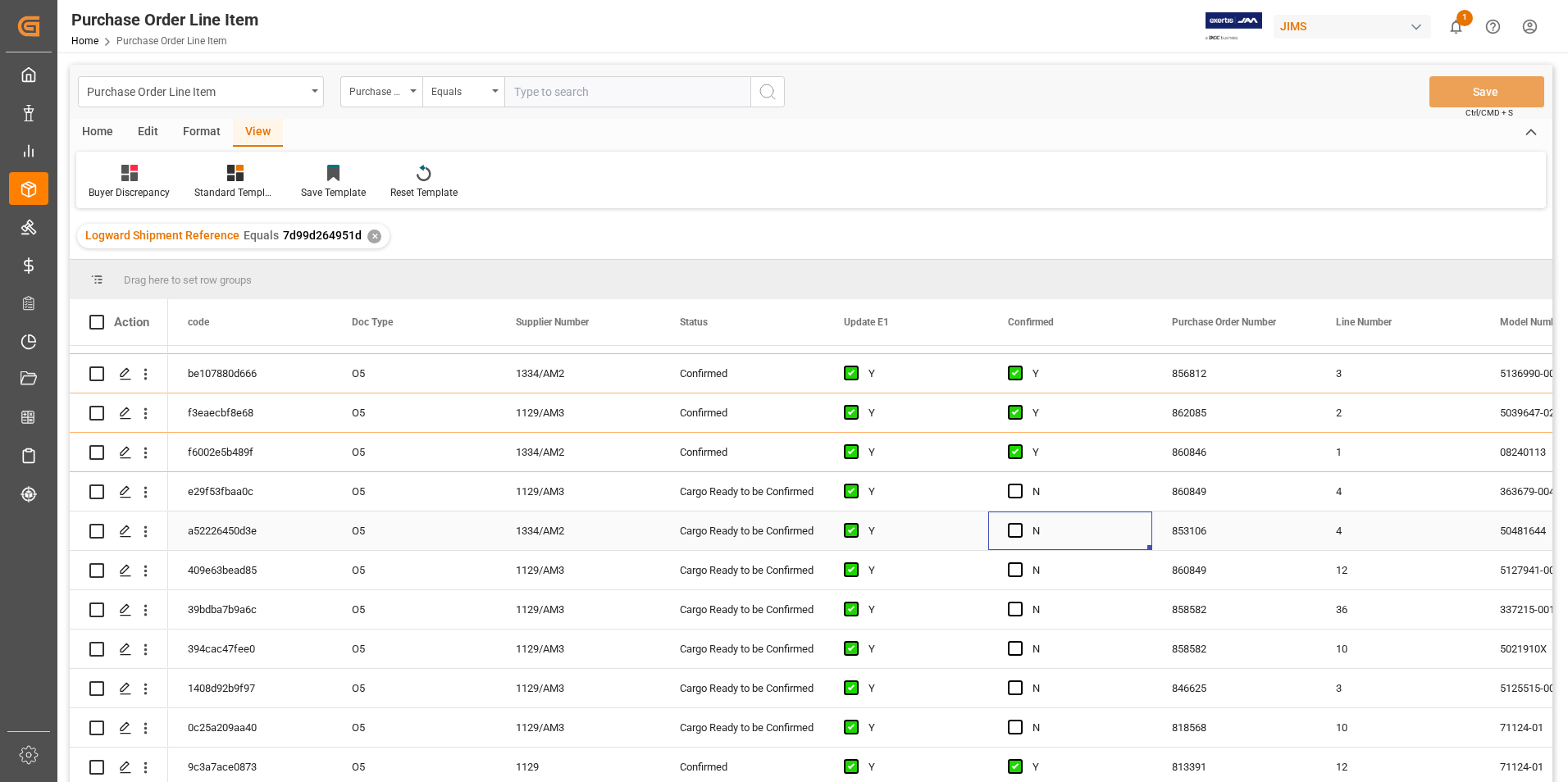
click at [1016, 523] on span "Press SPACE to select this row." at bounding box center [1015, 530] width 15 height 15
click at [1020, 523] on input "Press SPACE to select this row." at bounding box center [1020, 523] width 0 height 0
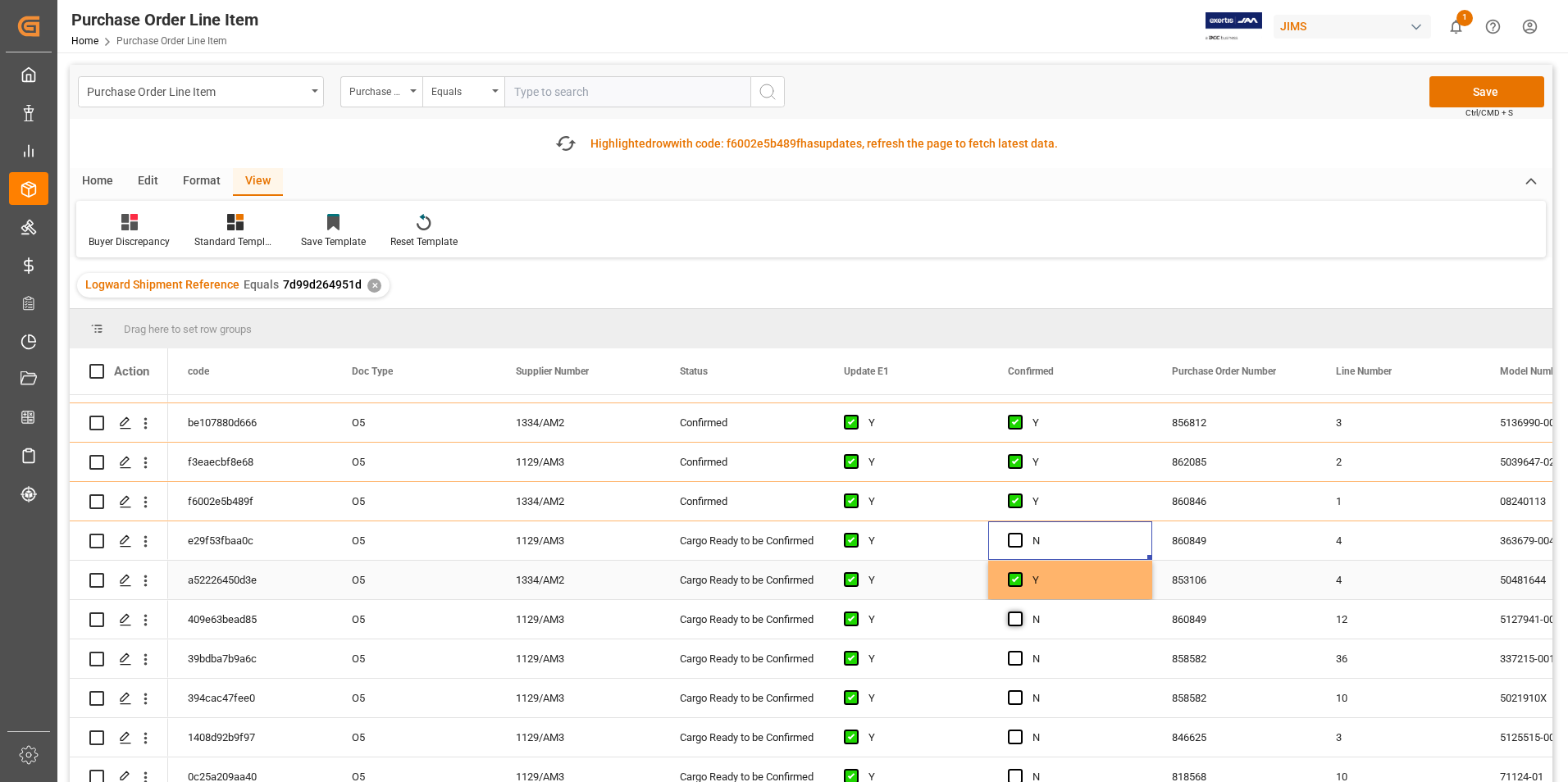
click at [1015, 565] on div "Press SPACE to select this row." at bounding box center [1020, 580] width 24 height 38
click at [1016, 533] on span "Press SPACE to select this row." at bounding box center [1015, 540] width 15 height 15
click at [1020, 533] on input "Press SPACE to select this row." at bounding box center [1020, 533] width 0 height 0
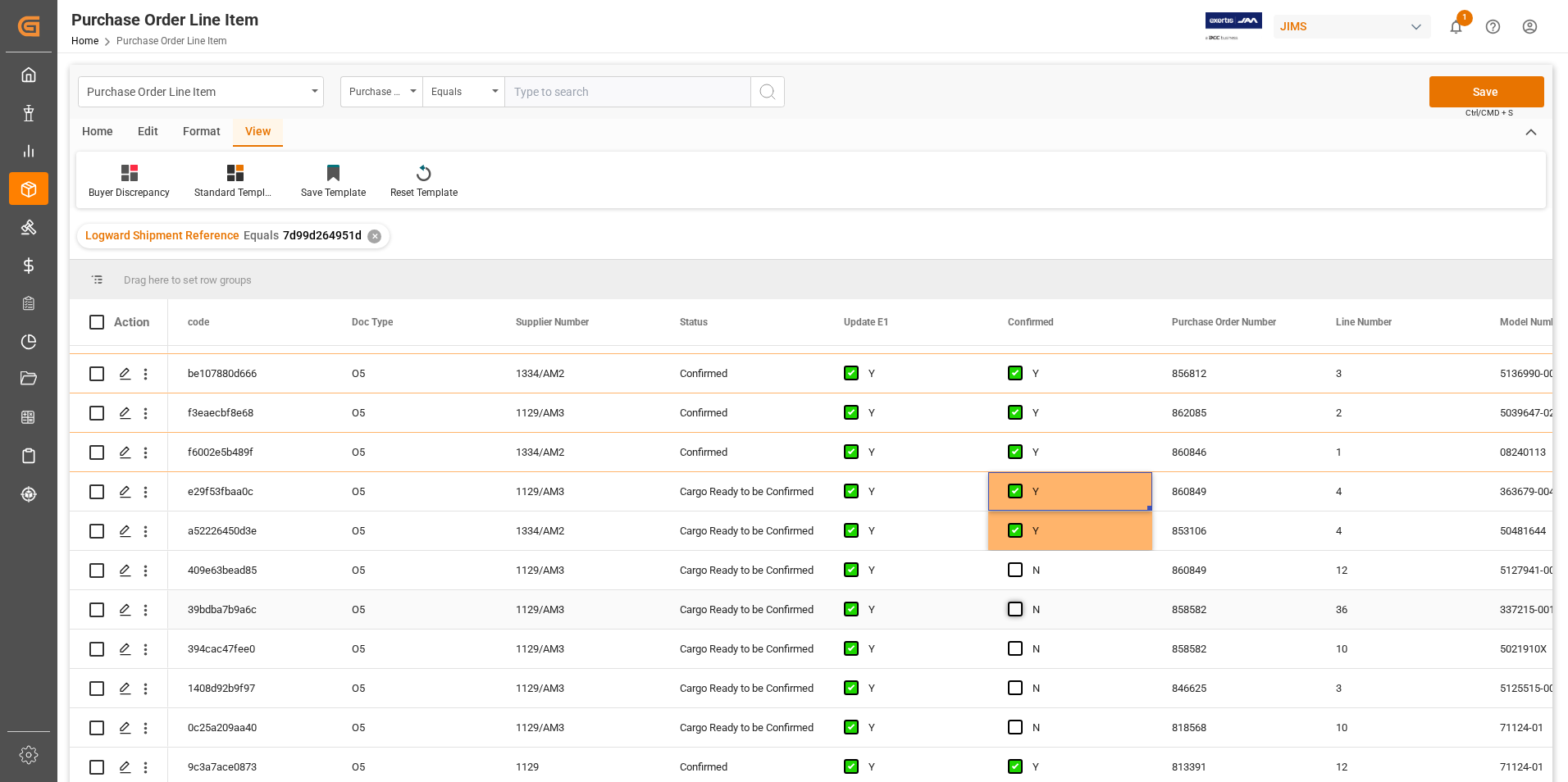
click at [1016, 602] on span "Press SPACE to select this row." at bounding box center [1015, 609] width 15 height 15
click at [1020, 602] on input "Press SPACE to select this row." at bounding box center [1020, 602] width 0 height 0
click at [1016, 668] on div "Press SPACE to select this row." at bounding box center [1020, 649] width 24 height 38
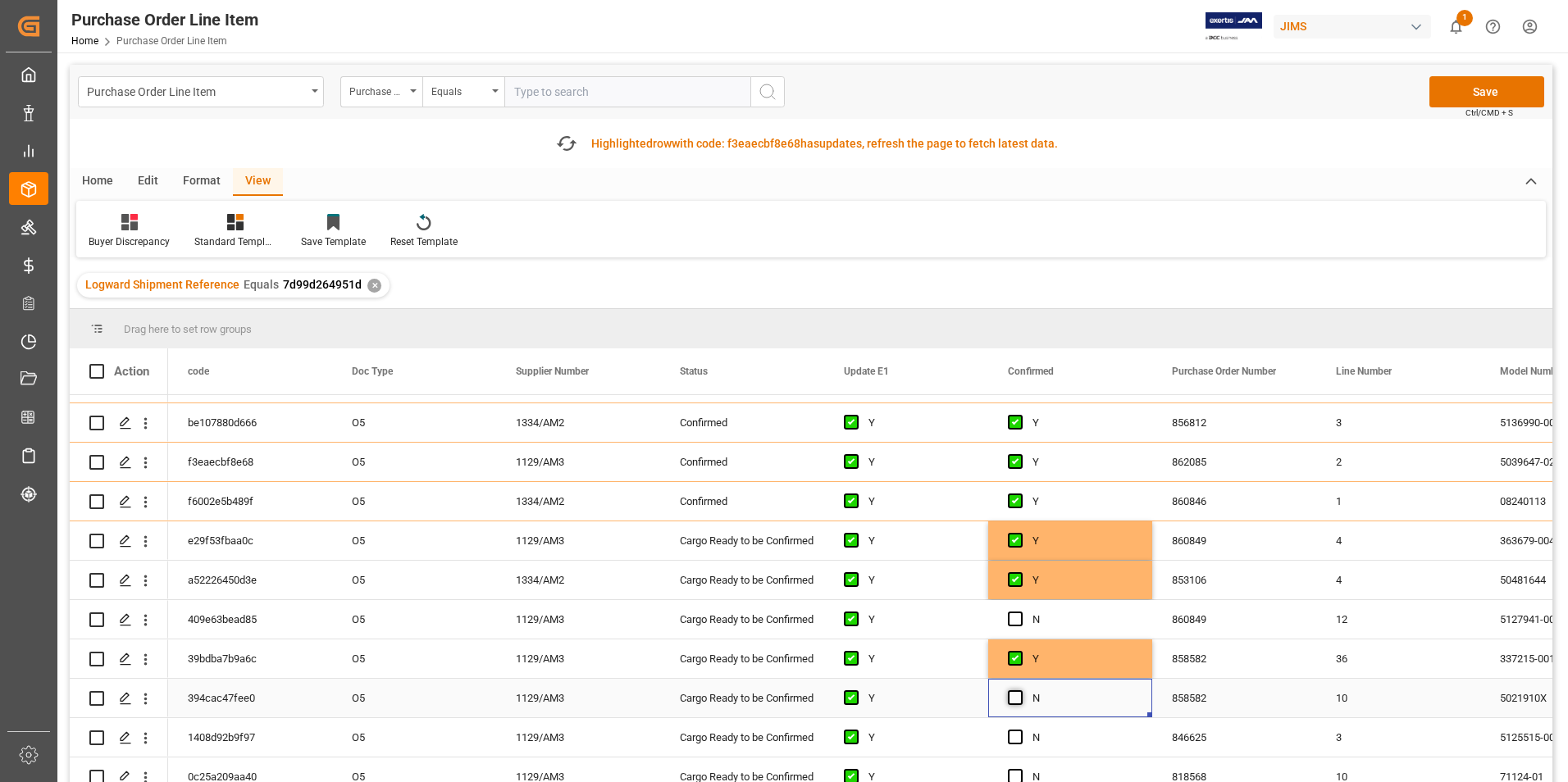
click at [1013, 690] on span "Press SPACE to select this row." at bounding box center [1015, 697] width 15 height 15
click at [1020, 690] on input "Press SPACE to select this row." at bounding box center [1020, 690] width 0 height 0
click at [1016, 730] on span "Press SPACE to select this row." at bounding box center [1015, 737] width 15 height 15
click at [1020, 730] on input "Press SPACE to select this row." at bounding box center [1020, 730] width 0 height 0
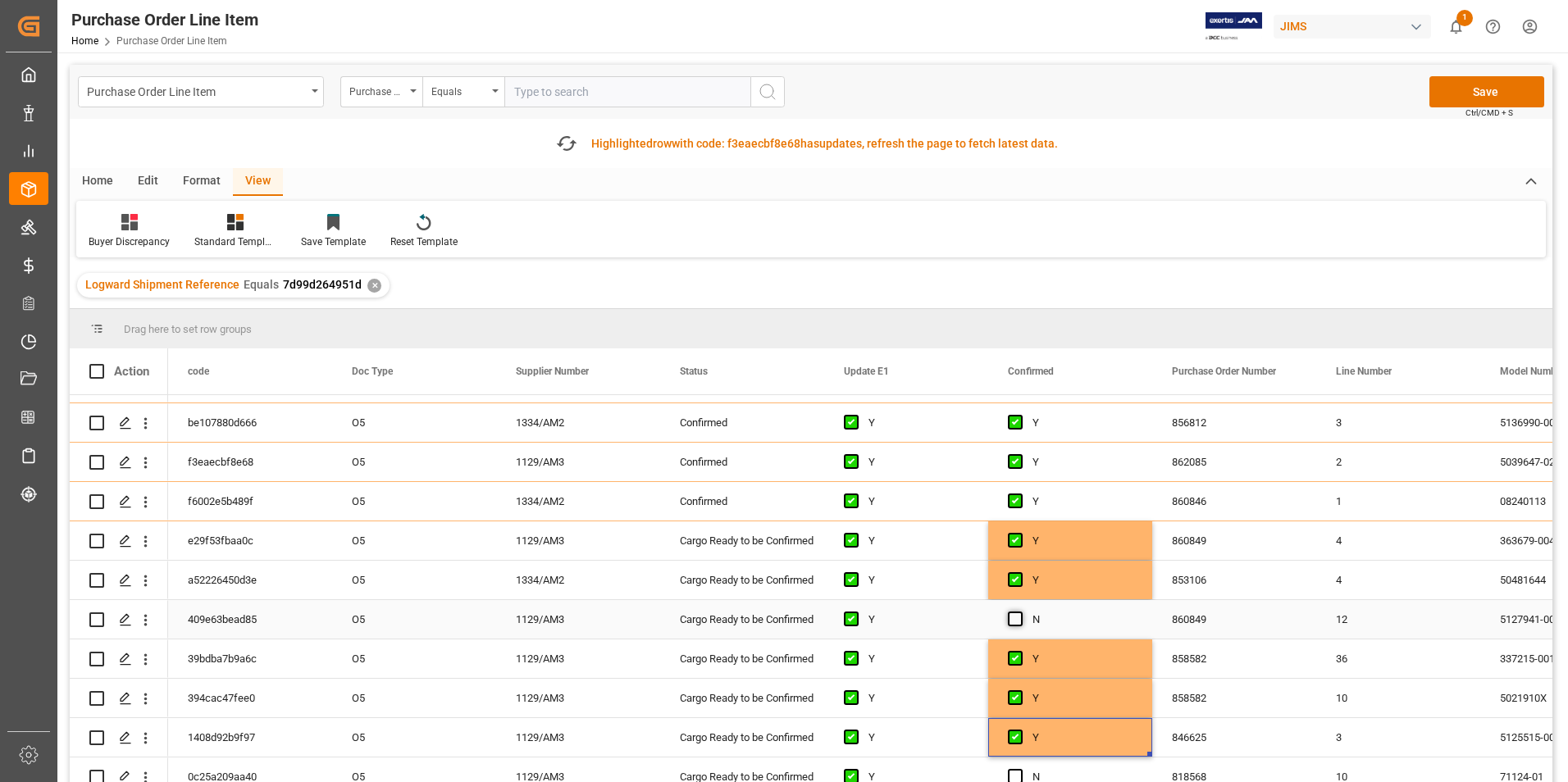
click at [1016, 615] on span "Press SPACE to select this row." at bounding box center [1015, 618] width 15 height 15
click at [1020, 611] on input "Press SPACE to select this row." at bounding box center [1020, 611] width 0 height 0
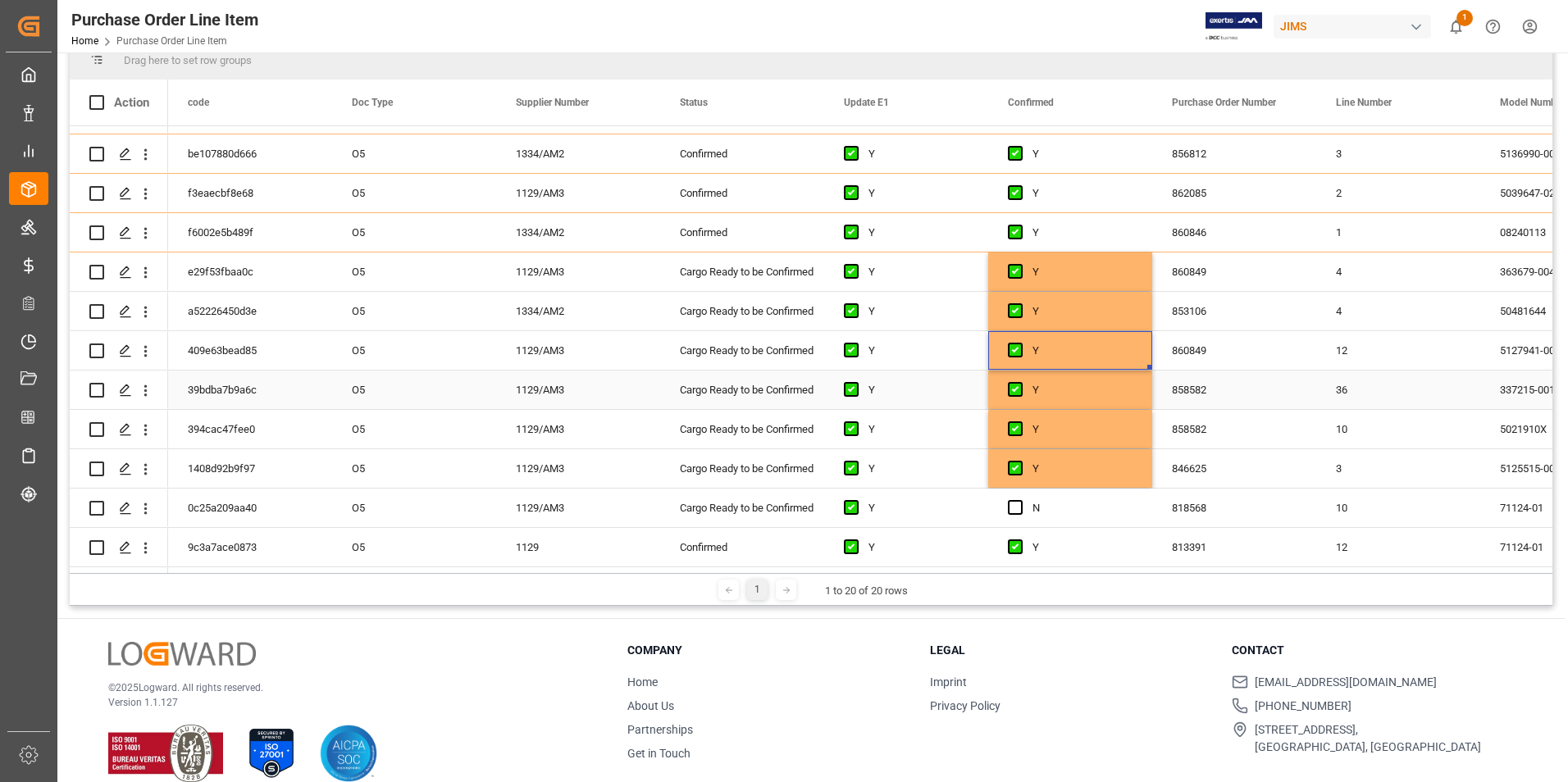
scroll to position [292, 0]
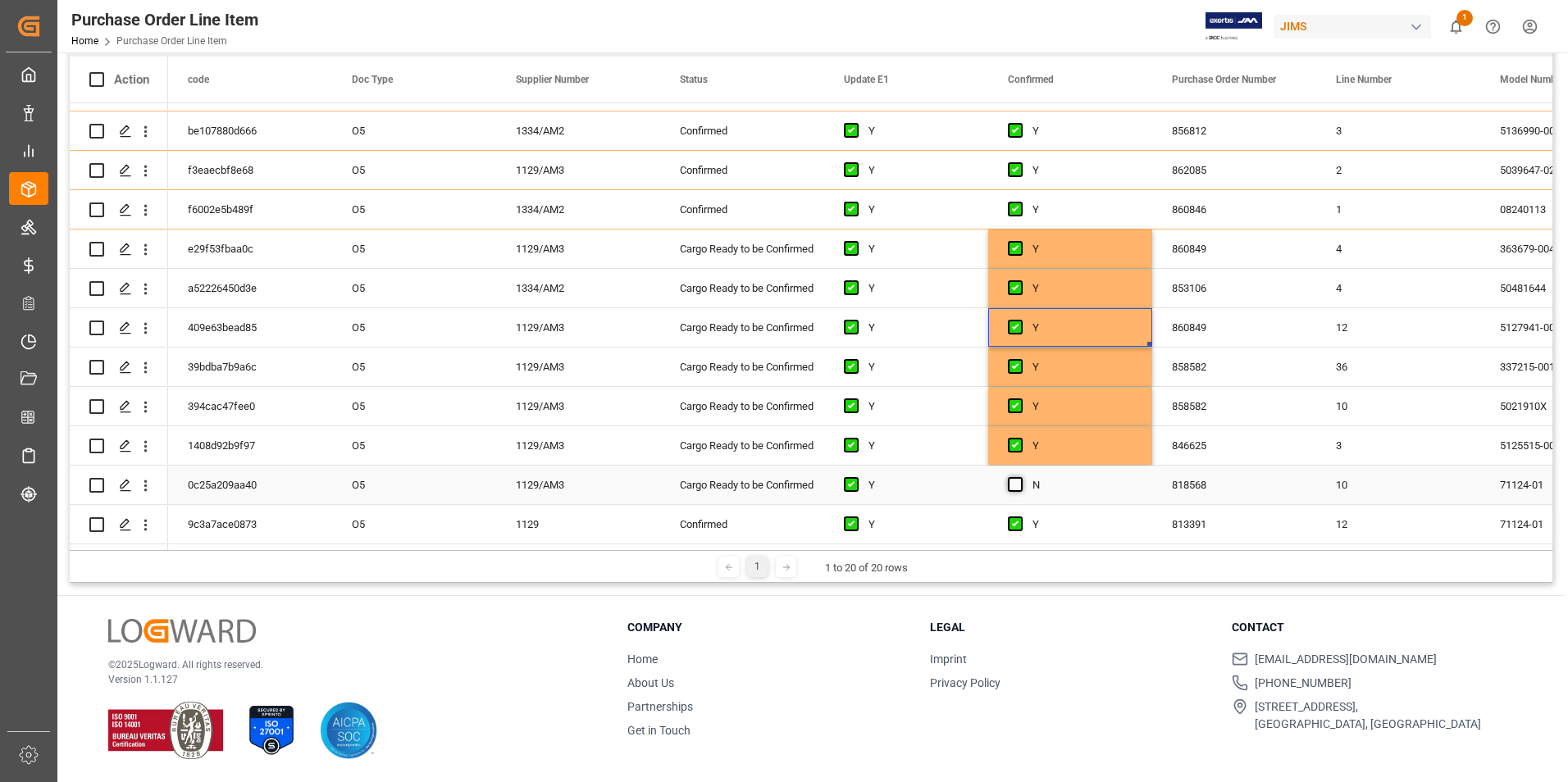
click at [1019, 478] on span "Press SPACE to select this row." at bounding box center [1015, 485] width 15 height 15
click at [1020, 478] on input "Press SPACE to select this row." at bounding box center [1020, 478] width 0 height 0
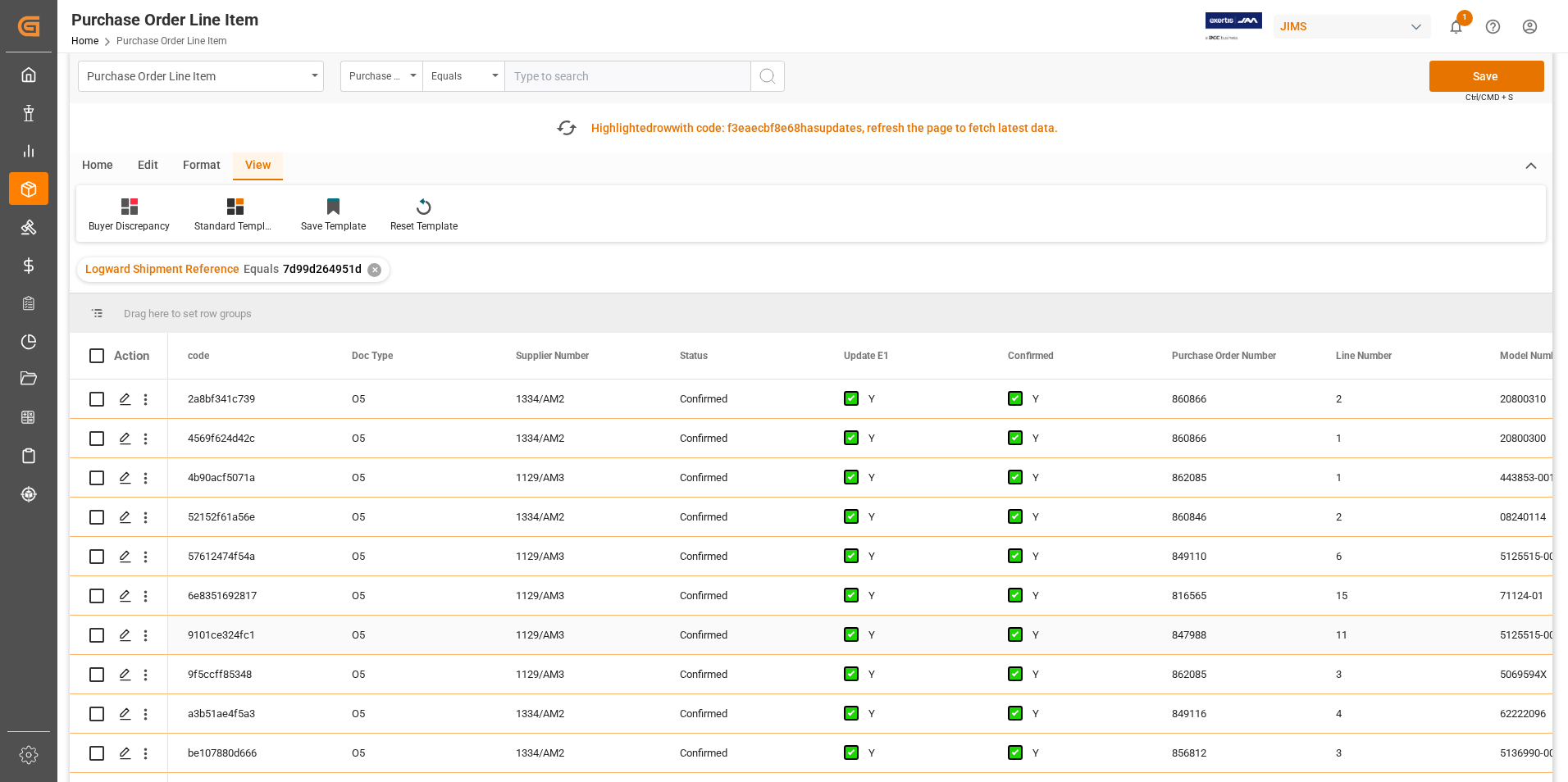
scroll to position [0, 0]
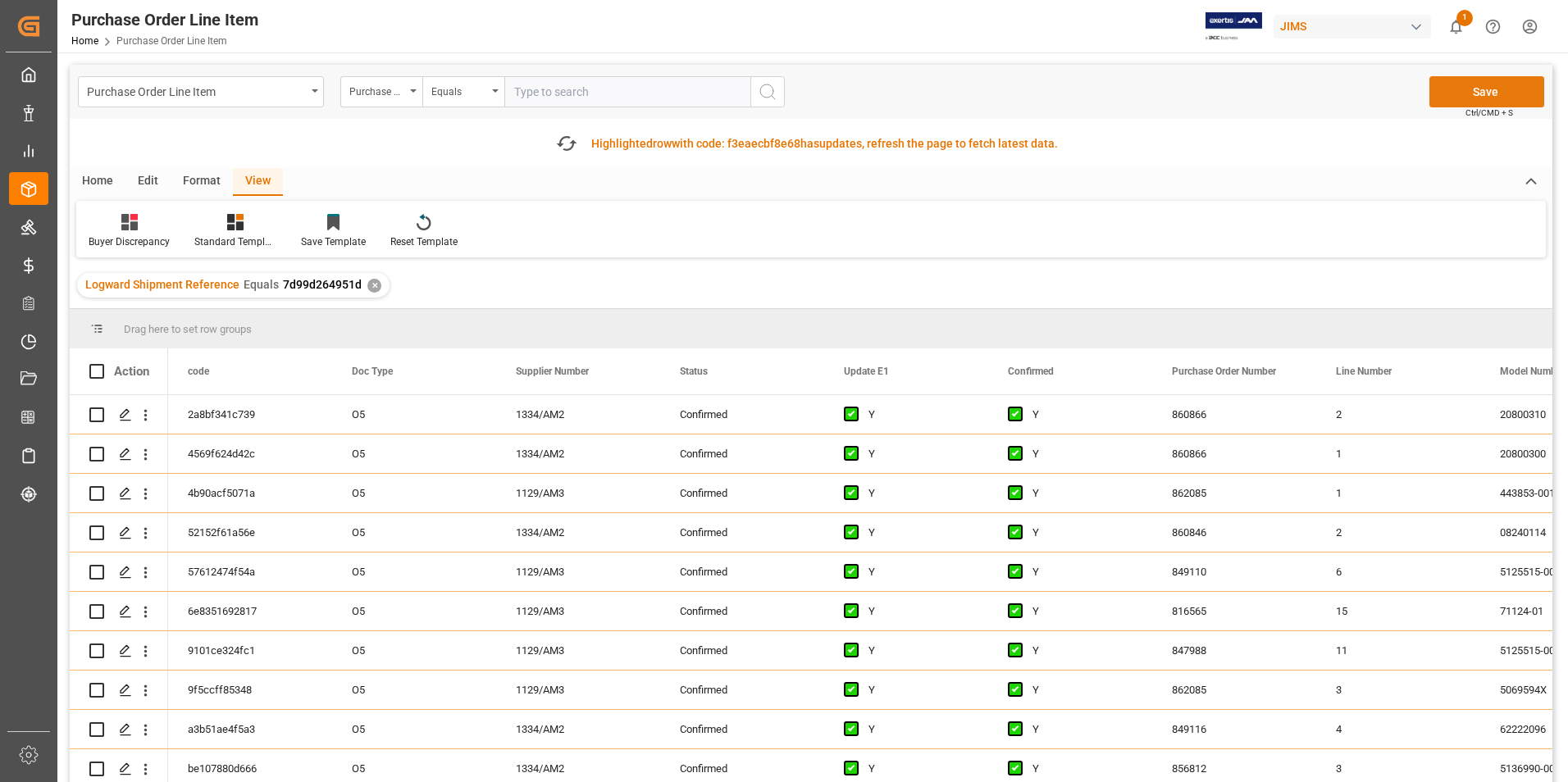
click at [1465, 96] on button "Save" at bounding box center [1487, 92] width 115 height 31
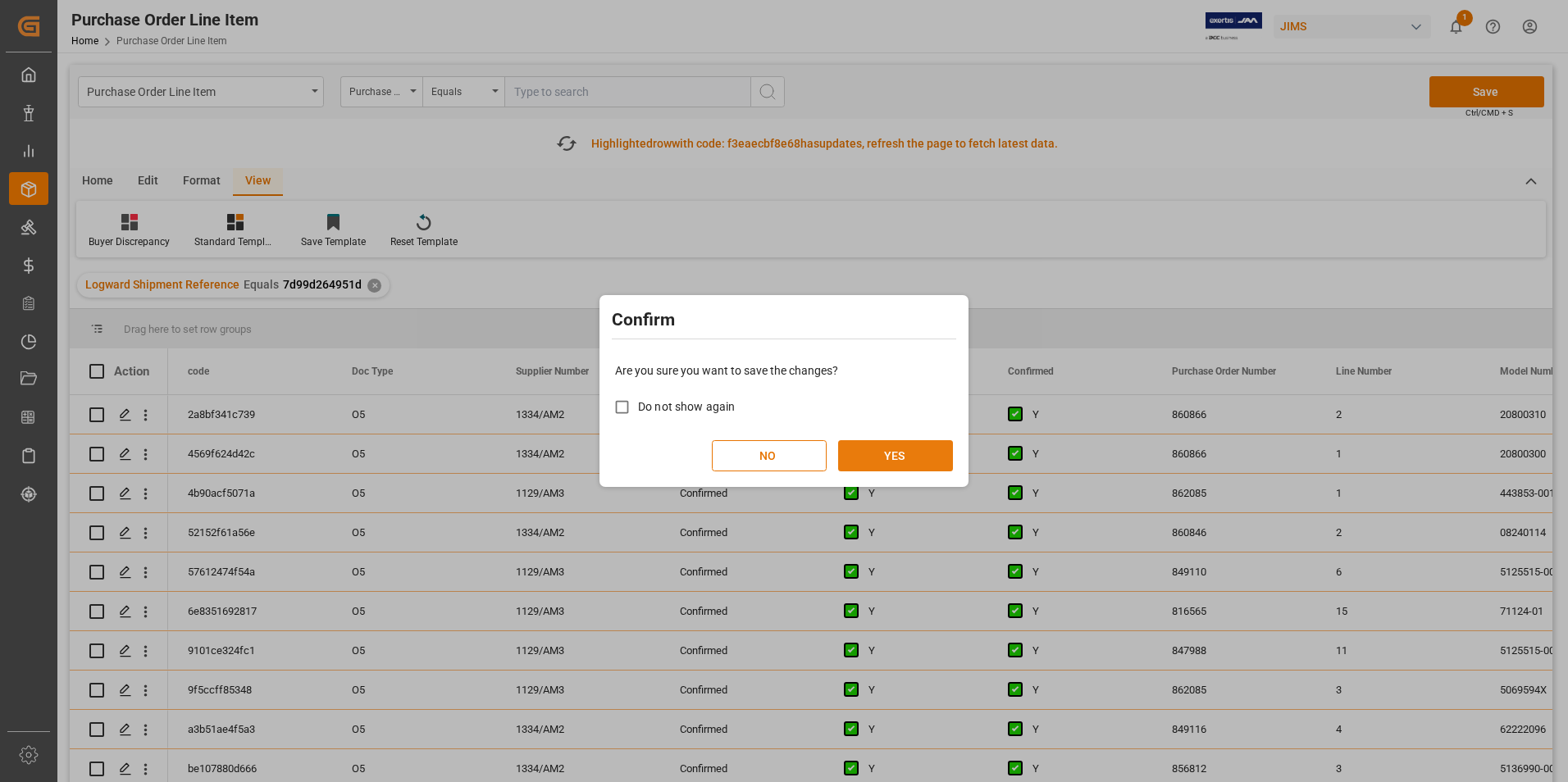
click at [879, 457] on button "YES" at bounding box center [895, 456] width 115 height 31
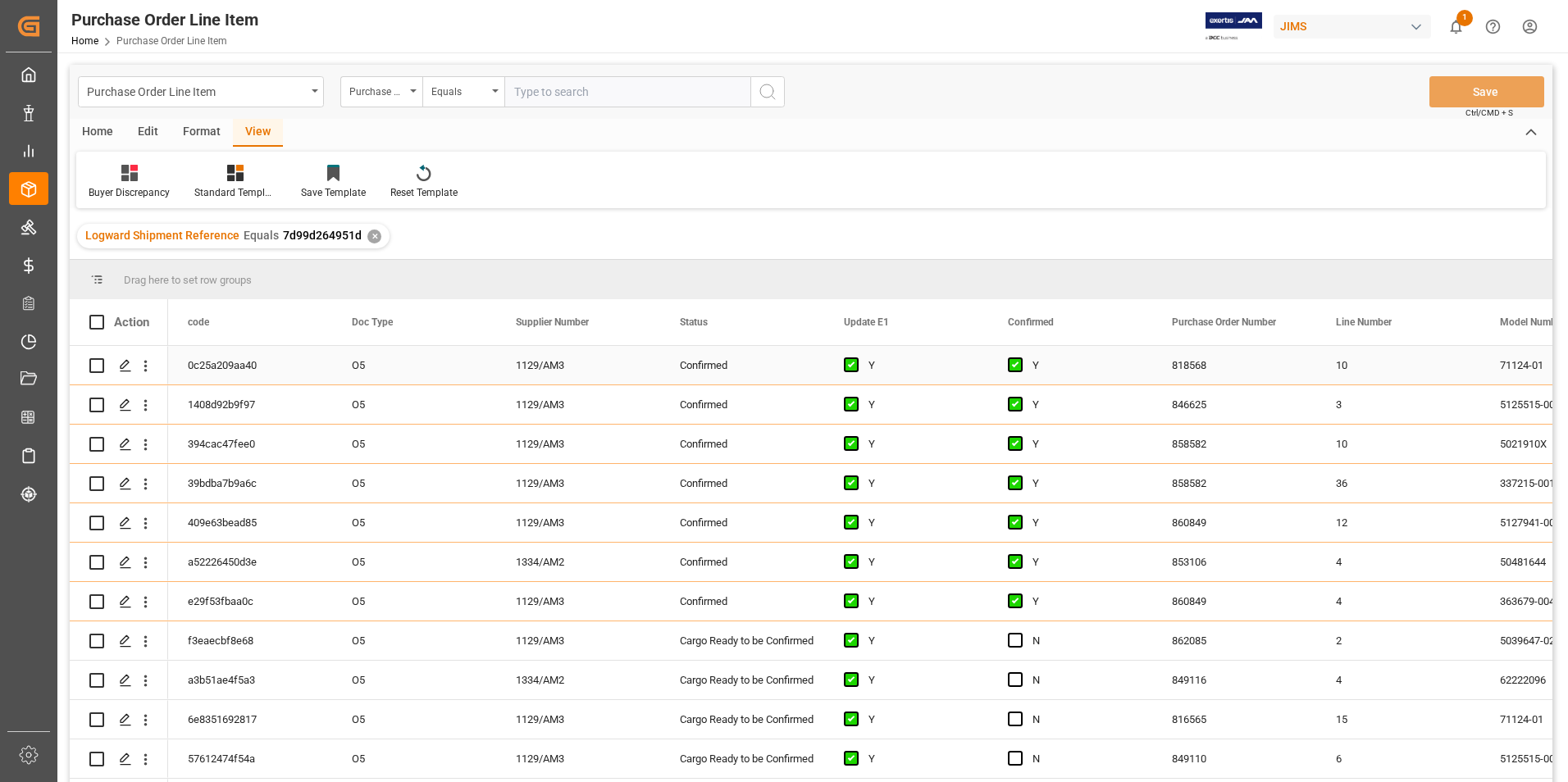
click at [98, 374] on div "Action code Doc Type Supplier Number" at bounding box center [811, 546] width 1483 height 493
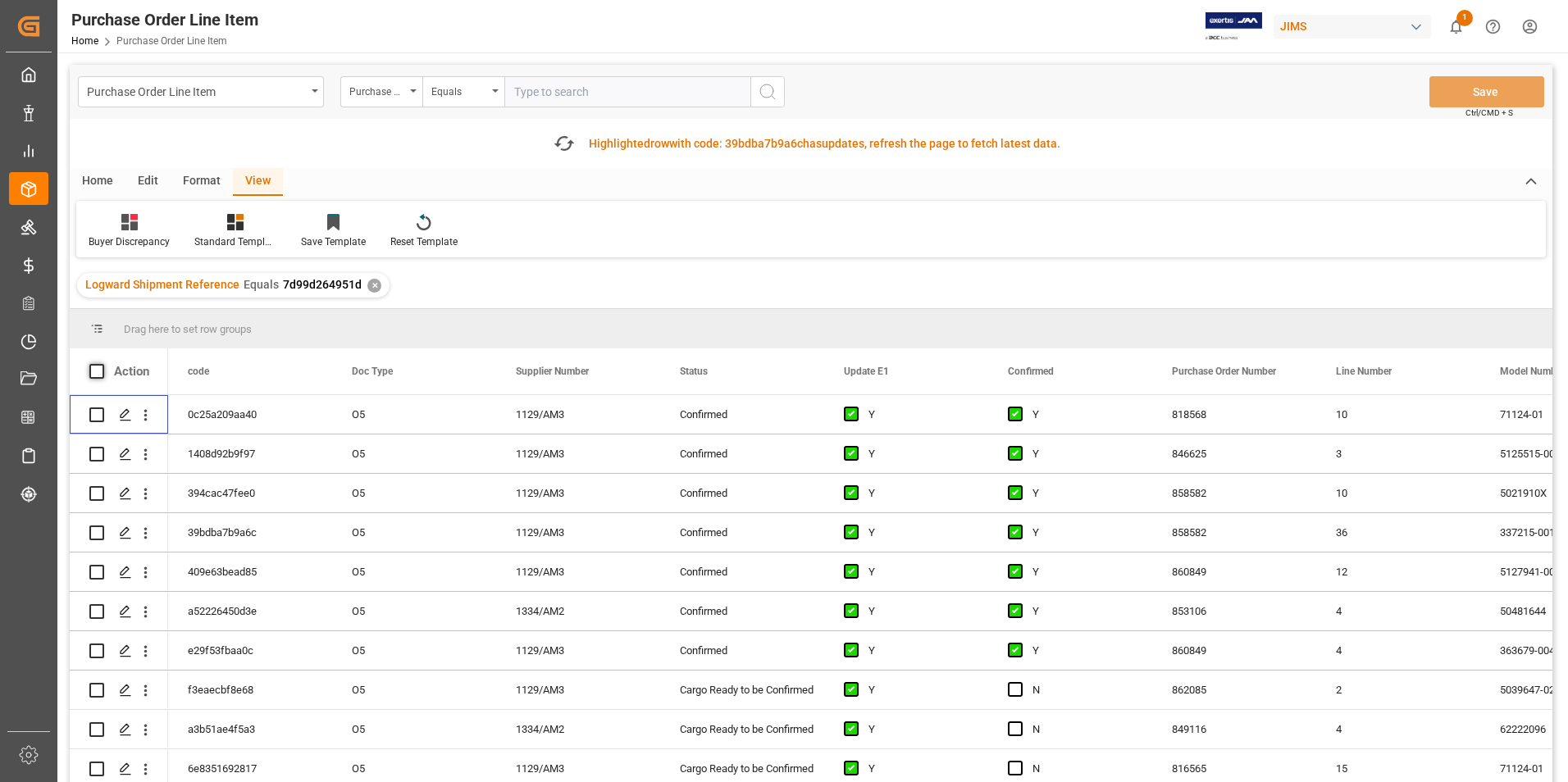
click at [98, 373] on div "Action code Doc Type Supplier Number" at bounding box center [811, 595] width 1483 height 493
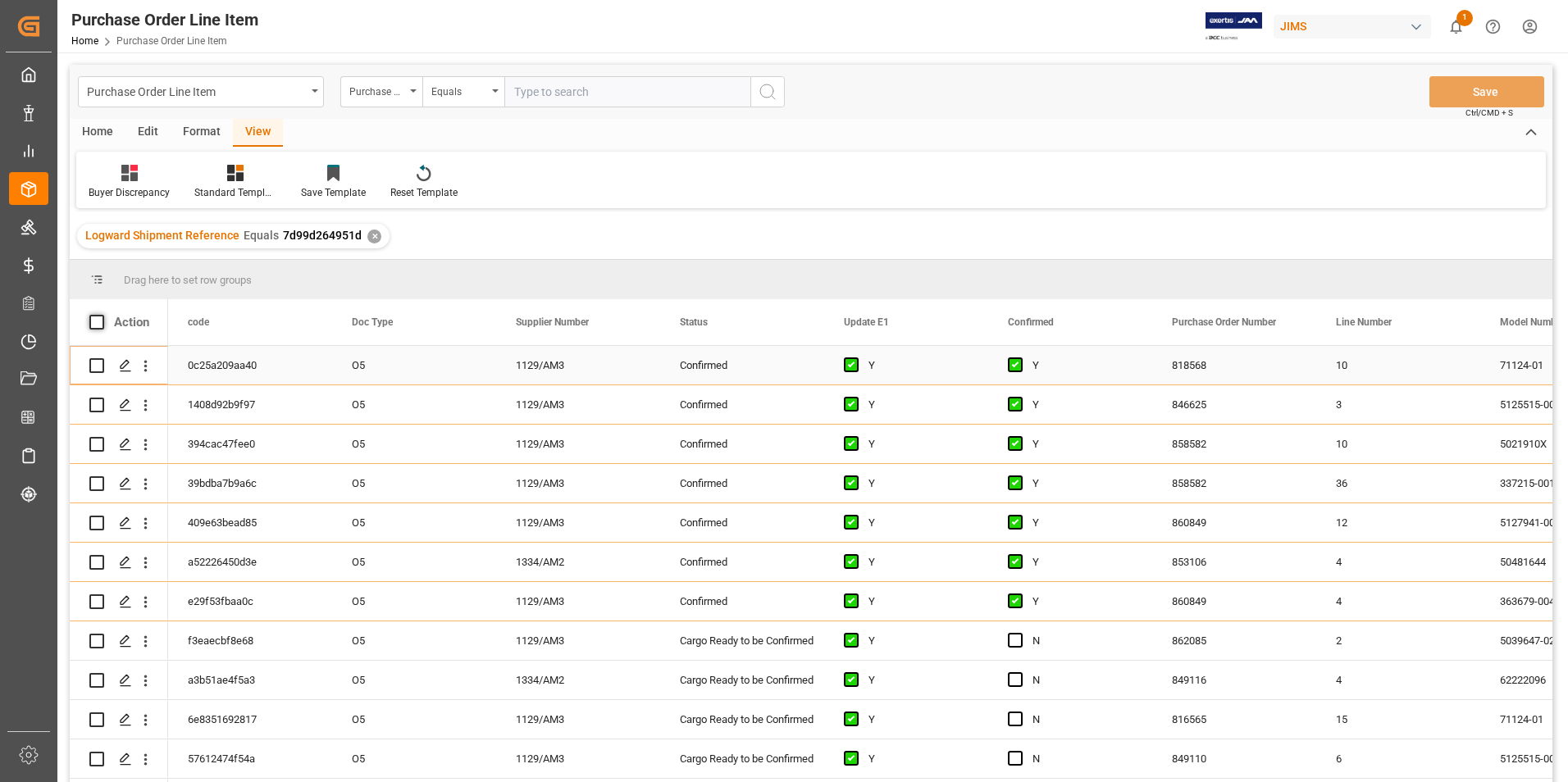
click at [97, 366] on div "Action code Doc Type Supplier Number" at bounding box center [811, 546] width 1483 height 493
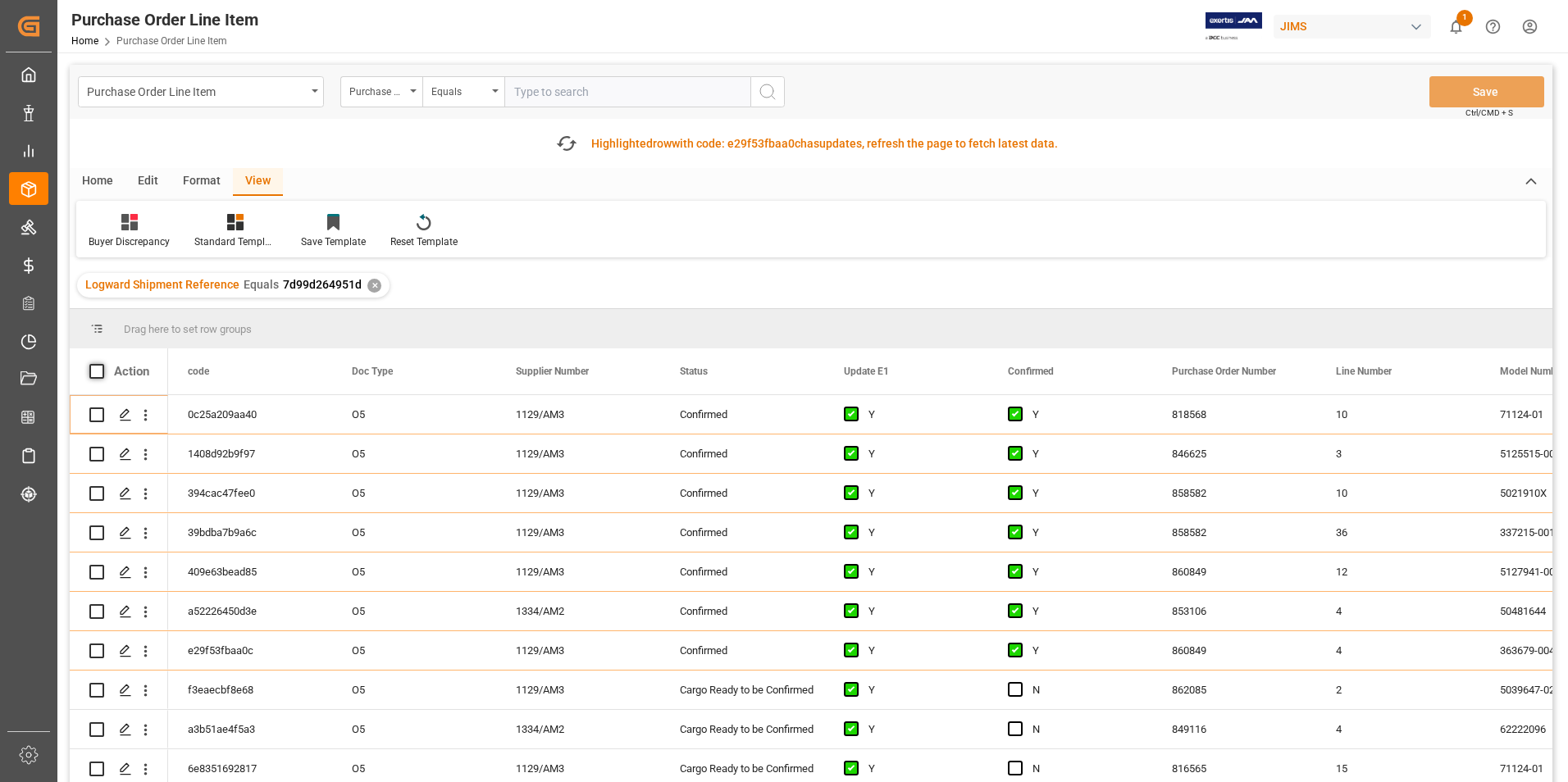
click at [95, 367] on span at bounding box center [96, 371] width 15 height 15
click at [102, 364] on input "checkbox" at bounding box center [102, 364] width 0 height 0
checkbox input "true"
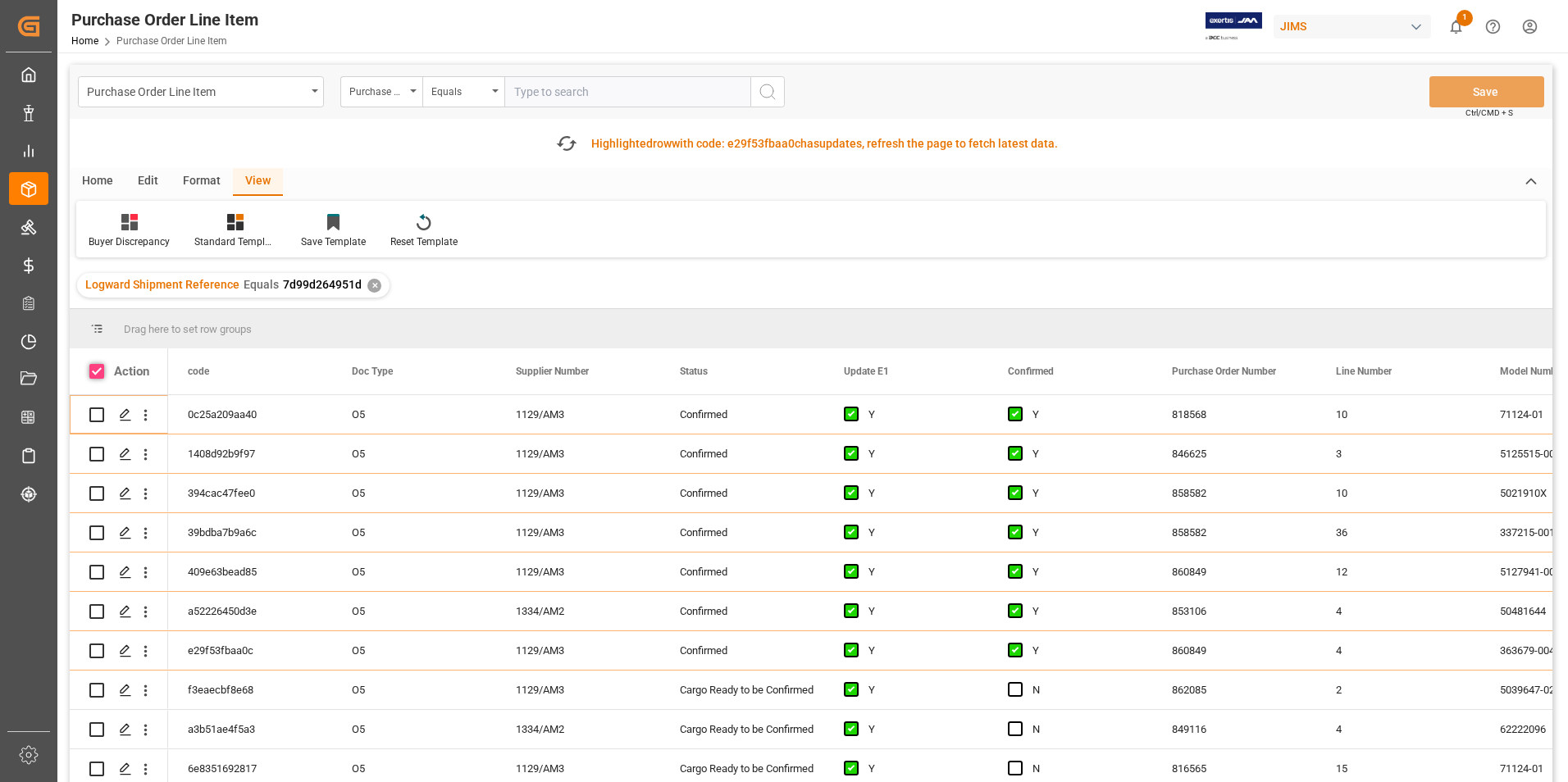
checkbox input "true"
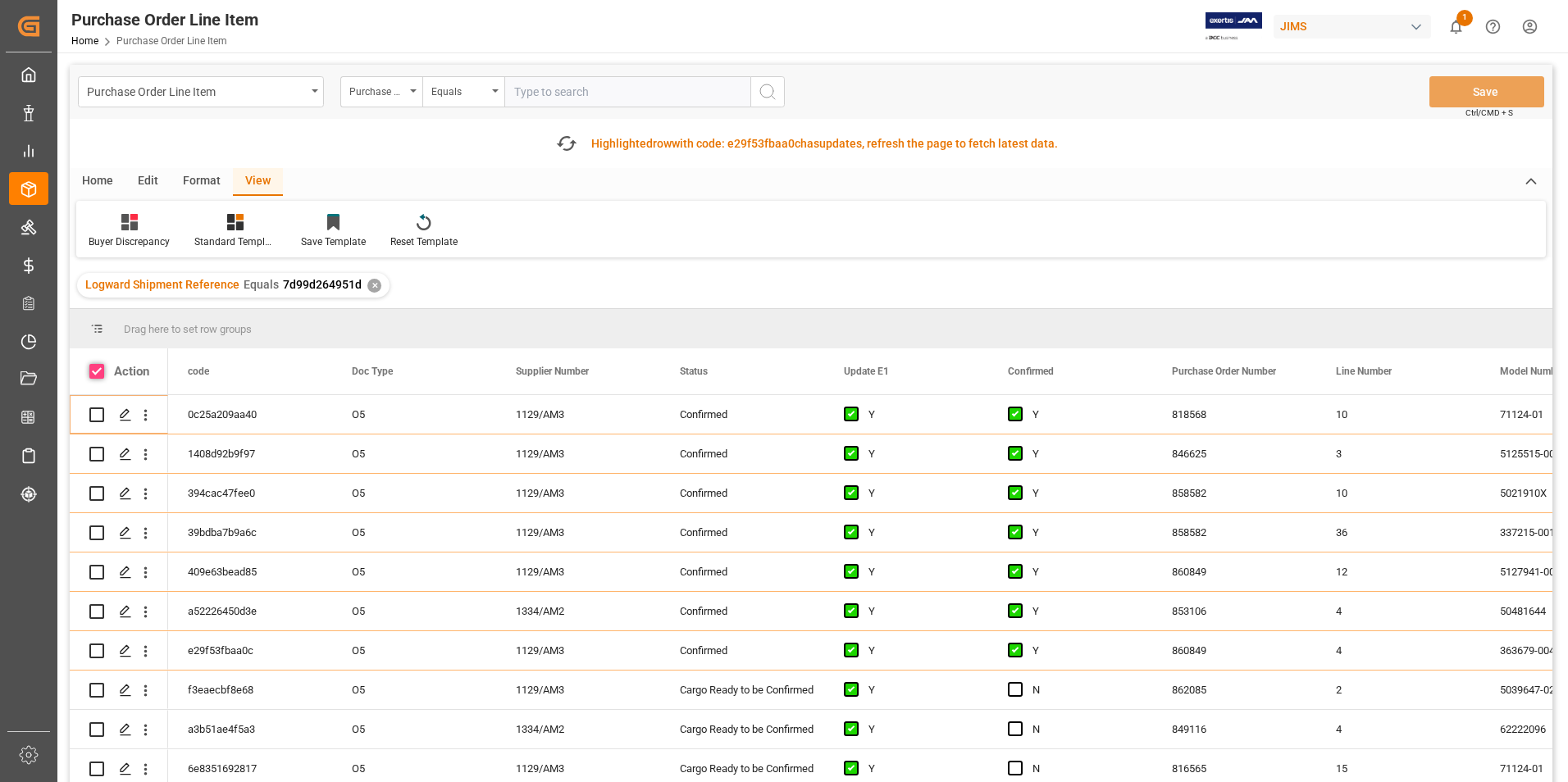
checkbox input "true"
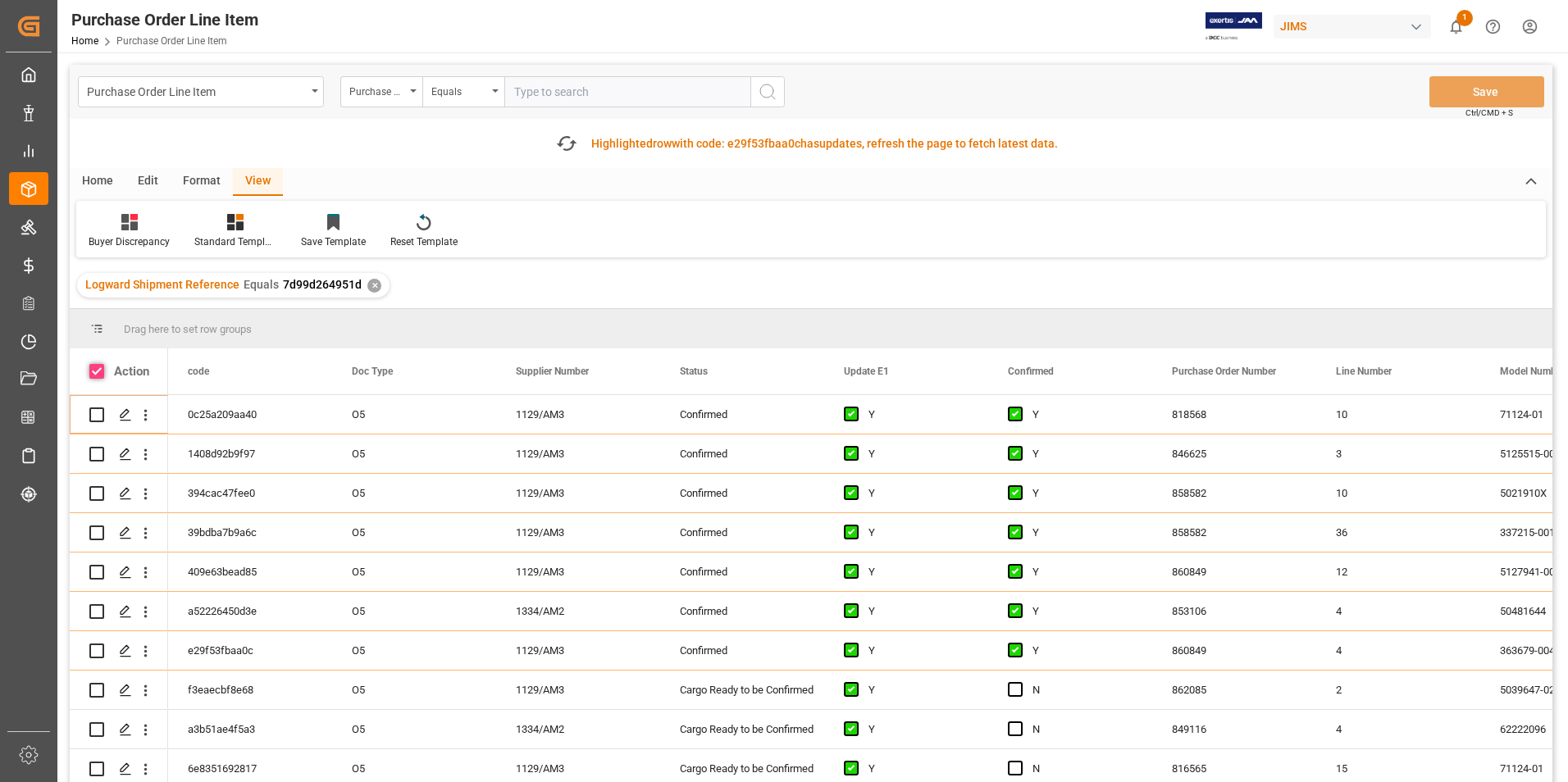
checkbox input "true"
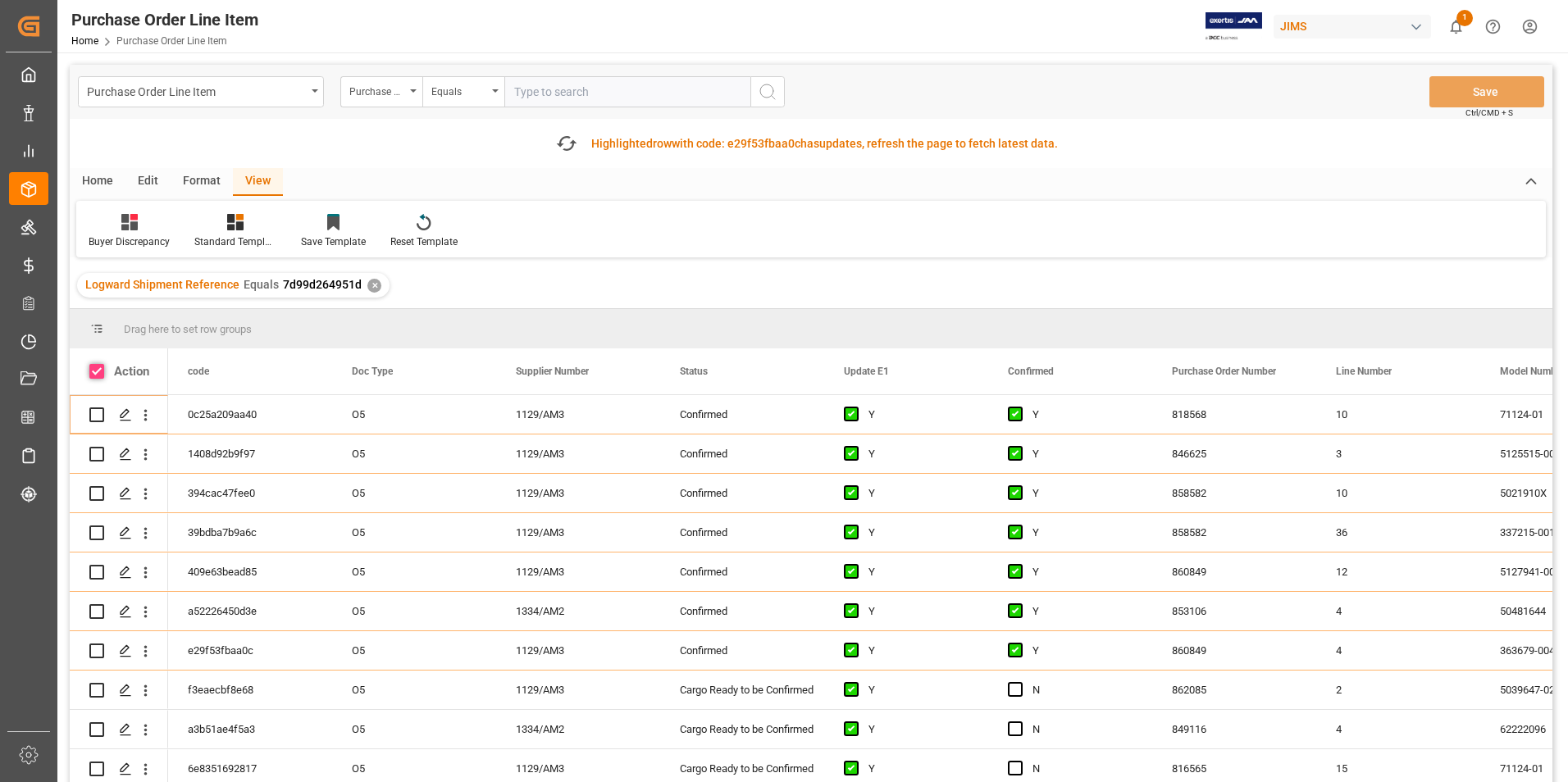
checkbox input "true"
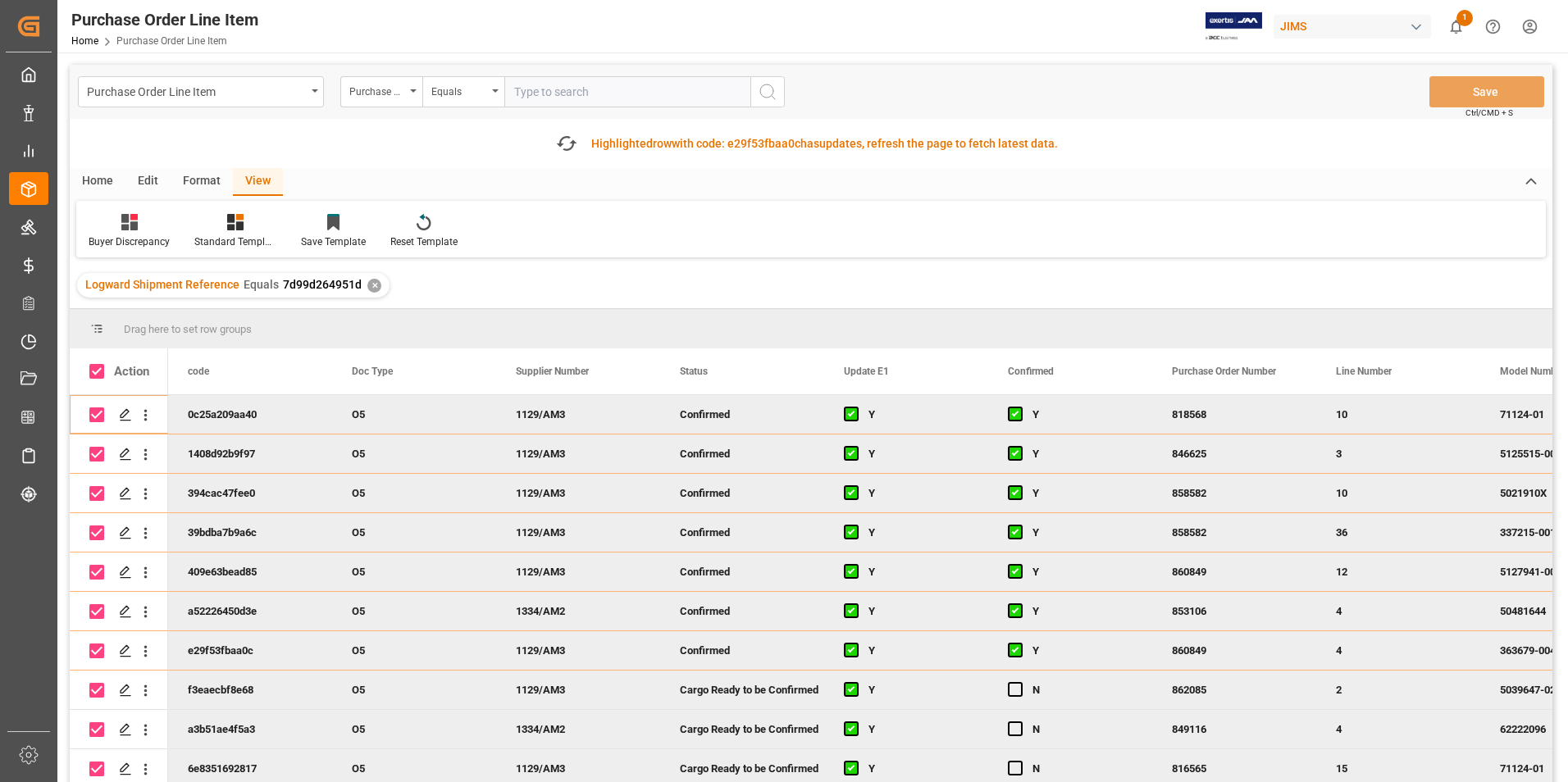
drag, startPoint x: 90, startPoint y: 175, endPoint x: 227, endPoint y: 199, distance: 139.1
click at [90, 176] on div "Home" at bounding box center [98, 182] width 56 height 28
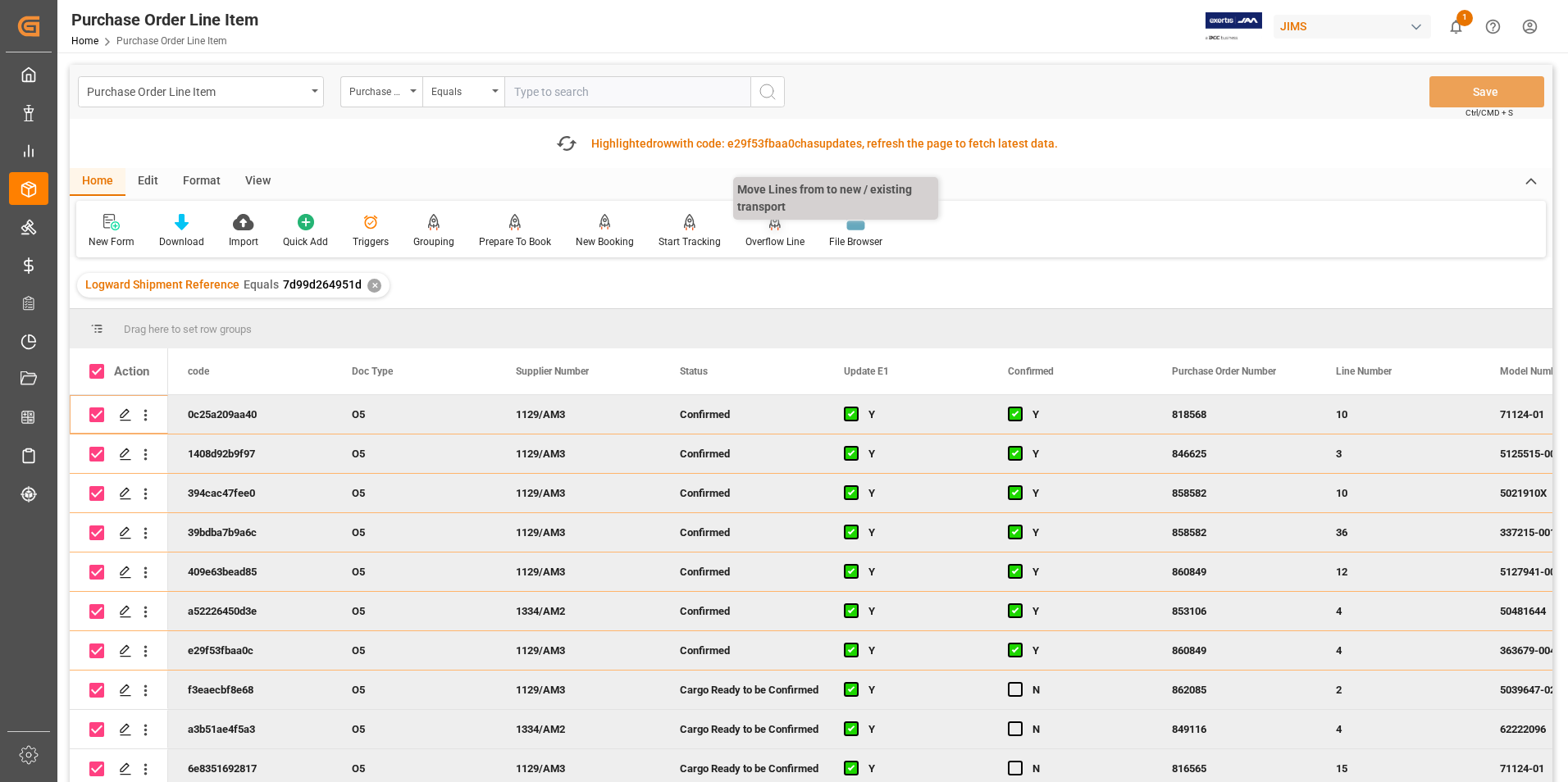
click at [762, 239] on div "Overflow Line" at bounding box center [774, 241] width 59 height 15
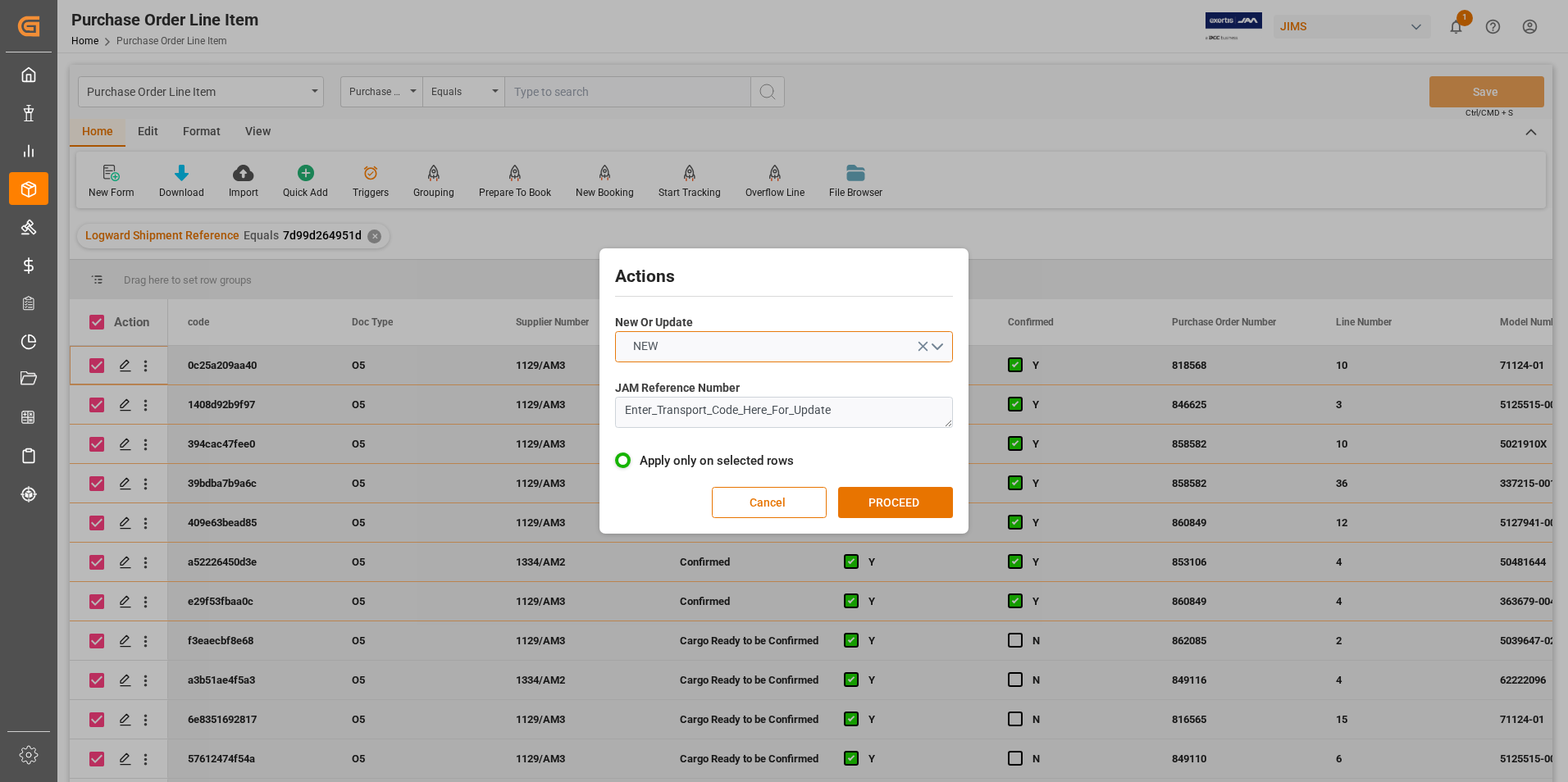
click at [730, 353] on button "NEW" at bounding box center [784, 347] width 338 height 31
click at [729, 377] on div "UPDATE" at bounding box center [784, 385] width 336 height 34
drag, startPoint x: 877, startPoint y: 415, endPoint x: 537, endPoint y: 420, distance: 340.0
click at [537, 420] on div "Actions New Or Update UPDATE JAM Reference Number Enter_Transport_Code_Here_For…" at bounding box center [784, 391] width 1568 height 782
type textarea "77-10450-US"
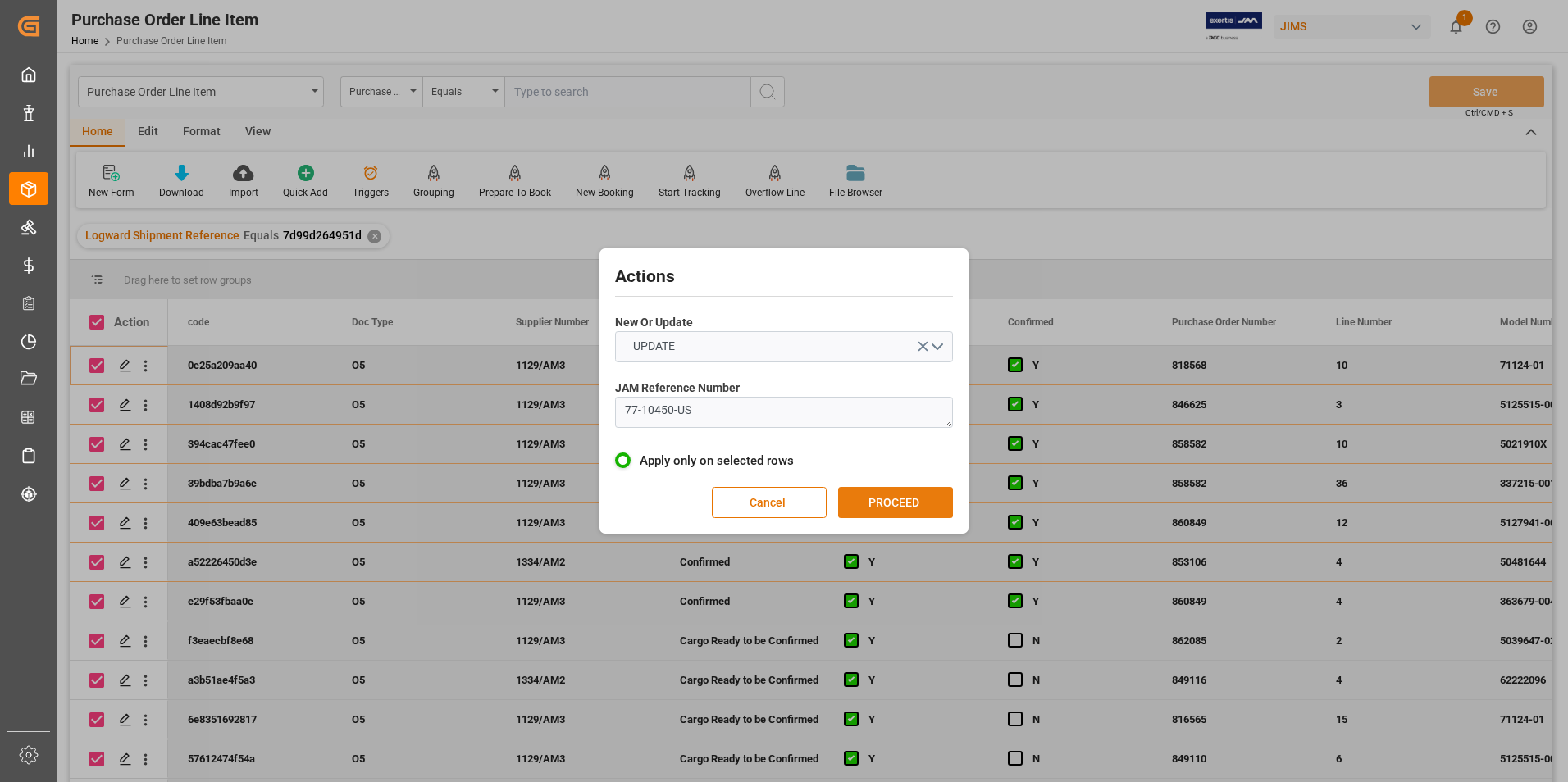
click at [912, 499] on button "PROCEED" at bounding box center [895, 503] width 115 height 31
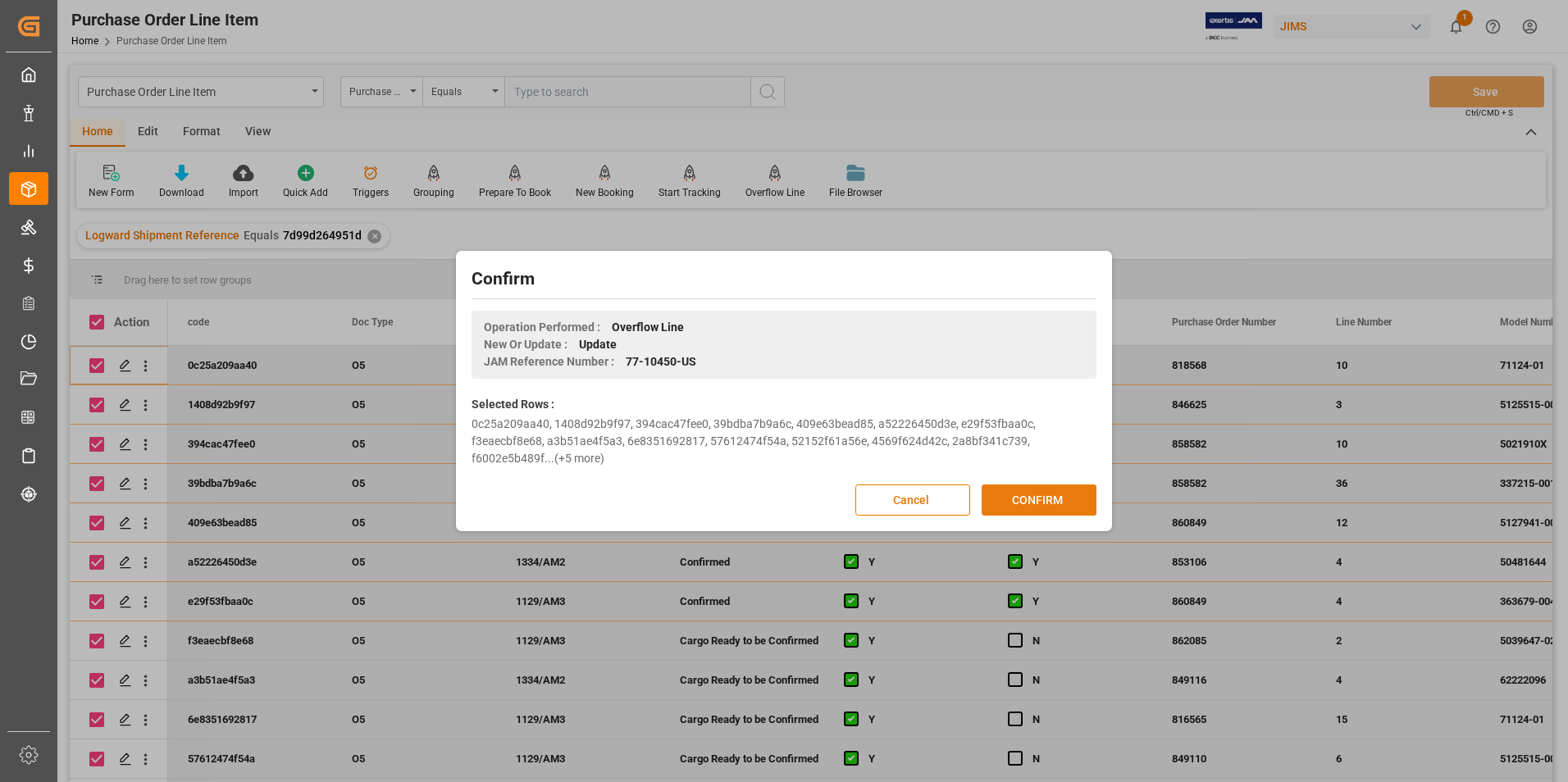
click at [1040, 492] on button "CONFIRM" at bounding box center [1039, 500] width 115 height 31
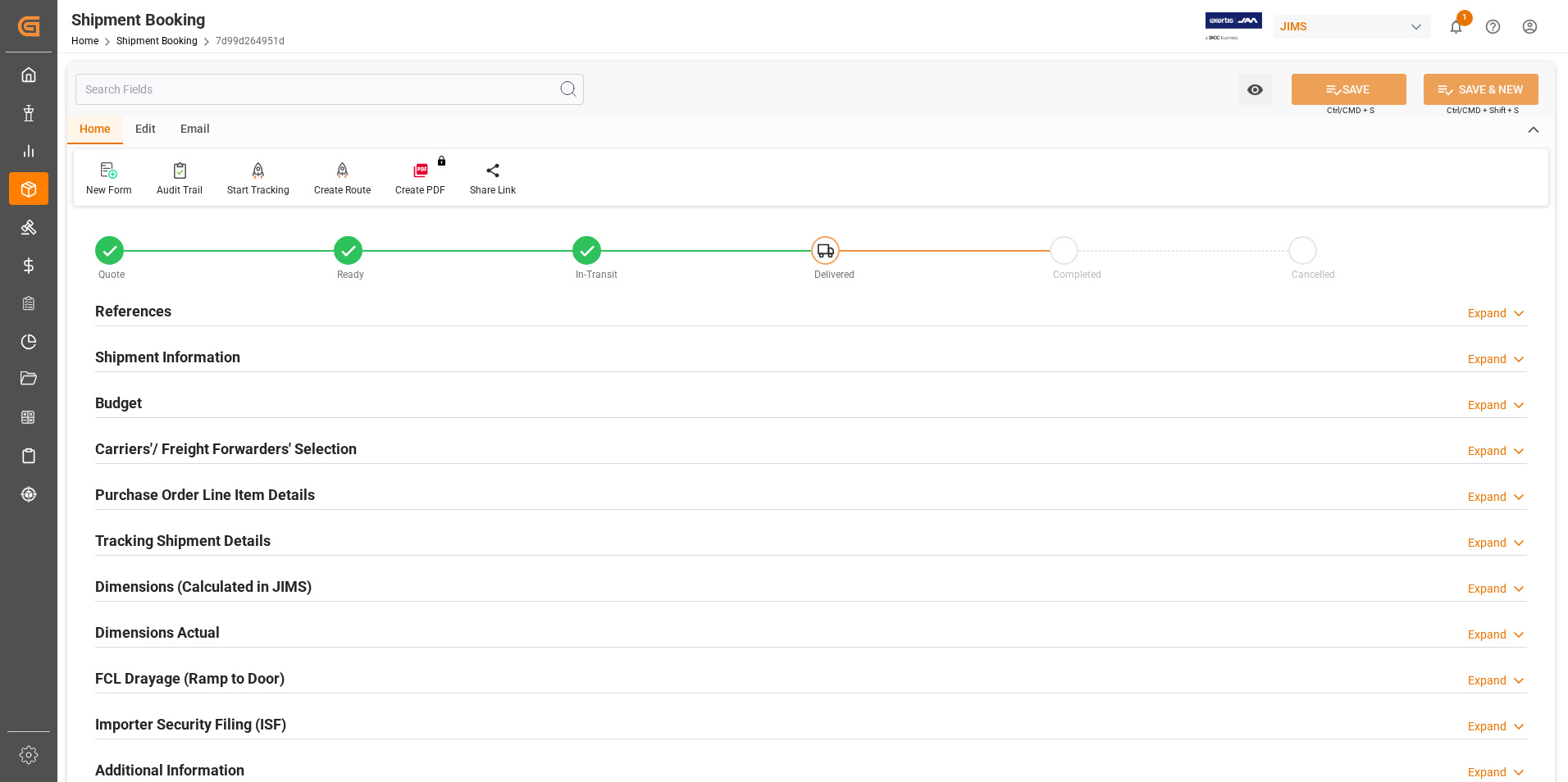
click at [175, 445] on h2 "Carriers'/ Freight Forwarders' Selection" at bounding box center [226, 449] width 262 height 22
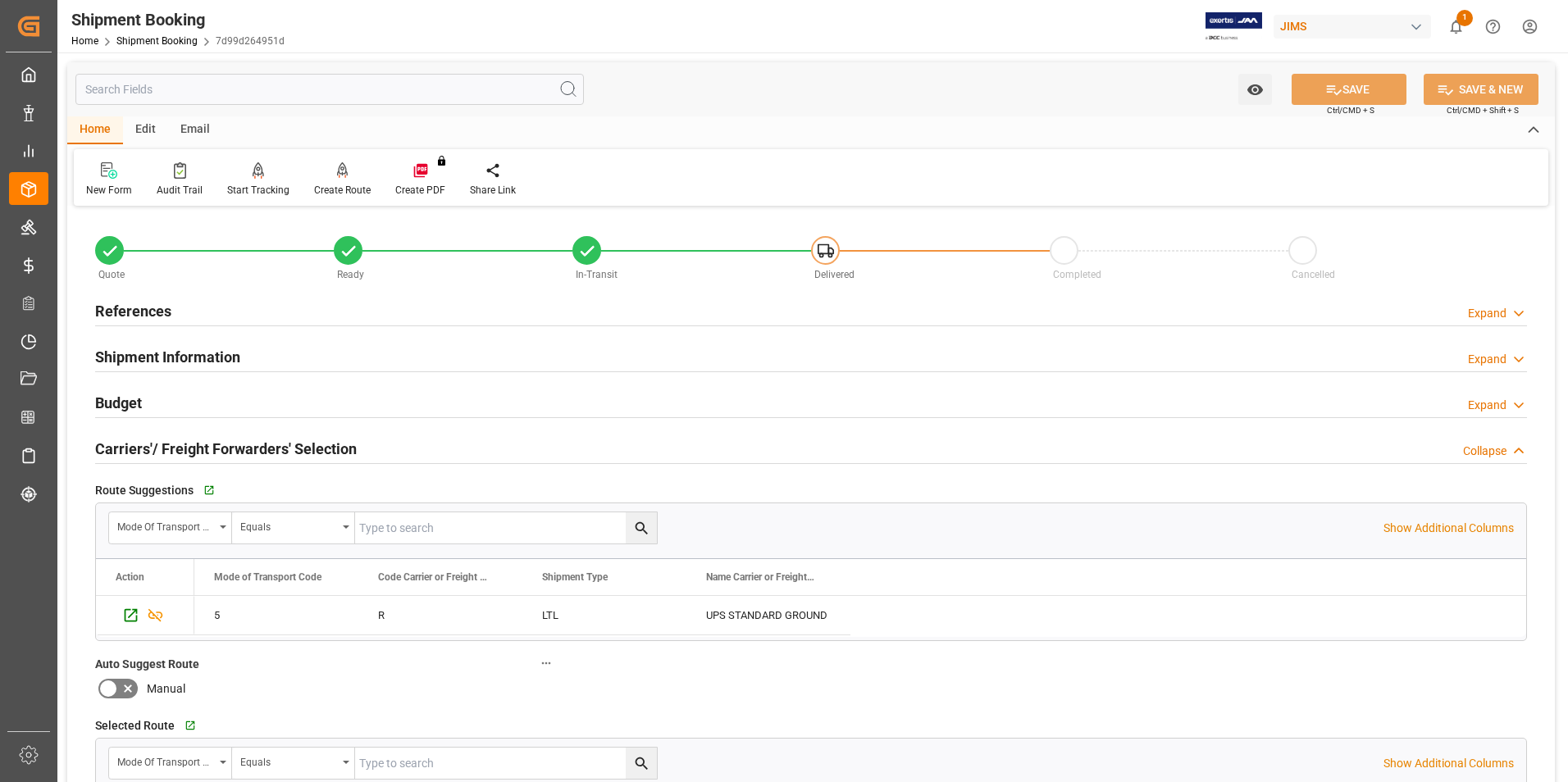
click at [175, 445] on h2 "Carriers'/ Freight Forwarders' Selection" at bounding box center [226, 449] width 262 height 22
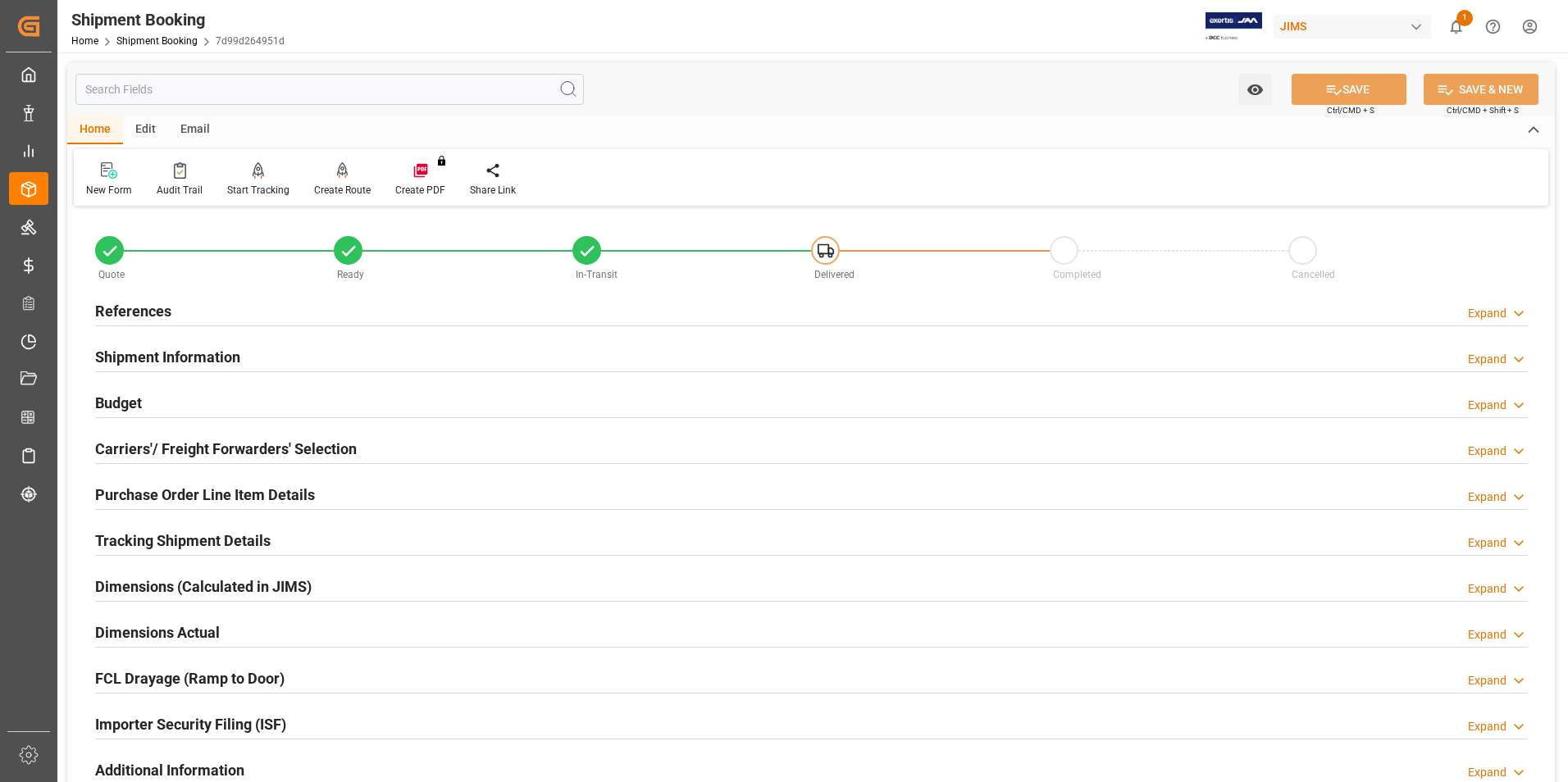
click at [187, 492] on h2 "Purchase Order Line Item Details" at bounding box center [205, 494] width 220 height 22
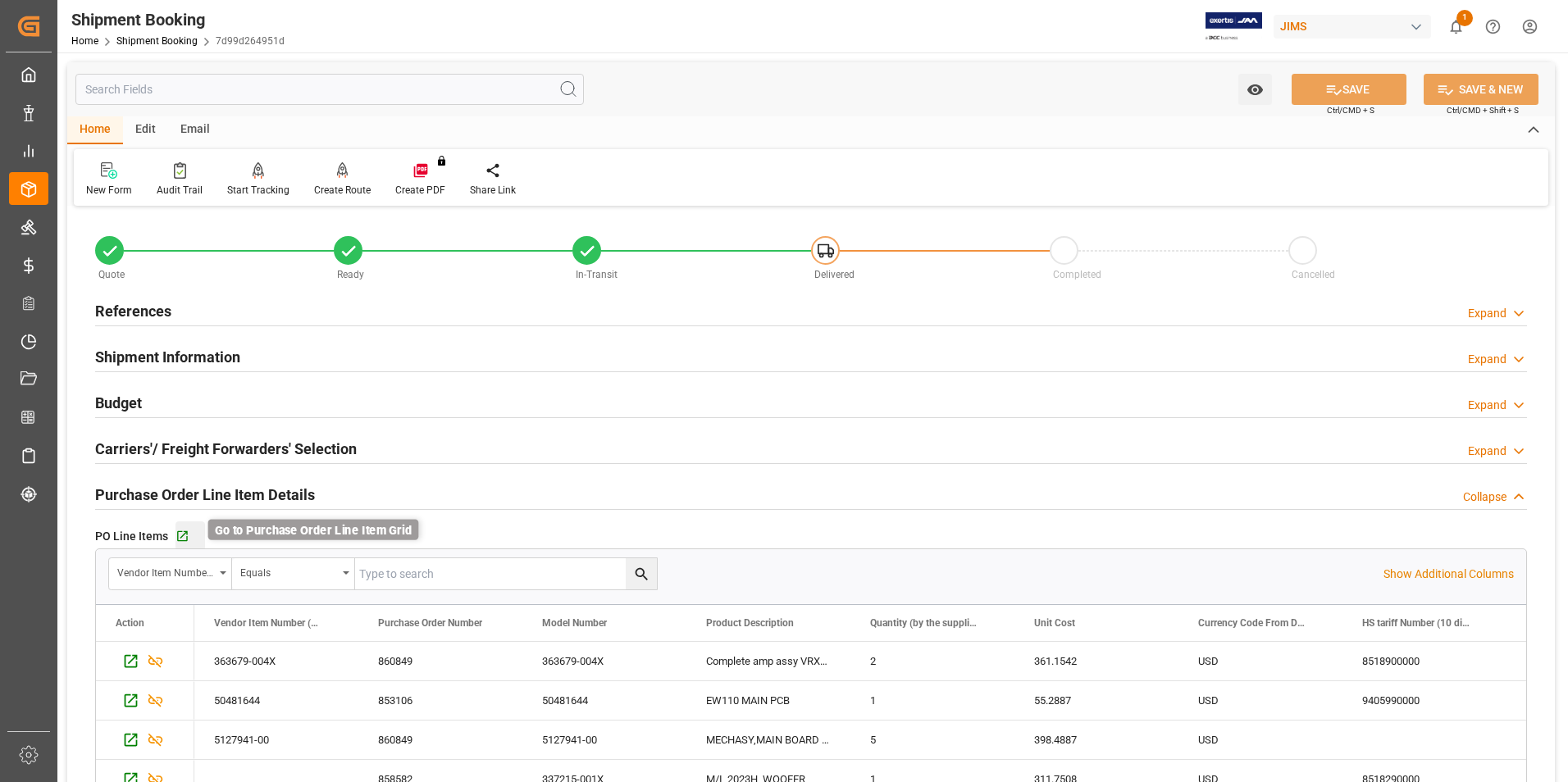
click at [178, 533] on icon "button" at bounding box center [183, 537] width 14 height 14
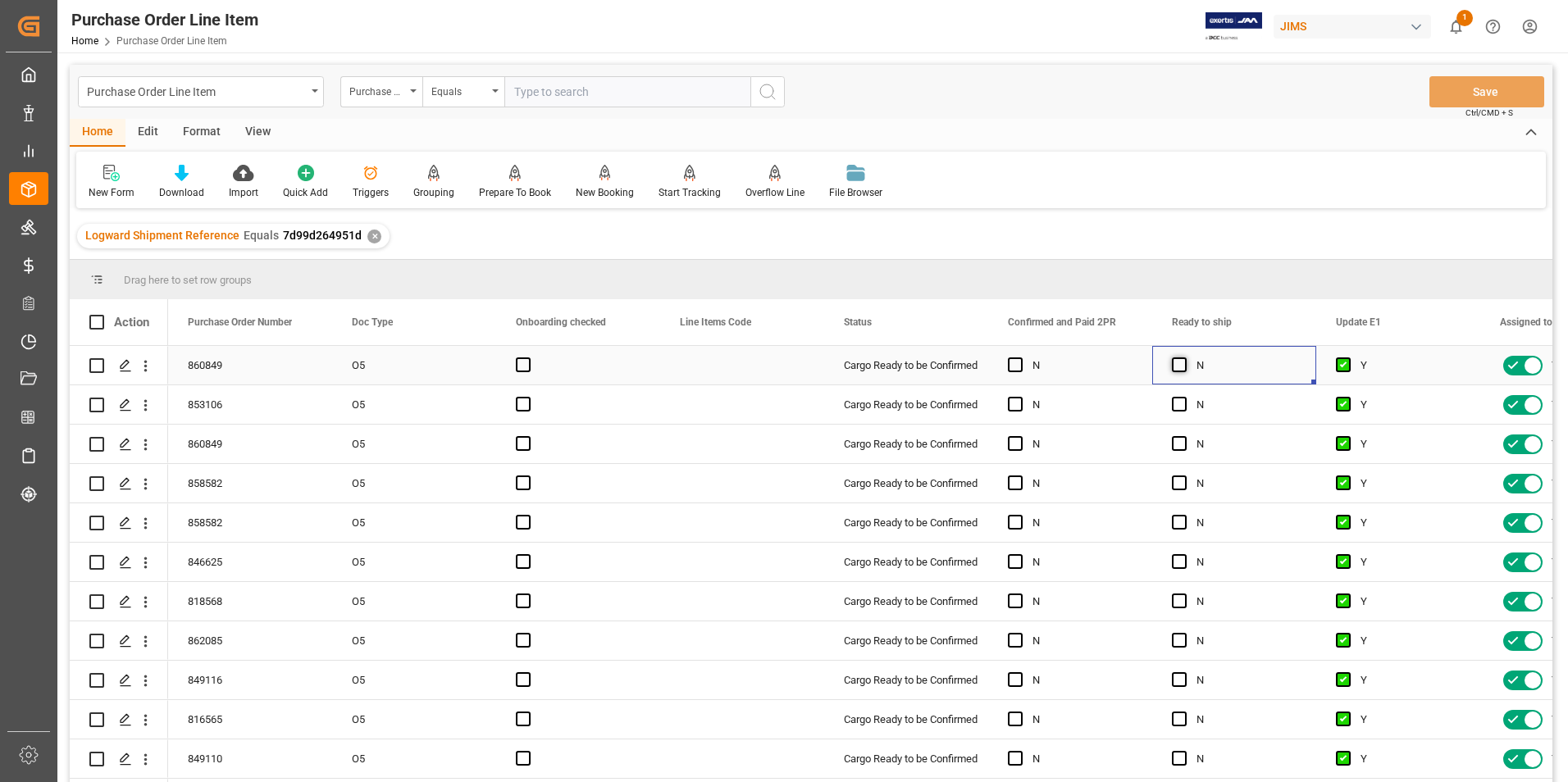
click at [1183, 364] on span "Press SPACE to select this row." at bounding box center [1180, 365] width 15 height 15
click at [1185, 358] on input "Press SPACE to select this row." at bounding box center [1185, 358] width 0 height 0
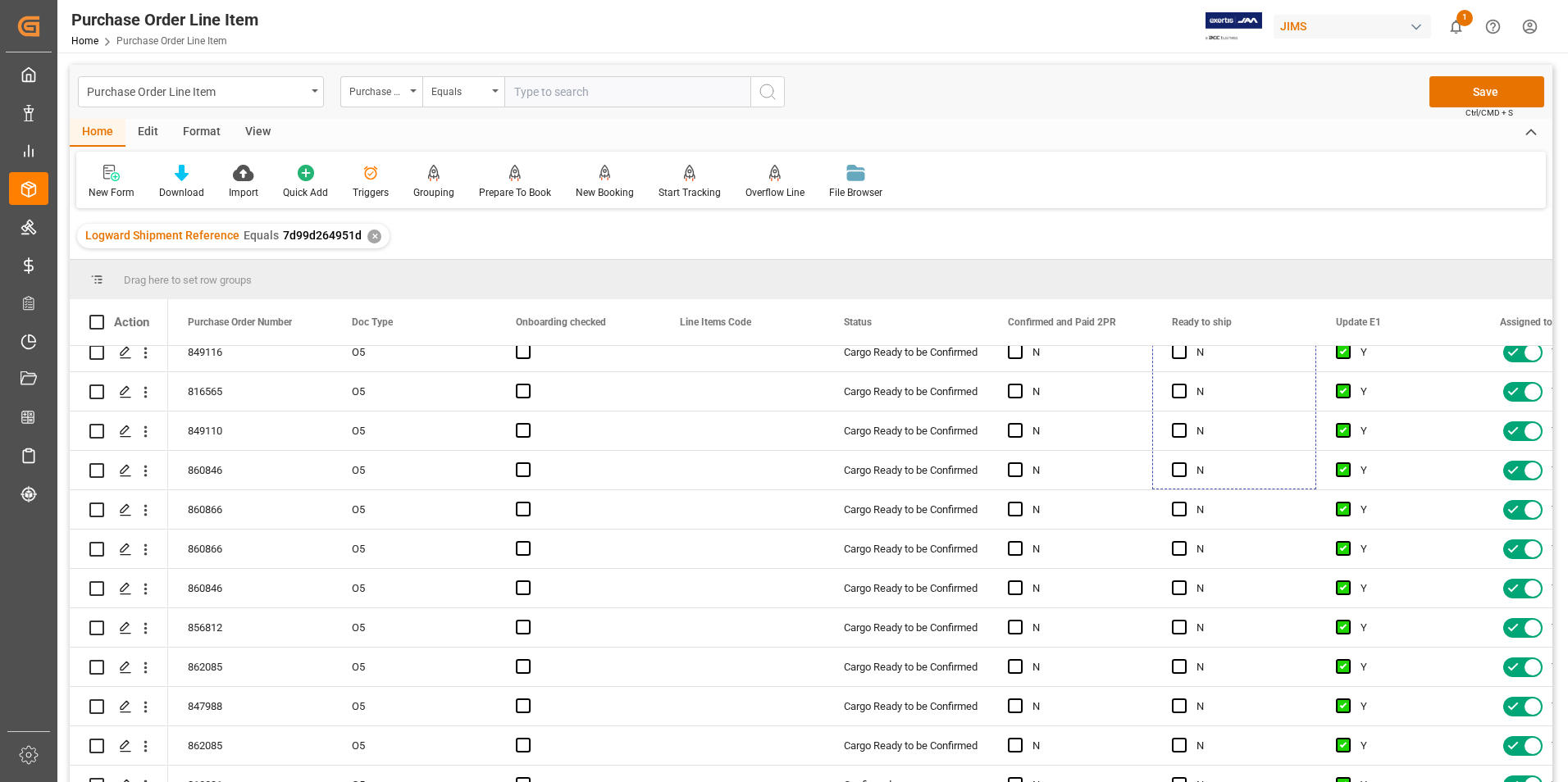
scroll to position [352, 0]
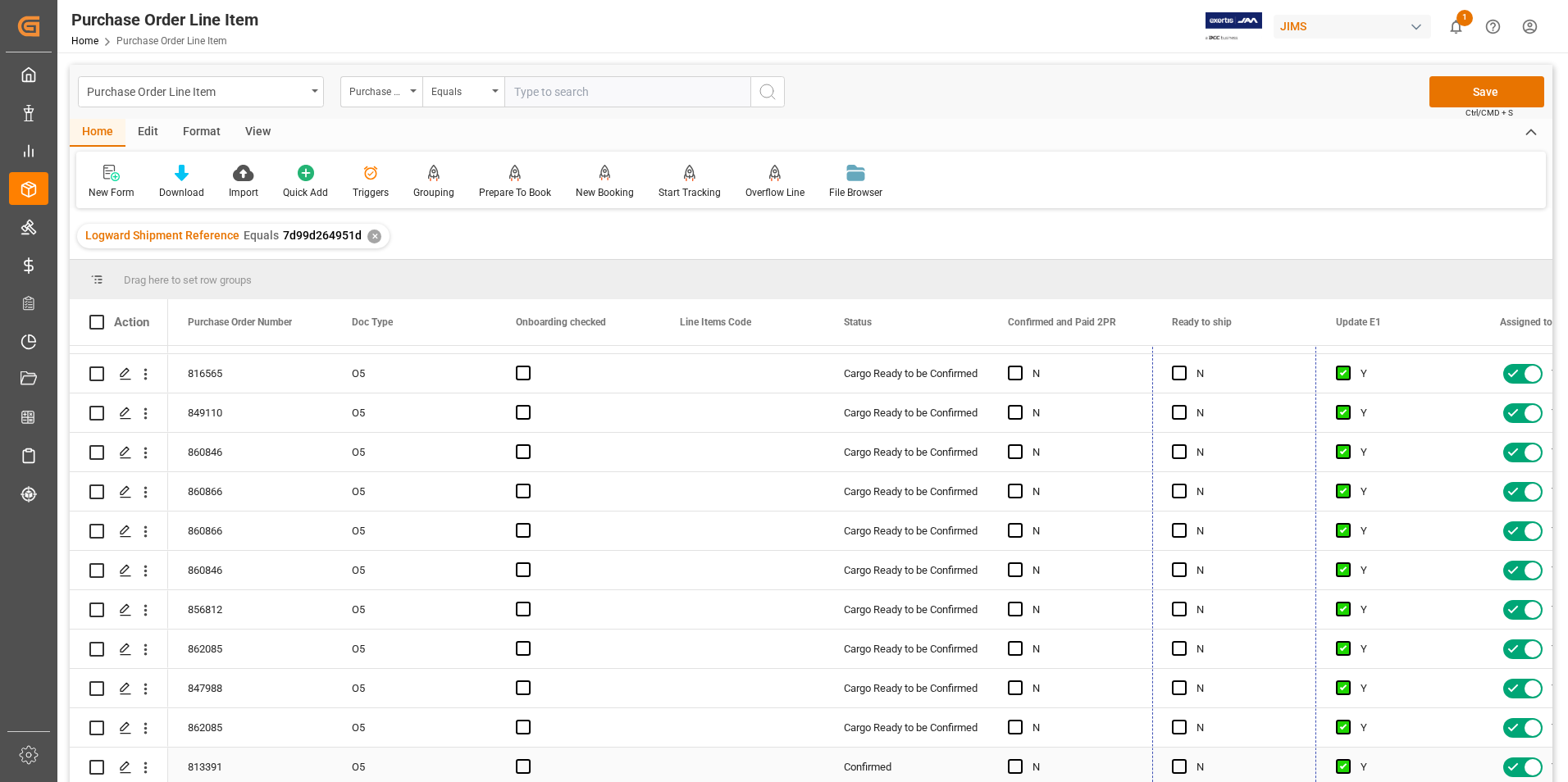
drag, startPoint x: 1314, startPoint y: 384, endPoint x: 1296, endPoint y: 754, distance: 370.4
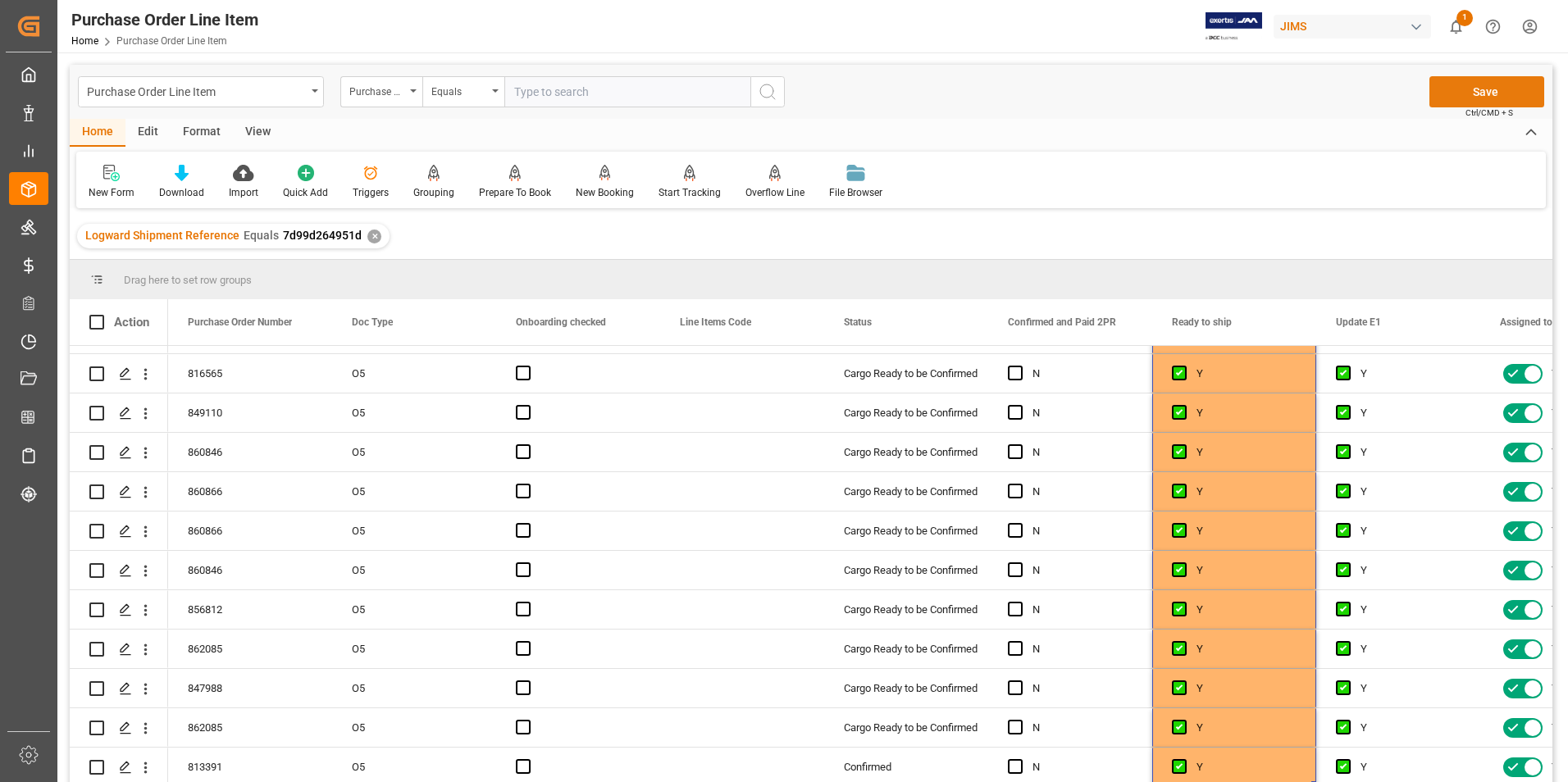
click at [1474, 95] on button "Save" at bounding box center [1487, 92] width 115 height 31
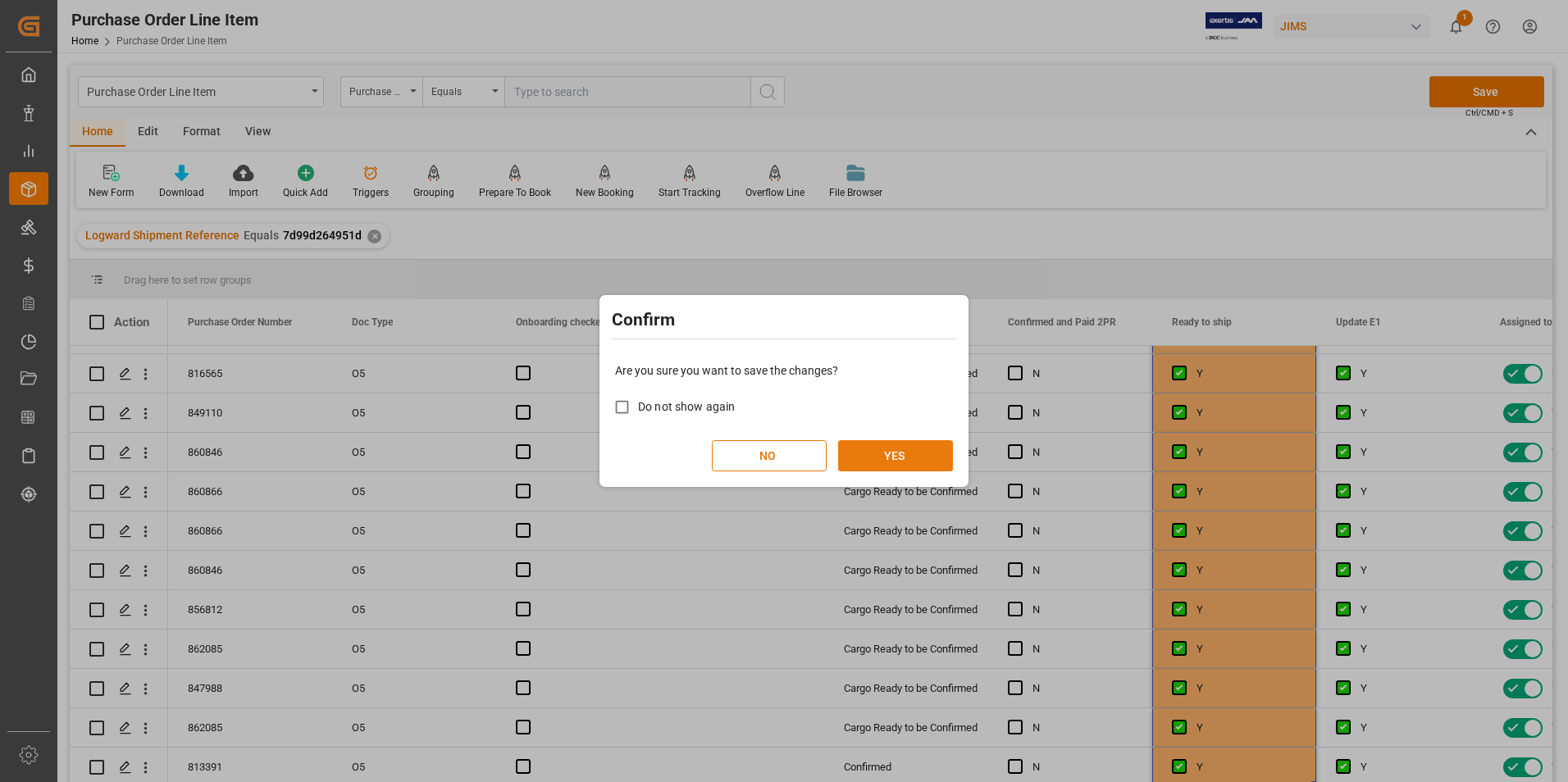
click at [888, 453] on button "YES" at bounding box center [895, 456] width 115 height 31
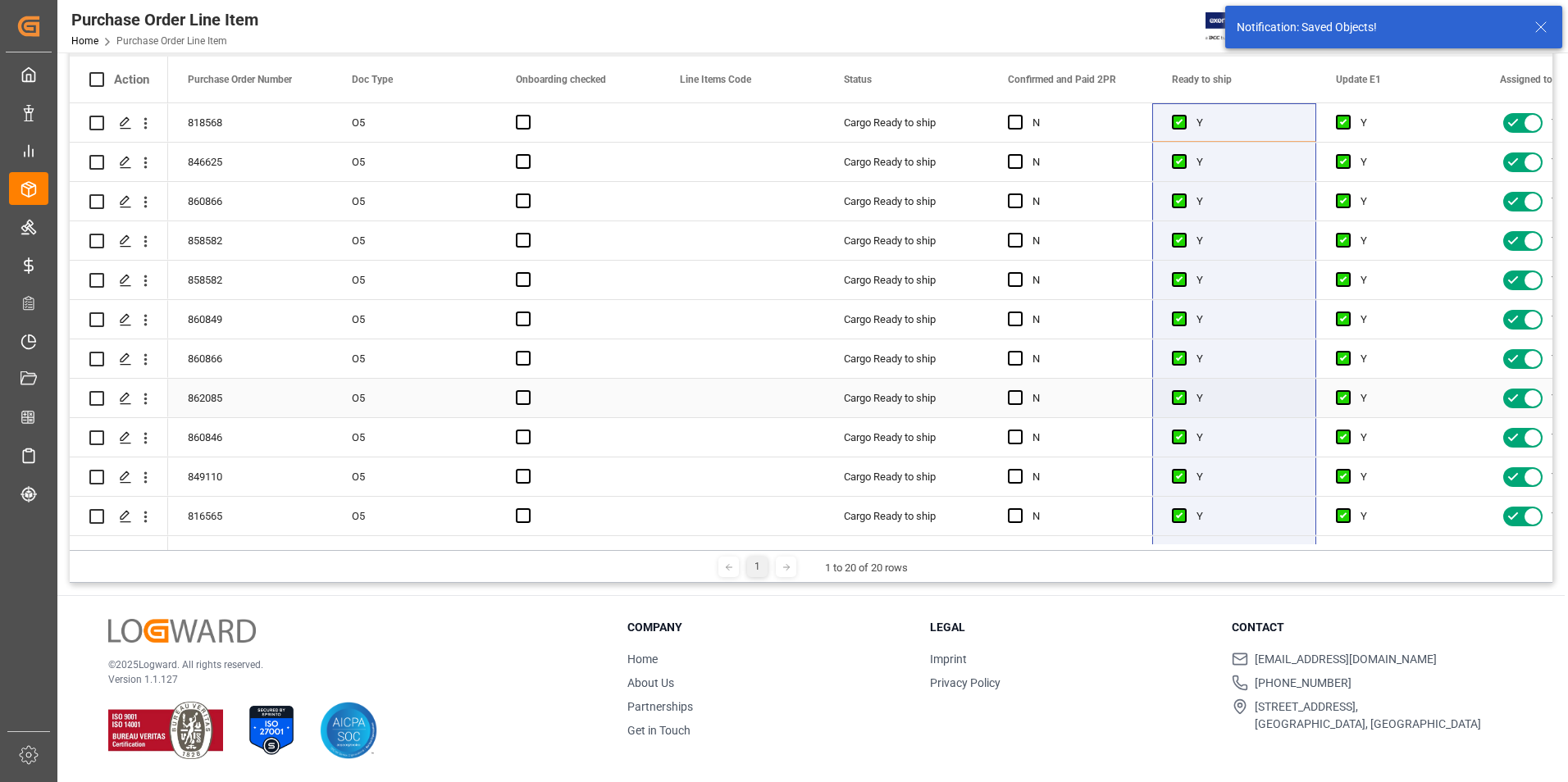
scroll to position [0, 0]
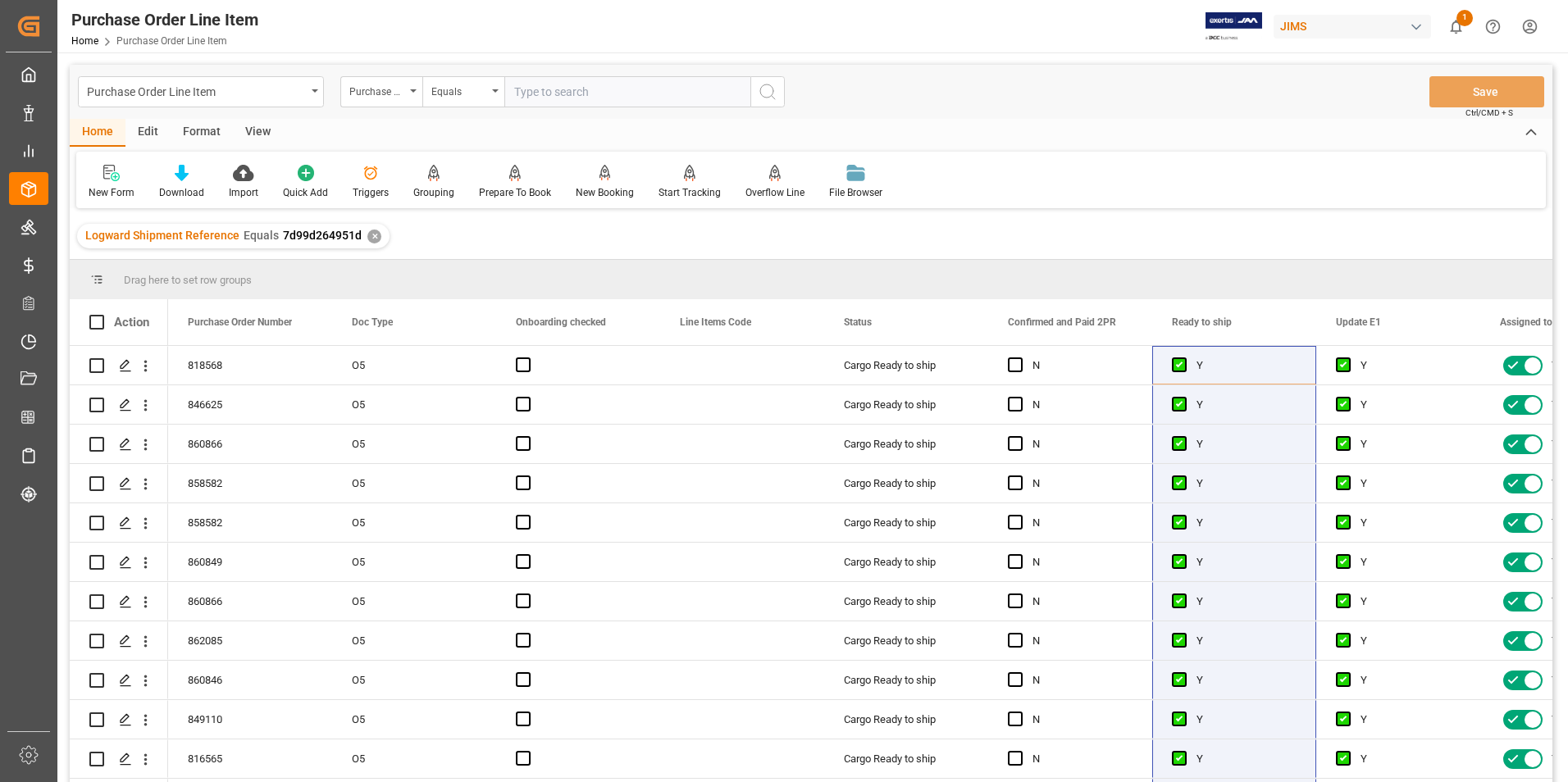
click at [267, 134] on div "View" at bounding box center [257, 133] width 50 height 28
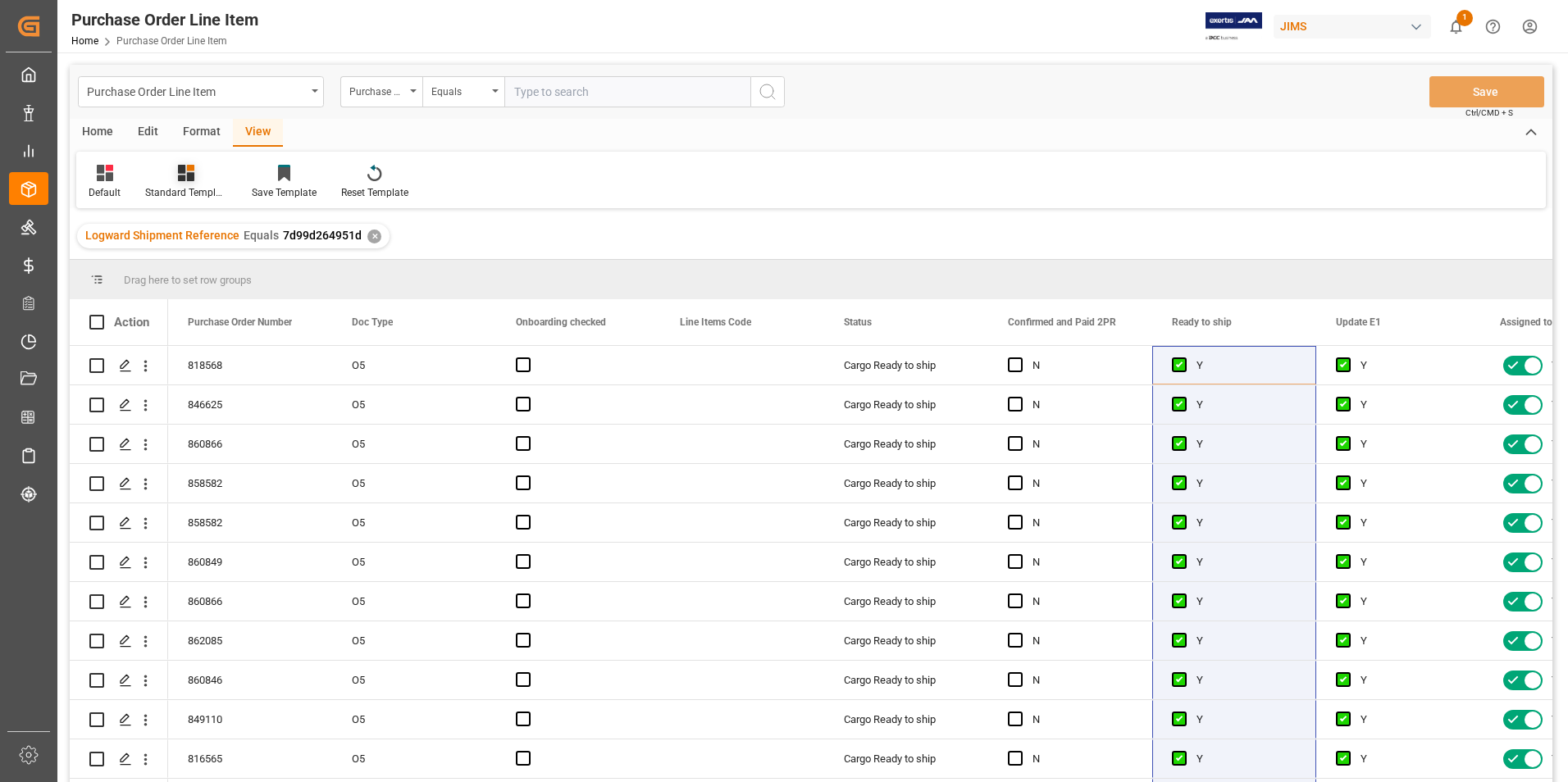
click at [189, 194] on div "Standard Templates" at bounding box center [186, 192] width 82 height 15
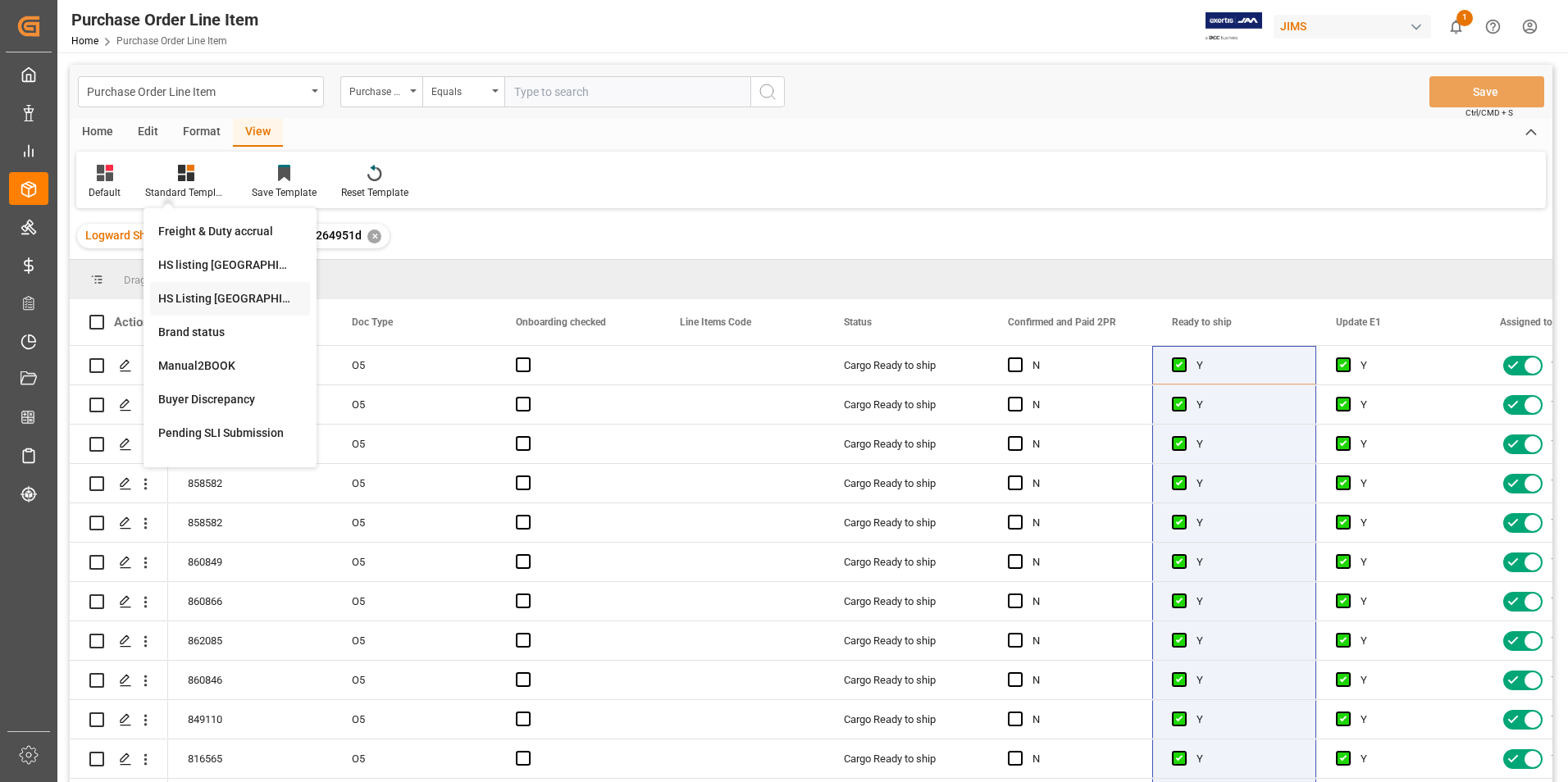
click at [218, 299] on div "HS Listing [GEOGRAPHIC_DATA]" at bounding box center [230, 299] width 144 height 17
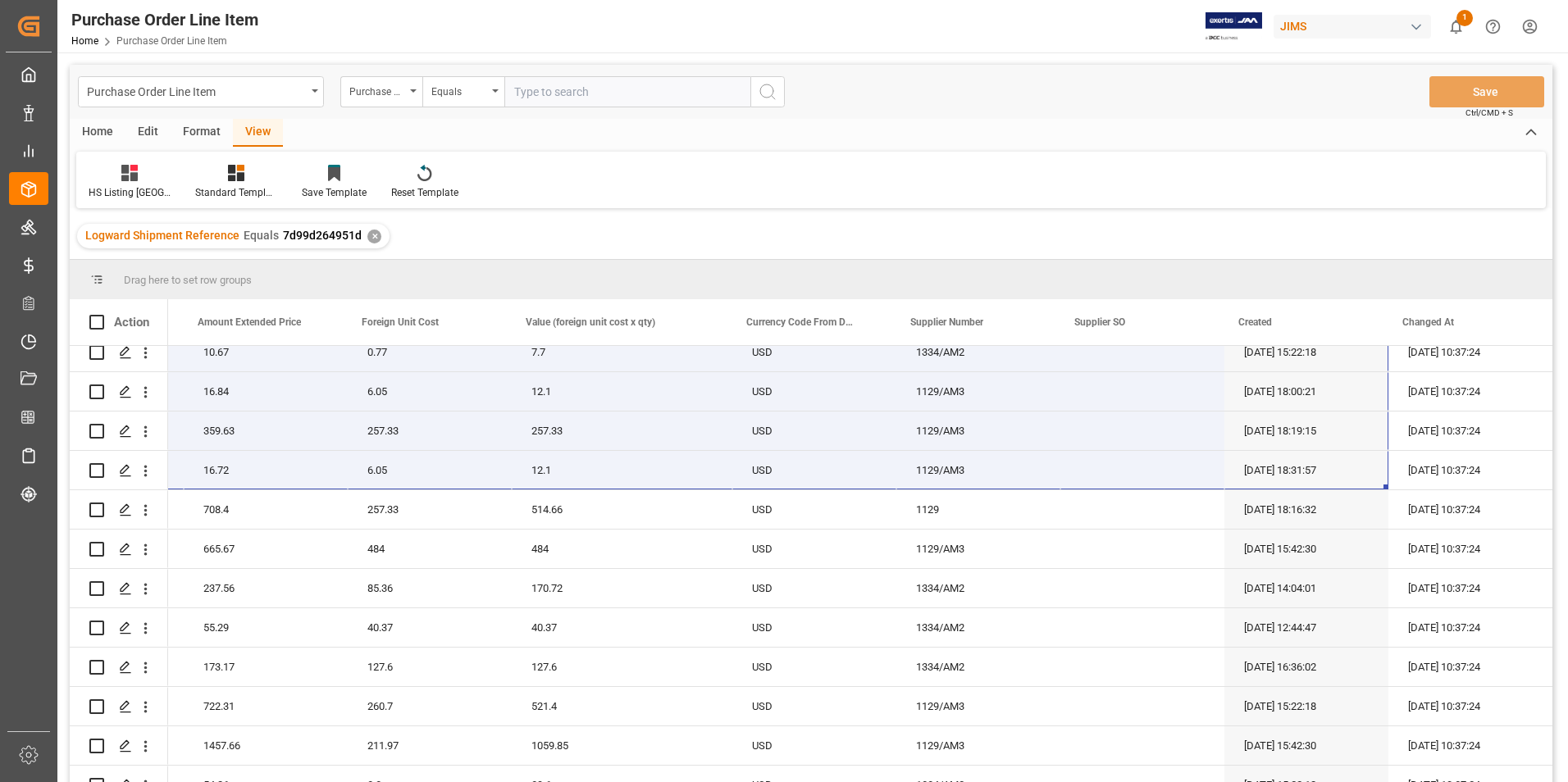
scroll to position [352, 0]
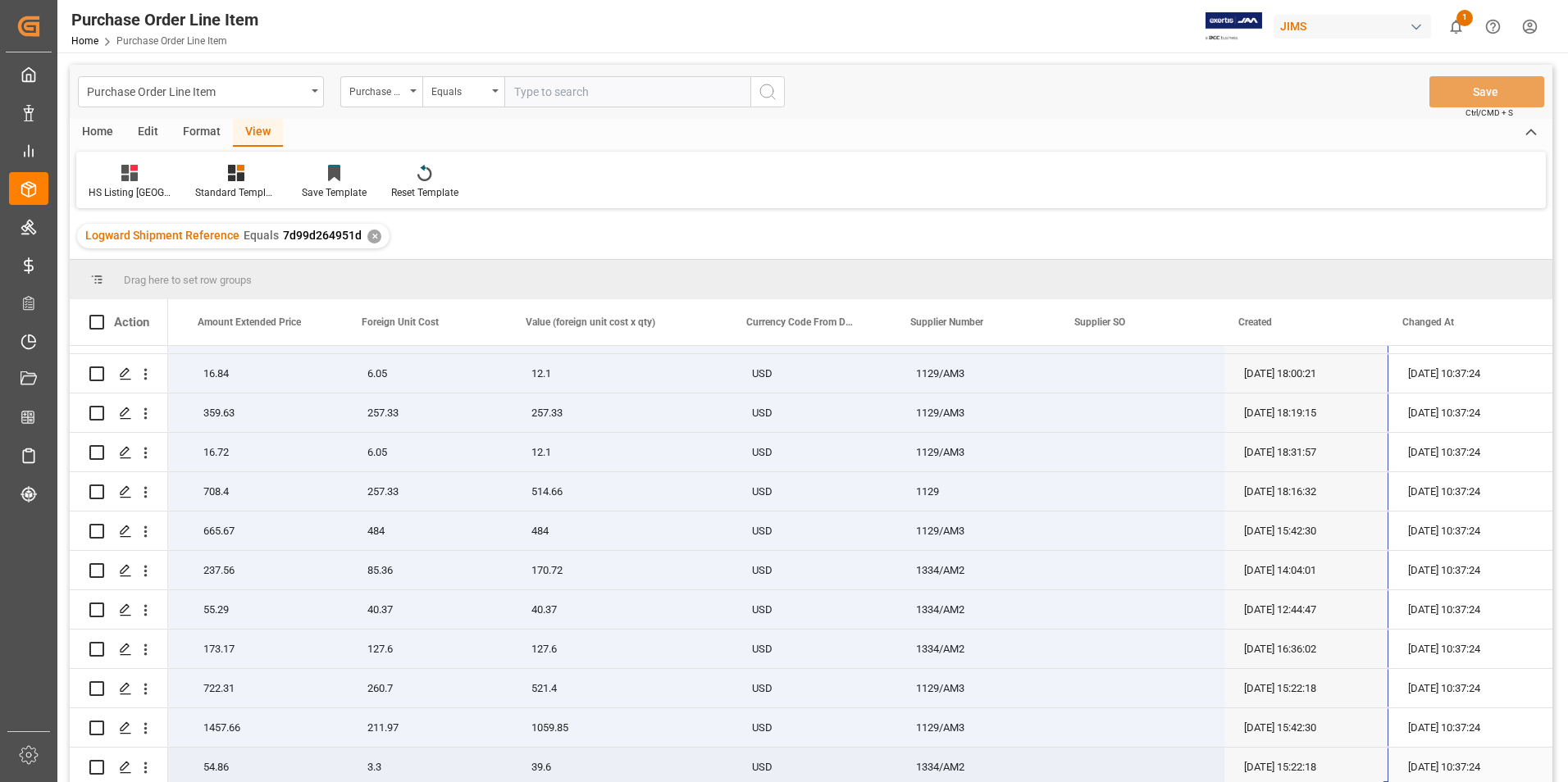
drag, startPoint x: 212, startPoint y: 360, endPoint x: 1290, endPoint y: 765, distance: 1151.6
click at [1291, 767] on div "77-10450-US 1 361.6567 361.66 257.33 257.33 USD 1129/AM3 [DATE] 17:19:32 [DATE]…" at bounding box center [212, 394] width 2681 height 787
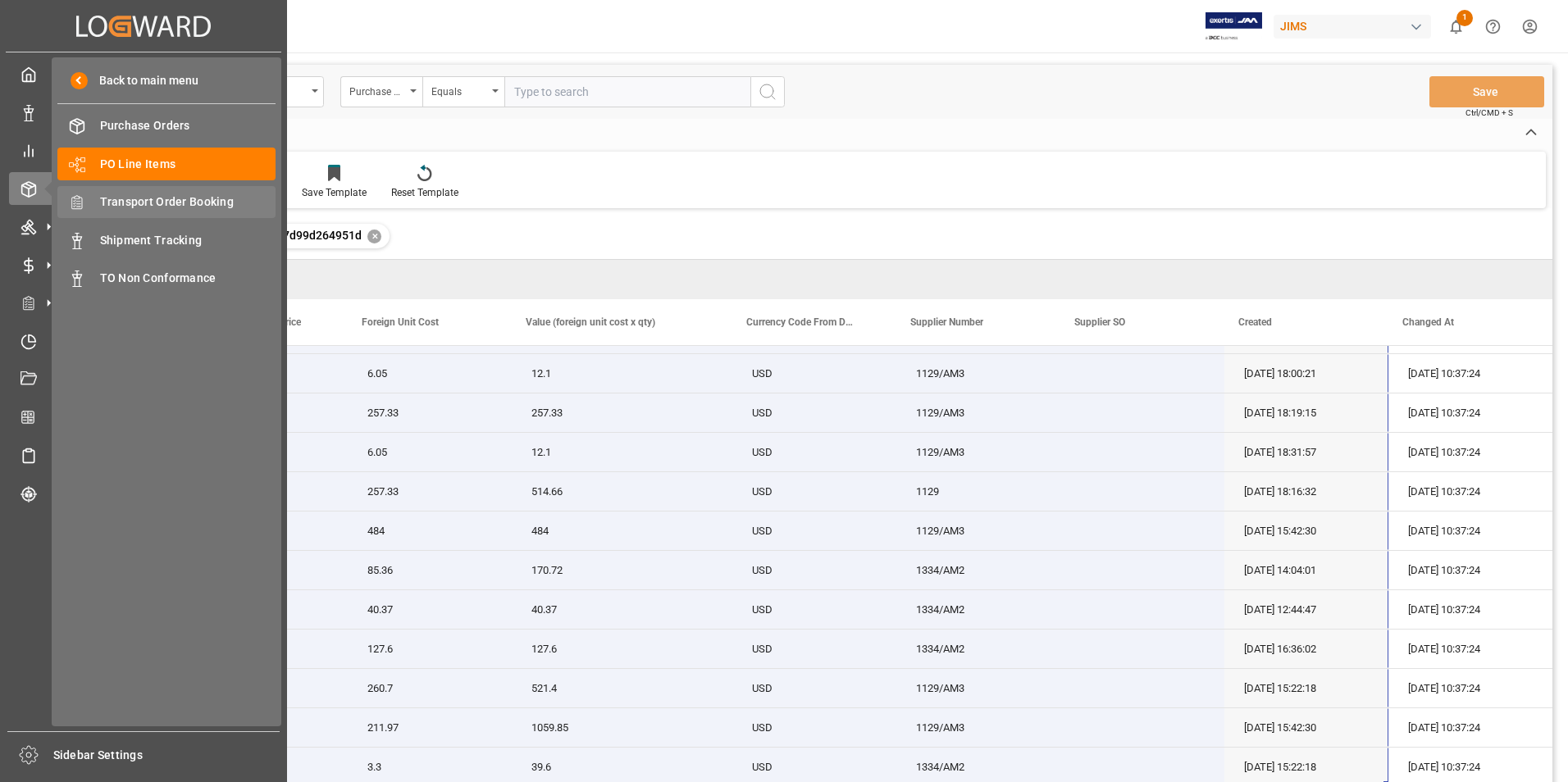
drag, startPoint x: 234, startPoint y: 200, endPoint x: 179, endPoint y: 204, distance: 55.1
click at [234, 200] on span "Transport Order Booking" at bounding box center [188, 202] width 177 height 17
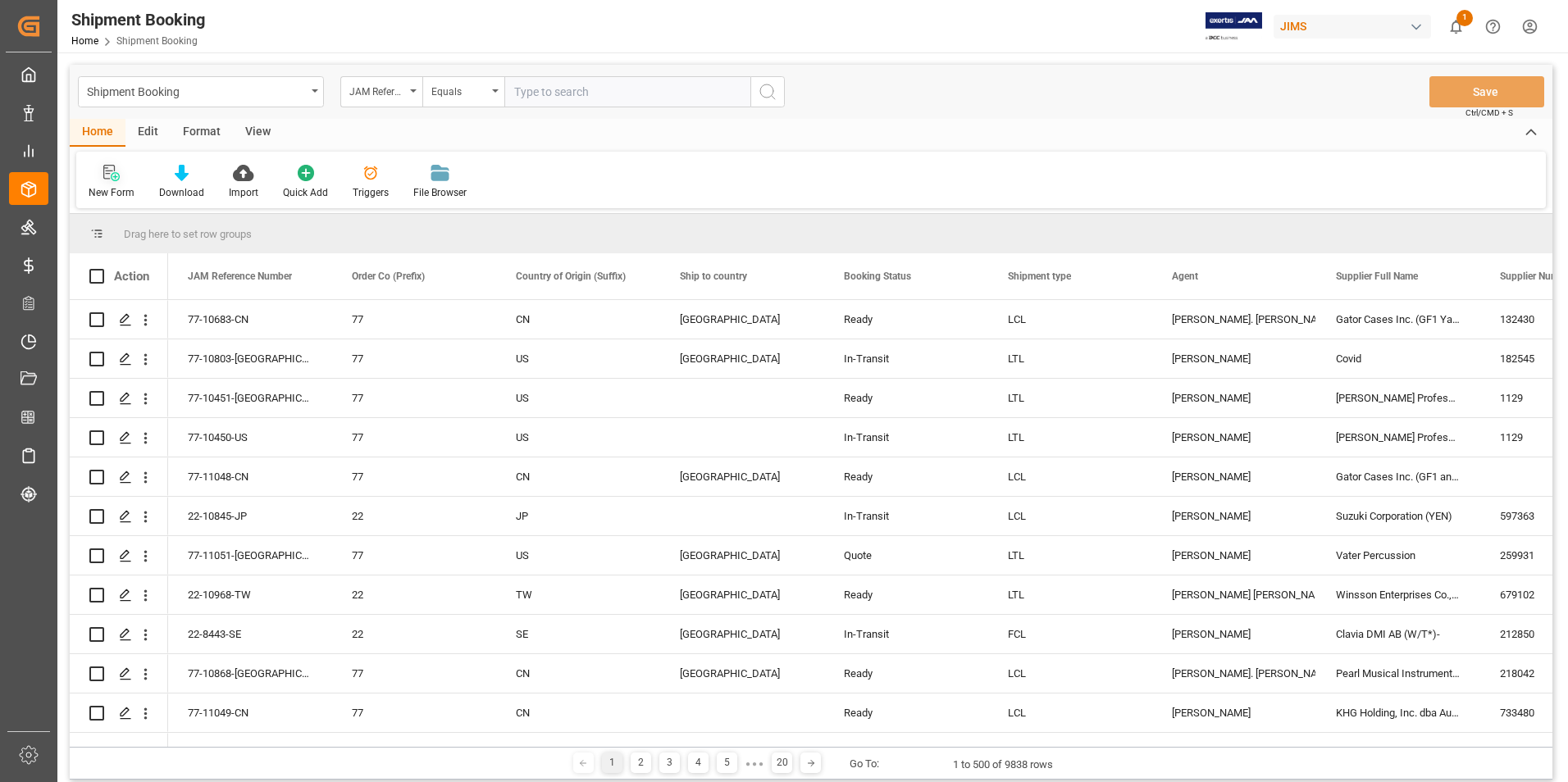
click at [112, 189] on div "New Form" at bounding box center [111, 192] width 46 height 15
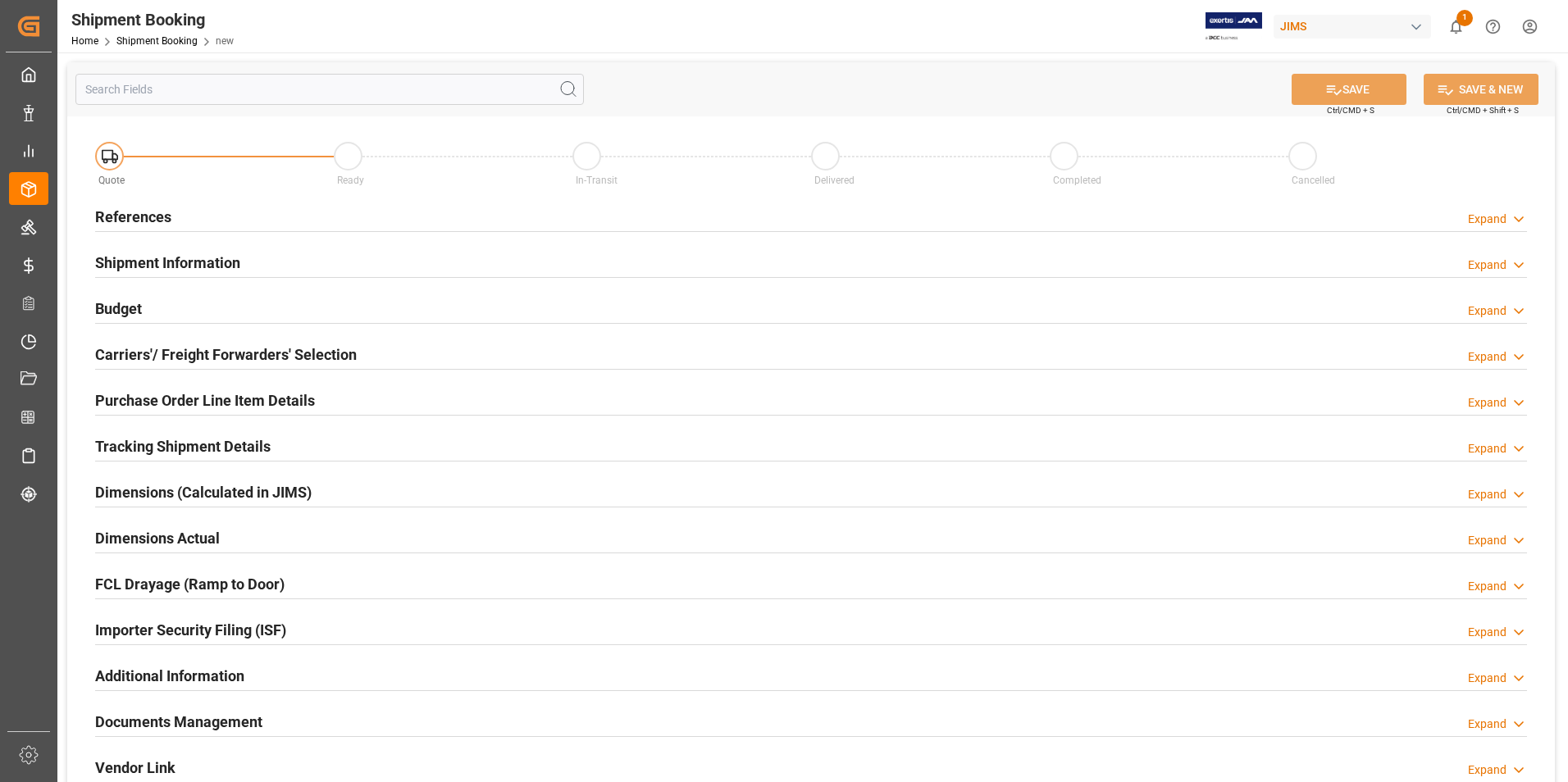
click at [134, 210] on h2 "References" at bounding box center [133, 216] width 76 height 22
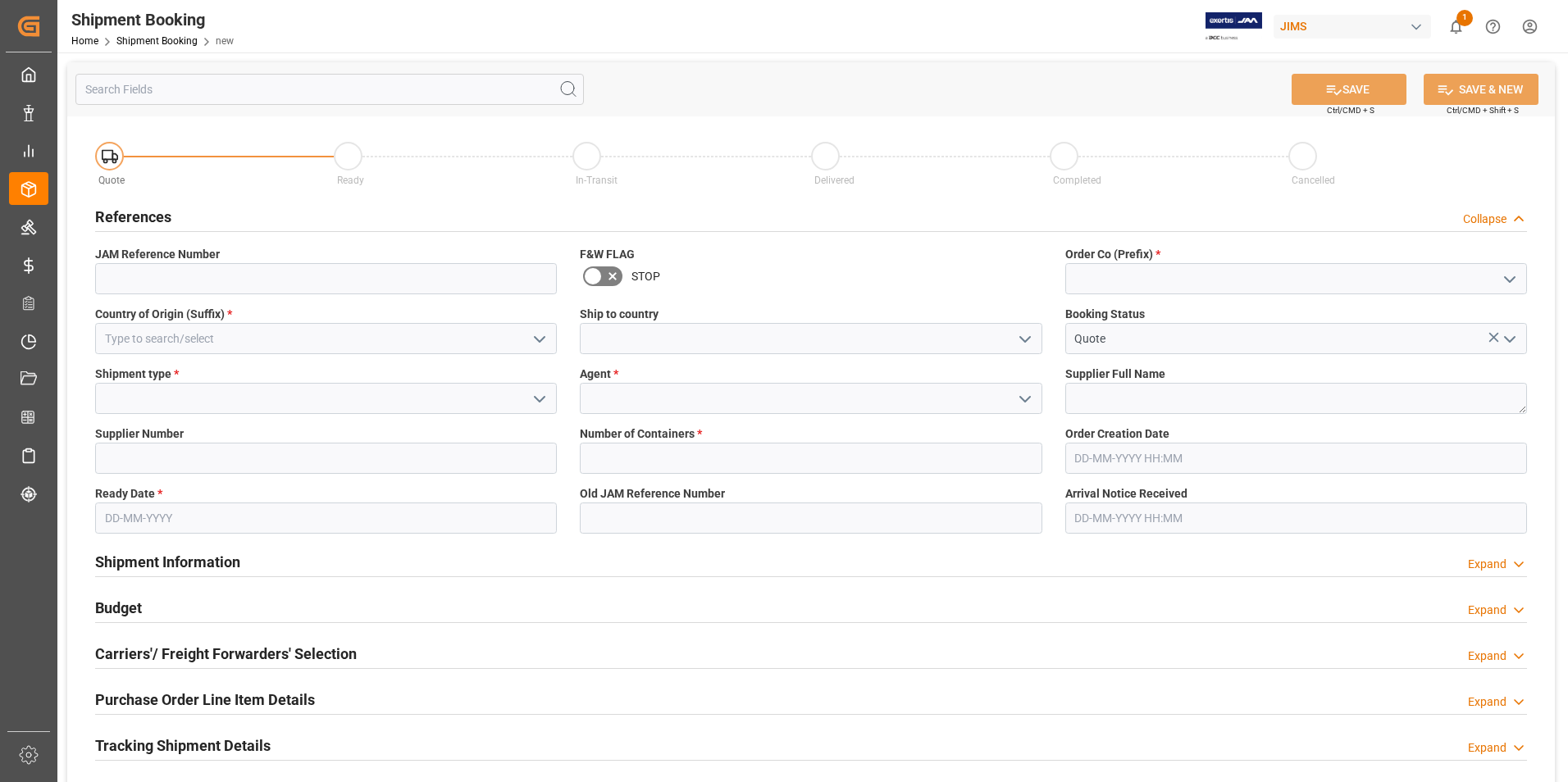
click at [543, 341] on icon "open menu" at bounding box center [540, 339] width 19 height 19
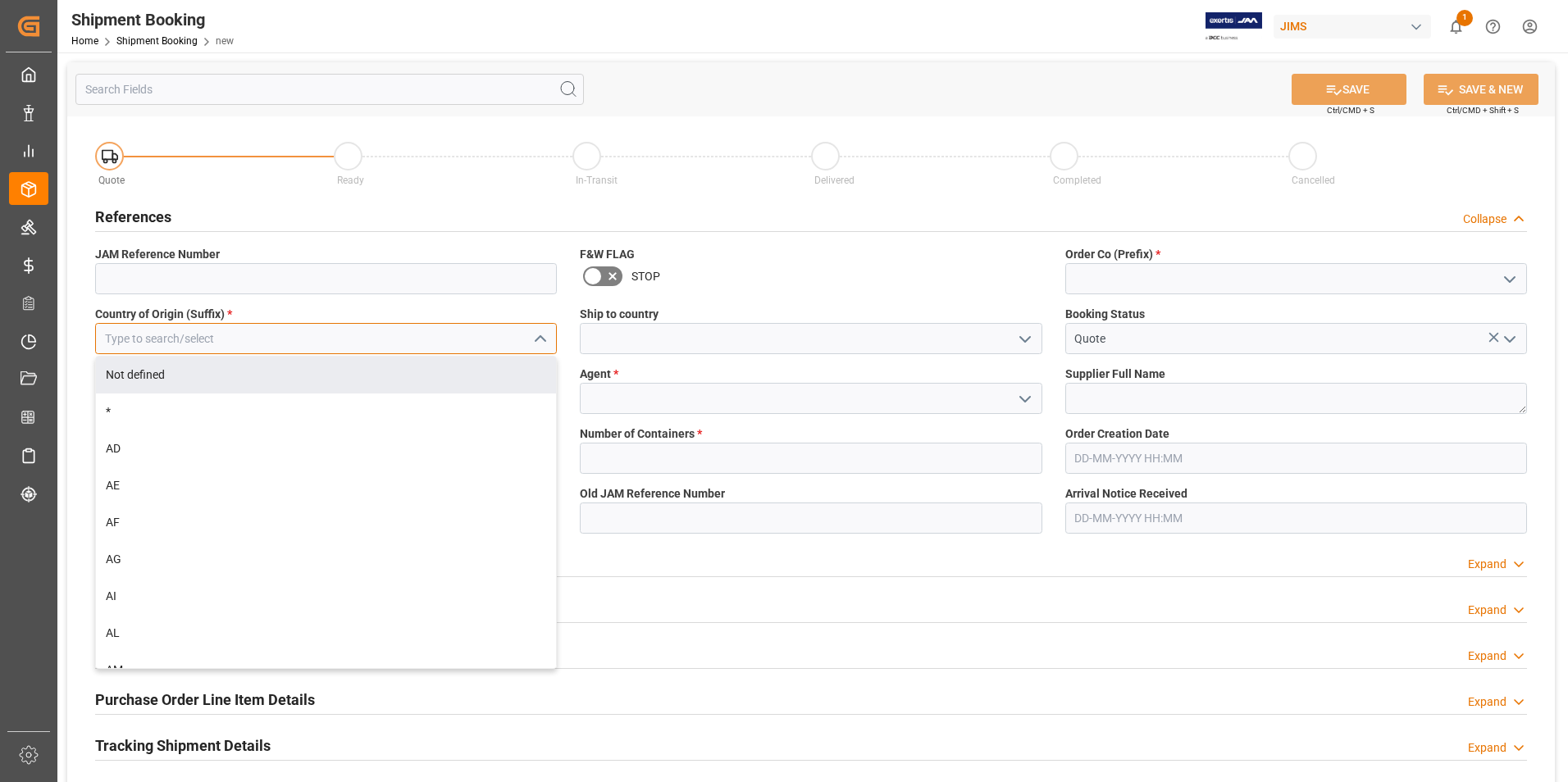
click at [287, 344] on input at bounding box center [326, 339] width 462 height 31
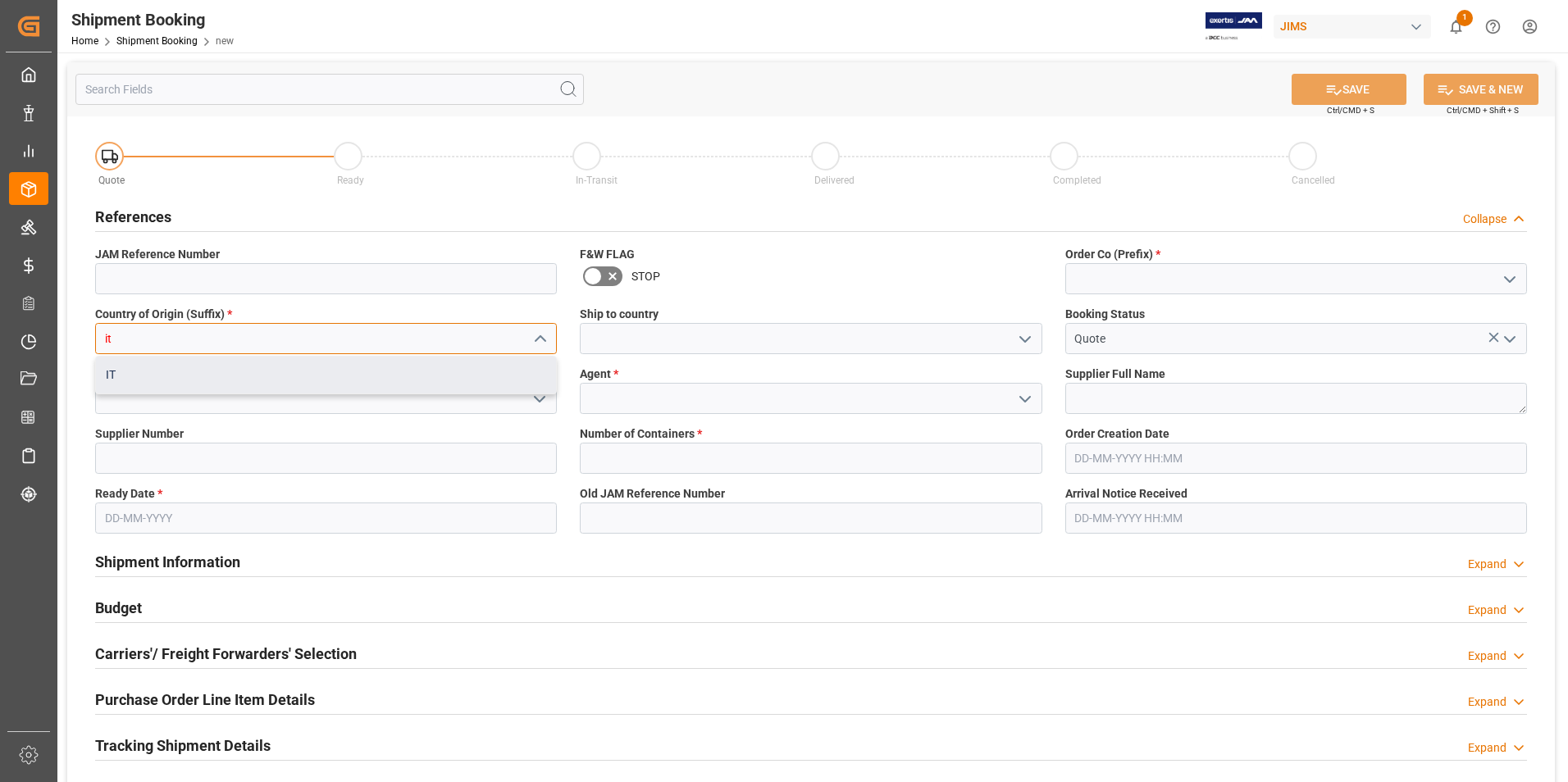
click at [282, 373] on div "IT" at bounding box center [326, 375] width 460 height 37
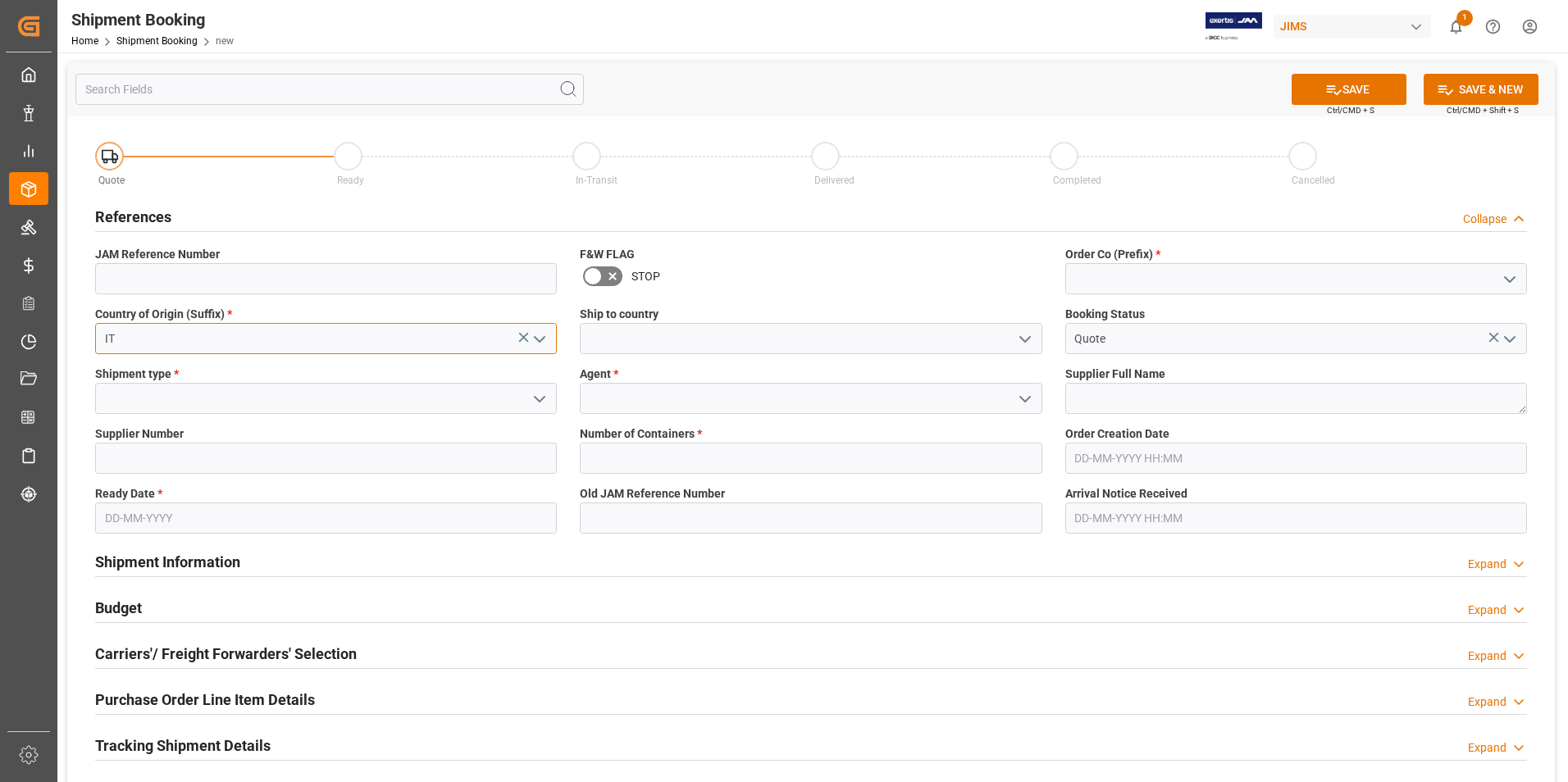
type input "IT"
click at [1146, 282] on input at bounding box center [1297, 279] width 462 height 31
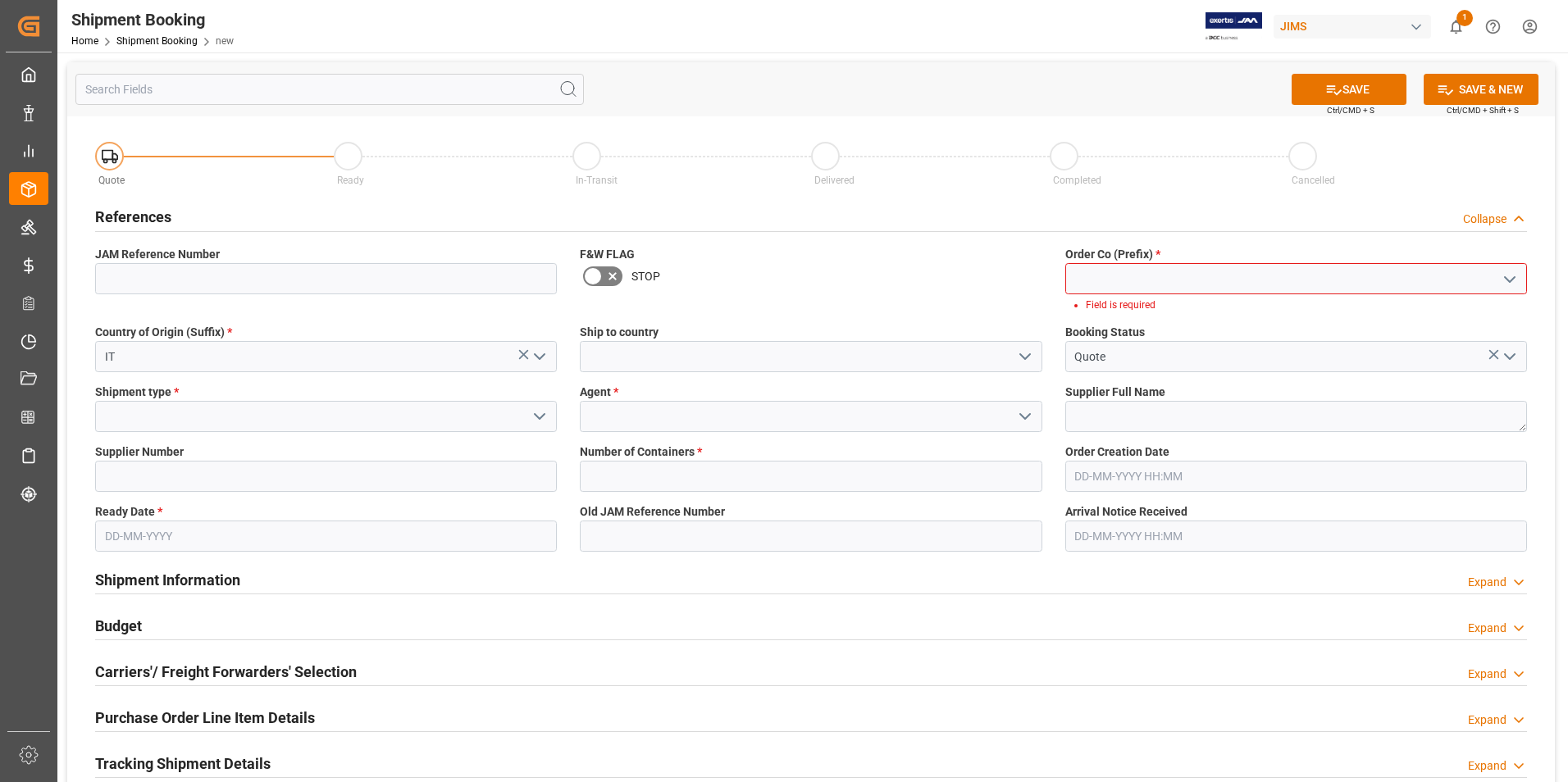
click at [1516, 282] on icon "open menu" at bounding box center [1510, 279] width 19 height 19
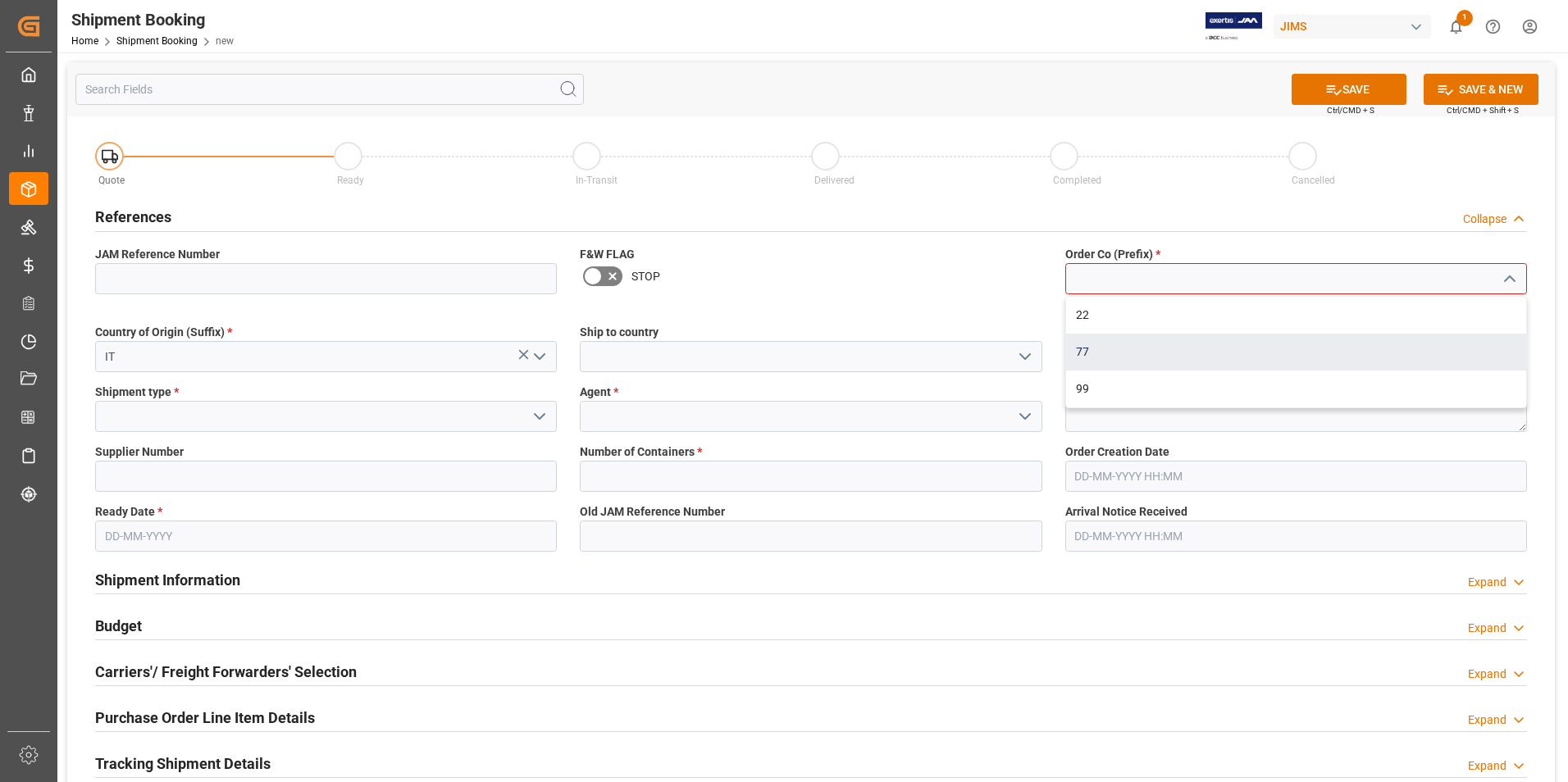
click at [1161, 353] on div "77" at bounding box center [1297, 353] width 460 height 37
type input "77"
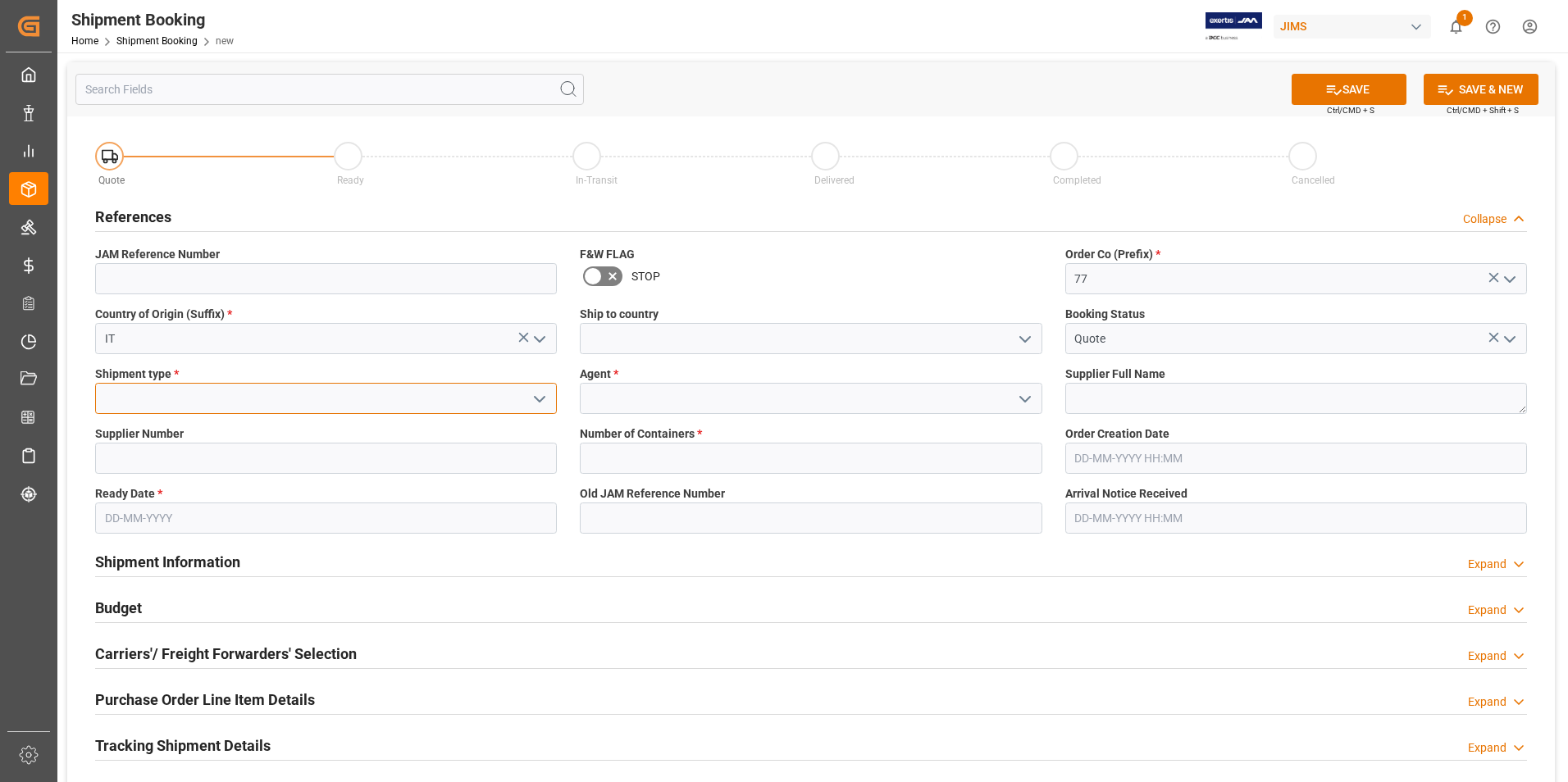
click at [302, 406] on input at bounding box center [326, 399] width 462 height 31
click at [543, 400] on icon "open menu" at bounding box center [540, 399] width 19 height 19
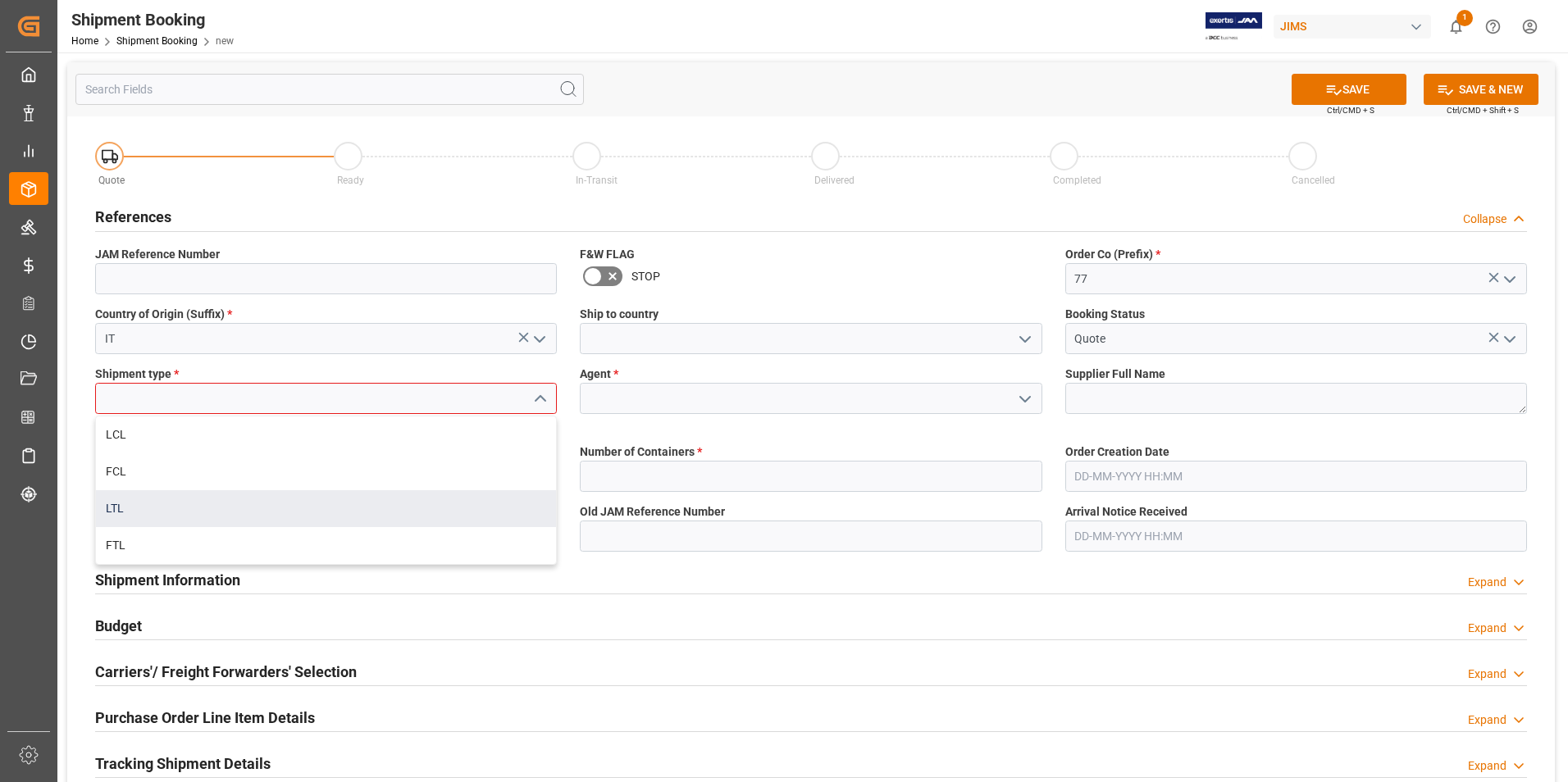
click at [244, 518] on div "LTL" at bounding box center [326, 509] width 460 height 37
type input "LTL"
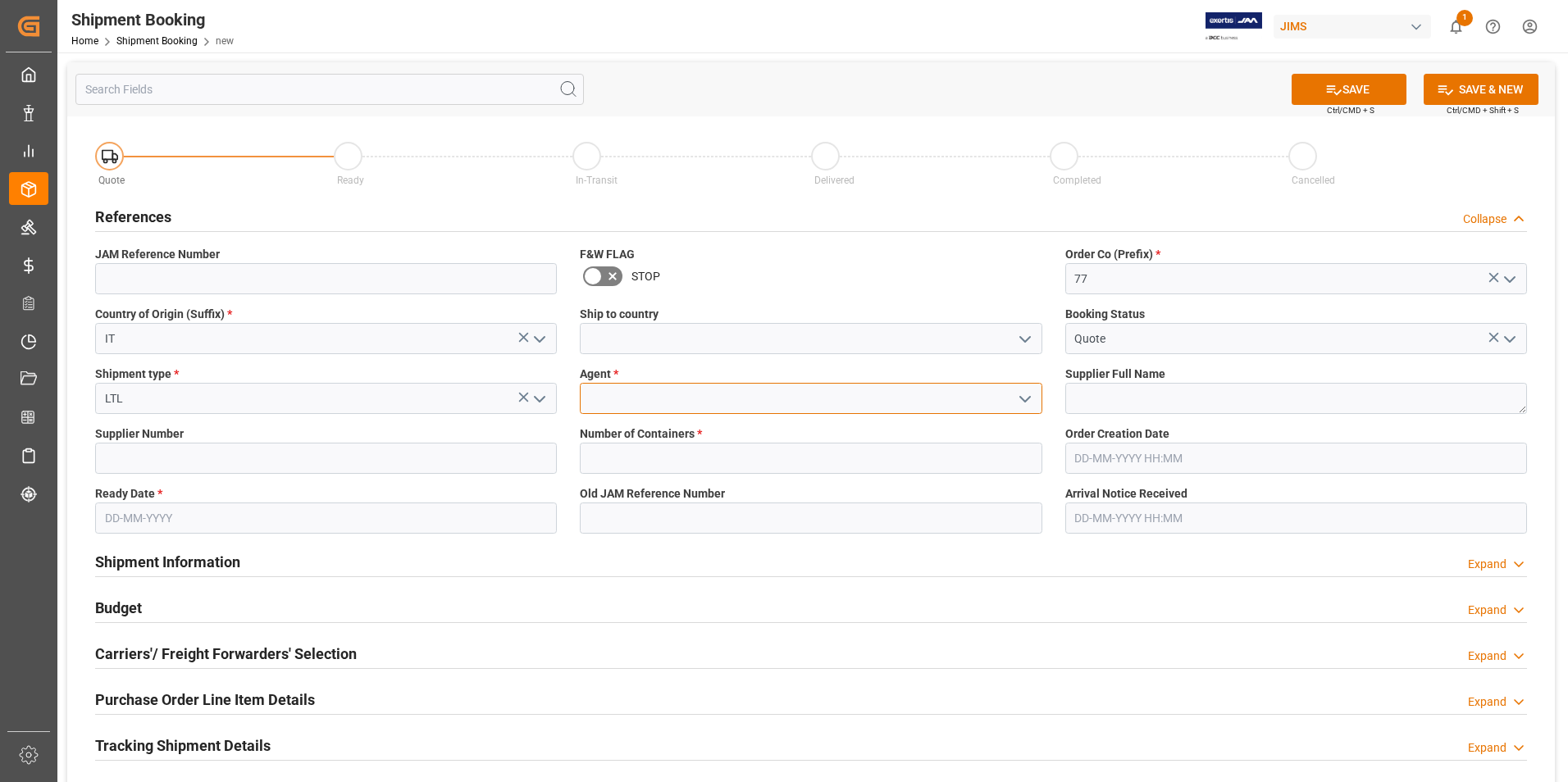
click at [651, 396] on input at bounding box center [811, 399] width 462 height 31
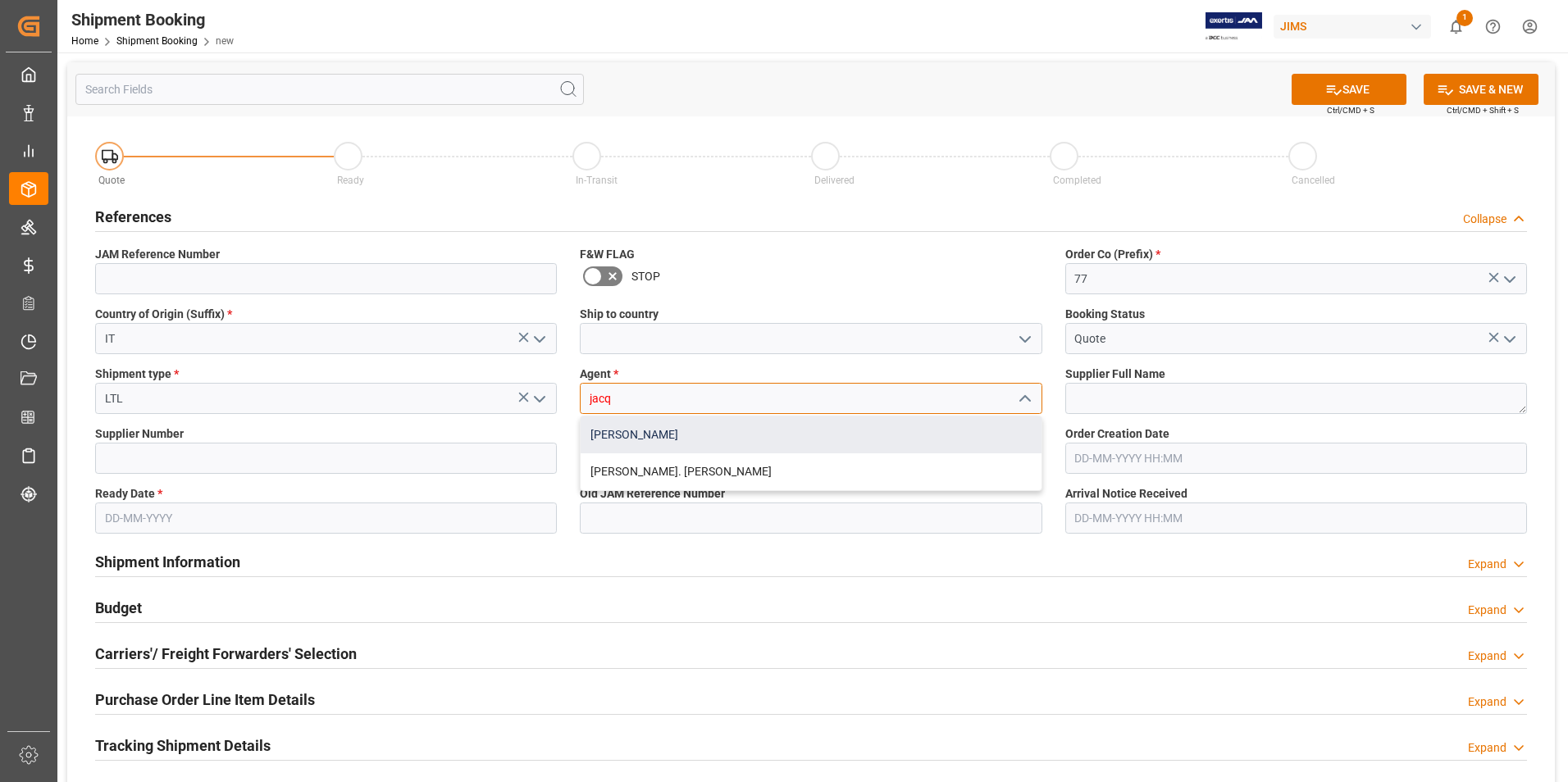
click at [647, 434] on div "[PERSON_NAME]" at bounding box center [811, 435] width 460 height 37
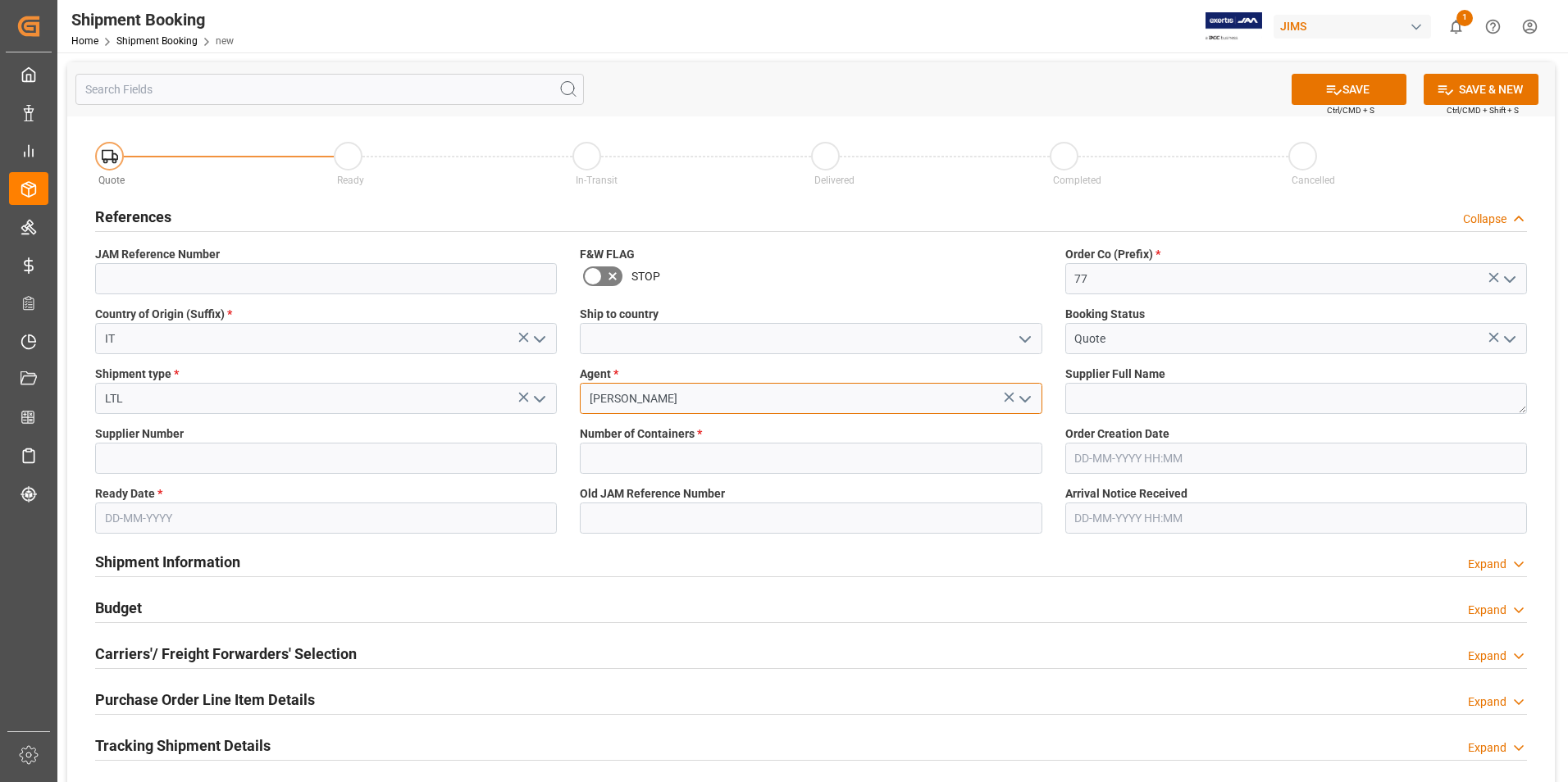
type input "[PERSON_NAME]"
click at [200, 521] on input "text" at bounding box center [326, 519] width 462 height 31
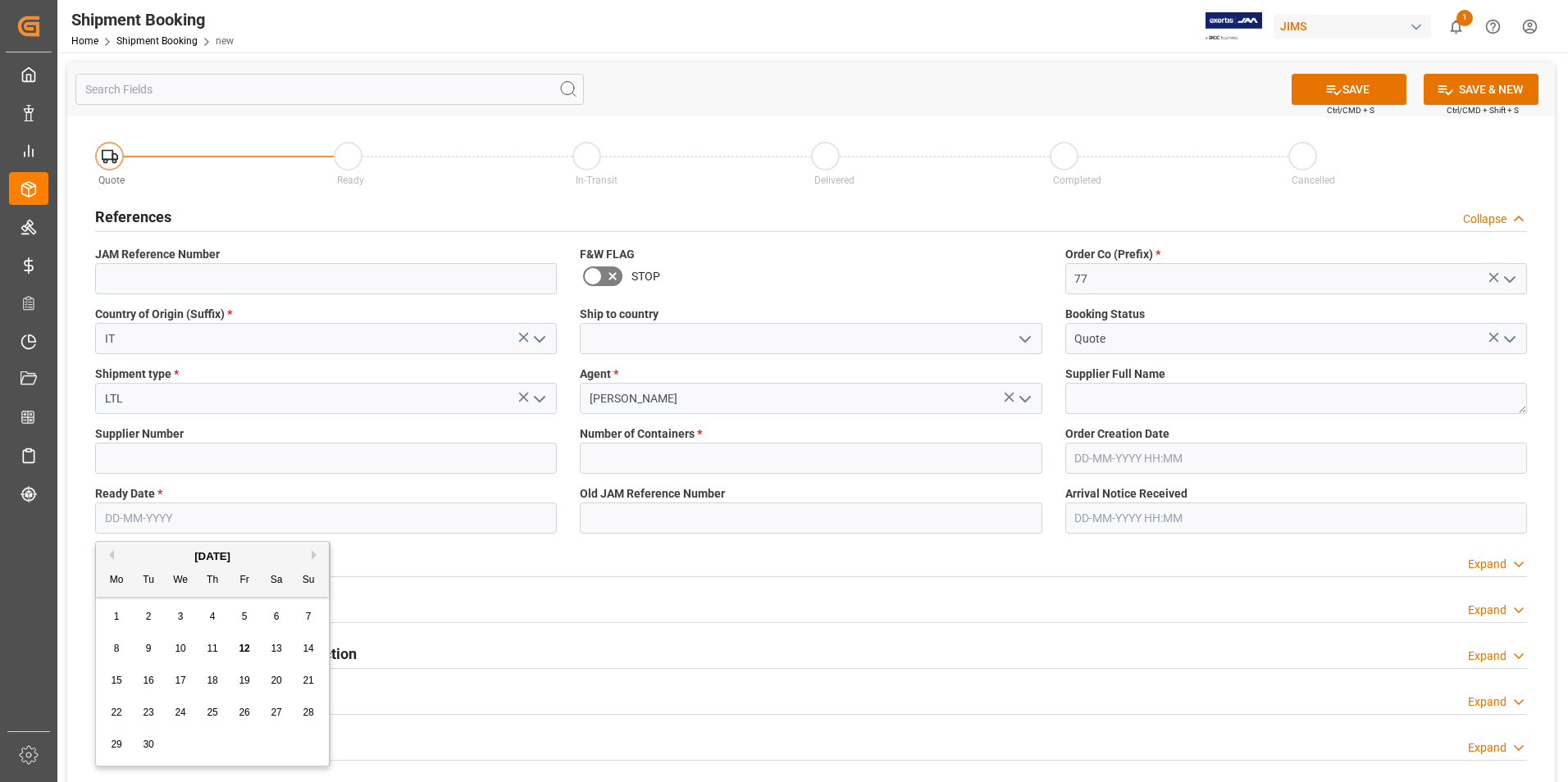
click at [102, 648] on div "8 9 10 11 12 13 14" at bounding box center [213, 649] width 224 height 32
click at [252, 650] on div "12" at bounding box center [244, 649] width 20 height 19
type input "[DATE]"
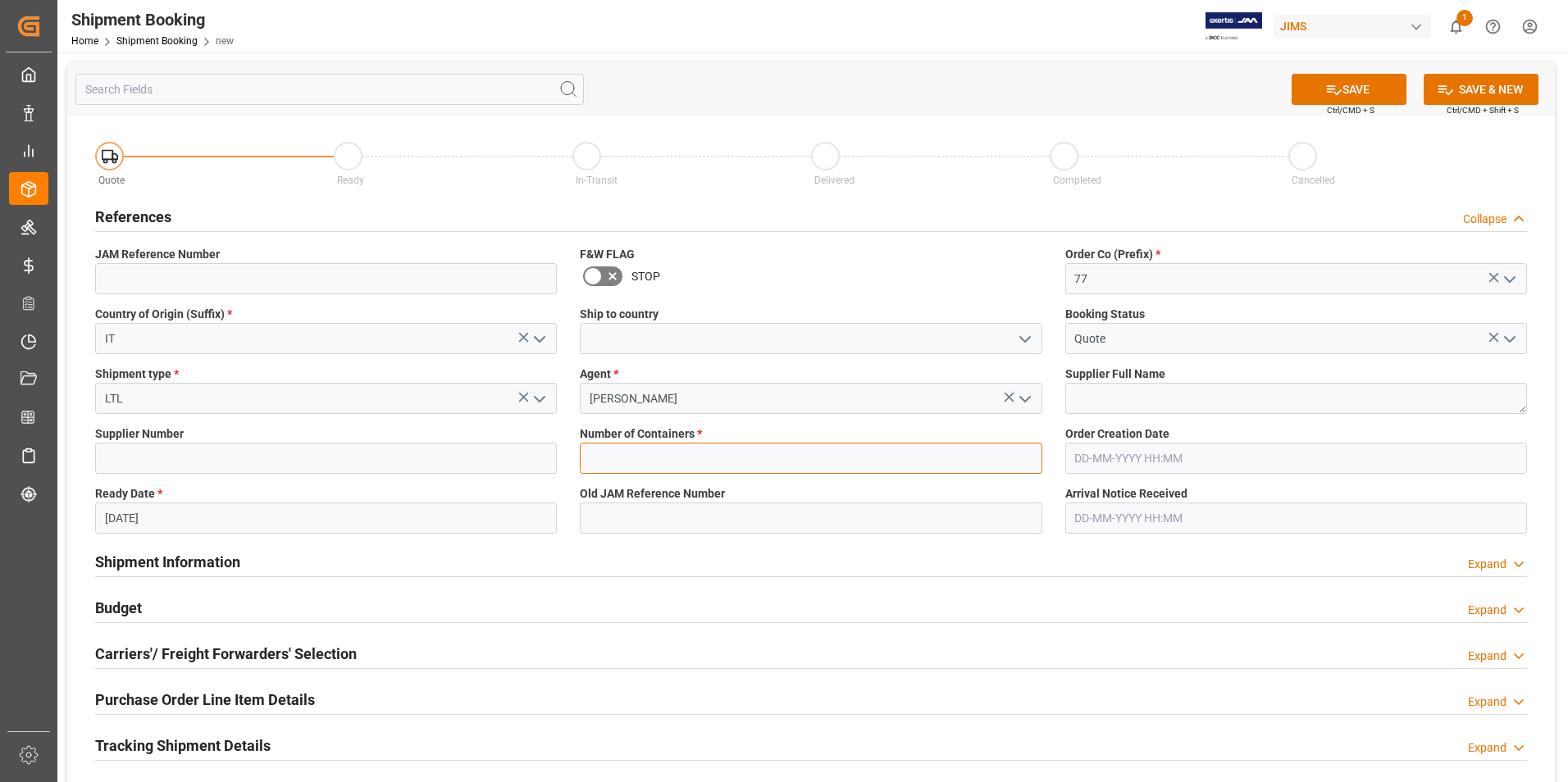
click at [675, 458] on input "text" at bounding box center [811, 458] width 462 height 31
type input "0"
click at [1359, 82] on button "SAVE" at bounding box center [1348, 89] width 115 height 31
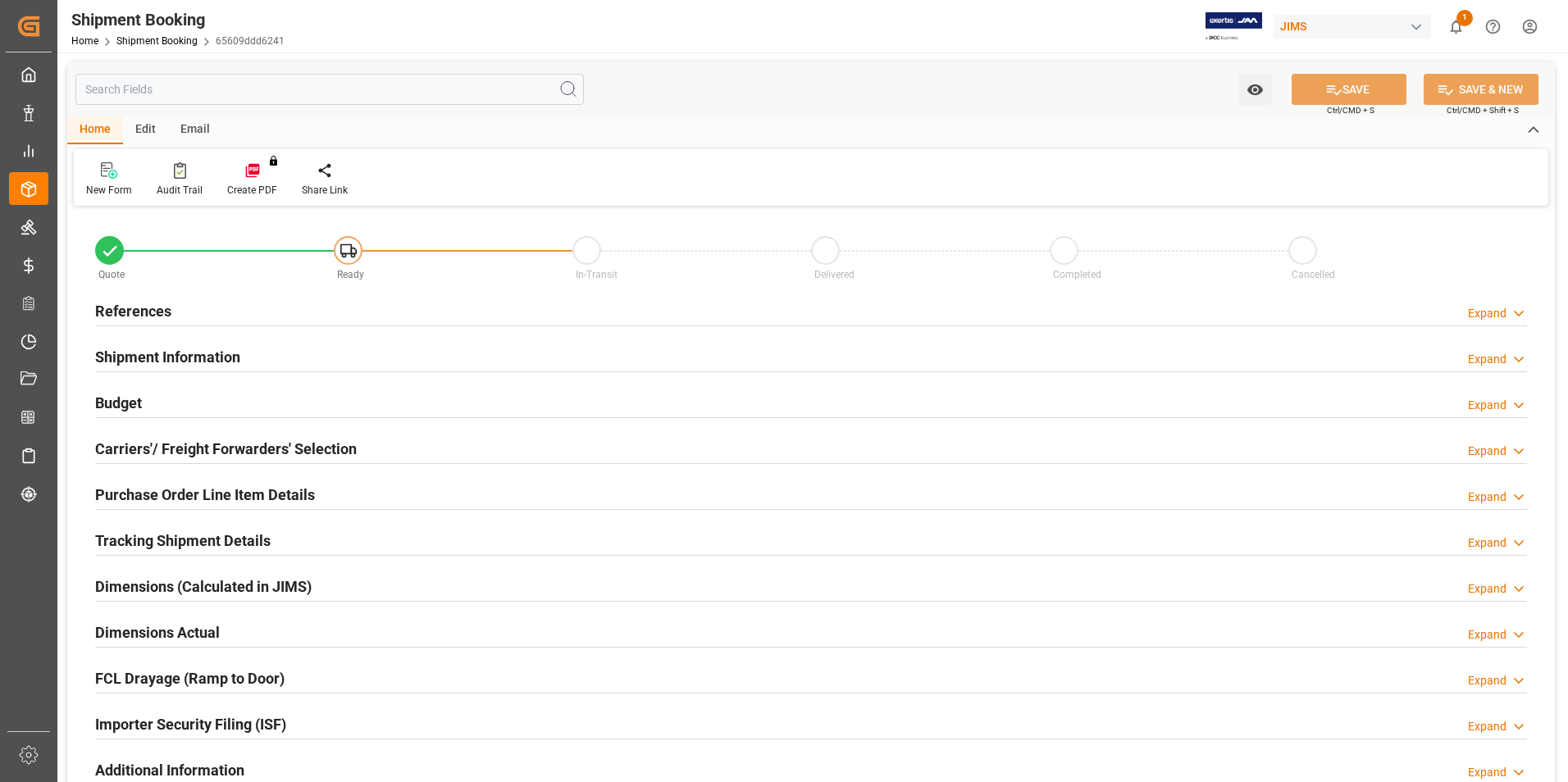
type input "0"
type input "[DATE]"
click at [130, 301] on h2 "References" at bounding box center [133, 311] width 76 height 22
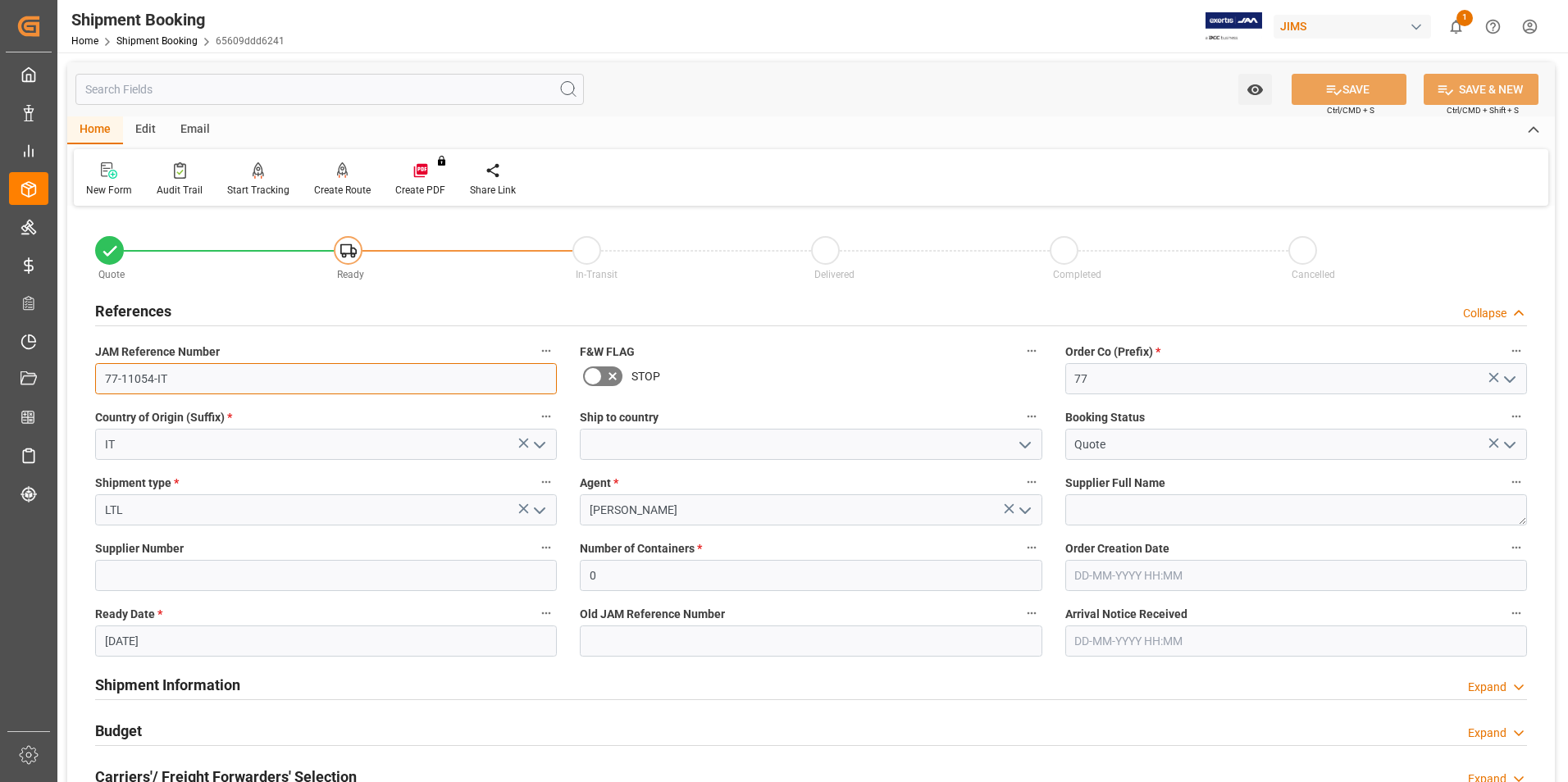
drag, startPoint x: 183, startPoint y: 382, endPoint x: 59, endPoint y: 382, distance: 124.0
click at [59, 382] on div "Watch Option SAVE Ctrl/CMD + S SAVE & NEW Ctrl/CMD + Shift + S Home Edit Email …" at bounding box center [811, 713] width 1508 height 1321
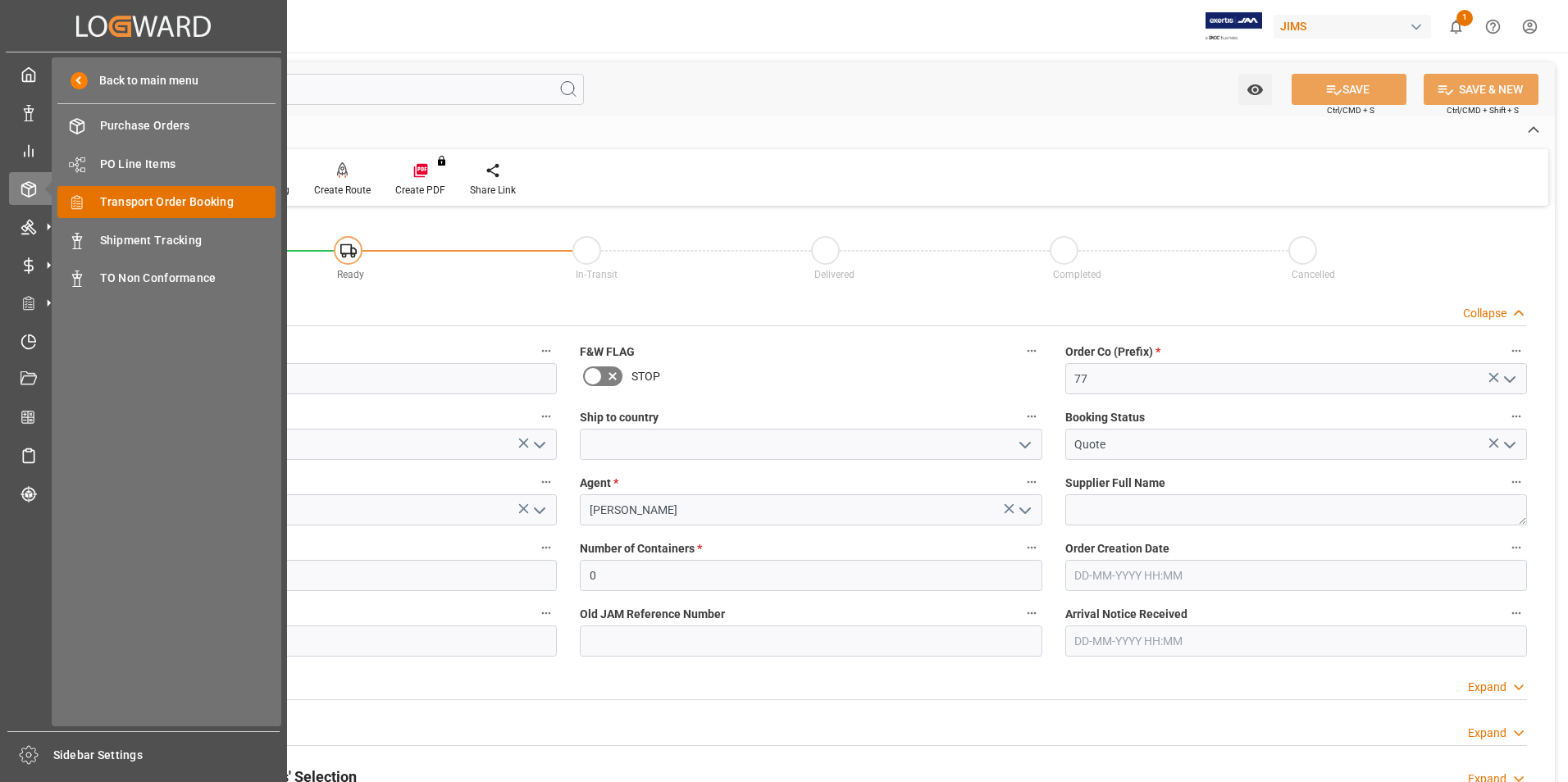
click at [175, 199] on span "Transport Order Booking" at bounding box center [188, 202] width 177 height 17
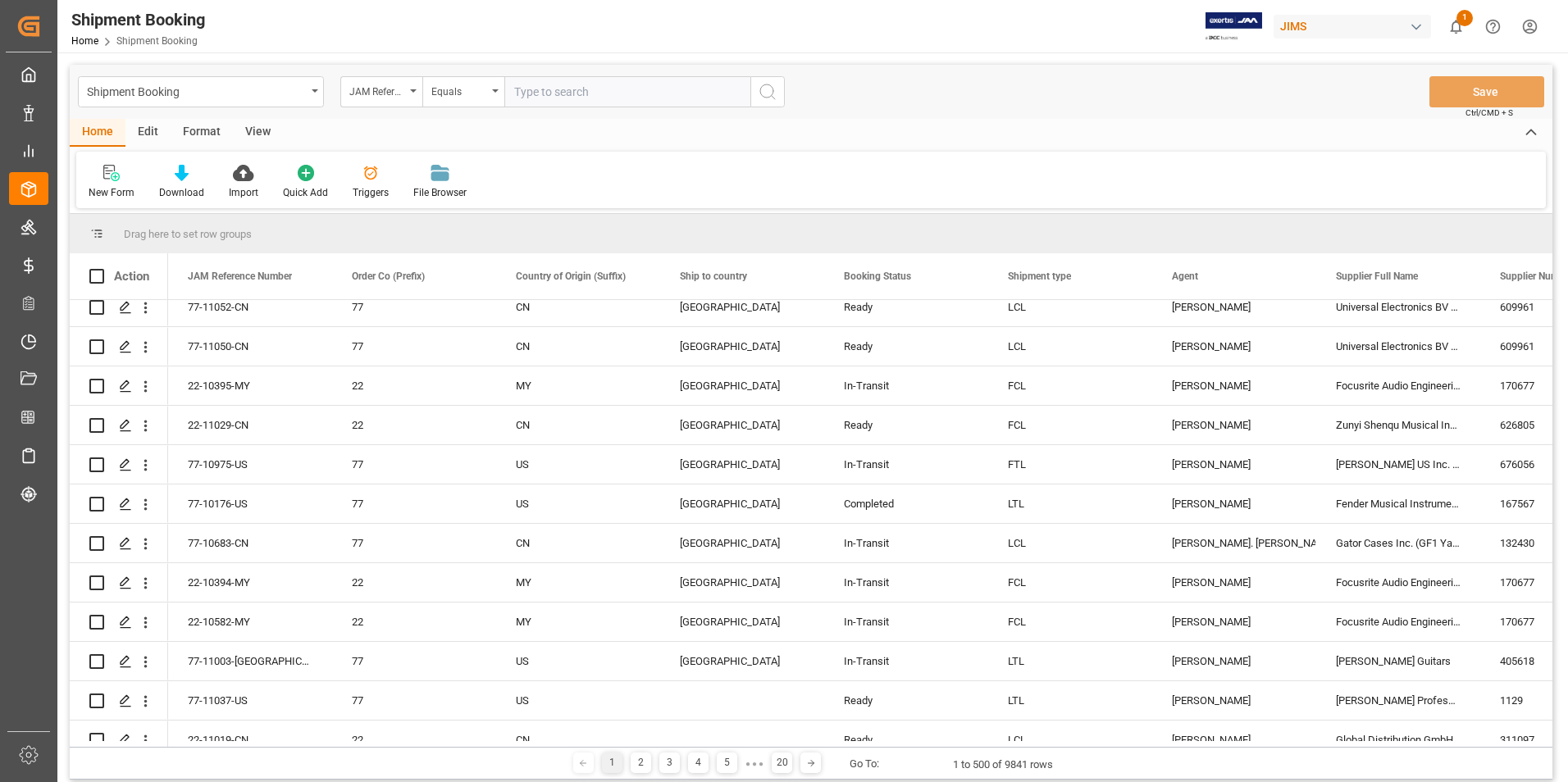
scroll to position [82, 0]
